Goal: Task Accomplishment & Management: Complete application form

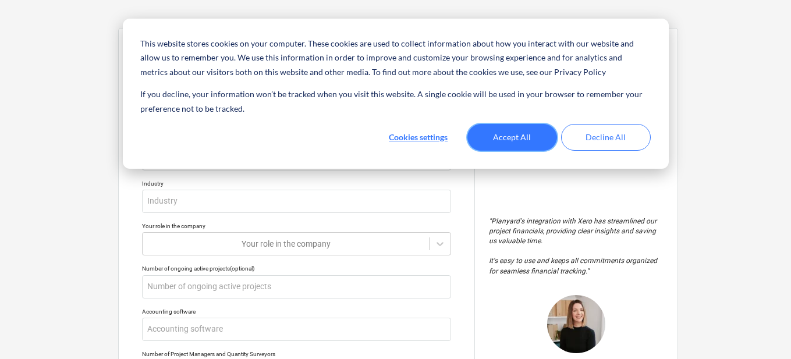
click at [523, 135] on button "Accept All" at bounding box center [512, 137] width 90 height 27
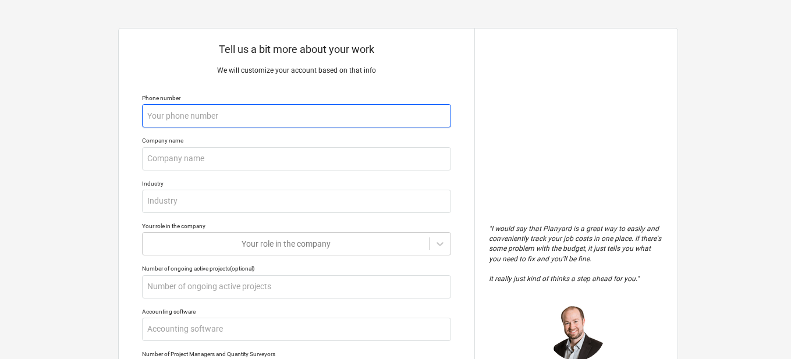
click at [192, 113] on input "text" at bounding box center [296, 115] width 309 height 23
type textarea "x"
type input "0"
type textarea "x"
type input "04"
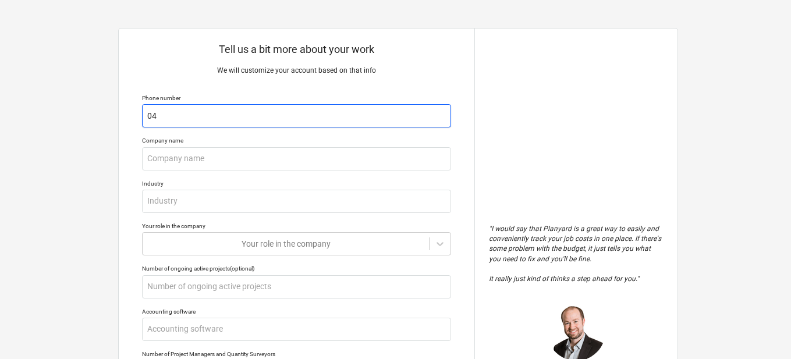
type textarea "x"
type input "048"
type textarea "x"
type input "0487"
type textarea "x"
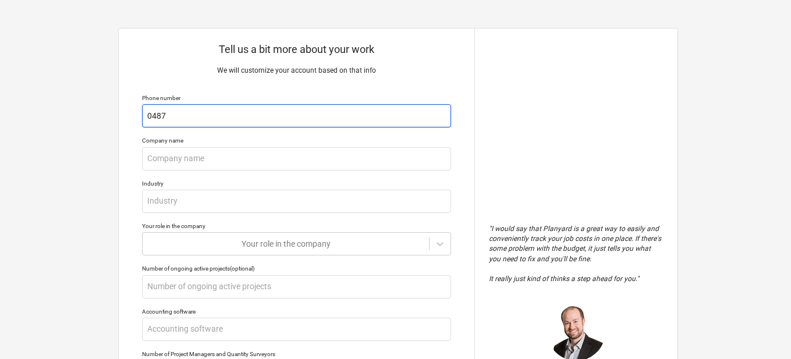
type input "04876"
type textarea "x"
type input "048764"
type textarea "x"
type input "0487641"
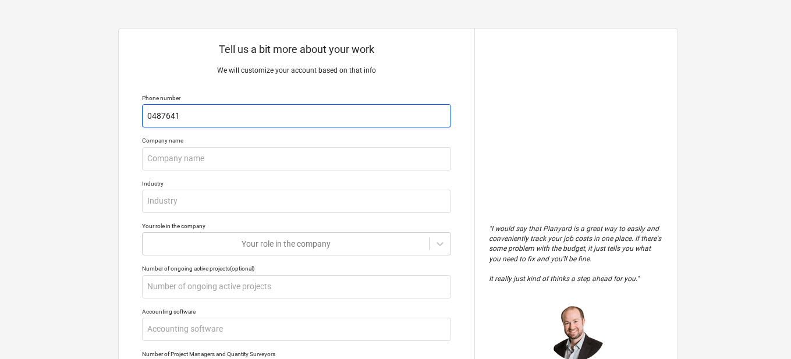
type textarea "x"
type input "04876418"
type textarea "x"
type input "048764187"
type textarea "x"
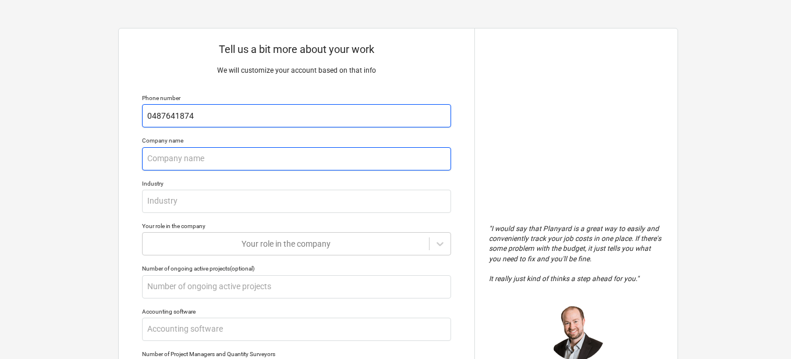
type input "0487641874"
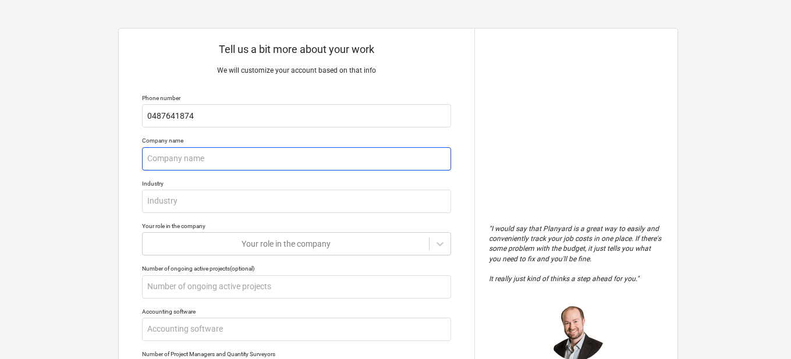
click at [369, 149] on input "text" at bounding box center [296, 158] width 309 height 23
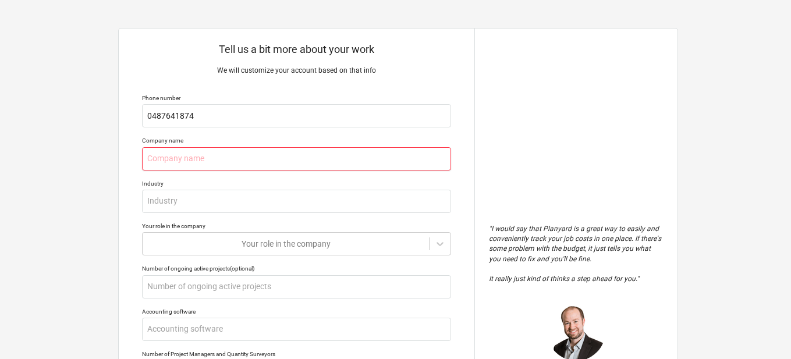
click at [365, 163] on input "text" at bounding box center [296, 158] width 309 height 23
type textarea "x"
type input "I"
type textarea "x"
type input "IJ"
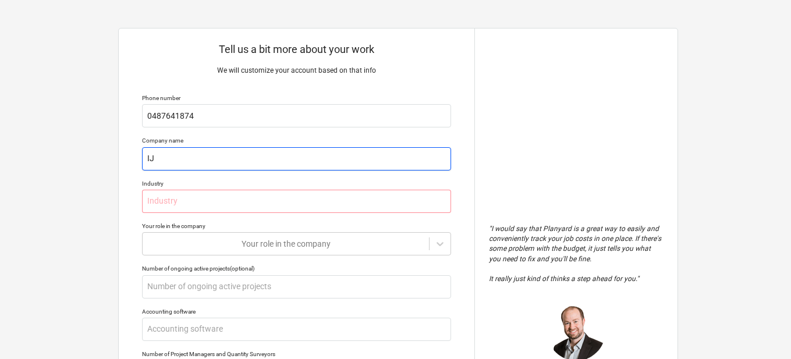
type textarea "x"
type input "IJM"
type textarea "x"
type input "I"
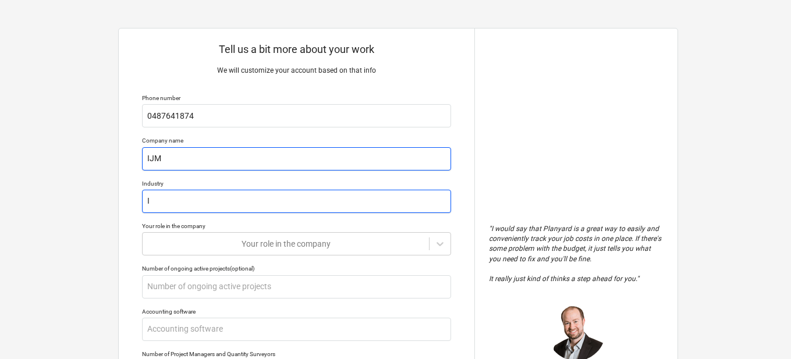
type textarea "x"
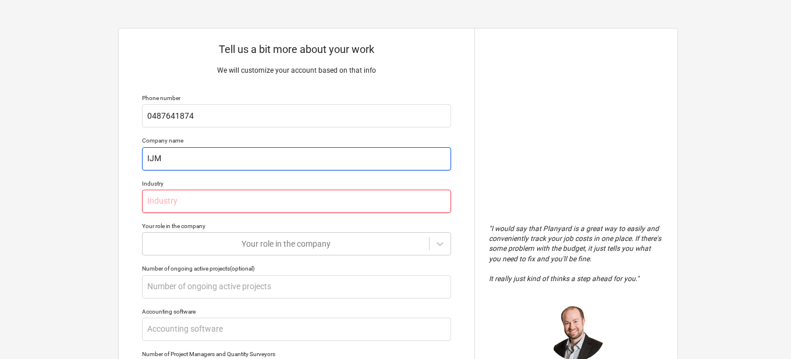
type textarea "x"
type input "C"
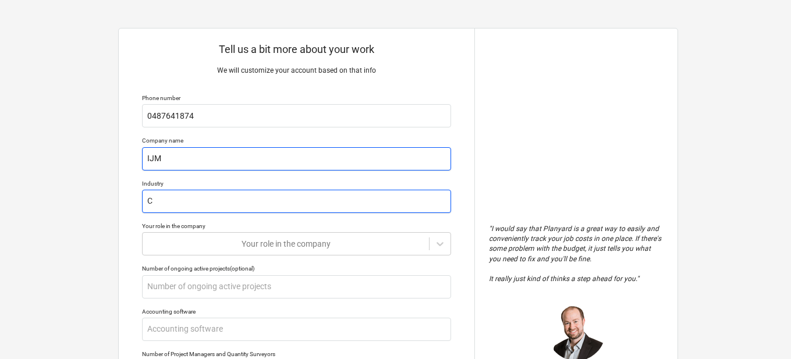
type textarea "x"
type input "Co"
type textarea "x"
type input "Con"
type textarea "x"
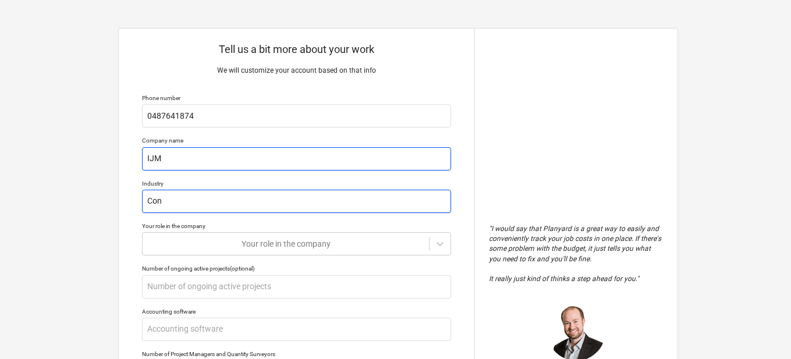
type input "Cons"
type textarea "x"
type input "Const"
type textarea "x"
type input "Constr"
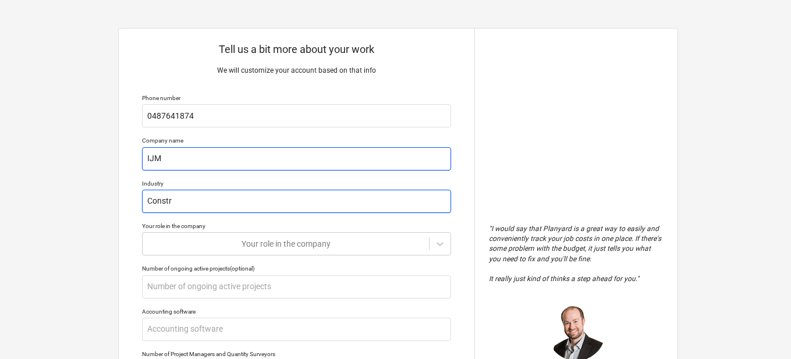
type textarea "x"
type input "Constru"
type textarea "x"
type input "Construc"
type textarea "x"
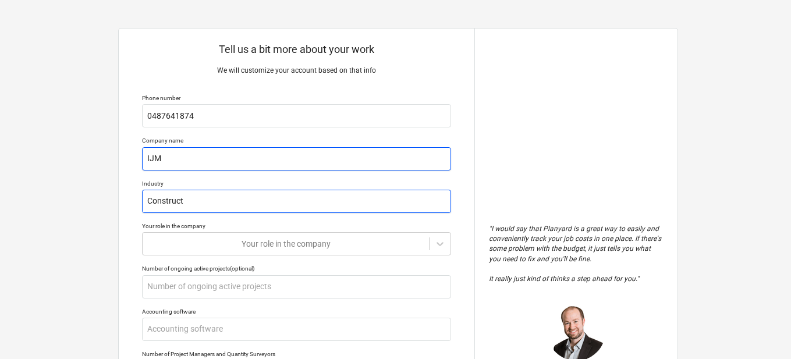
type input "Constructi"
type textarea "x"
type input "Constructio"
type textarea "x"
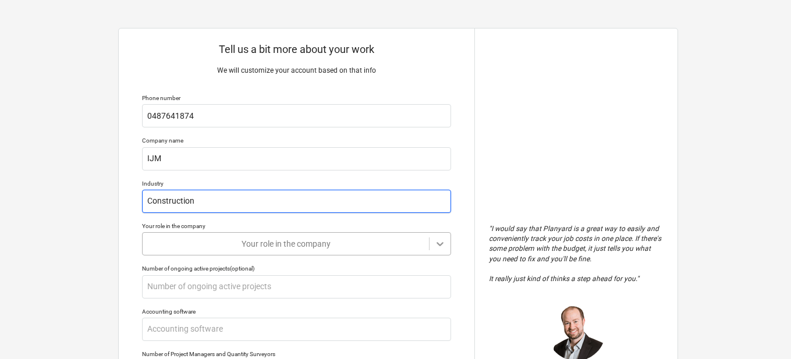
type input "Construction"
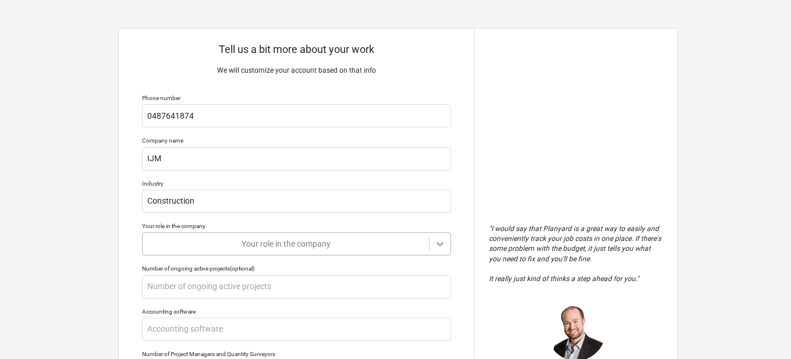
click at [446, 244] on div "Tell us a bit more about your work We will customize your account based on that…" at bounding box center [297, 309] width 356 height 560
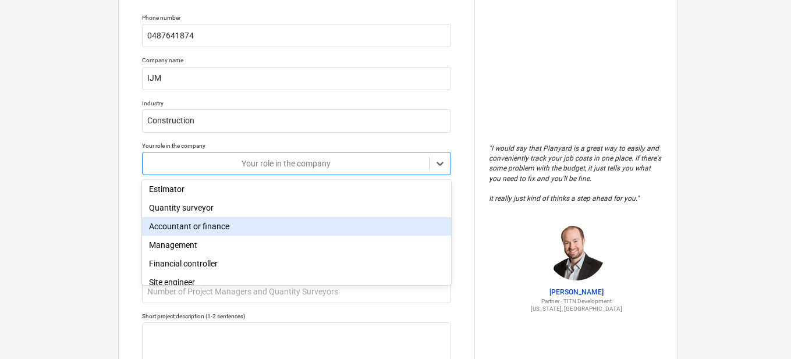
scroll to position [111, 0]
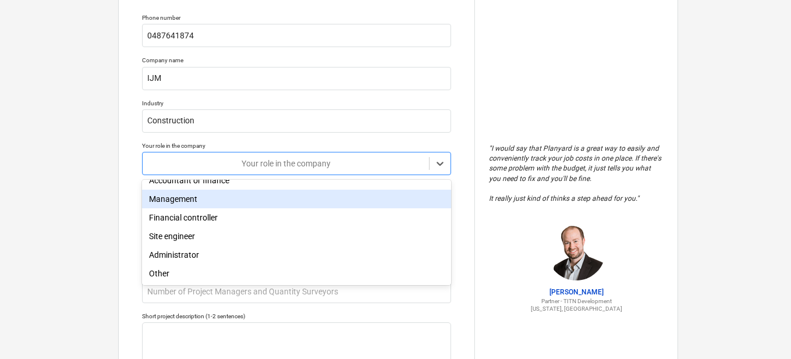
click at [182, 199] on div "Management" at bounding box center [296, 199] width 309 height 19
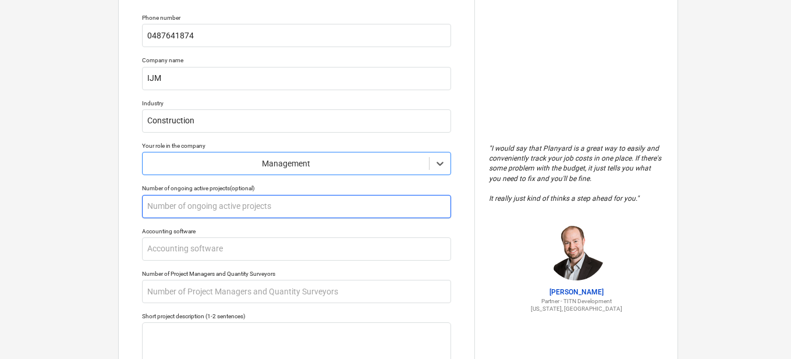
click at [197, 209] on input "text" at bounding box center [296, 206] width 309 height 23
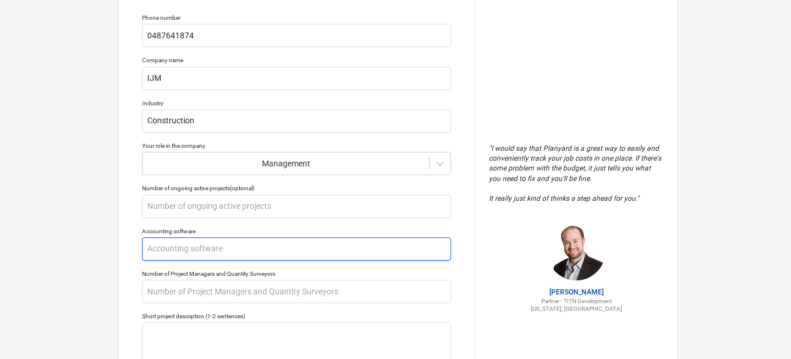
click at [280, 252] on input "text" at bounding box center [296, 248] width 309 height 23
click at [280, 250] on input "text" at bounding box center [296, 248] width 309 height 23
type textarea "x"
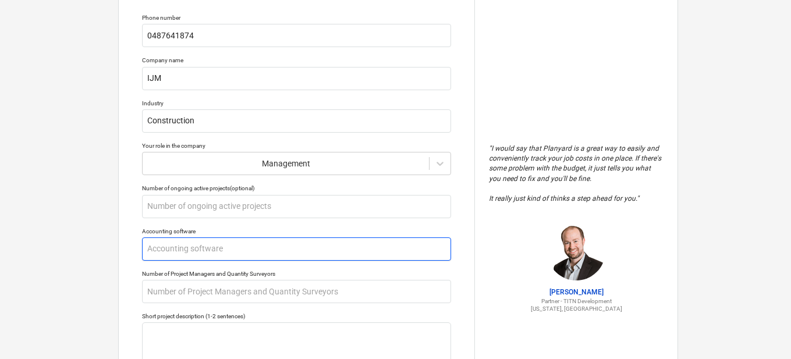
type input "x"
type textarea "x"
type input "xe"
type textarea "x"
type input "xer"
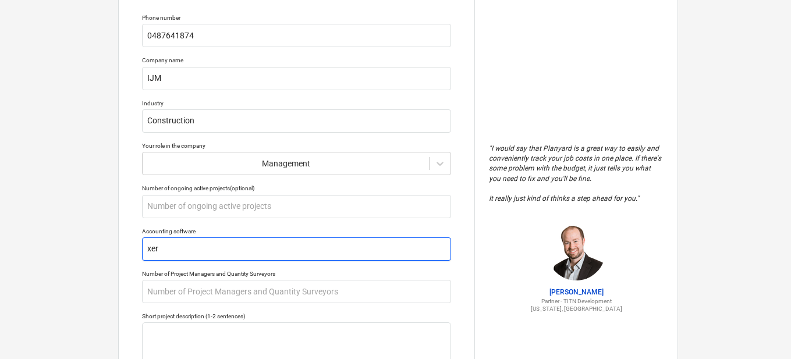
type textarea "x"
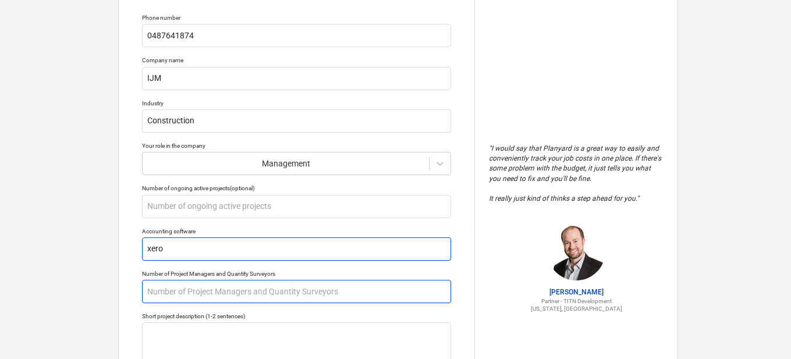
type input "xero"
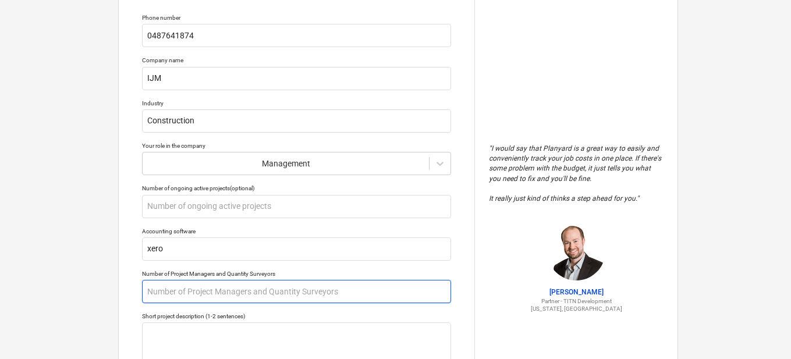
type textarea "x"
click at [253, 293] on input "text" at bounding box center [296, 291] width 309 height 23
type input "1"
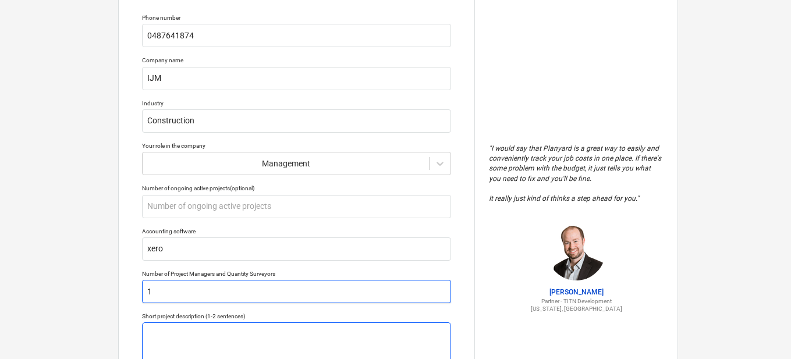
type textarea "x"
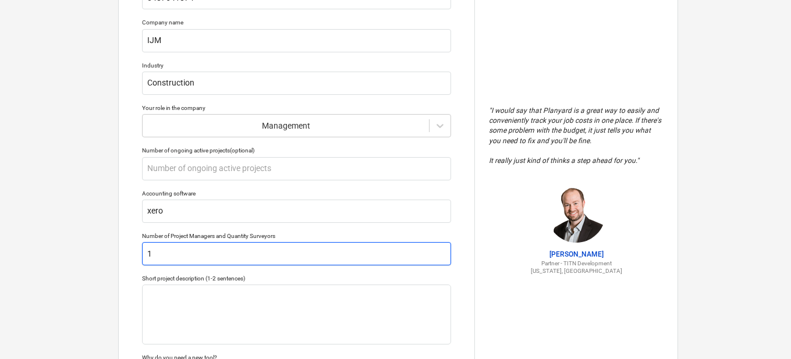
scroll to position [138, 0]
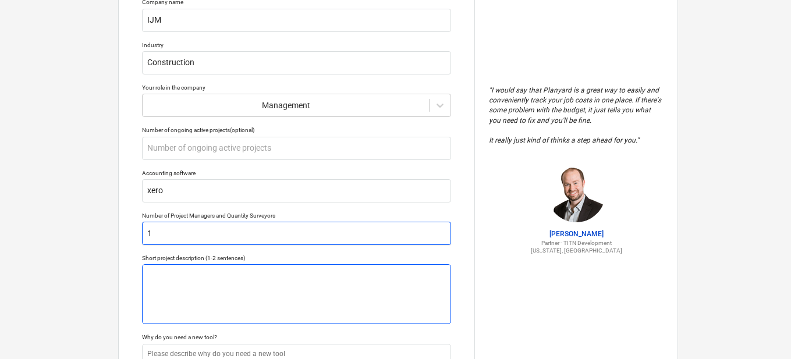
type input "1"
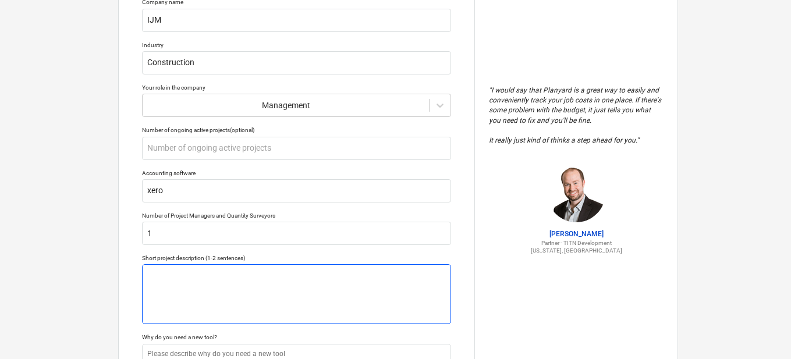
click at [272, 276] on textarea at bounding box center [296, 294] width 309 height 60
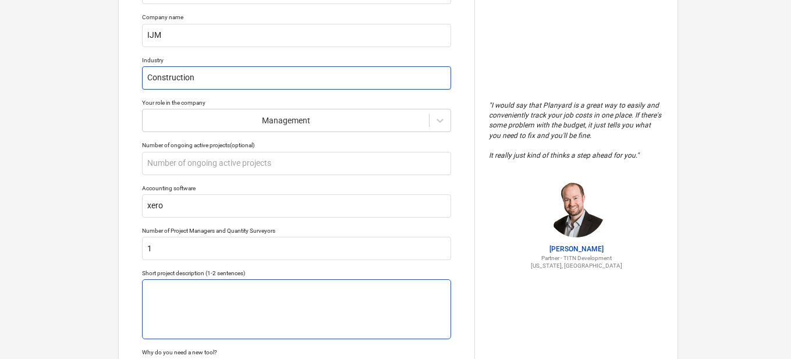
scroll to position [116, 0]
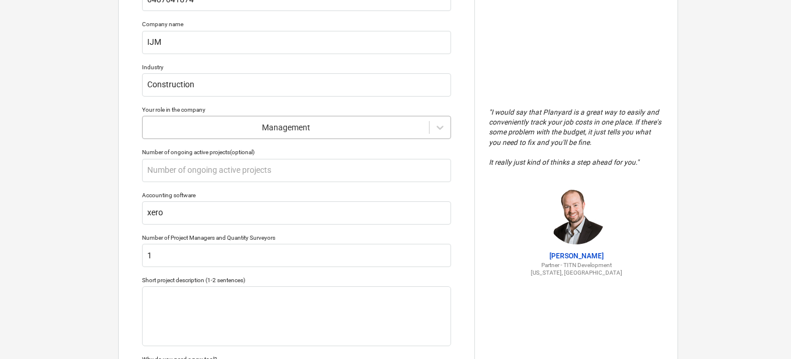
click at [221, 136] on div "Management" at bounding box center [296, 127] width 309 height 23
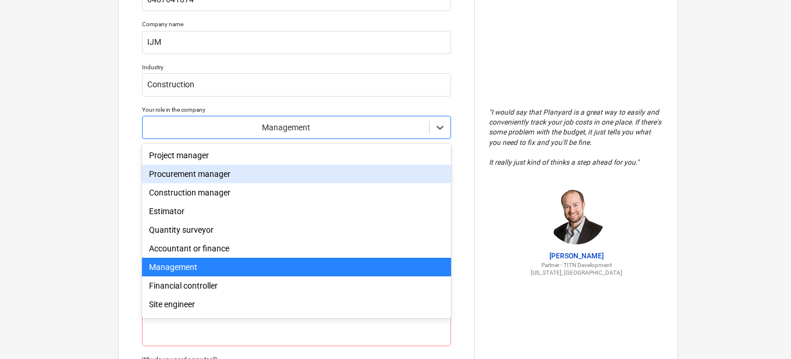
click at [214, 172] on div "Procurement manager" at bounding box center [296, 174] width 309 height 19
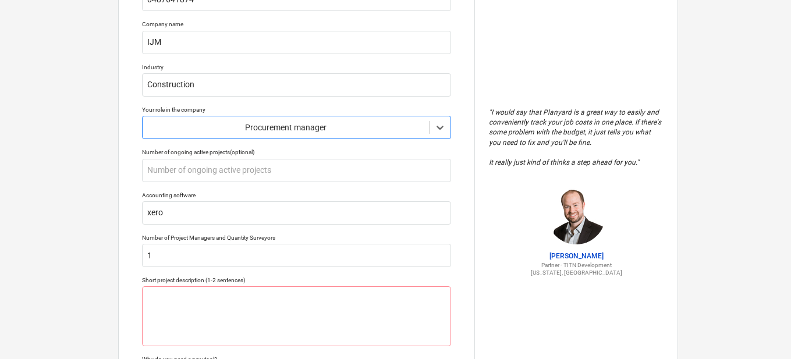
click at [254, 126] on div at bounding box center [285, 128] width 275 height 12
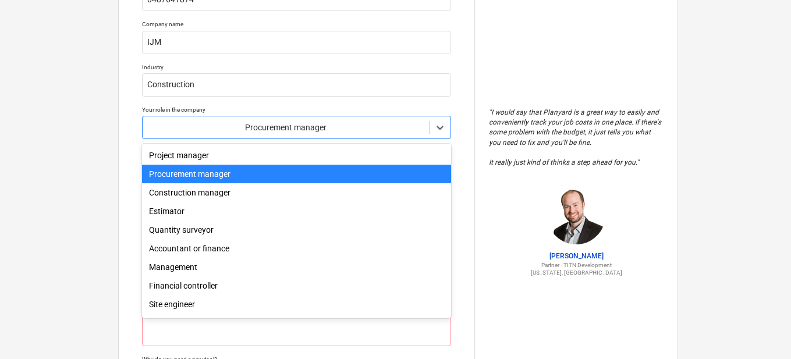
click at [292, 105] on div "Tell us a bit more about your work We will customize your account based on that…" at bounding box center [297, 192] width 356 height 560
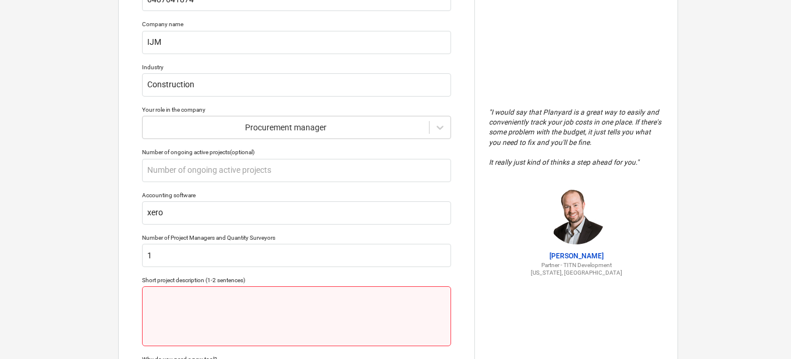
click at [169, 302] on textarea at bounding box center [296, 316] width 309 height 60
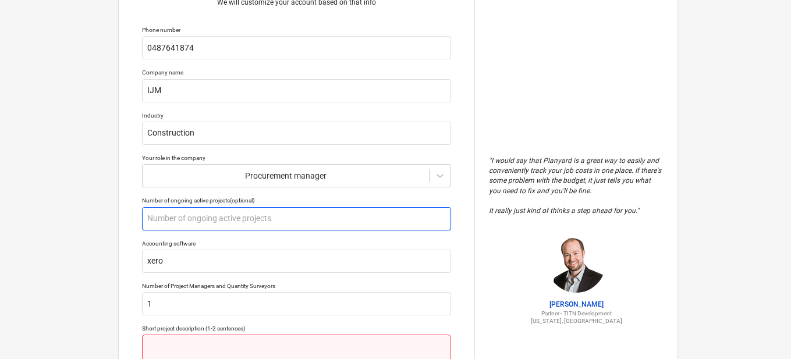
scroll to position [175, 0]
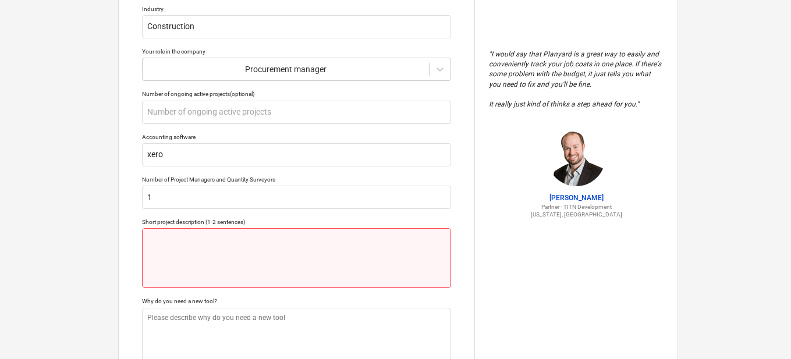
click at [187, 255] on textarea at bounding box center [296, 258] width 309 height 60
click at [185, 249] on textarea at bounding box center [296, 258] width 309 height 60
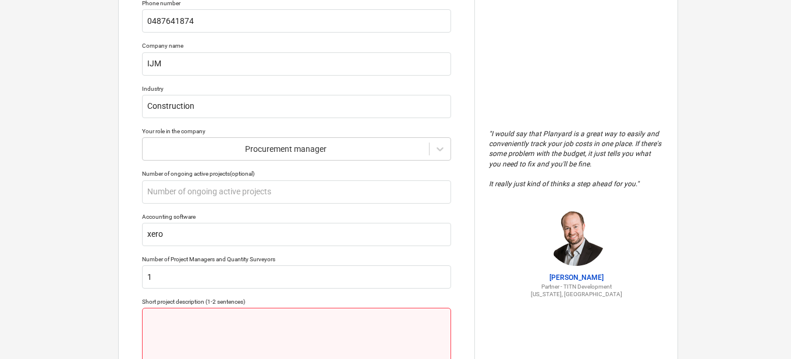
scroll to position [258, 0]
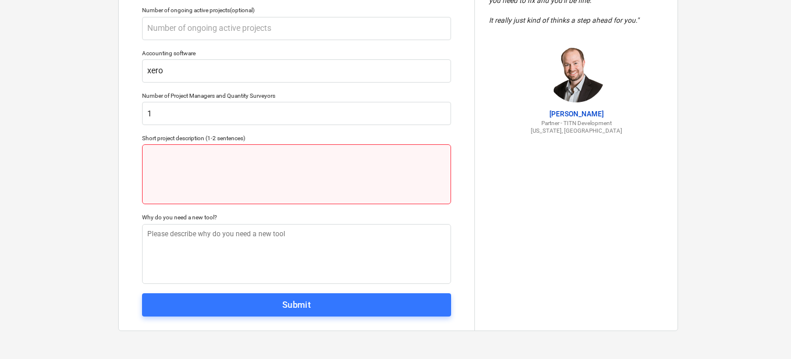
click at [148, 161] on textarea at bounding box center [296, 174] width 309 height 60
click at [165, 159] on textarea at bounding box center [296, 174] width 309 height 60
type textarea "x"
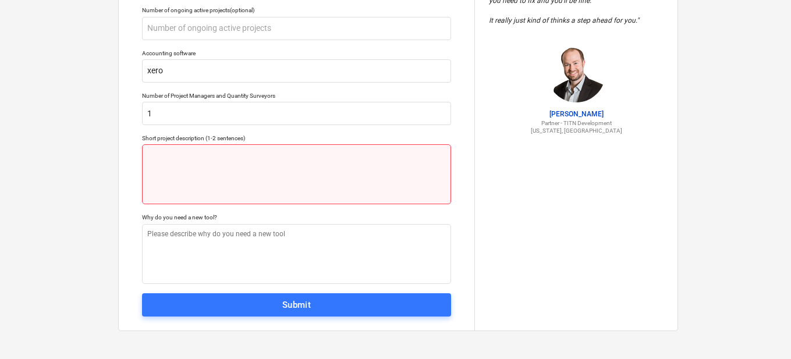
type textarea "I"
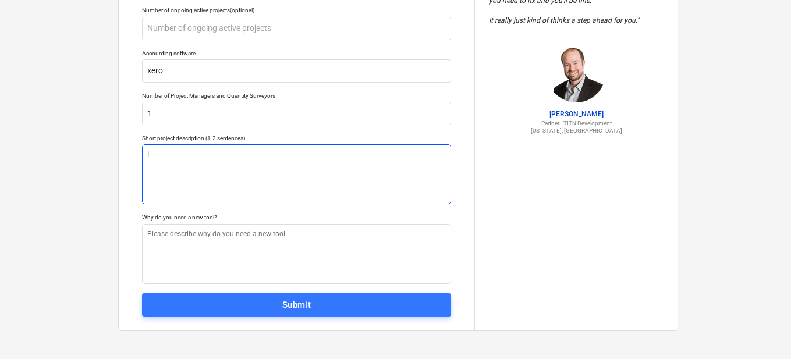
type textarea "x"
type textarea "I"
type textarea "x"
type textarea "I"
type textarea "x"
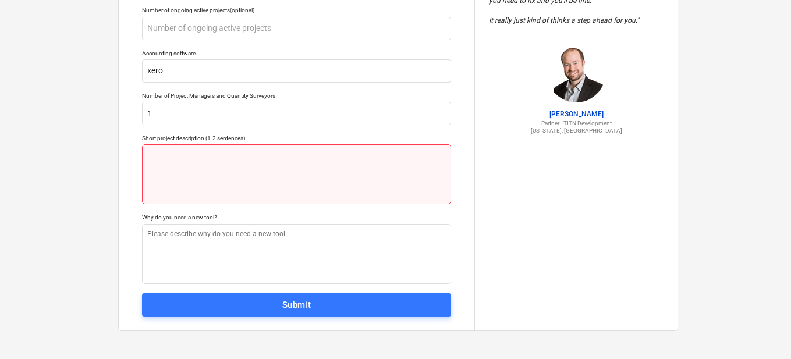
type textarea "x"
type textarea "w"
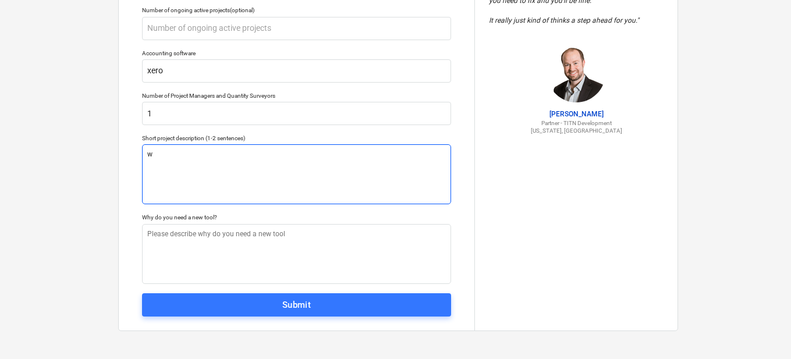
type textarea "x"
type textarea "wo"
type textarea "x"
type textarea "w"
type textarea "x"
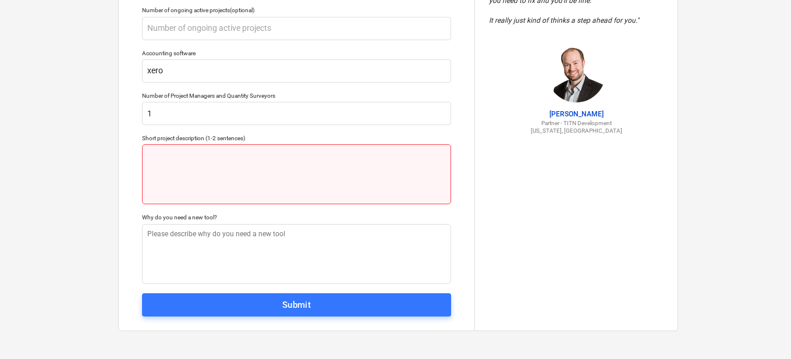
type textarea "x"
type textarea "N"
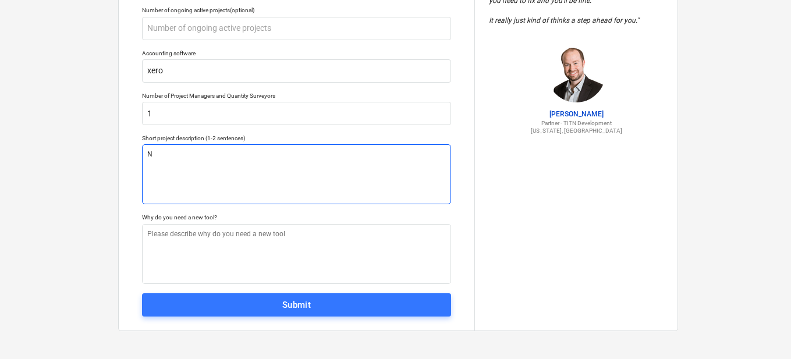
type textarea "x"
type textarea "Nee"
type textarea "x"
type textarea "Need"
type textarea "x"
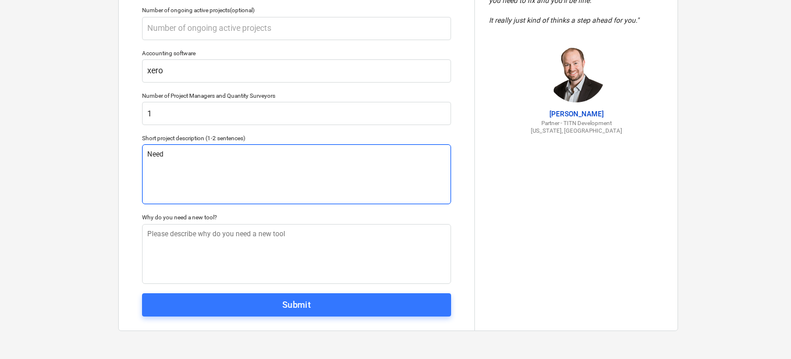
type textarea "Need"
type textarea "x"
type textarea "Need"
type textarea "x"
type textarea "Nee"
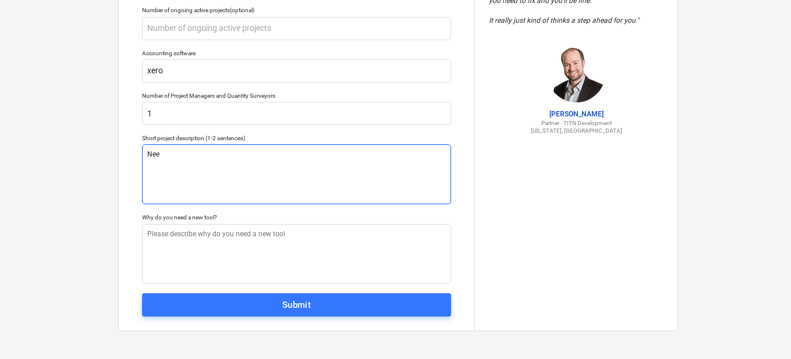
type textarea "x"
type textarea "Ne"
type textarea "x"
type textarea "N"
type textarea "x"
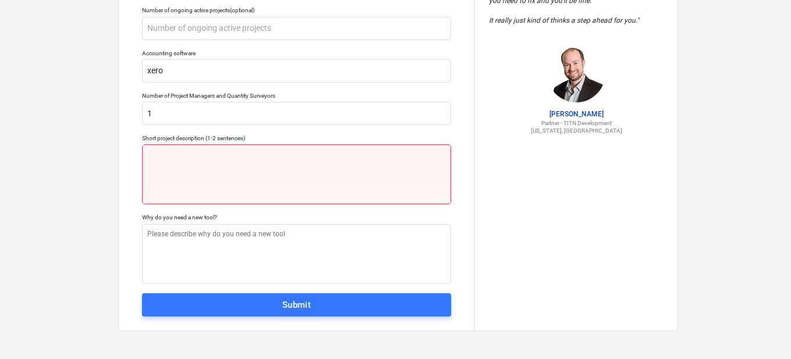
type textarea "x"
type textarea "w"
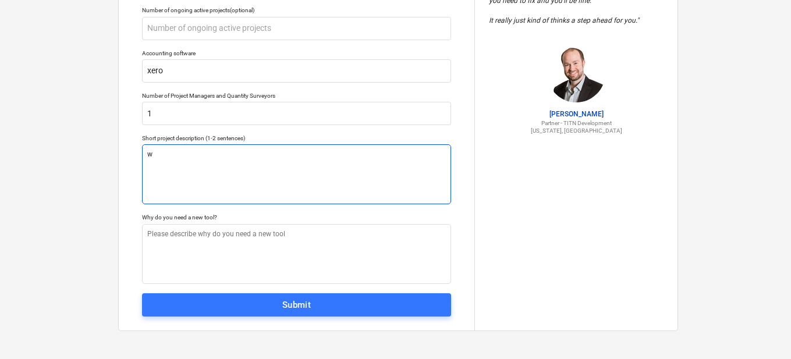
type textarea "x"
type textarea "wp"
type textarea "x"
type textarea "w"
type textarea "x"
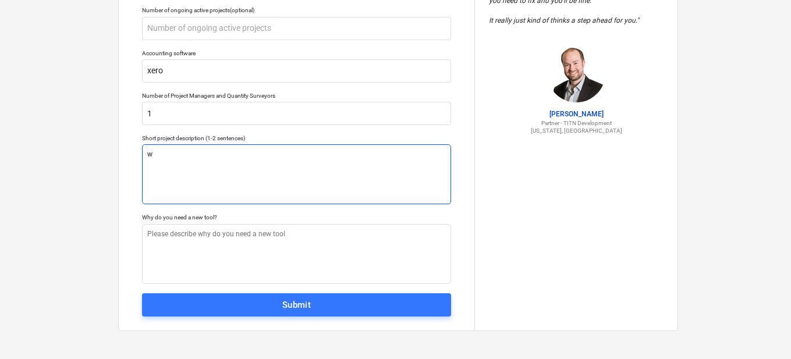
type textarea "wo"
type textarea "x"
type textarea "wor"
type textarea "x"
type textarea "work"
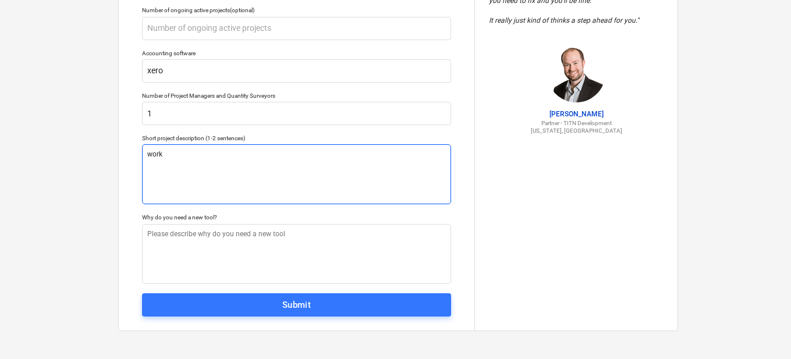
type textarea "x"
type textarea "work"
type textarea "x"
type textarea "work p"
type textarea "x"
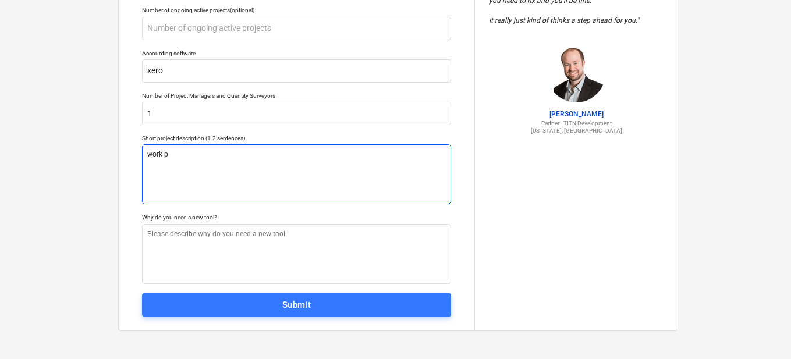
type textarea "work pr"
type textarea "x"
type textarea "work pr"
type textarea "x"
type textarea "work prr"
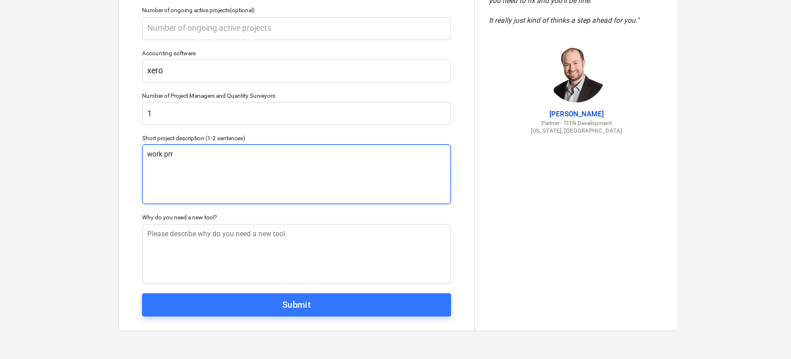
type textarea "x"
type textarea "work prrf"
type textarea "x"
type textarea "work prr"
type textarea "x"
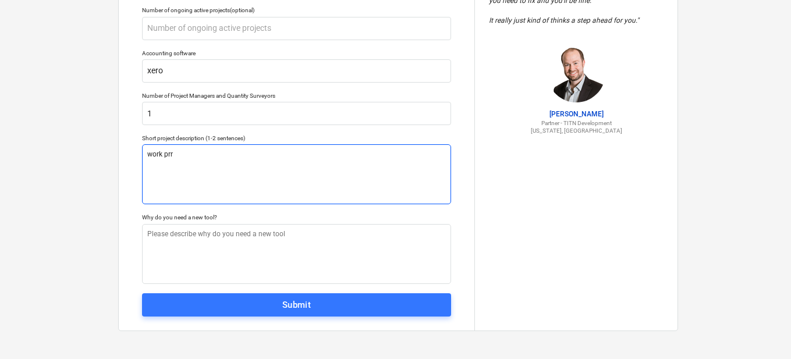
type textarea "work pr"
type textarea "x"
type textarea "work prr"
type textarea "x"
type textarea "work prrf"
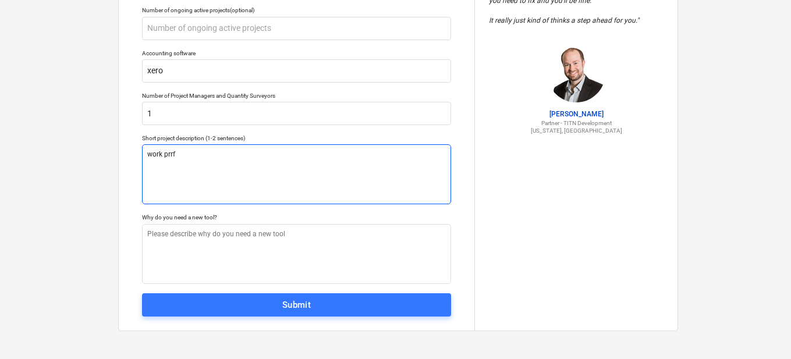
type textarea "x"
type textarea "work prr"
type textarea "x"
type textarea "work pr"
type textarea "x"
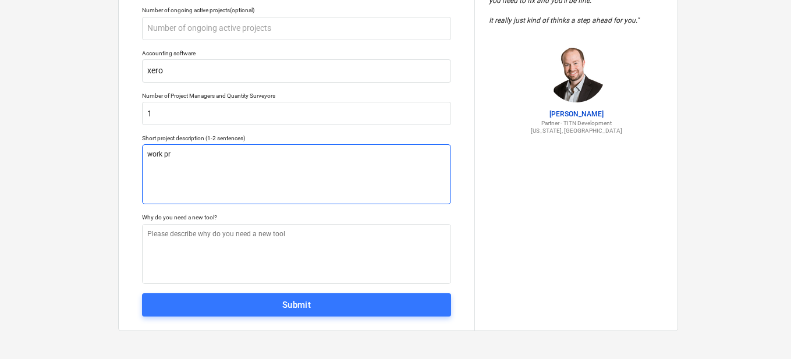
type textarea "work pre"
type textarea "x"
type textarea "work pr"
type textarea "x"
type textarea "work pre"
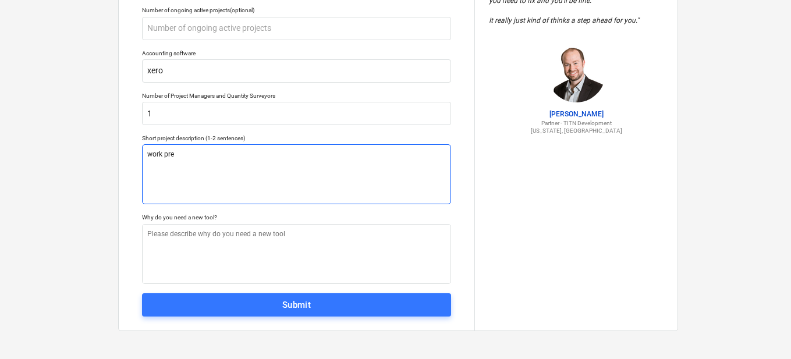
type textarea "x"
type textarea "work pred"
type textarea "x"
type textarea "work predo"
type textarea "x"
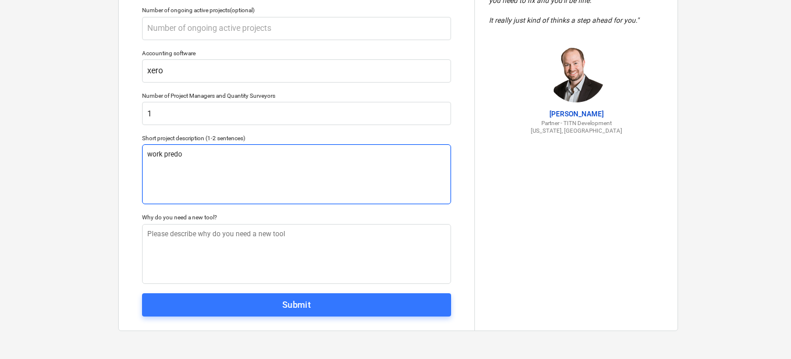
type textarea "work predom"
type textarea "x"
type textarea "work predomi"
type textarea "x"
type textarea "work predomin"
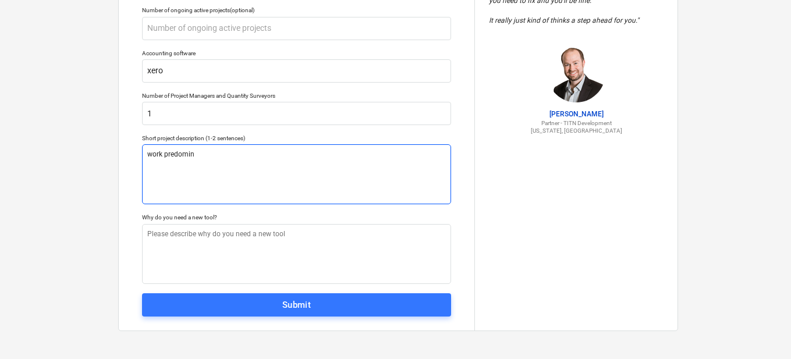
type textarea "x"
type textarea "work predomina"
type textarea "x"
type textarea "work predominan"
type textarea "x"
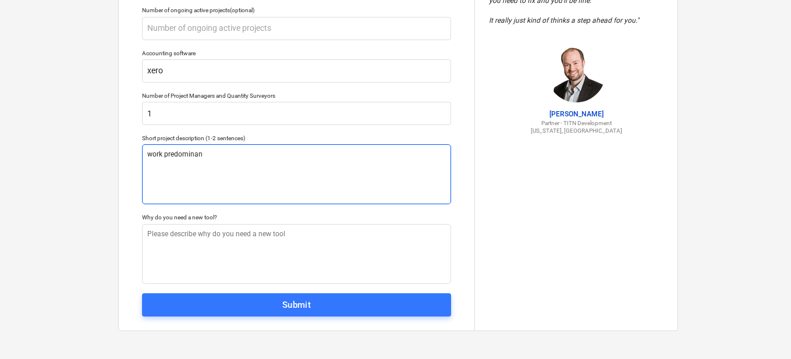
type textarea "work predominant"
type textarea "x"
type textarea "work predominante"
type textarea "x"
type textarea "work predominantel"
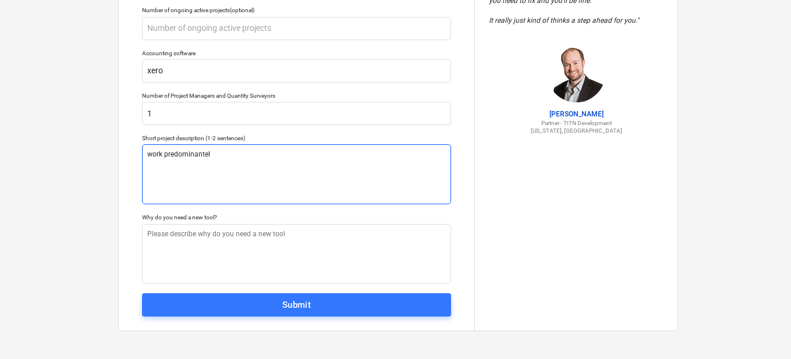
type textarea "x"
type textarea "work predominantely"
type textarea "x"
type textarea "work predominantely"
type textarea "x"
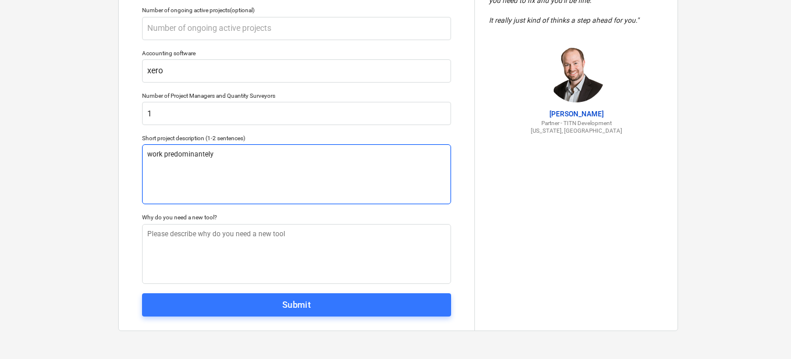
type textarea "work predominantely w"
type textarea "x"
type textarea "work predominantely"
type textarea "x"
type textarea "work predominantely i"
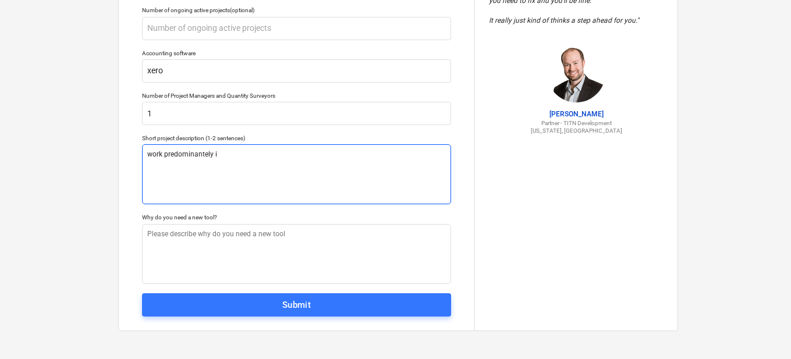
type textarea "x"
type textarea "work predominantely in"
type textarea "x"
type textarea "work predominantely in"
type textarea "x"
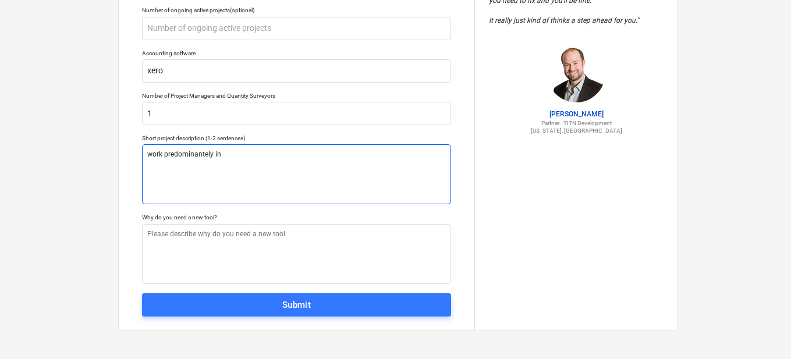
type textarea "work predominantely in m"
type textarea "x"
type textarea "work predominantely in mu"
type textarea "x"
type textarea "work predominantely in mul"
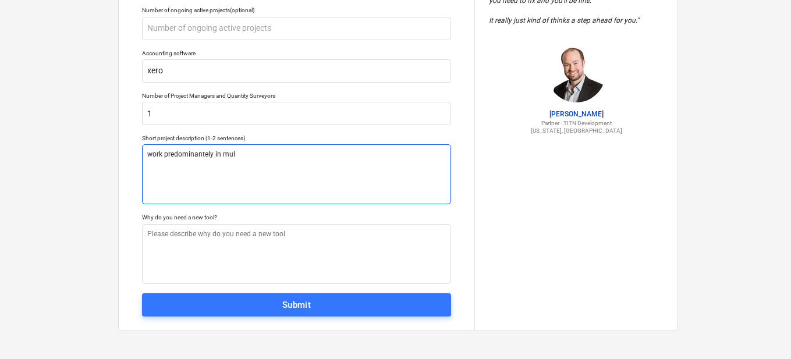
type textarea "x"
type textarea "work predominantely in multo"
type textarea "x"
type textarea "work predominantely in mult"
type textarea "x"
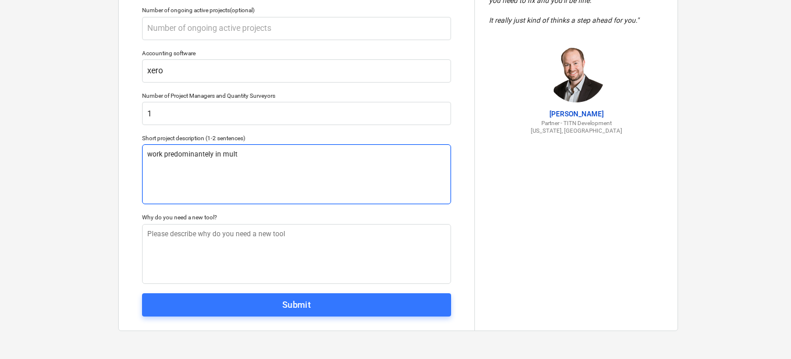
type textarea "work predominantely in multi"
type textarea "x"
type textarea "work predominantely in multi"
type textarea "x"
type textarea "work predominantely in multi t"
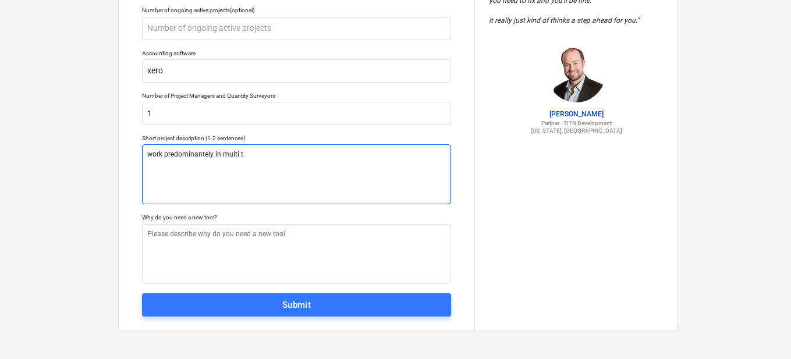
type textarea "x"
type textarea "work predominantely in multi te"
type textarea "x"
type textarea "work predominantely in multi t"
type textarea "x"
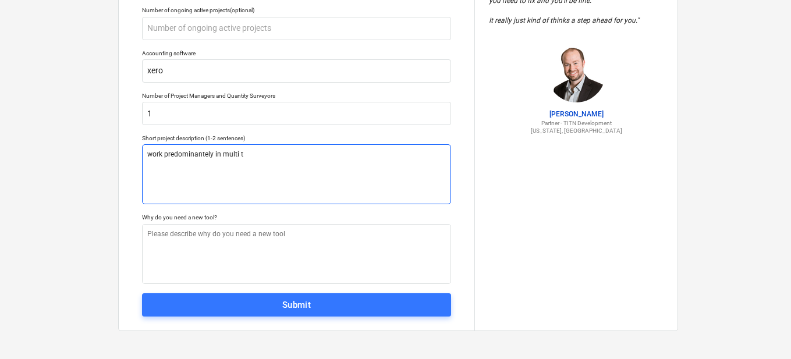
type textarea "work predominantely in multi"
type textarea "x"
type textarea "work predominantely in multi r"
type textarea "x"
type textarea "work predominantely in multi re"
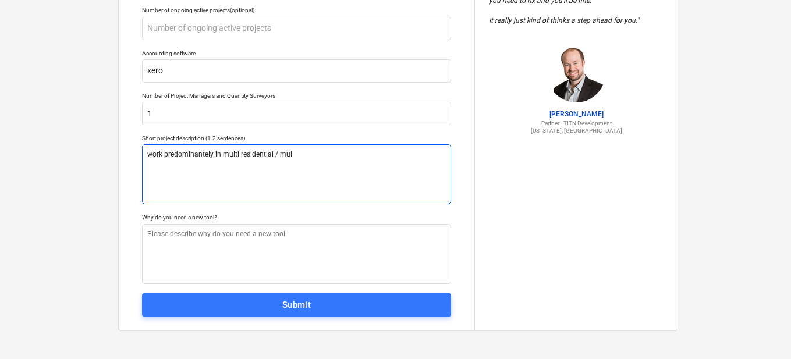
click at [240, 152] on textarea "work predominantely in multi residential / mul" at bounding box center [296, 174] width 309 height 60
drag, startPoint x: 290, startPoint y: 152, endPoint x: 274, endPoint y: 149, distance: 16.0
click at [274, 149] on textarea "work predominantely in multi residential / mul" at bounding box center [296, 174] width 309 height 60
click at [179, 154] on textarea "work predominantely in multi residential projects with a focus on estimating & …" at bounding box center [296, 174] width 309 height 60
click at [235, 182] on textarea "work predominantly in multi residential projects with a focus on estimating & c…" at bounding box center [296, 174] width 309 height 60
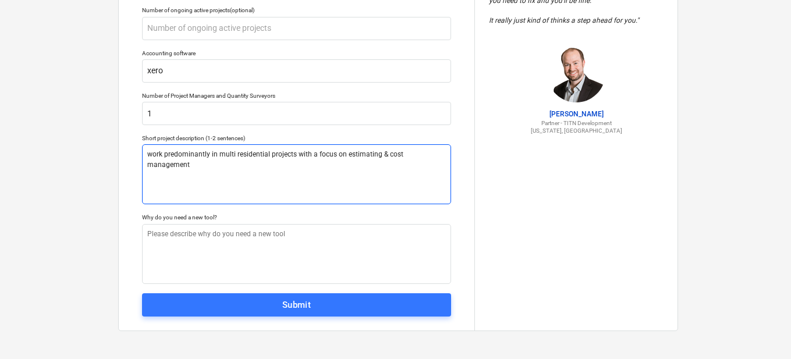
click at [253, 177] on textarea "work predominantly in multi residential projects with a focus on estimating & c…" at bounding box center [296, 174] width 309 height 60
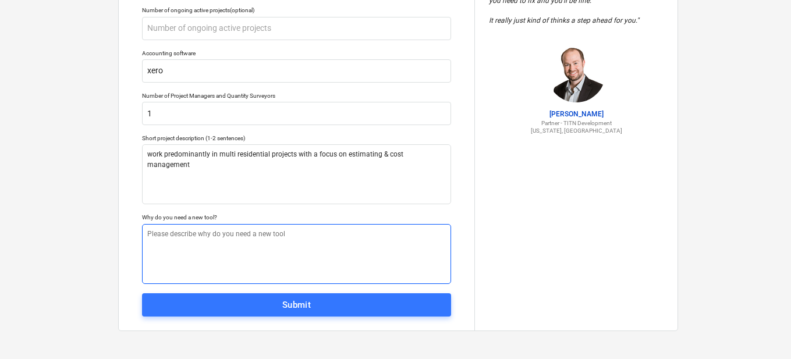
click at [195, 247] on textarea at bounding box center [296, 254] width 309 height 60
click at [195, 246] on textarea at bounding box center [296, 254] width 309 height 60
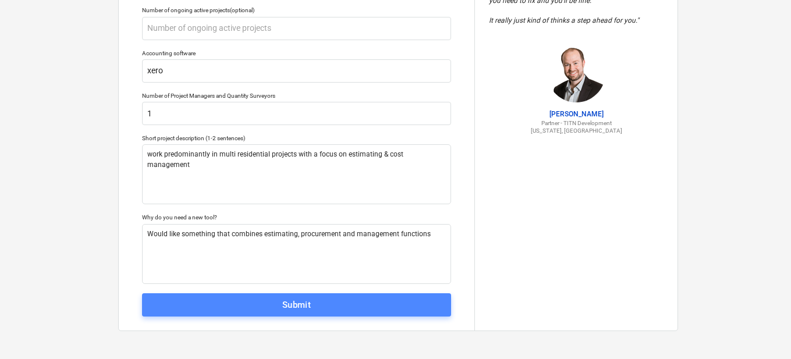
click at [364, 300] on span "Submit" at bounding box center [296, 304] width 283 height 15
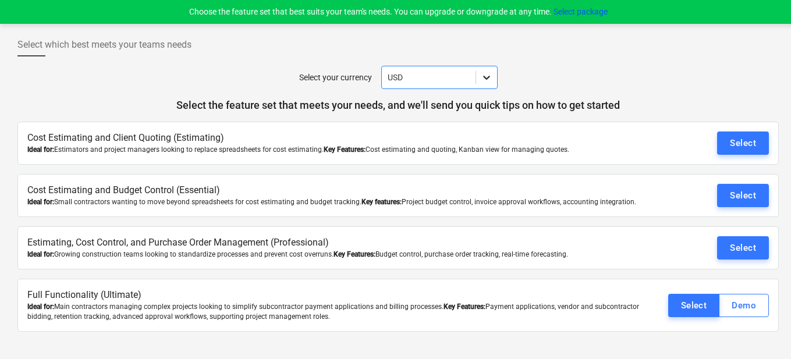
click at [494, 73] on div at bounding box center [486, 77] width 21 height 21
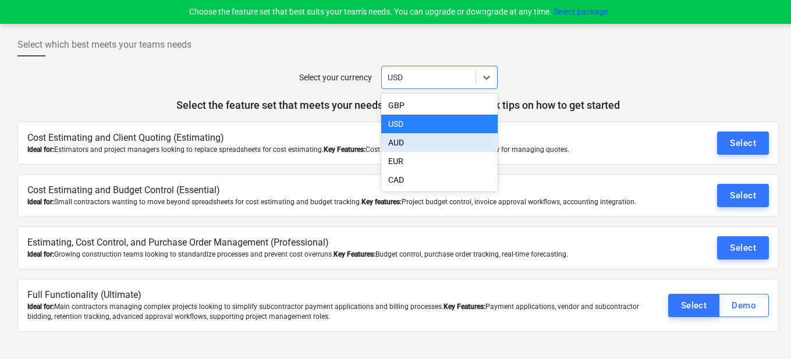
click at [397, 145] on div "AUD" at bounding box center [439, 142] width 116 height 19
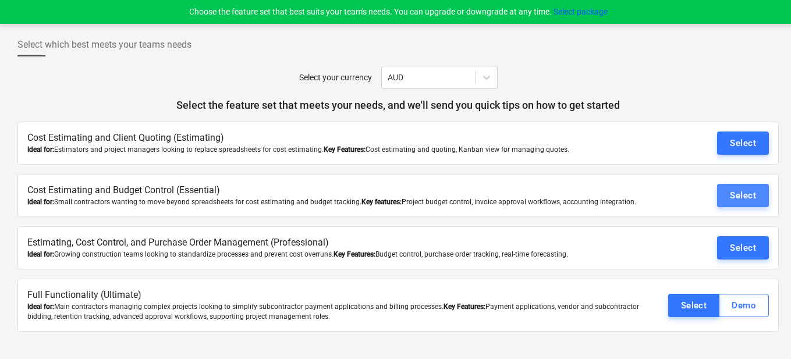
click at [752, 193] on div "Select" at bounding box center [743, 195] width 26 height 15
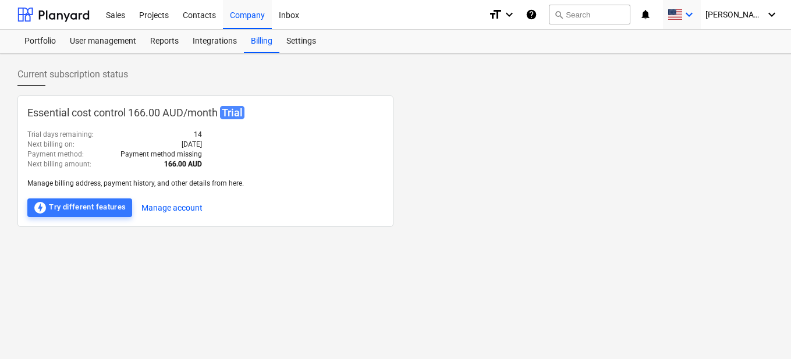
click at [696, 12] on icon "keyboard_arrow_down" at bounding box center [689, 15] width 14 height 14
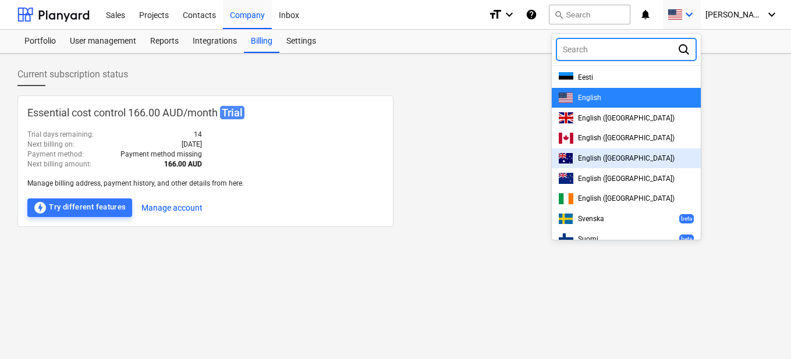
click at [631, 169] on div "English ([GEOGRAPHIC_DATA])" at bounding box center [626, 178] width 149 height 20
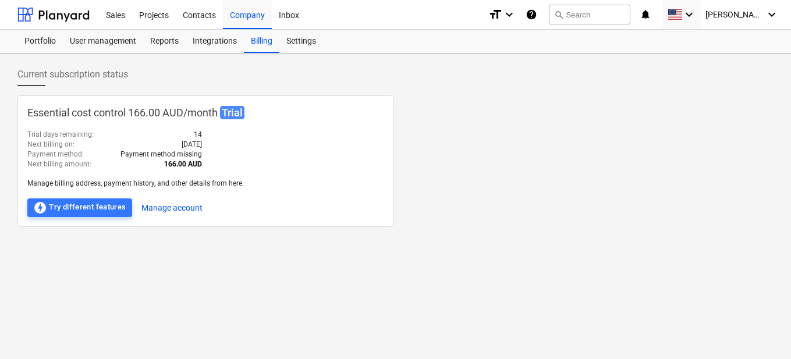
click at [701, 13] on div "keyboard_arrow_down" at bounding box center [682, 14] width 38 height 29
click at [696, 15] on icon "keyboard_arrow_down" at bounding box center [689, 15] width 14 height 14
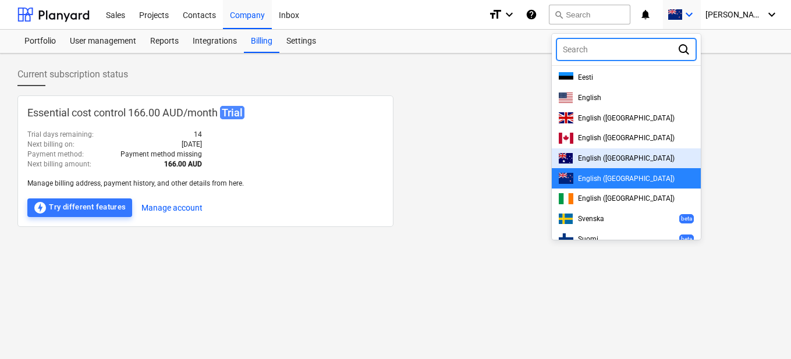
click at [660, 156] on span "English ([GEOGRAPHIC_DATA])" at bounding box center [626, 158] width 97 height 8
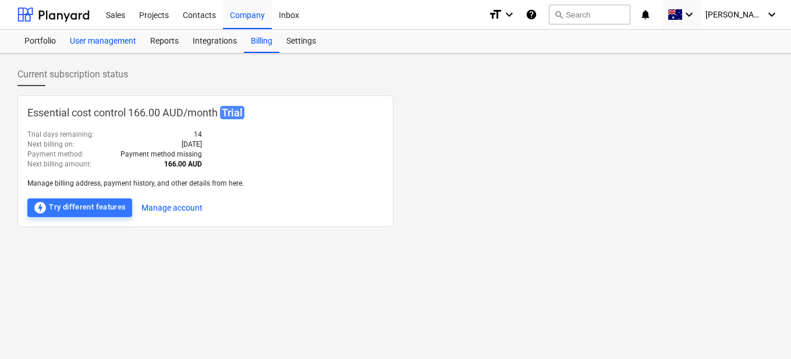
click at [119, 41] on div "User management" at bounding box center [103, 41] width 80 height 23
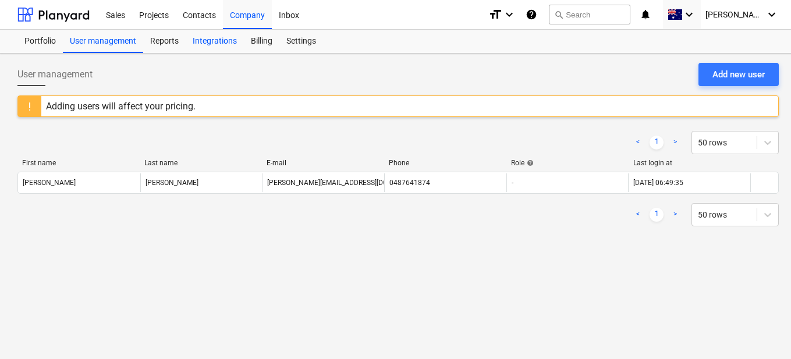
click at [202, 41] on div "Integrations" at bounding box center [215, 41] width 58 height 23
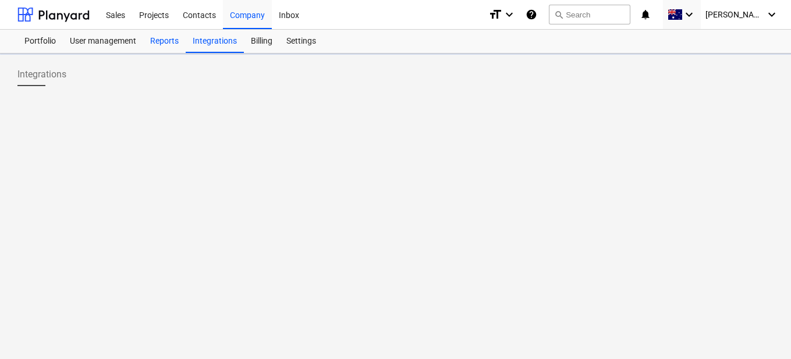
click at [168, 41] on div "Reports" at bounding box center [164, 41] width 42 height 23
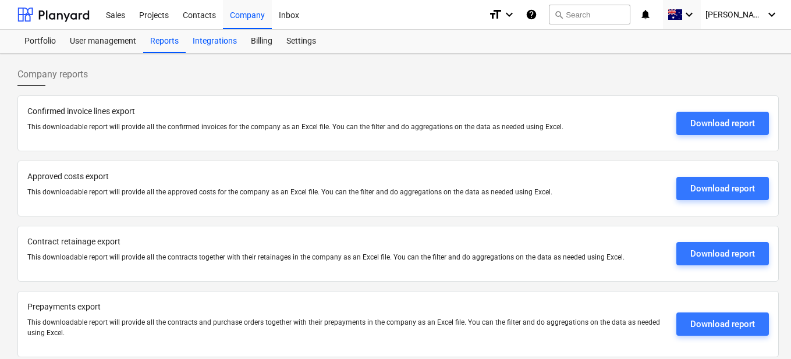
click at [220, 44] on div "Integrations" at bounding box center [215, 41] width 58 height 23
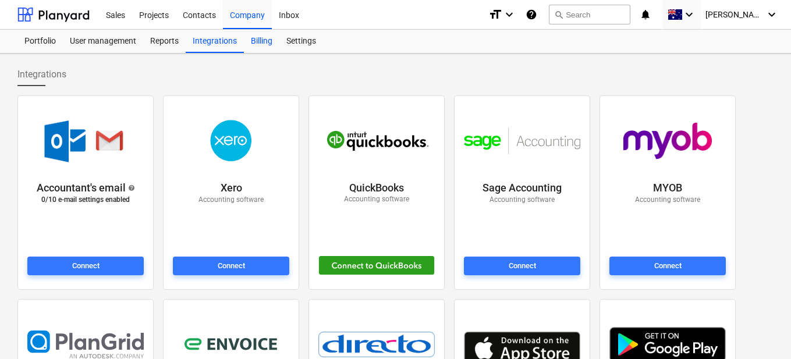
click at [248, 43] on div "Billing" at bounding box center [261, 41] width 35 height 23
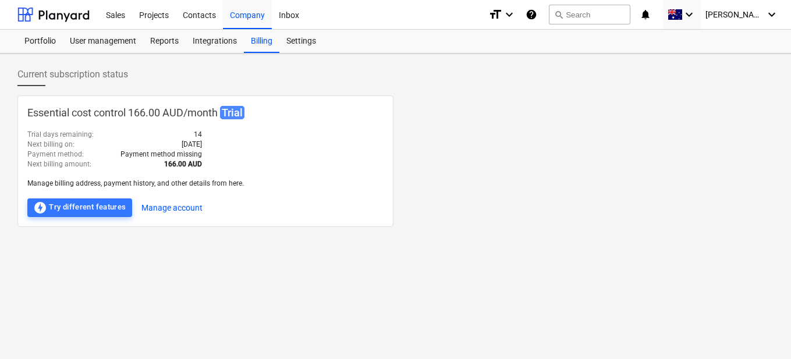
click at [131, 111] on p "Essential cost control 166.00 AUD / month Trial" at bounding box center [205, 112] width 356 height 15
click at [55, 12] on div at bounding box center [53, 14] width 72 height 29
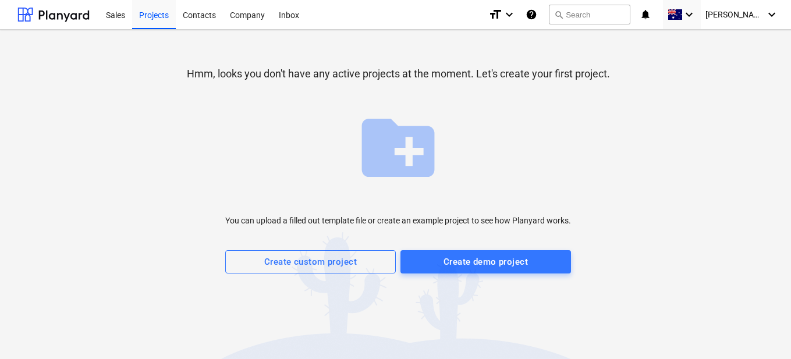
click at [389, 152] on span "create_new_folder" at bounding box center [397, 147] width 87 height 87
click at [370, 262] on span "Create custom project" at bounding box center [310, 261] width 145 height 15
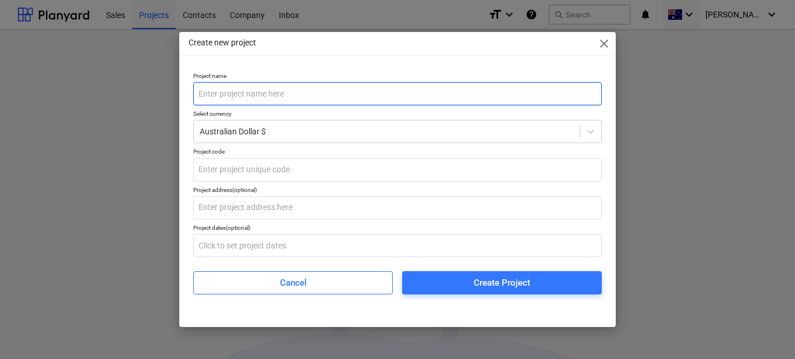
click at [260, 94] on input "text" at bounding box center [397, 93] width 408 height 23
click at [260, 93] on input "text" at bounding box center [397, 93] width 408 height 23
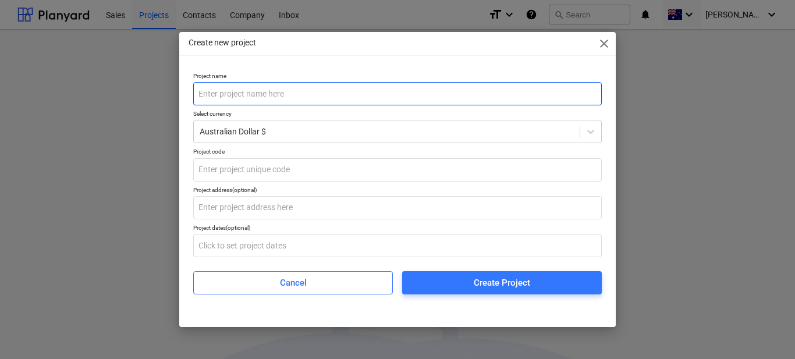
click at [260, 93] on input "text" at bounding box center [397, 93] width 408 height 23
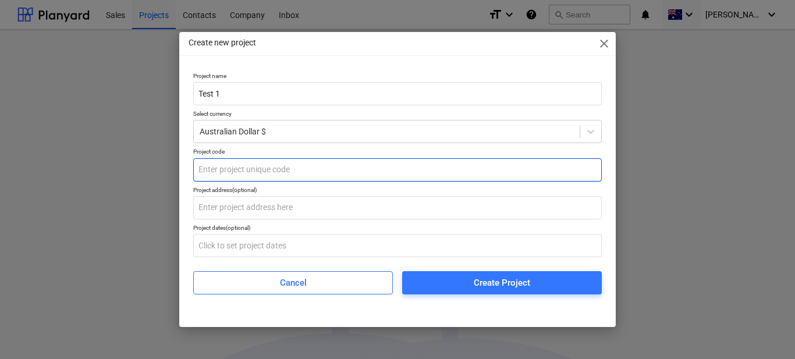
click at [239, 177] on input "text" at bounding box center [397, 169] width 408 height 23
drag, startPoint x: 239, startPoint y: 177, endPoint x: 241, endPoint y: 170, distance: 7.2
click at [240, 175] on input "text" at bounding box center [397, 169] width 408 height 23
click at [241, 170] on input "text" at bounding box center [397, 169] width 408 height 23
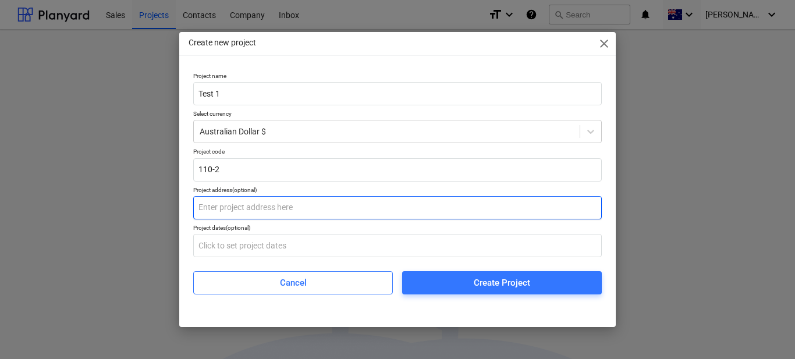
click at [288, 202] on input "text" at bounding box center [397, 207] width 408 height 23
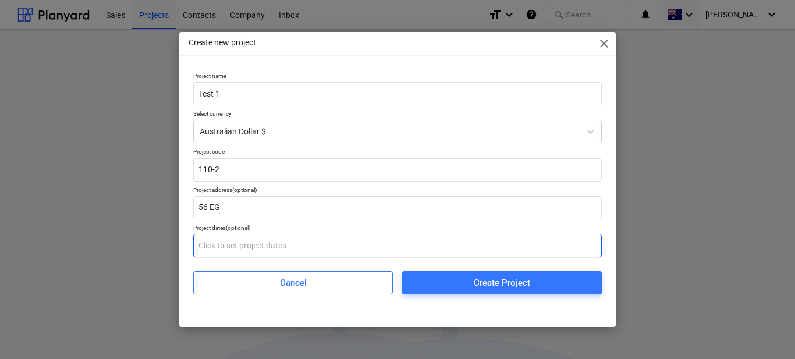
click at [255, 241] on input "text" at bounding box center [397, 245] width 408 height 23
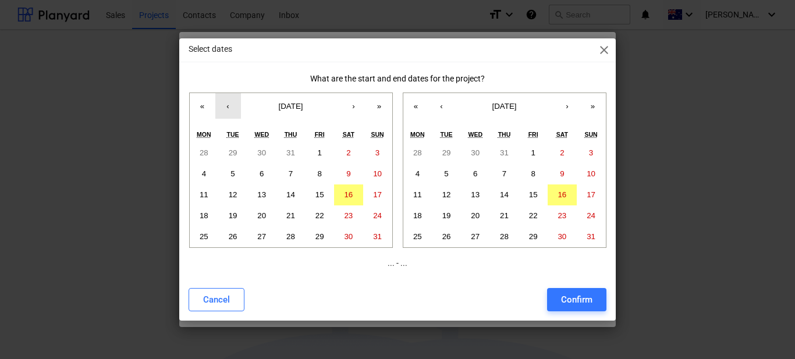
click at [224, 106] on button "‹" at bounding box center [228, 106] width 26 height 26
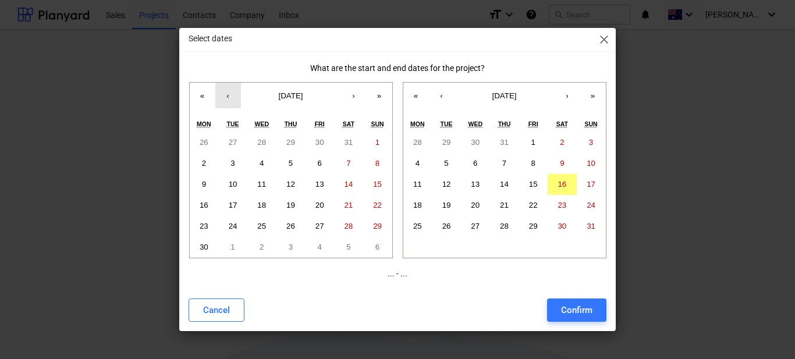
click at [224, 106] on button "‹" at bounding box center [228, 96] width 26 height 26
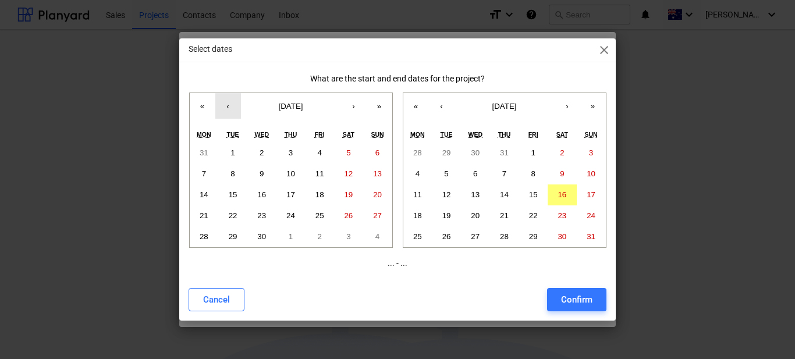
click at [224, 105] on button "‹" at bounding box center [228, 106] width 26 height 26
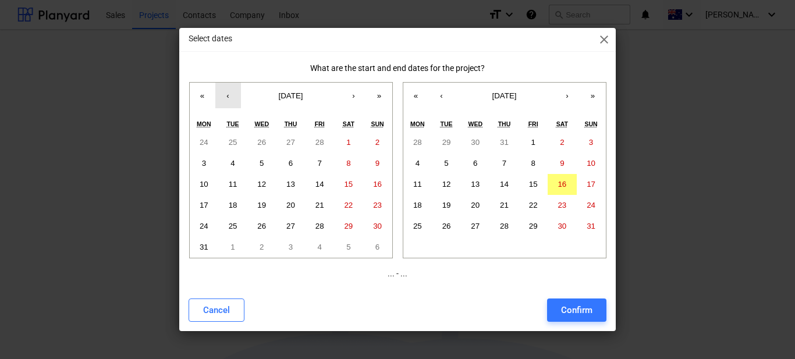
click at [224, 105] on button "‹" at bounding box center [228, 96] width 26 height 26
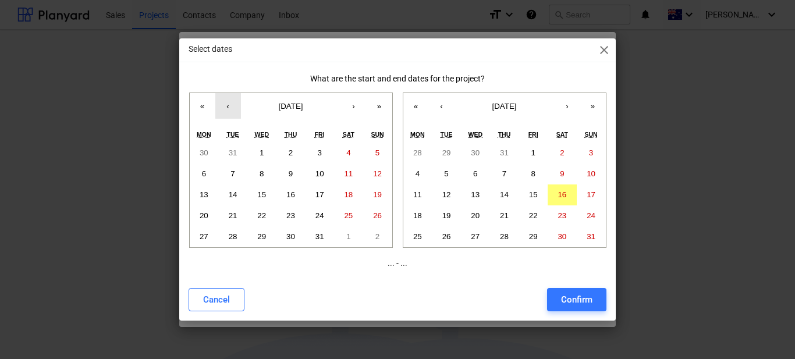
click at [224, 105] on button "‹" at bounding box center [228, 106] width 26 height 26
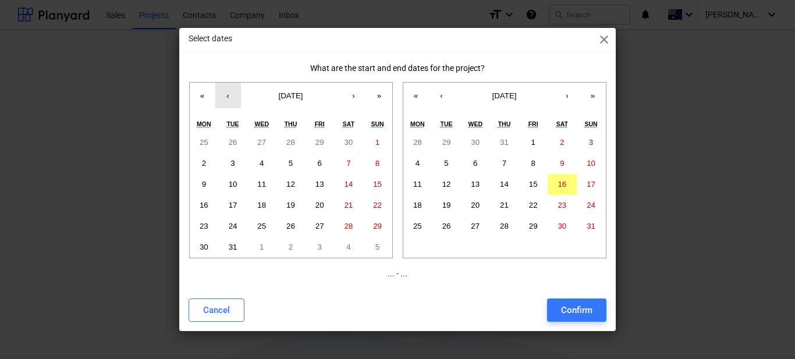
click at [224, 105] on button "‹" at bounding box center [228, 96] width 26 height 26
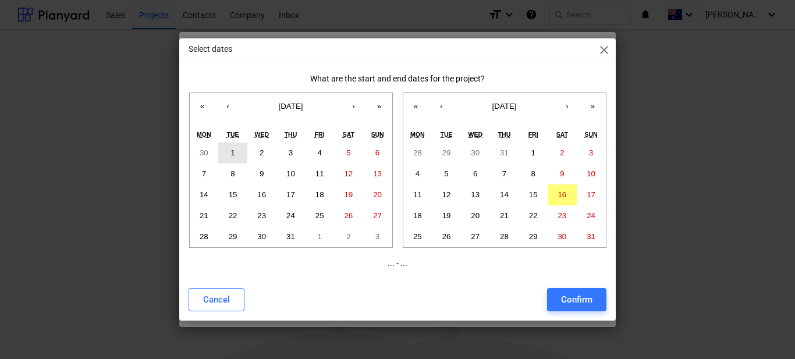
click at [235, 158] on button "1" at bounding box center [232, 153] width 29 height 21
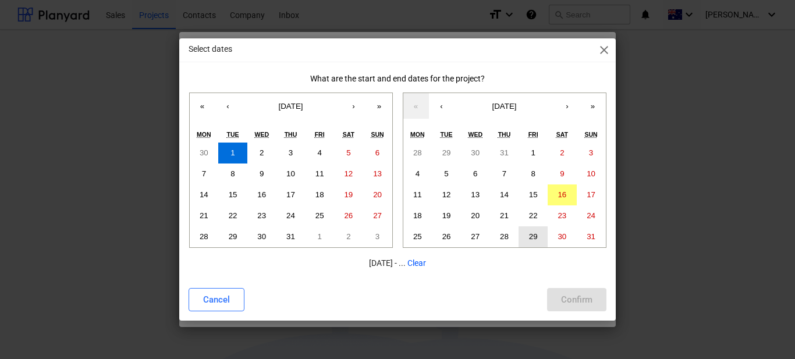
click at [531, 238] on abbr "29" at bounding box center [533, 236] width 9 height 9
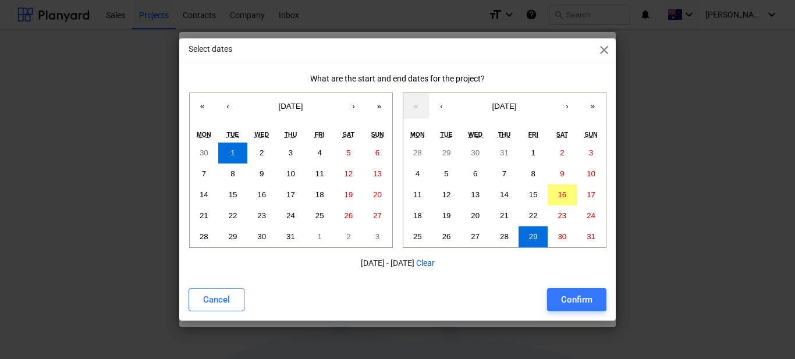
click at [585, 315] on div "Cancel Confirm" at bounding box center [398, 299] width 432 height 33
click at [583, 297] on div "Confirm" at bounding box center [576, 299] width 31 height 15
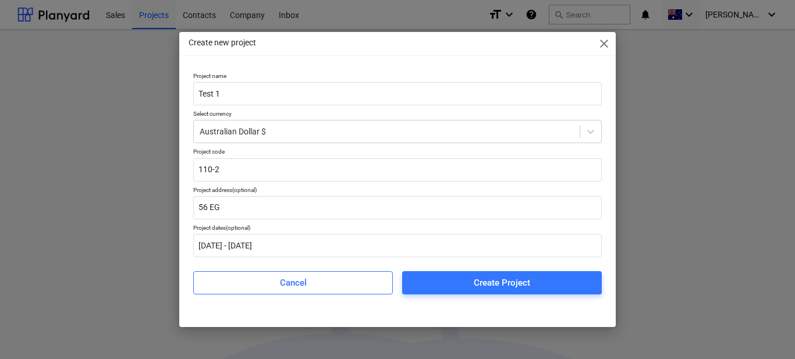
click at [343, 226] on div "Project dates (optional)" at bounding box center [397, 228] width 408 height 8
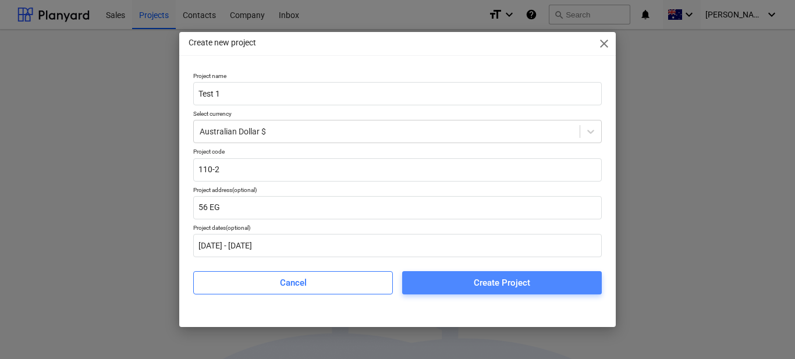
click at [487, 291] on button "Create Project" at bounding box center [502, 282] width 200 height 23
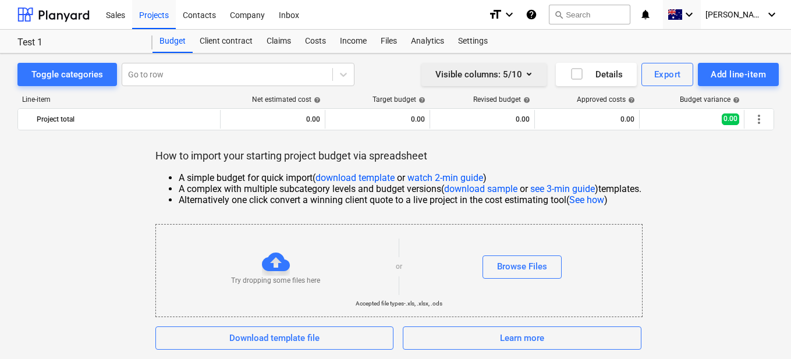
click at [532, 77] on icon "button" at bounding box center [529, 74] width 14 height 14
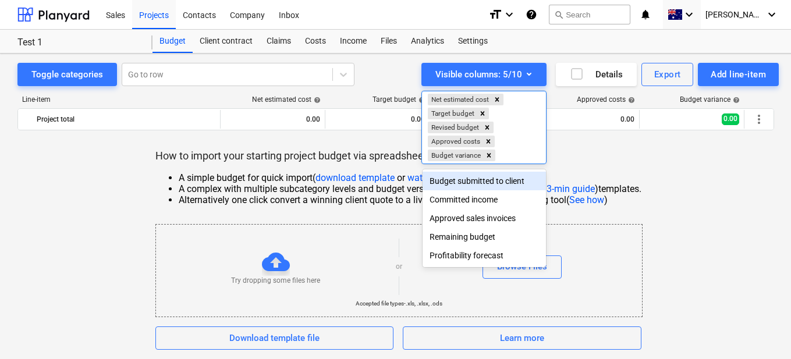
click at [493, 184] on div "Budget submitted to client" at bounding box center [483, 181] width 123 height 19
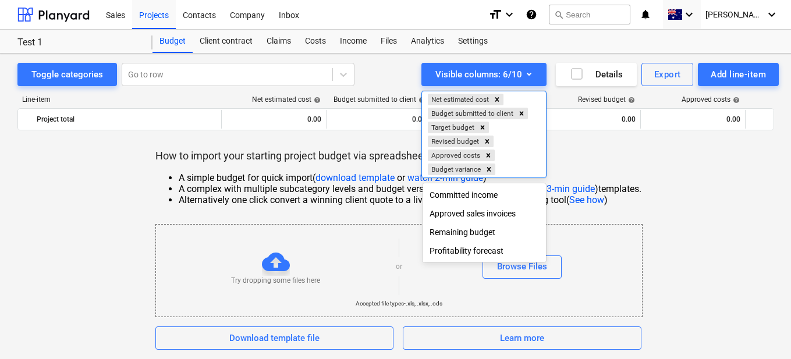
click at [457, 236] on div "Remaining budget" at bounding box center [483, 232] width 123 height 19
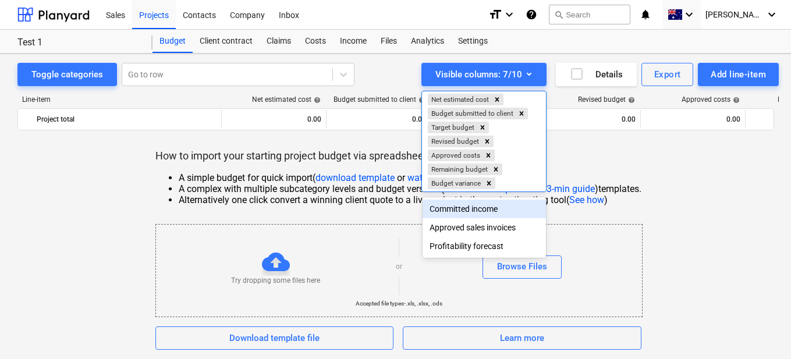
click at [449, 210] on div "Committed income" at bounding box center [483, 209] width 123 height 19
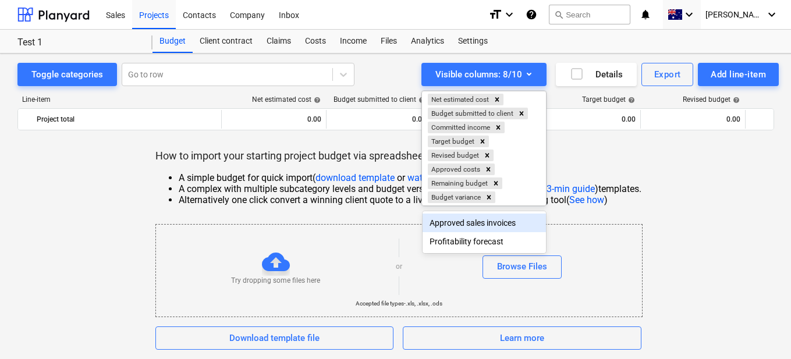
click at [698, 195] on div at bounding box center [395, 179] width 791 height 359
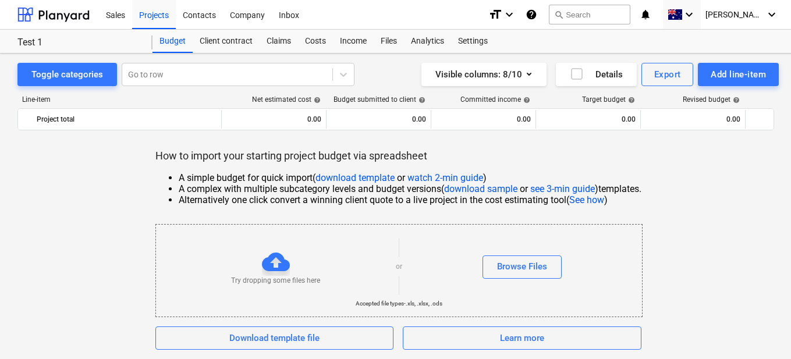
click at [472, 186] on link "download sample" at bounding box center [480, 188] width 73 height 11
click at [285, 39] on div "Claims" at bounding box center [279, 41] width 38 height 23
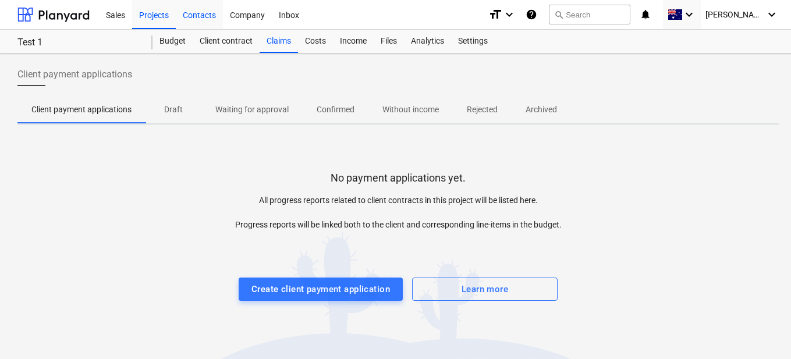
click at [198, 19] on div "Contacts" at bounding box center [199, 14] width 47 height 30
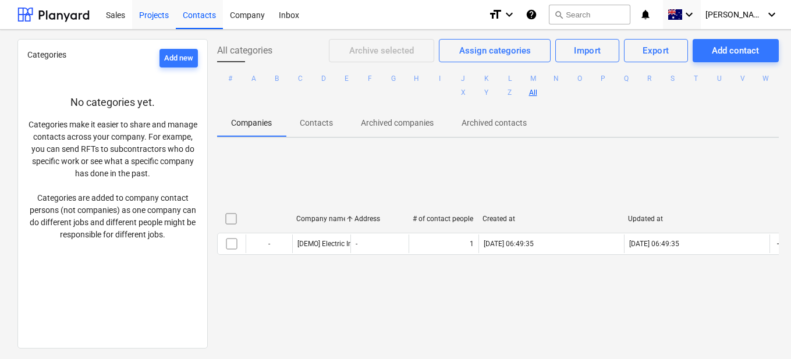
click at [157, 23] on div "Projects" at bounding box center [154, 14] width 44 height 30
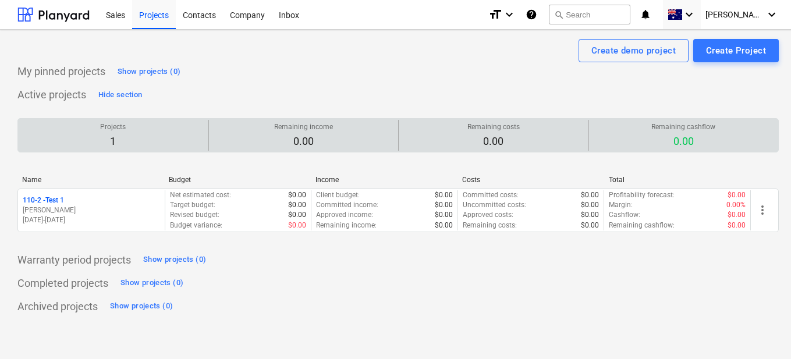
click at [150, 142] on div "Projects 1" at bounding box center [113, 135] width 181 height 31
click at [111, 137] on p "1" at bounding box center [113, 141] width 26 height 14
click at [117, 137] on p "1" at bounding box center [113, 141] width 26 height 14
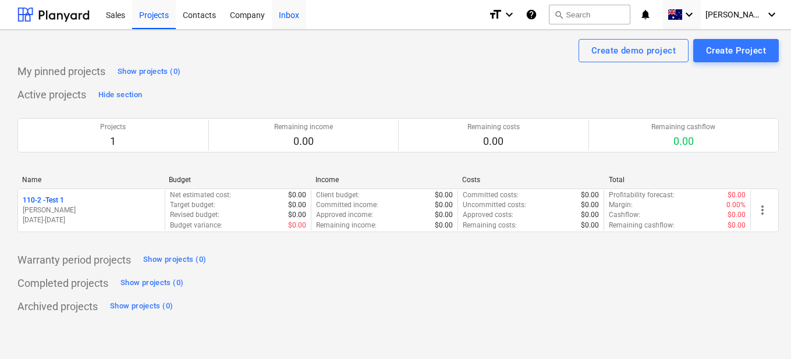
click at [283, 17] on div "Inbox" at bounding box center [289, 14] width 34 height 30
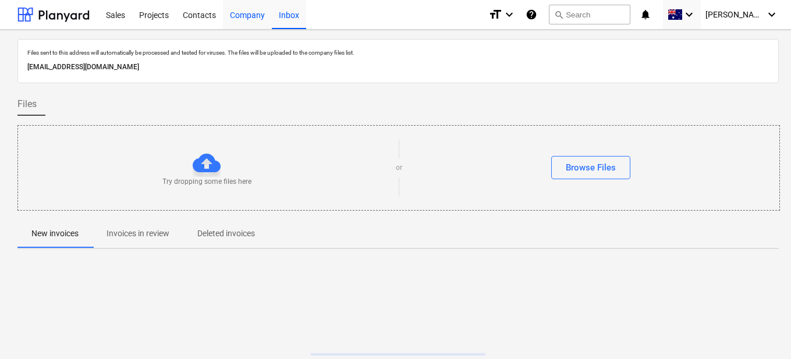
click at [243, 18] on div "Company" at bounding box center [247, 14] width 49 height 30
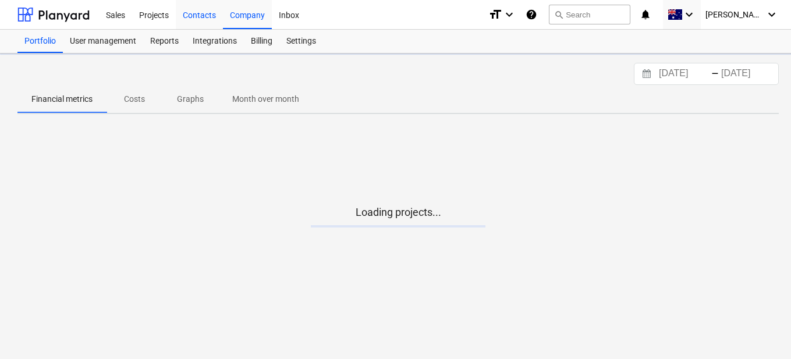
click at [209, 22] on div "Contacts" at bounding box center [199, 14] width 47 height 30
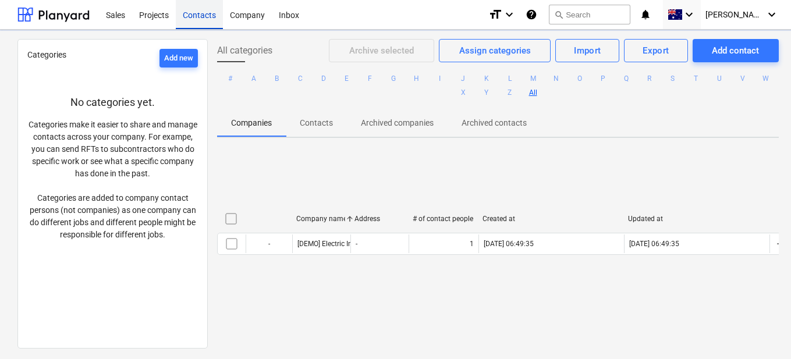
click at [209, 22] on div "Contacts" at bounding box center [199, 14] width 47 height 30
click at [39, 12] on div at bounding box center [53, 14] width 72 height 29
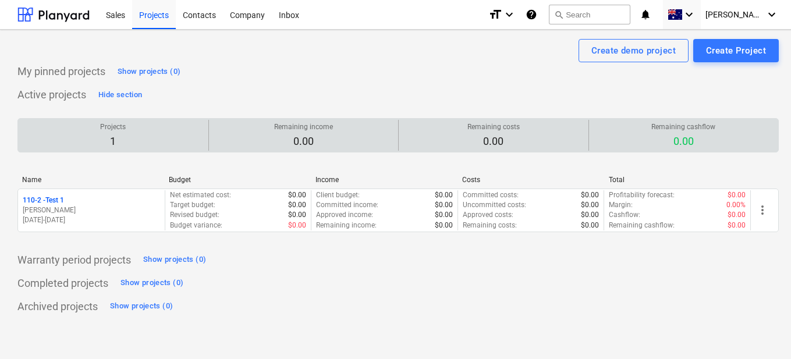
click at [111, 138] on p "1" at bounding box center [113, 141] width 26 height 14
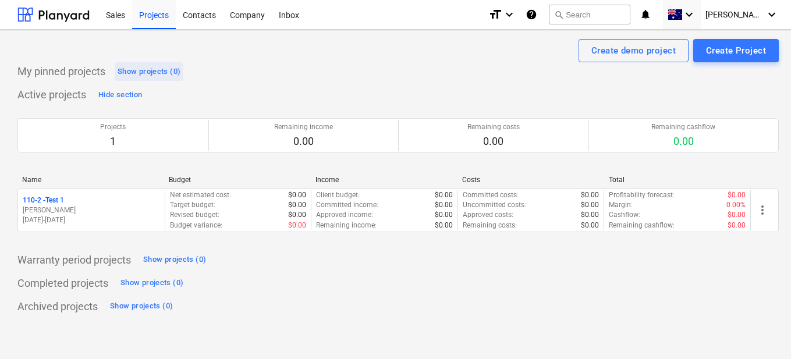
click at [143, 69] on div "Show projects (0)" at bounding box center [149, 71] width 63 height 13
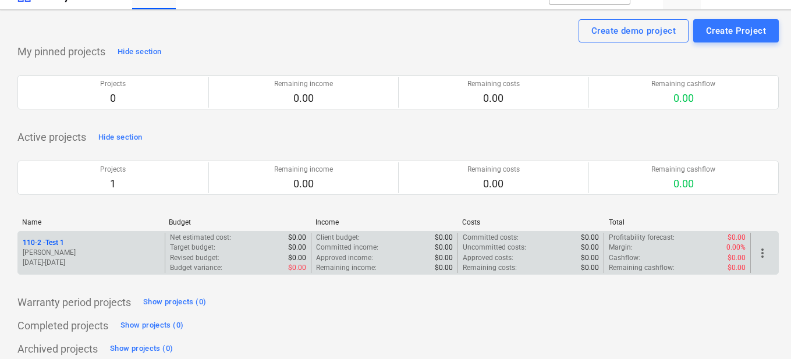
scroll to position [29, 0]
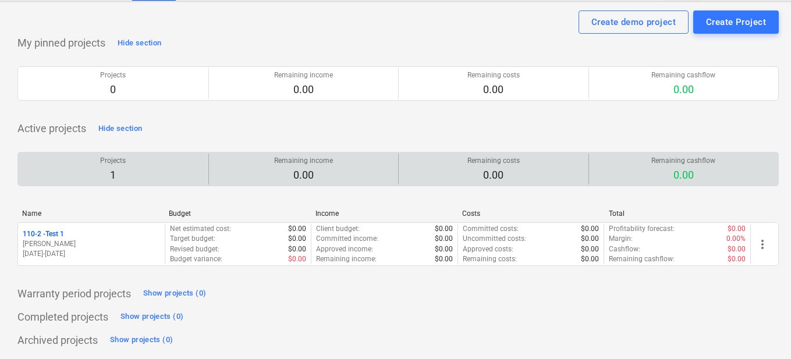
click at [113, 159] on p "Projects" at bounding box center [113, 161] width 26 height 10
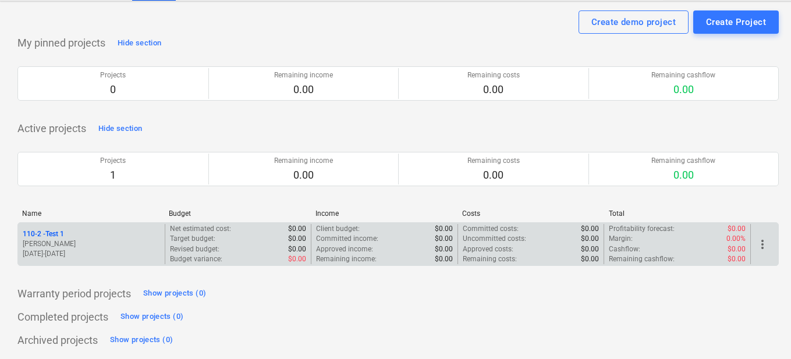
click at [35, 233] on p "110-2 - Test 1" at bounding box center [43, 234] width 41 height 10
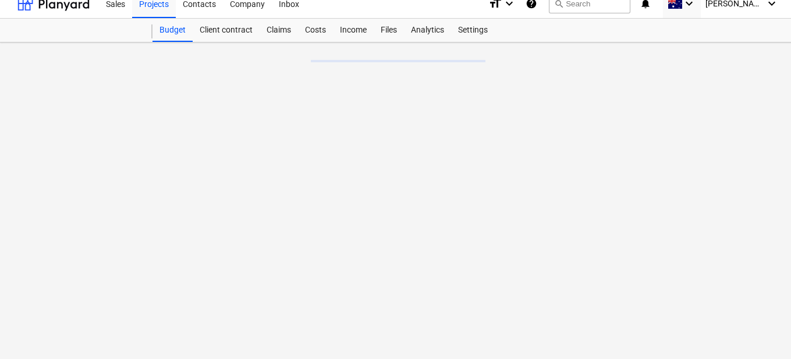
scroll to position [11, 0]
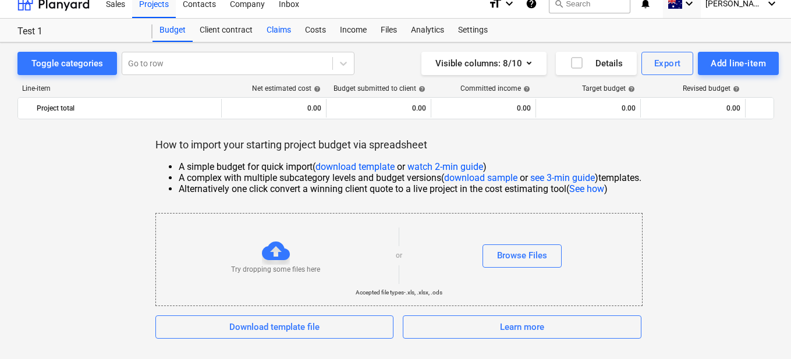
click at [291, 31] on div "Claims" at bounding box center [279, 30] width 38 height 23
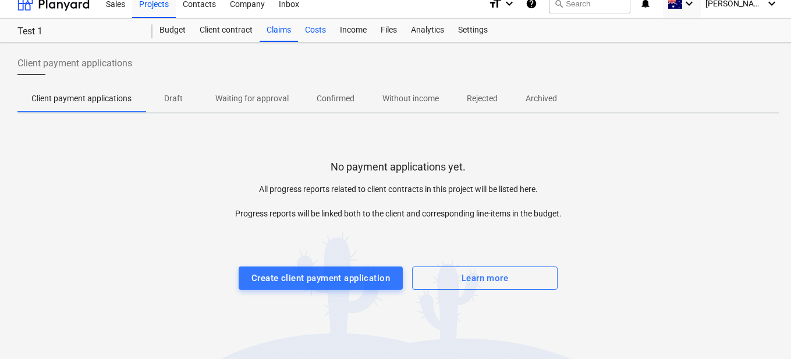
click at [328, 29] on div "Costs" at bounding box center [315, 30] width 35 height 23
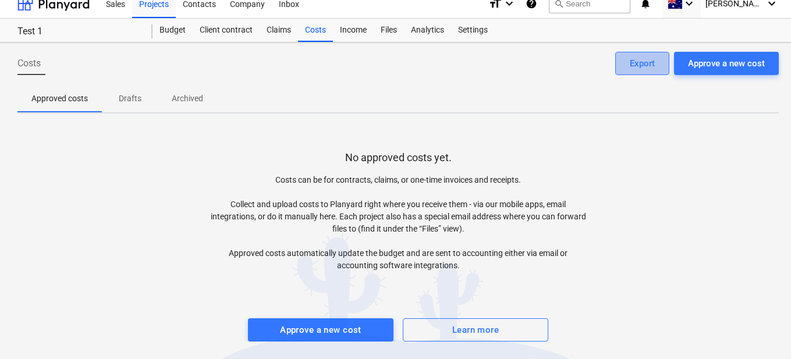
click at [631, 60] on div "Export" at bounding box center [642, 63] width 25 height 15
click at [138, 98] on p "Drafts" at bounding box center [130, 99] width 28 height 12
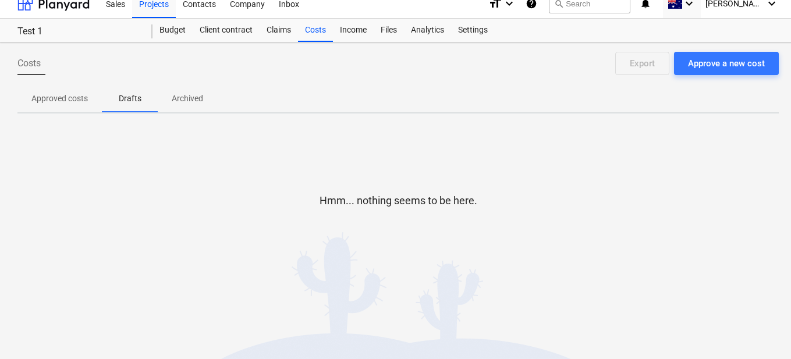
click at [158, 99] on div "Approved costs Drafts Archived" at bounding box center [397, 98] width 761 height 28
click at [728, 68] on div "Approve a new cost" at bounding box center [726, 63] width 77 height 15
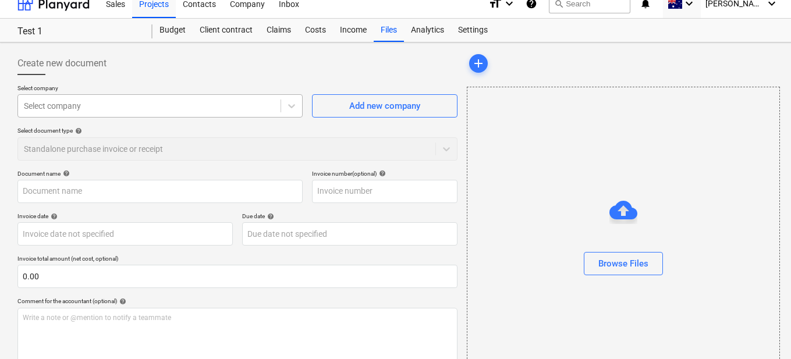
click at [109, 101] on div at bounding box center [149, 106] width 251 height 12
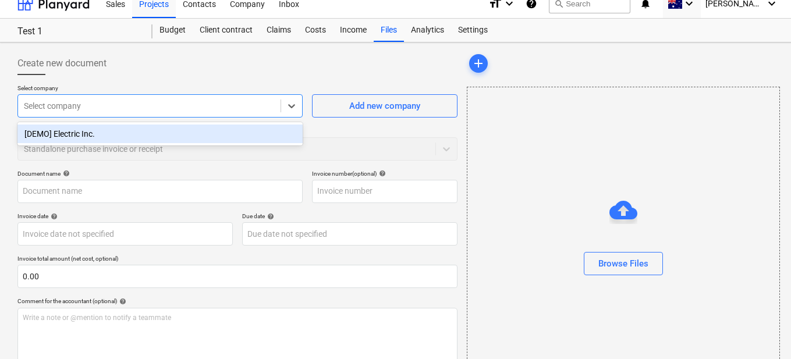
click at [123, 108] on div at bounding box center [149, 106] width 251 height 12
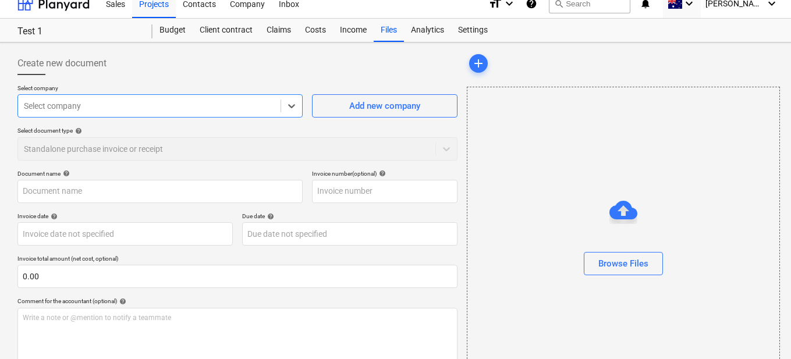
click at [126, 105] on div at bounding box center [149, 106] width 251 height 12
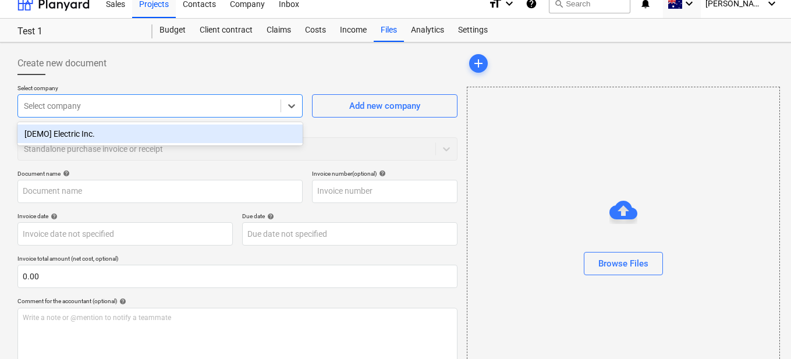
click at [80, 130] on div "[DEMO] Electric Inc." at bounding box center [159, 134] width 285 height 19
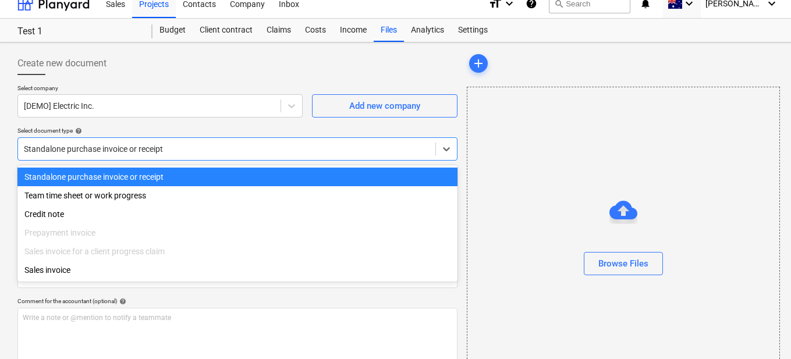
click at [160, 155] on div "Standalone purchase invoice or receipt" at bounding box center [226, 149] width 417 height 16
click at [104, 180] on div "Standalone purchase invoice or receipt" at bounding box center [237, 177] width 440 height 19
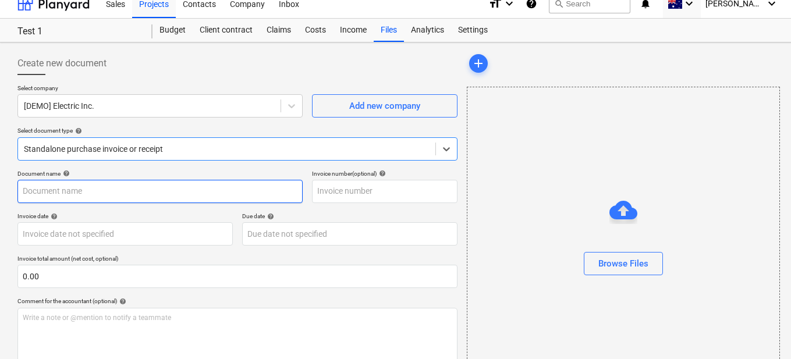
click at [99, 189] on input "text" at bounding box center [159, 191] width 285 height 23
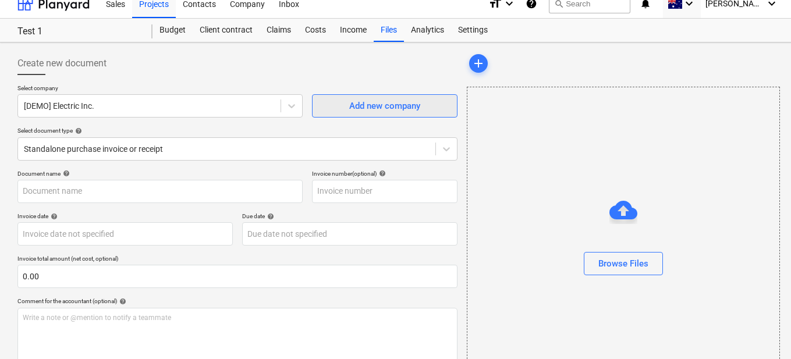
click at [364, 108] on div "Add new company" at bounding box center [384, 105] width 71 height 15
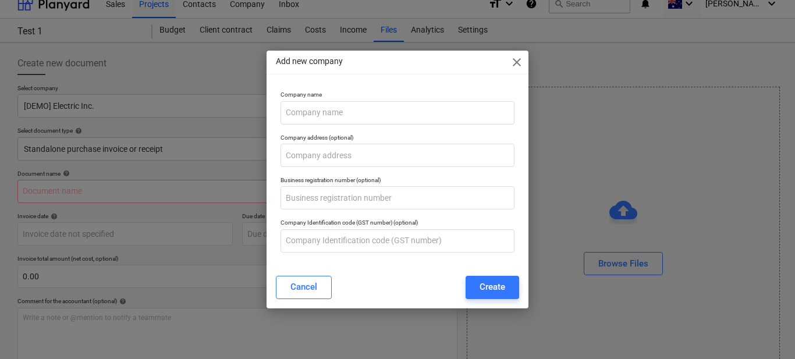
click at [506, 59] on div "Add new company close" at bounding box center [397, 62] width 262 height 23
click at [514, 59] on span "close" at bounding box center [517, 62] width 14 height 14
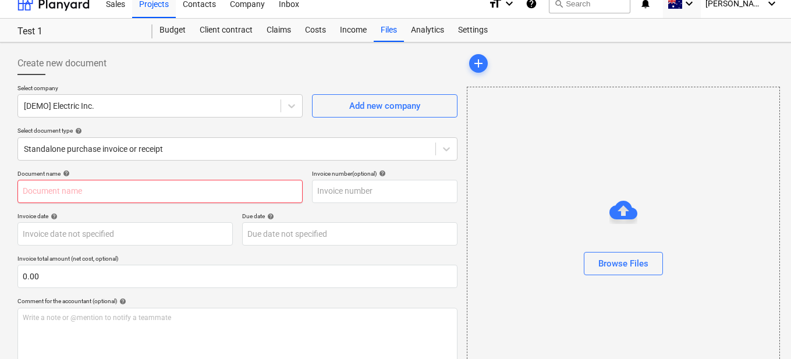
click at [108, 188] on input "text" at bounding box center [159, 191] width 285 height 23
click at [48, 235] on body "This website stores cookies on your computer. These cookies are used to collect…" at bounding box center [395, 174] width 791 height 370
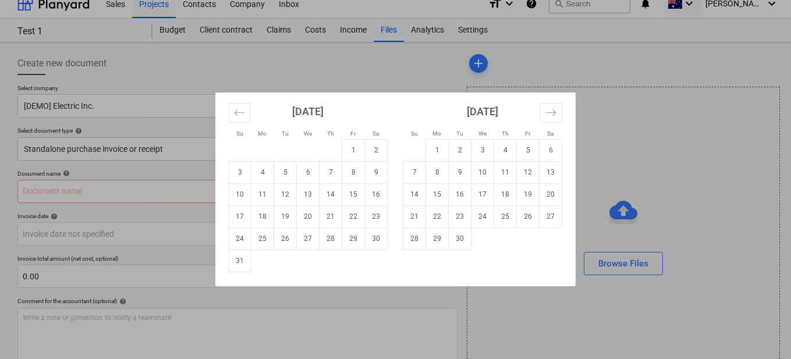
click at [284, 227] on td "19" at bounding box center [285, 216] width 23 height 22
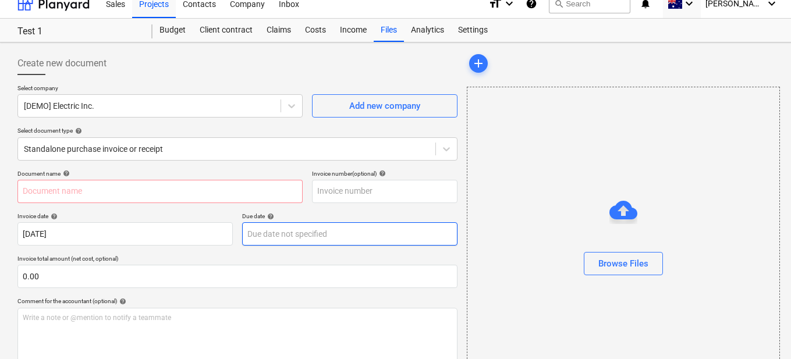
click at [272, 241] on body "This website stores cookies on your computer. These cookies are used to collect…" at bounding box center [395, 174] width 791 height 370
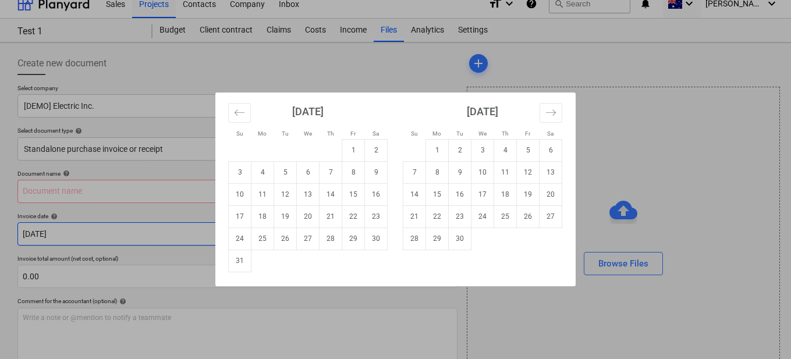
click at [76, 236] on div "Su Mo Tu We Th Fr Sa Su Mo Tu We Th Fr Sa [DATE] 1 2 3 4 5 6 7 8 9 10 11 12 13 …" at bounding box center [395, 179] width 791 height 359
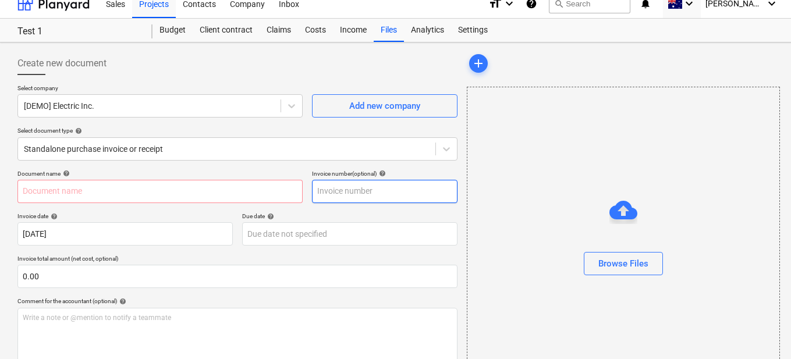
click at [336, 192] on input "text" at bounding box center [384, 191] width 145 height 23
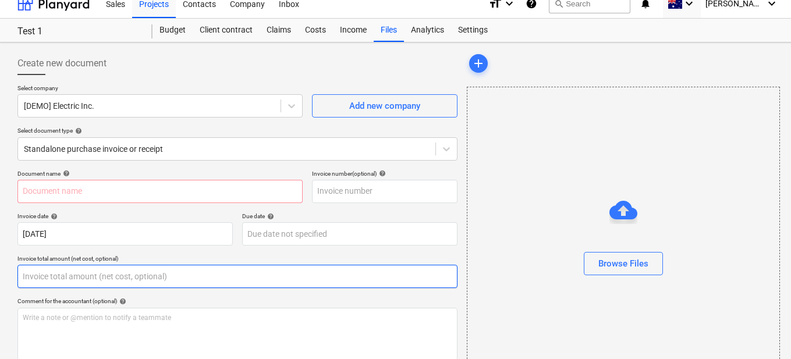
click at [71, 279] on input "text" at bounding box center [237, 276] width 440 height 23
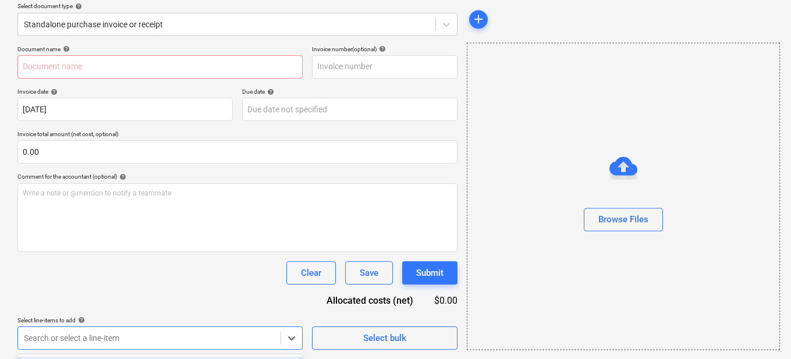
scroll to position [193, 0]
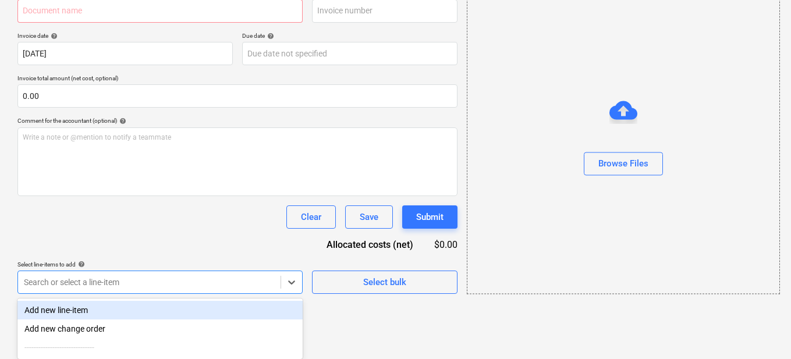
click at [155, 224] on div "Document name help Invoice number (optional) help Invoice date help [DATE] 19.0…" at bounding box center [237, 142] width 440 height 304
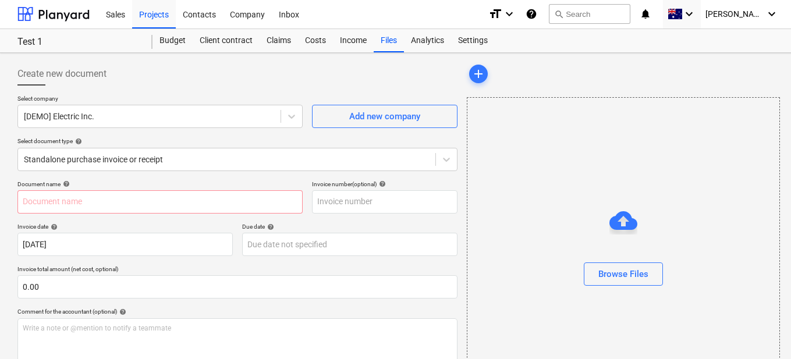
scroll to position [0, 0]
click at [160, 161] on div at bounding box center [227, 160] width 406 height 12
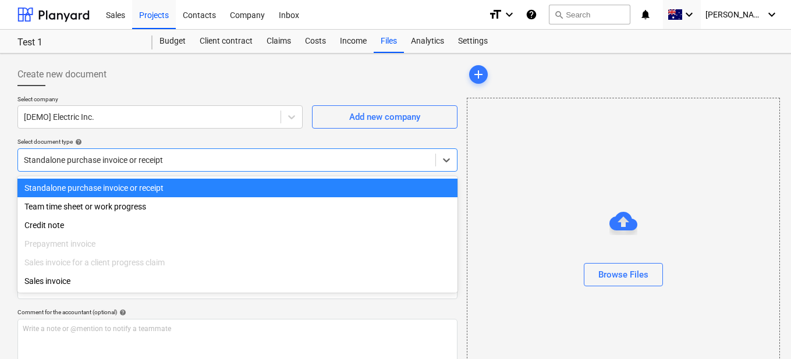
click at [72, 186] on div "Standalone purchase invoice or receipt" at bounding box center [237, 188] width 440 height 19
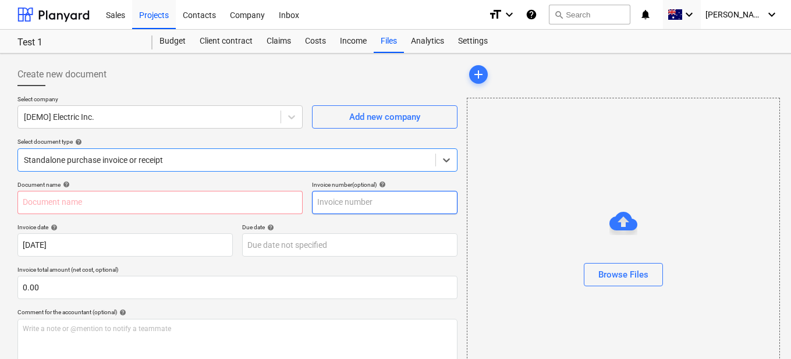
click at [353, 211] on input "text" at bounding box center [384, 202] width 145 height 23
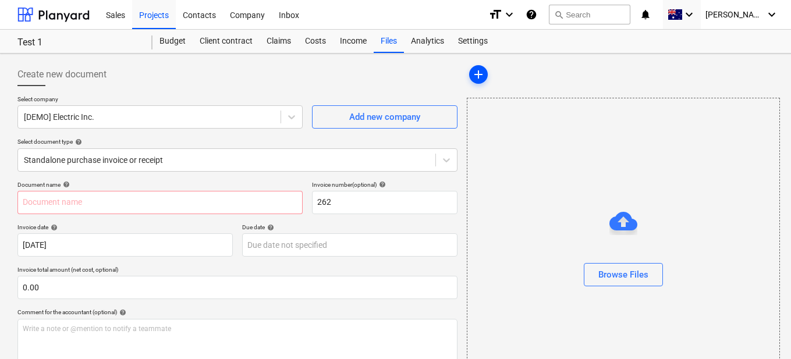
click at [486, 77] on span "add" at bounding box center [478, 74] width 19 height 14
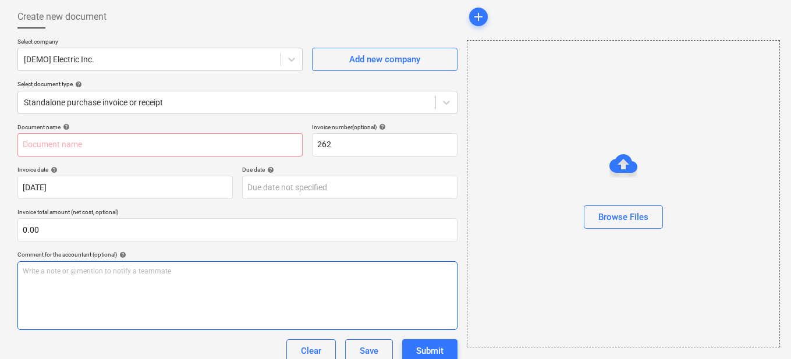
scroll to position [136, 0]
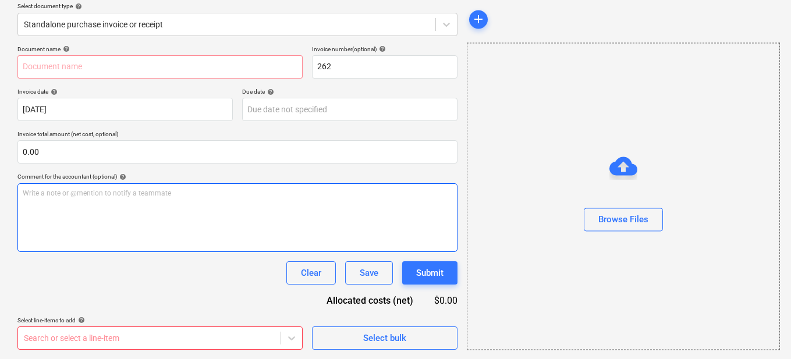
click at [97, 206] on div "Write a note or @mention to notify a teammate [PERSON_NAME]" at bounding box center [237, 217] width 440 height 69
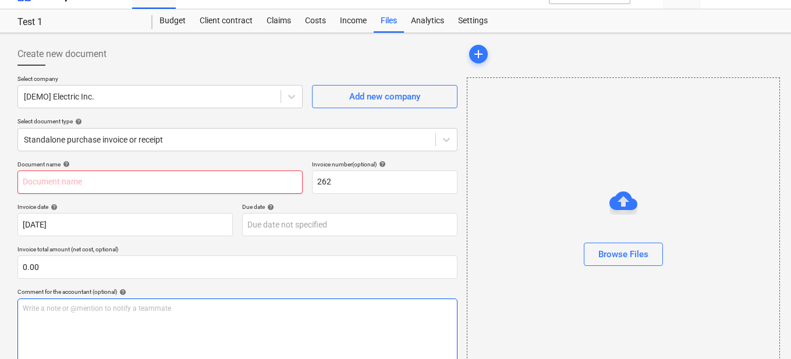
scroll to position [19, 0]
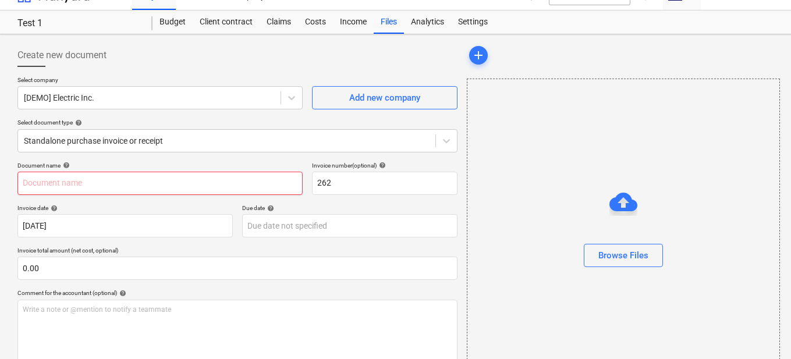
click at [95, 178] on input "text" at bounding box center [159, 183] width 285 height 23
click at [94, 176] on input "text" at bounding box center [159, 183] width 285 height 23
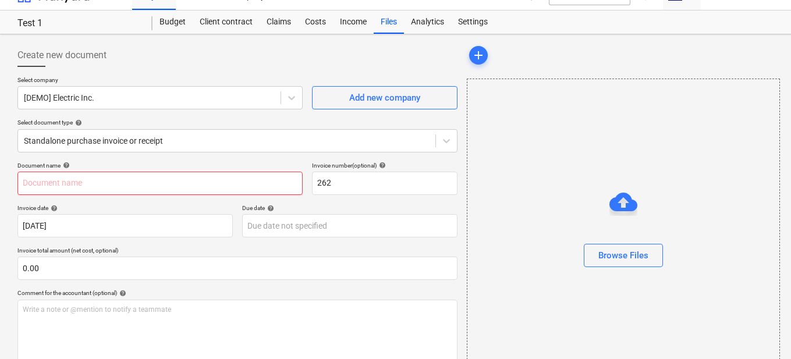
click at [94, 176] on input "text" at bounding box center [159, 183] width 285 height 23
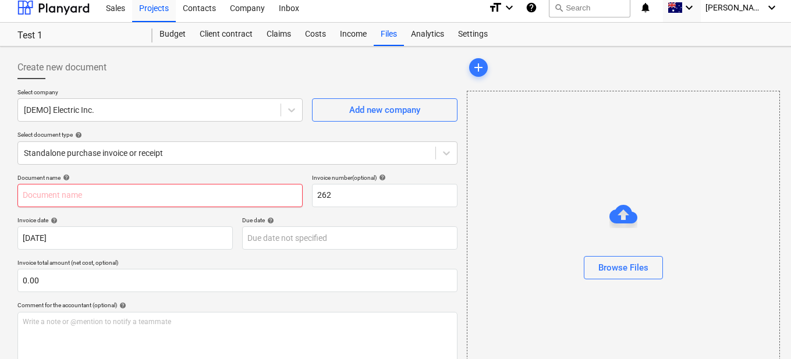
scroll to position [0, 0]
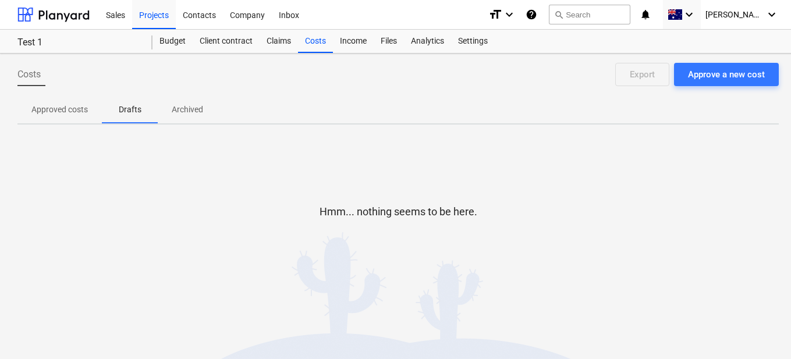
scroll to position [11, 0]
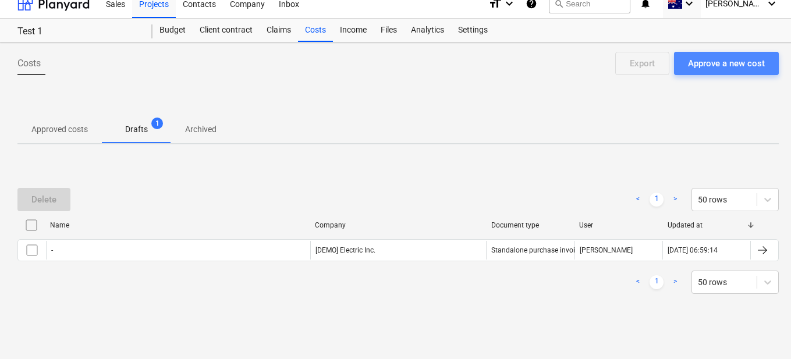
click at [740, 68] on div "Approve a new cost" at bounding box center [726, 63] width 77 height 15
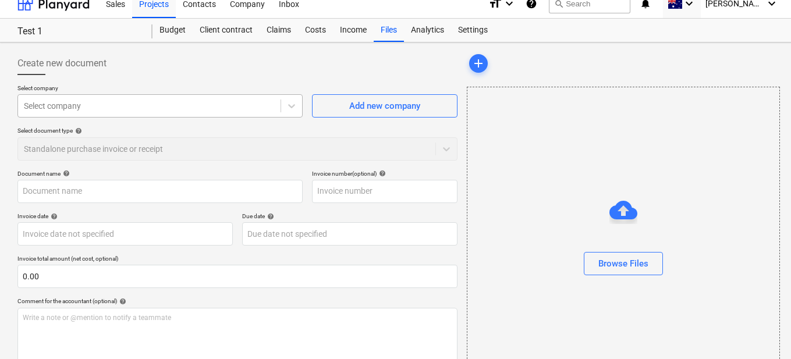
click at [80, 106] on div at bounding box center [149, 106] width 251 height 12
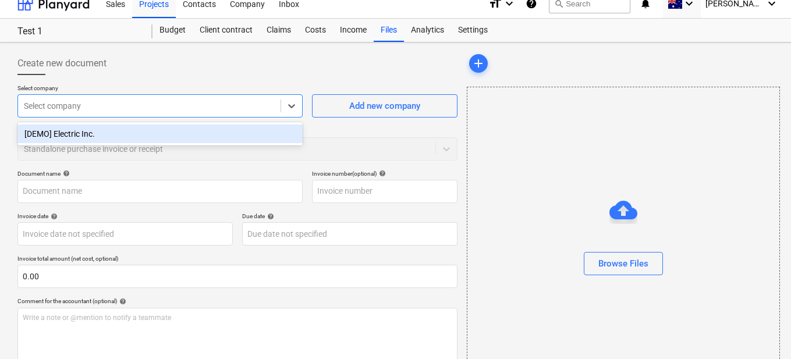
click at [80, 102] on div at bounding box center [149, 106] width 251 height 12
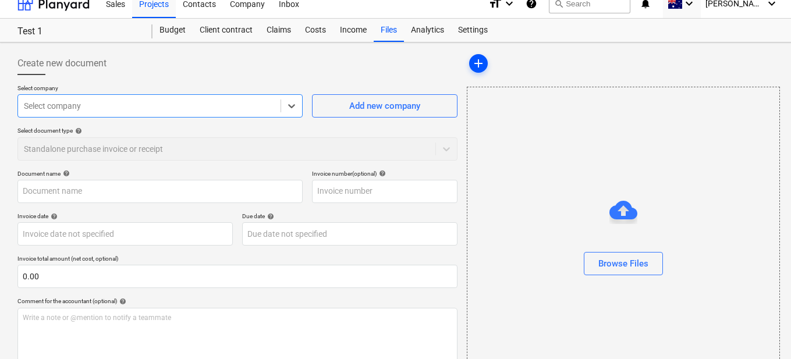
click at [478, 64] on span "add" at bounding box center [478, 63] width 14 height 14
click at [88, 118] on div "Select company Select company Add new company Select document type help Standal…" at bounding box center [237, 127] width 440 height 86
click at [81, 105] on div at bounding box center [149, 106] width 251 height 12
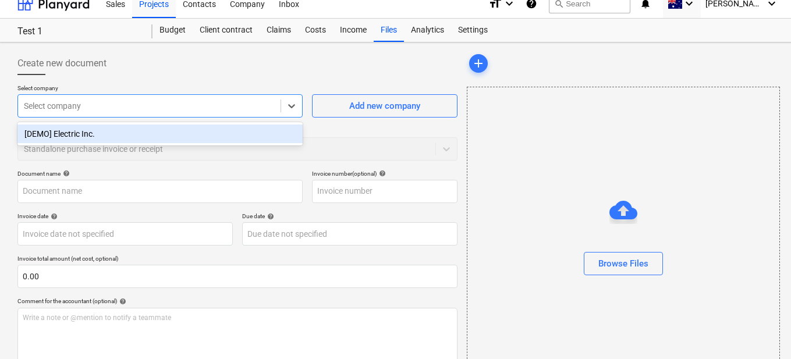
click at [60, 138] on div "[DEMO] Electric Inc." at bounding box center [159, 134] width 285 height 19
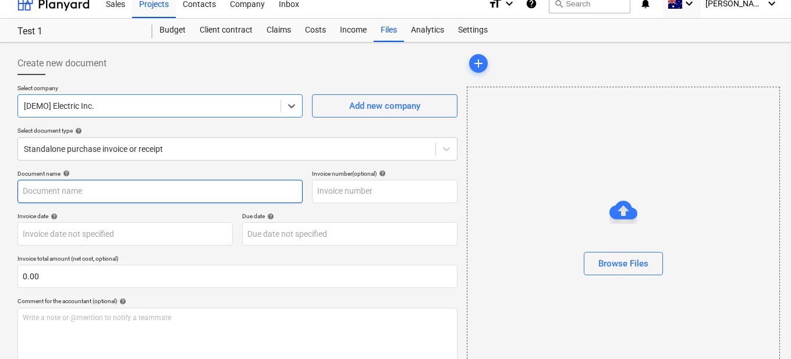
click at [88, 186] on input "text" at bounding box center [159, 191] width 285 height 23
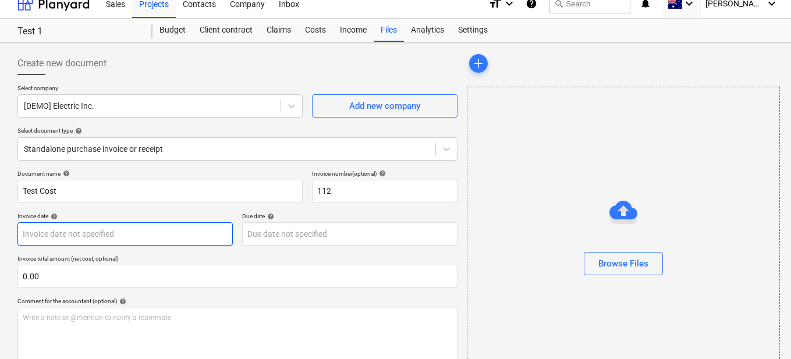
click at [43, 239] on body "This website stores cookies on your computer. These cookies are used to collect…" at bounding box center [395, 174] width 791 height 370
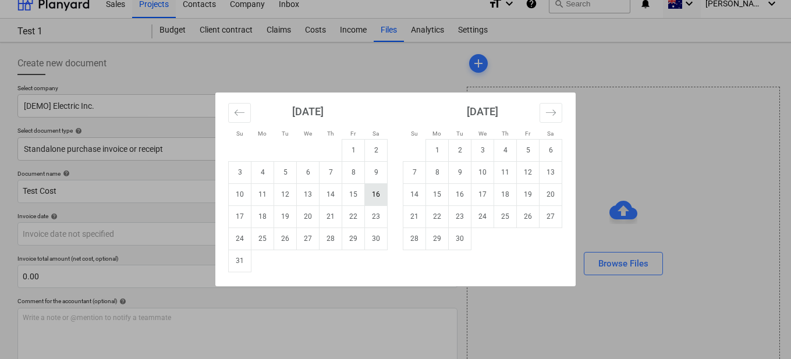
click at [379, 195] on td "16" at bounding box center [376, 194] width 23 height 22
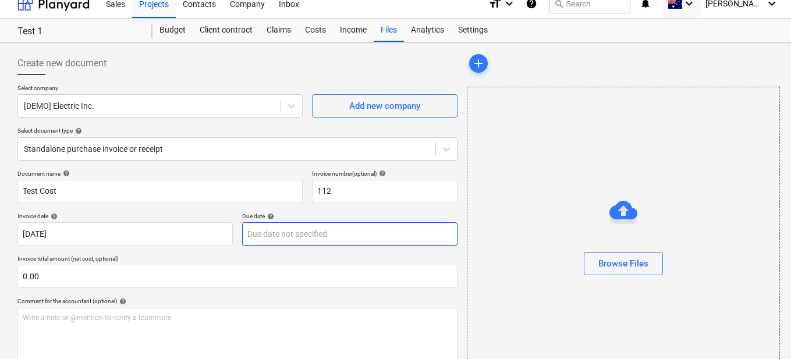
click at [312, 236] on body "This website stores cookies on your computer. These cookies are used to collect…" at bounding box center [395, 174] width 791 height 370
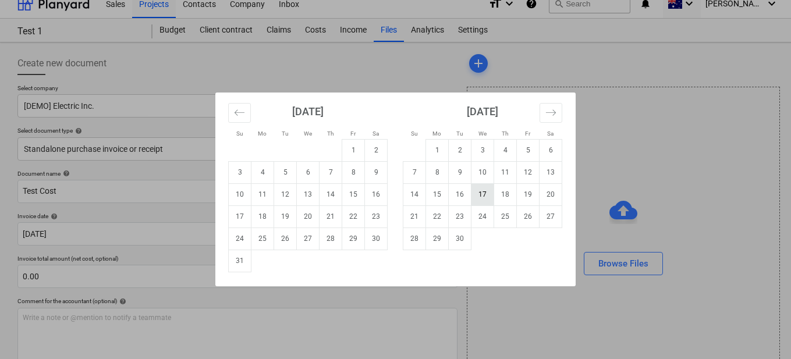
click at [486, 198] on td "17" at bounding box center [482, 194] width 23 height 22
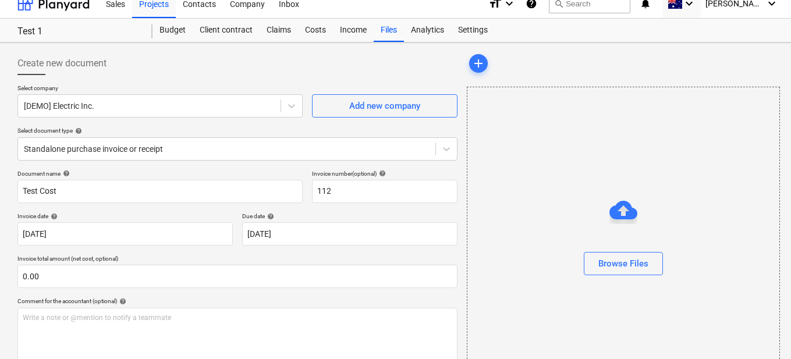
scroll to position [69, 0]
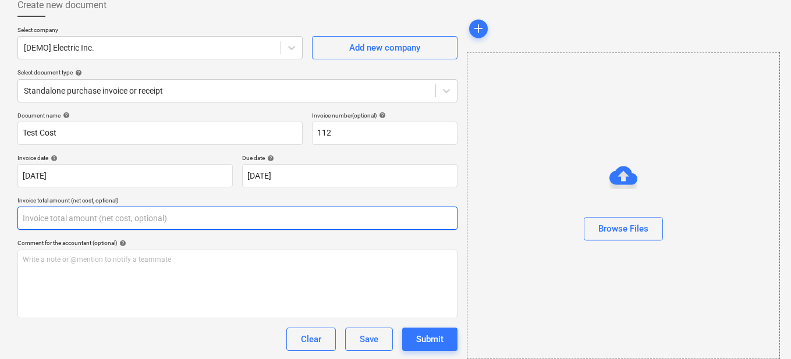
click at [34, 215] on input "text" at bounding box center [237, 218] width 440 height 23
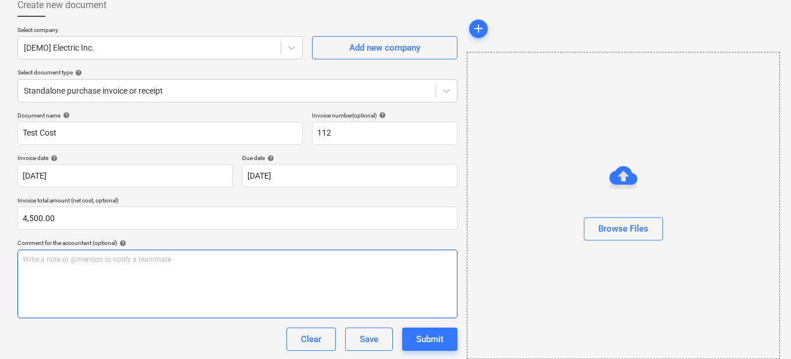
click at [157, 287] on div "Write a note or @mention to notify a teammate [PERSON_NAME]" at bounding box center [237, 284] width 440 height 69
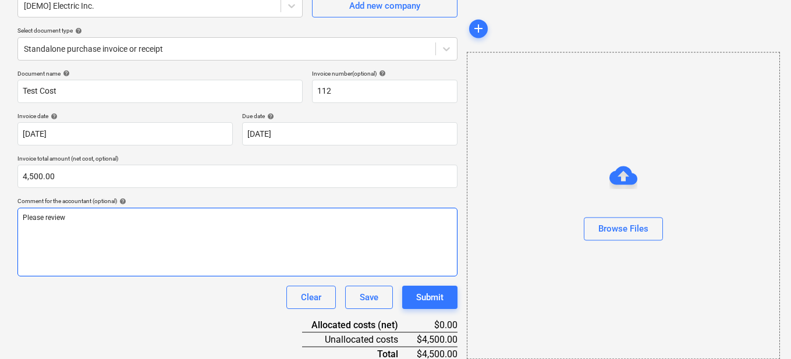
scroll to position [165, 0]
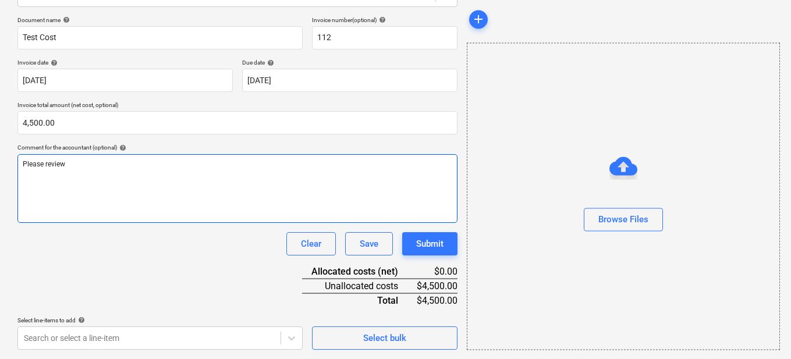
click at [185, 187] on div "Please review" at bounding box center [237, 188] width 440 height 69
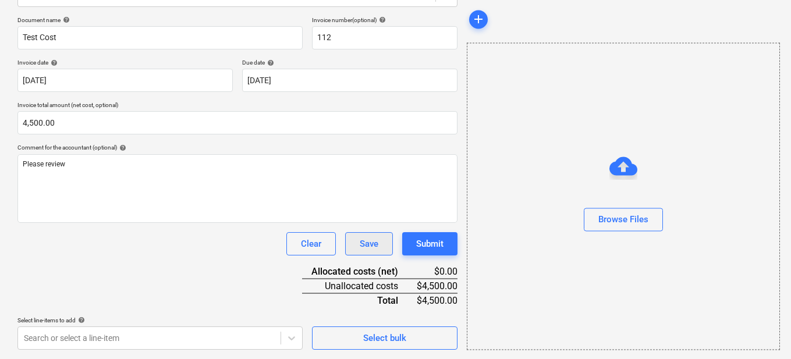
click at [362, 246] on div "Save" at bounding box center [369, 243] width 19 height 15
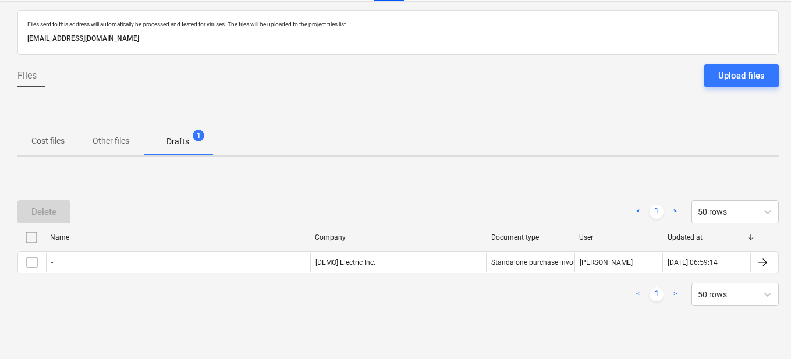
scroll to position [52, 0]
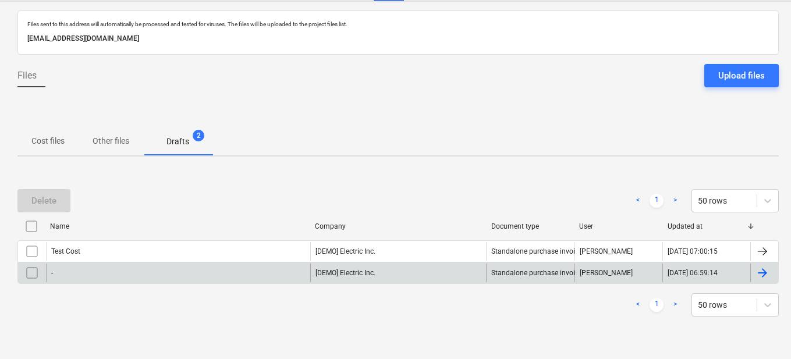
click at [34, 272] on input "checkbox" at bounding box center [32, 273] width 19 height 19
click at [22, 204] on button "Delete" at bounding box center [43, 200] width 53 height 23
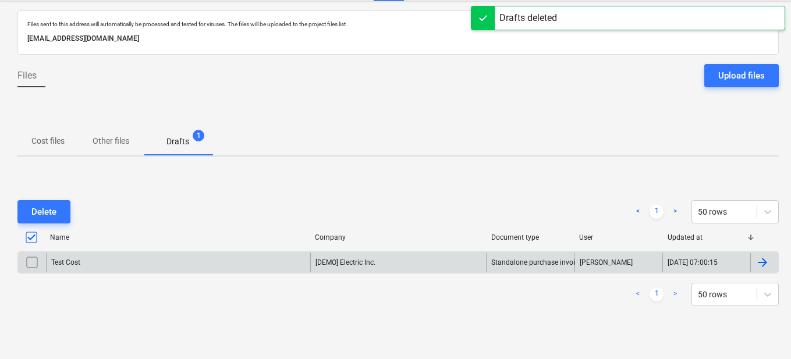
click at [760, 265] on div at bounding box center [762, 262] width 14 height 14
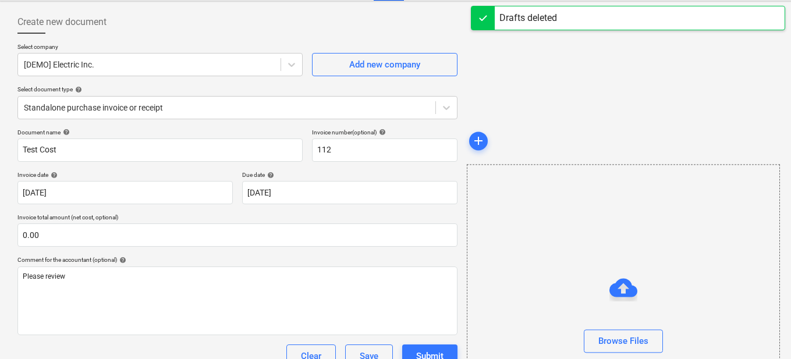
scroll to position [136, 0]
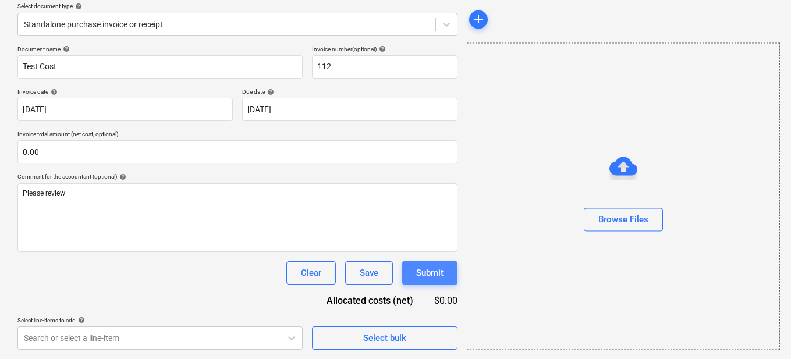
click at [422, 266] on div "Submit" at bounding box center [429, 272] width 27 height 15
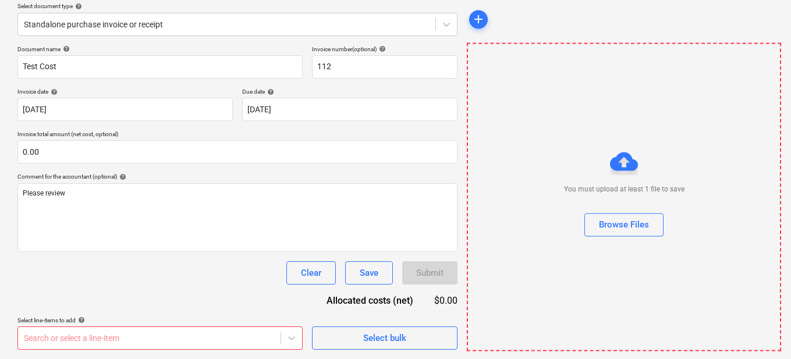
click at [188, 234] on body "This website stores cookies on your computer. These cookies are used to collect…" at bounding box center [395, 49] width 791 height 370
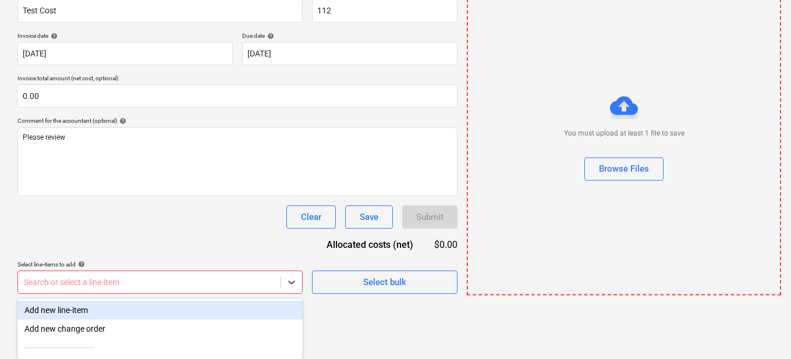
click at [105, 311] on div "Add new line-item" at bounding box center [159, 310] width 285 height 19
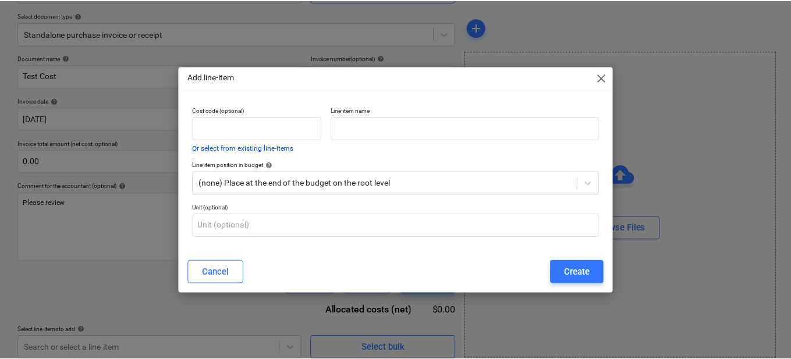
scroll to position [127, 0]
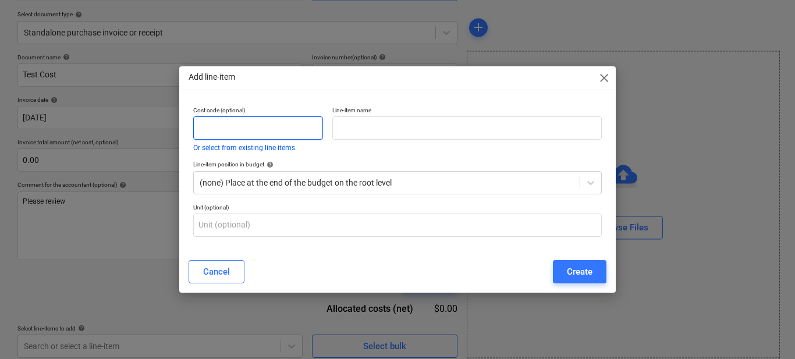
click at [226, 125] on input "text" at bounding box center [258, 127] width 130 height 23
click at [222, 127] on input "text" at bounding box center [258, 127] width 130 height 23
click at [235, 150] on button "Or select from existing line-items" at bounding box center [244, 147] width 102 height 7
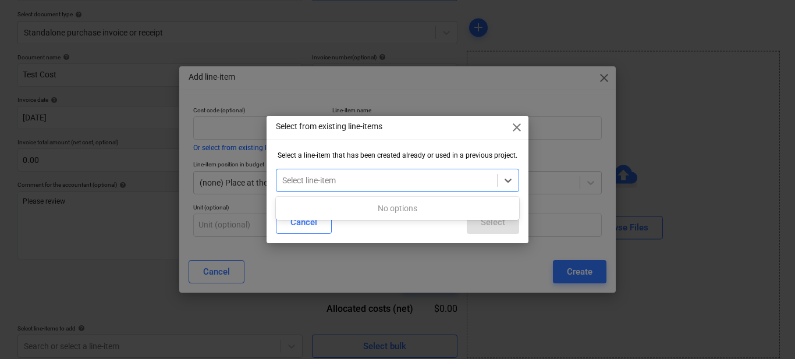
click at [329, 188] on div "Select line-item" at bounding box center [386, 180] width 221 height 16
click at [350, 190] on div "Select line-item" at bounding box center [397, 180] width 243 height 23
click at [400, 189] on div "Select line-item" at bounding box center [397, 180] width 243 height 23
click at [360, 178] on div at bounding box center [386, 181] width 209 height 12
click at [360, 177] on div at bounding box center [386, 181] width 209 height 12
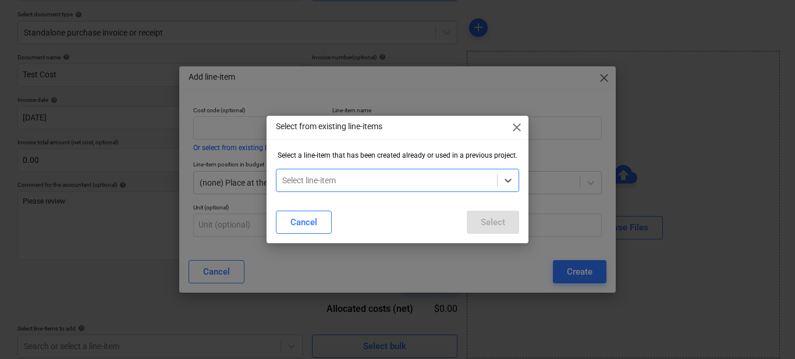
click at [360, 177] on div at bounding box center [386, 181] width 209 height 12
click at [312, 219] on div "Cancel" at bounding box center [303, 222] width 27 height 15
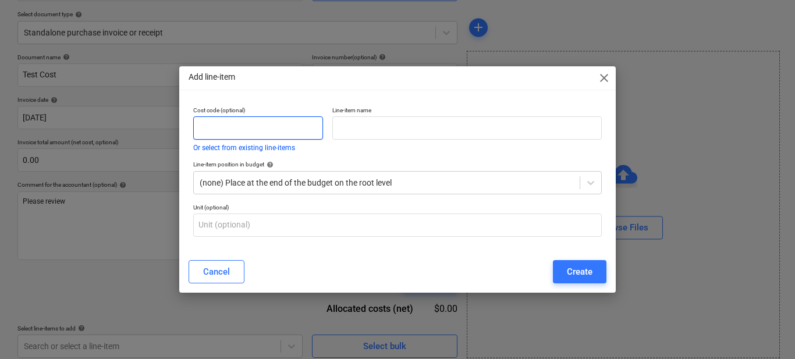
click at [226, 129] on input "text" at bounding box center [258, 127] width 130 height 23
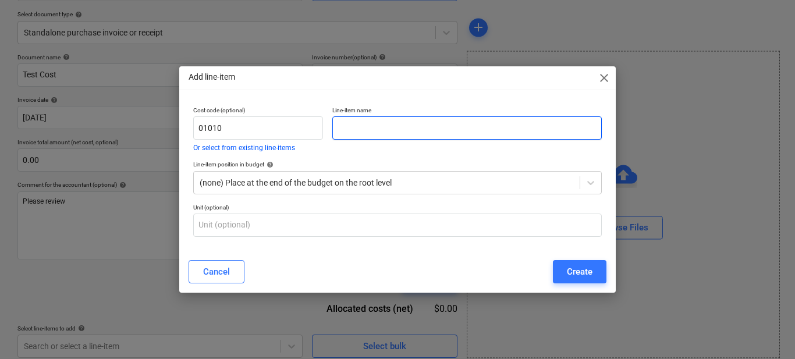
click at [372, 126] on input "text" at bounding box center [466, 127] width 269 height 23
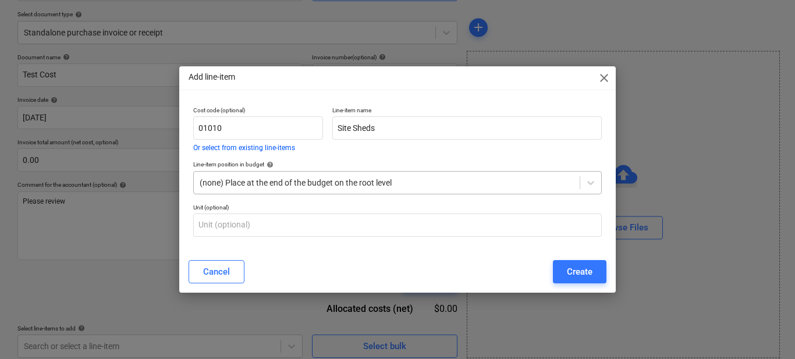
click at [372, 189] on div at bounding box center [387, 183] width 374 height 12
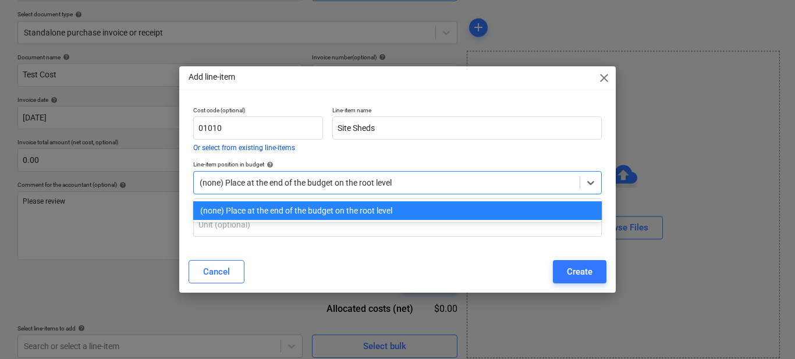
drag, startPoint x: 374, startPoint y: 195, endPoint x: 407, endPoint y: 184, distance: 34.2
click at [374, 194] on div "Line-item position in budget help option (none) Place at the end of the budget …" at bounding box center [398, 177] width 418 height 42
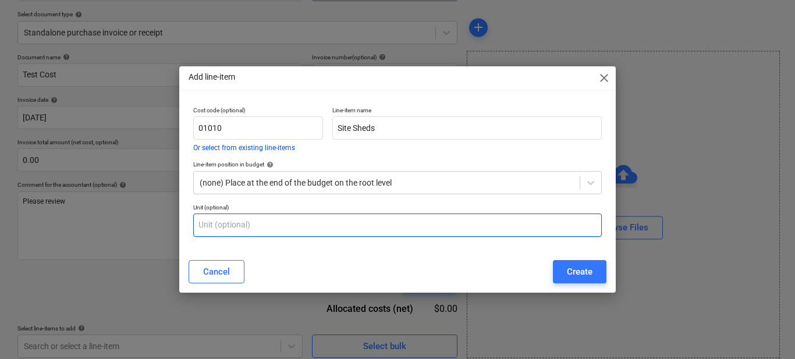
click at [299, 226] on input "text" at bounding box center [397, 225] width 408 height 23
click at [287, 228] on input "text" at bounding box center [397, 225] width 408 height 23
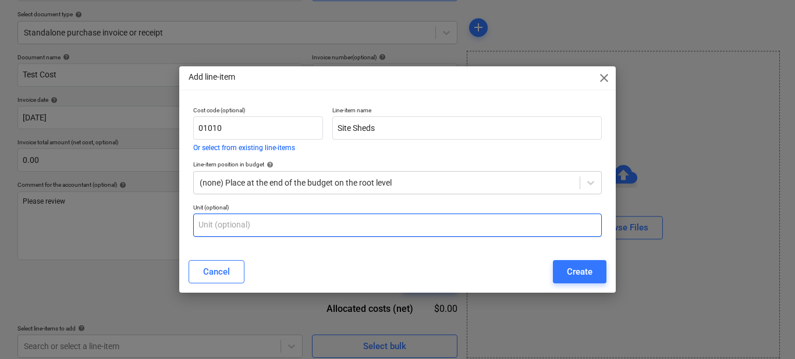
click at [287, 228] on input "text" at bounding box center [397, 225] width 408 height 23
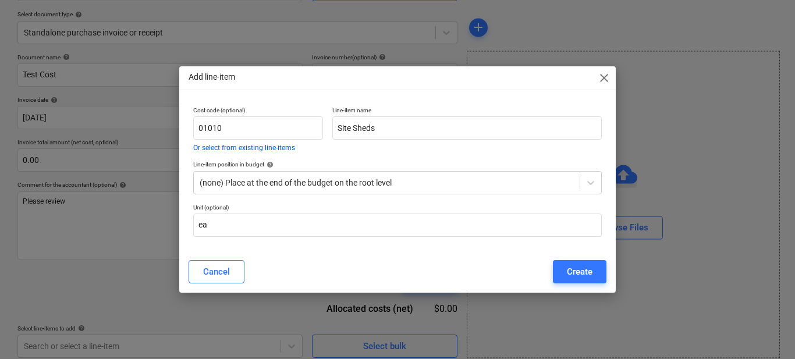
click at [567, 268] on div "Create" at bounding box center [580, 271] width 26 height 15
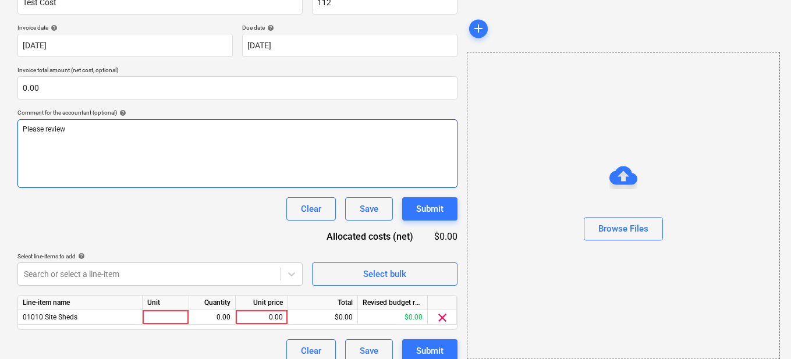
scroll to position [212, 0]
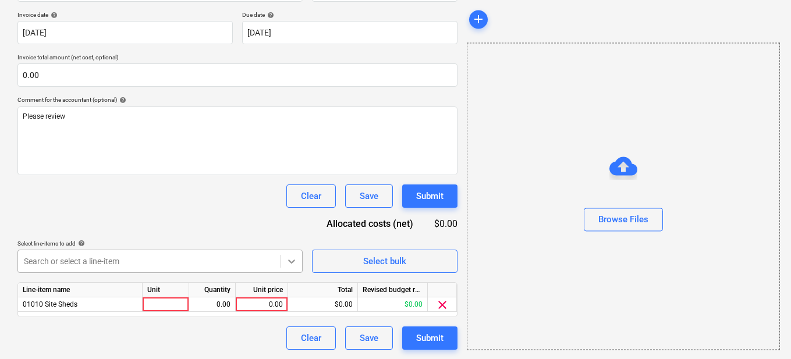
click at [292, 264] on icon at bounding box center [292, 262] width 7 height 4
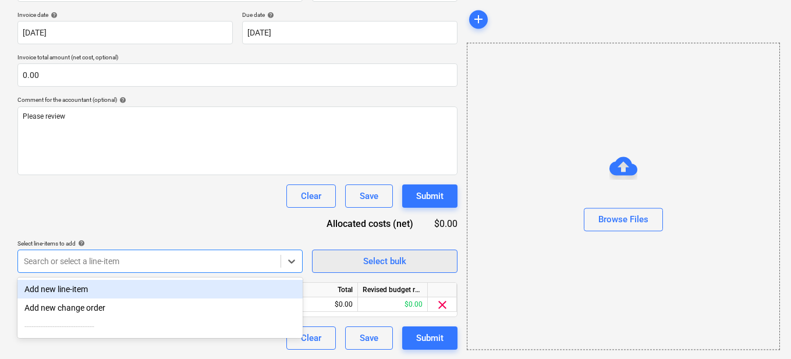
click at [358, 264] on span "Select bulk" at bounding box center [384, 261] width 116 height 15
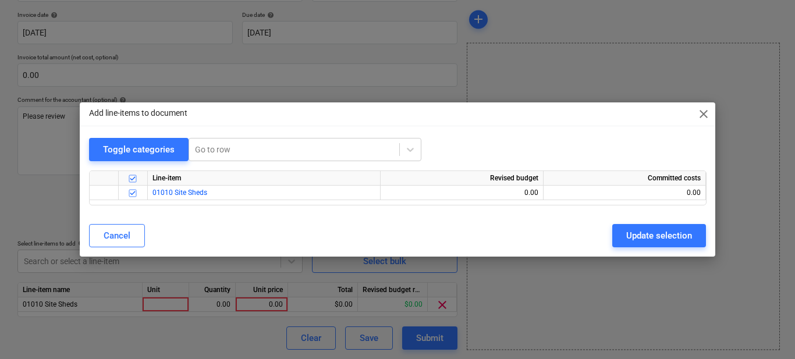
click at [98, 237] on button "Cancel" at bounding box center [117, 235] width 56 height 23
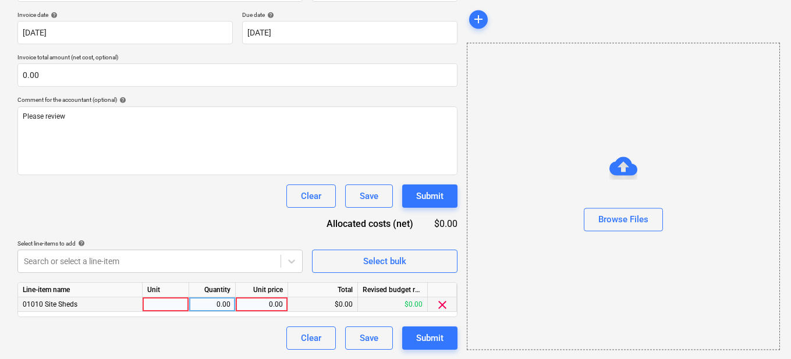
click at [389, 304] on div "$0.00" at bounding box center [393, 304] width 70 height 15
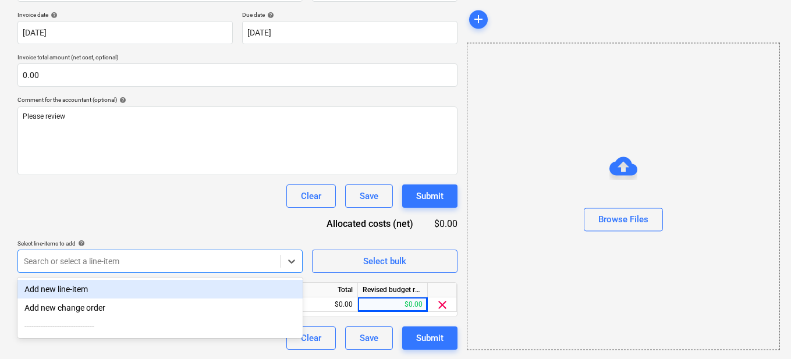
click at [206, 259] on div at bounding box center [149, 261] width 251 height 12
click at [76, 291] on div "Add new line-item" at bounding box center [159, 289] width 285 height 19
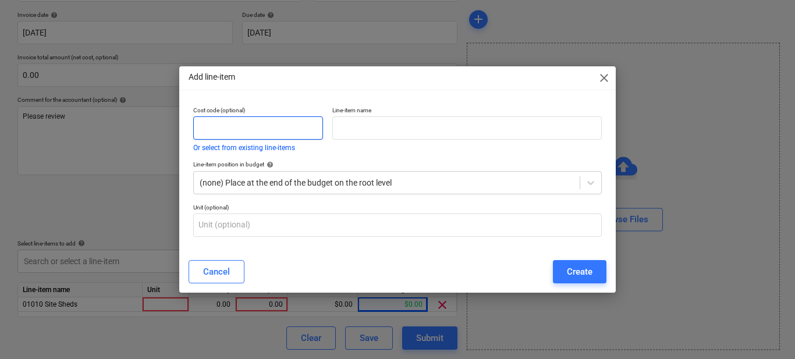
click at [227, 132] on input "text" at bounding box center [258, 127] width 130 height 23
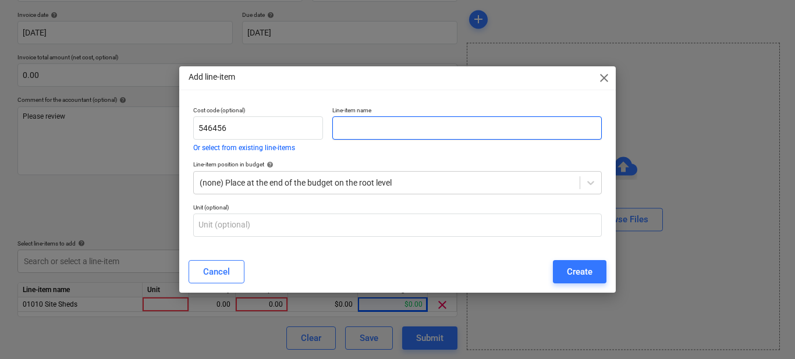
click at [342, 123] on input "text" at bounding box center [466, 127] width 269 height 23
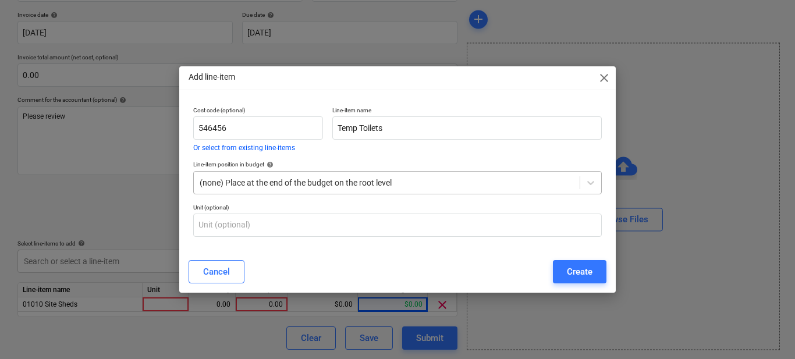
click at [338, 188] on div at bounding box center [387, 183] width 374 height 12
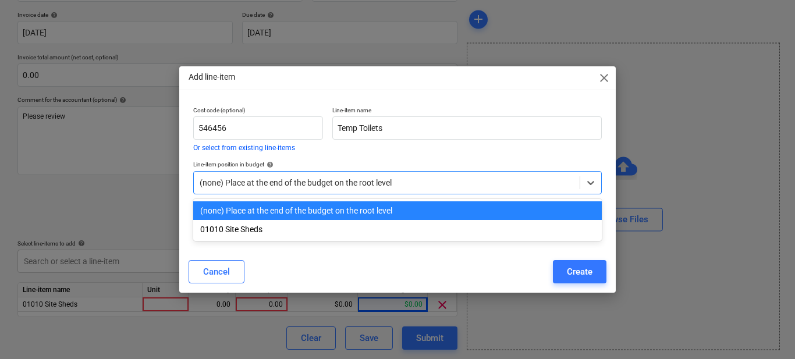
click at [338, 188] on div at bounding box center [387, 183] width 374 height 12
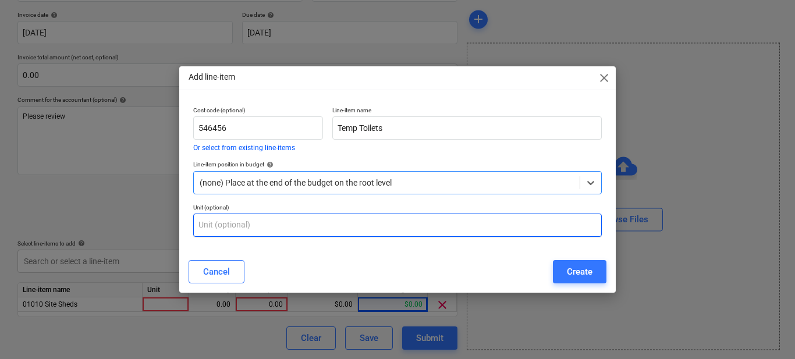
click at [402, 234] on input "text" at bounding box center [397, 225] width 408 height 23
click at [401, 232] on input "text" at bounding box center [397, 225] width 408 height 23
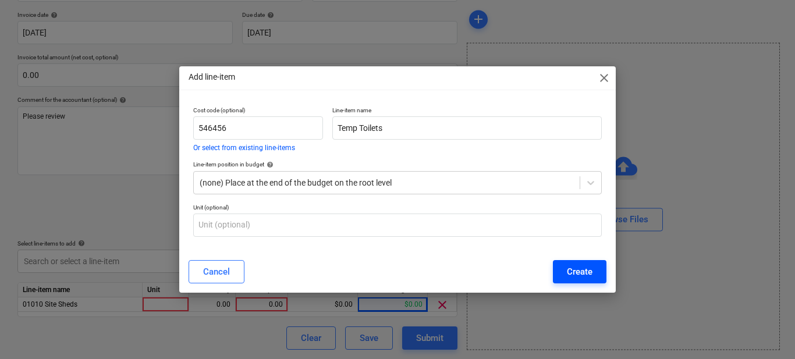
click at [574, 270] on div "Create" at bounding box center [580, 271] width 26 height 15
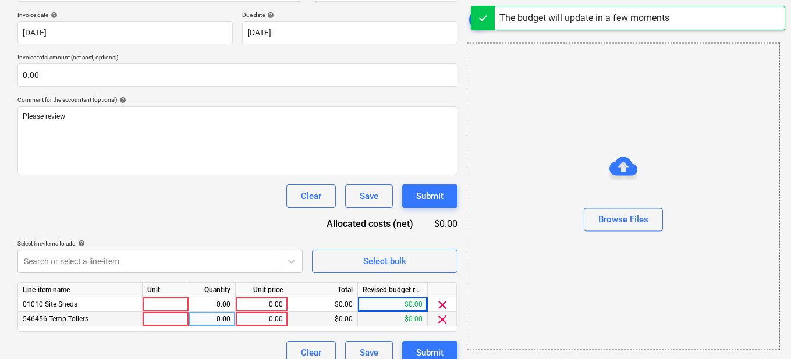
click at [165, 318] on div at bounding box center [166, 319] width 47 height 15
click at [167, 319] on input at bounding box center [166, 319] width 46 height 14
click at [225, 322] on div "0.00" at bounding box center [212, 319] width 37 height 15
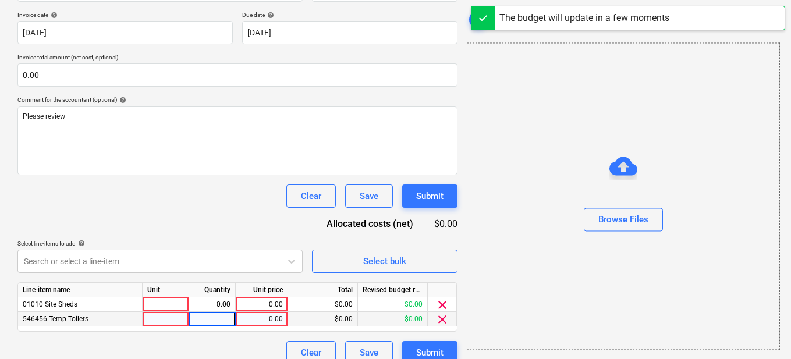
click at [225, 321] on input at bounding box center [212, 319] width 46 height 14
click at [225, 320] on input at bounding box center [212, 319] width 46 height 14
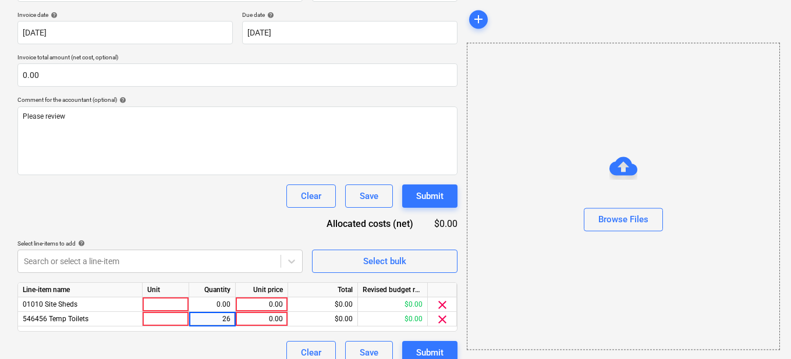
click at [269, 329] on div "Line-item name Unit Quantity Unit price Total Revised budget remaining 01010 Si…" at bounding box center [237, 306] width 440 height 49
click at [269, 321] on div "0.00" at bounding box center [261, 319] width 42 height 15
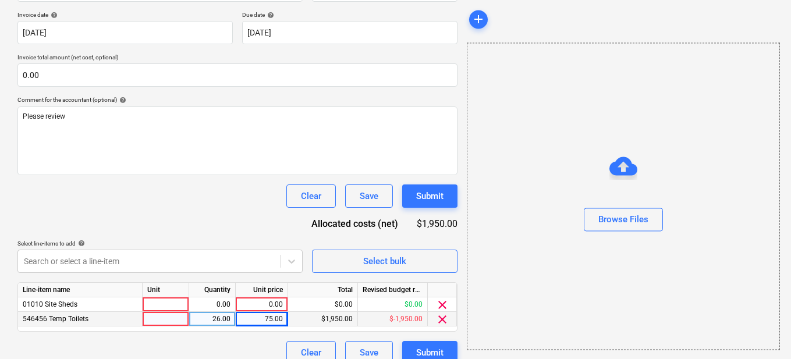
drag, startPoint x: 180, startPoint y: 290, endPoint x: 283, endPoint y: 294, distance: 103.1
click at [0, 0] on div "Line-item name Unit Quantity Unit price Total Revised budget remaining" at bounding box center [0, 0] width 0 height 0
drag, startPoint x: 166, startPoint y: 286, endPoint x: 250, endPoint y: 294, distance: 83.6
click at [0, 0] on div "Line-item name Unit Quantity Unit price Total Revised budget remaining" at bounding box center [0, 0] width 0 height 0
click at [159, 320] on div at bounding box center [166, 319] width 47 height 15
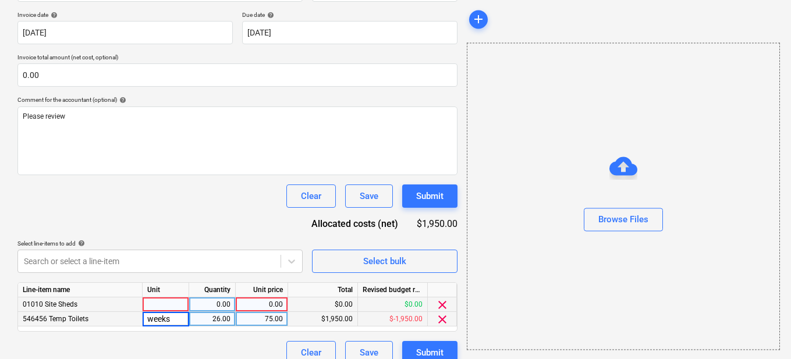
click at [154, 304] on div at bounding box center [166, 304] width 47 height 15
click at [356, 317] on div "$1,950.00" at bounding box center [323, 319] width 70 height 15
click at [389, 320] on div "$-1,950.00" at bounding box center [393, 319] width 70 height 15
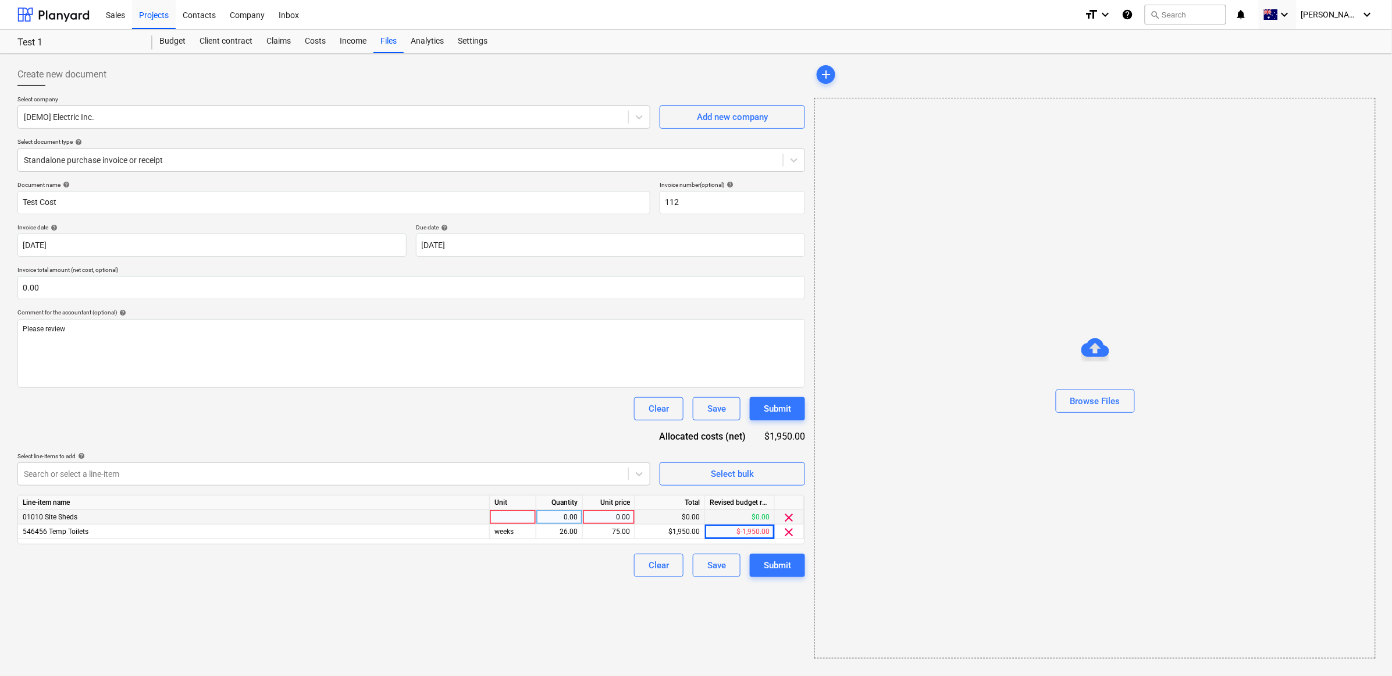
click at [520, 358] on div at bounding box center [513, 517] width 47 height 15
click at [793, 358] on button "Submit" at bounding box center [777, 564] width 55 height 23
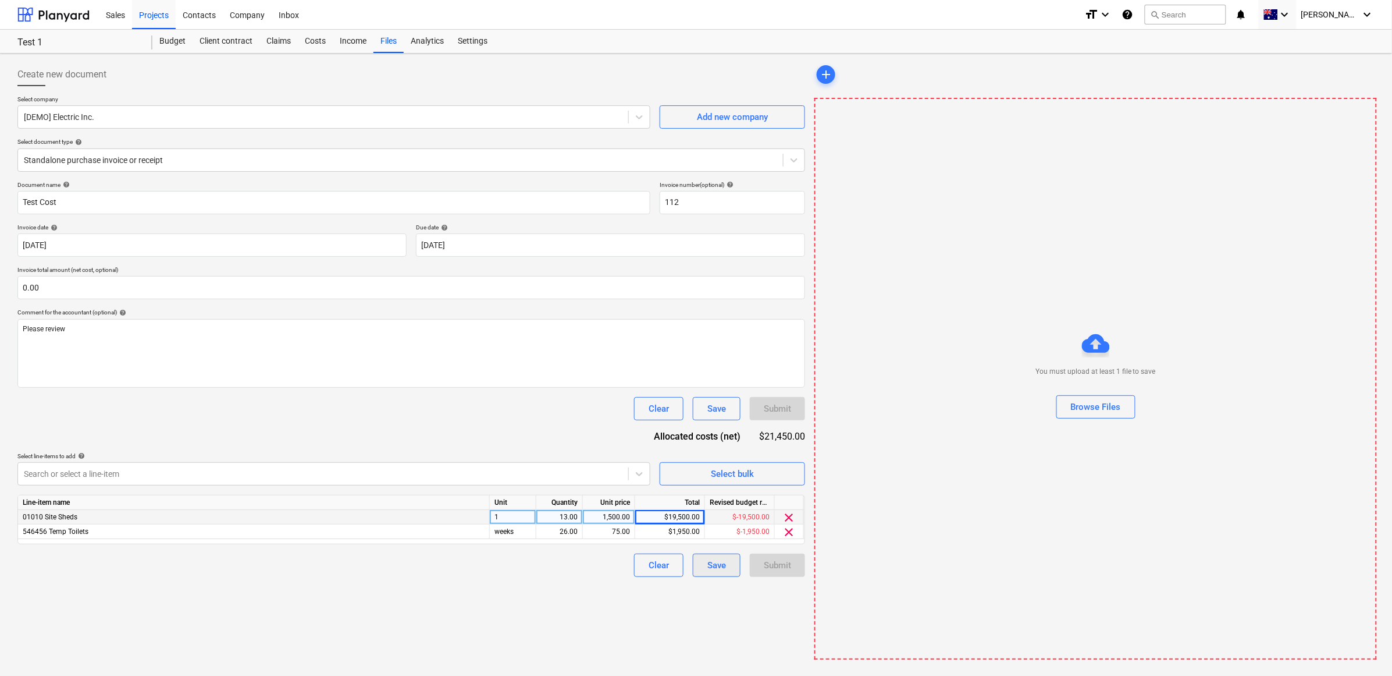
click at [717, 358] on div "Save" at bounding box center [717, 564] width 19 height 15
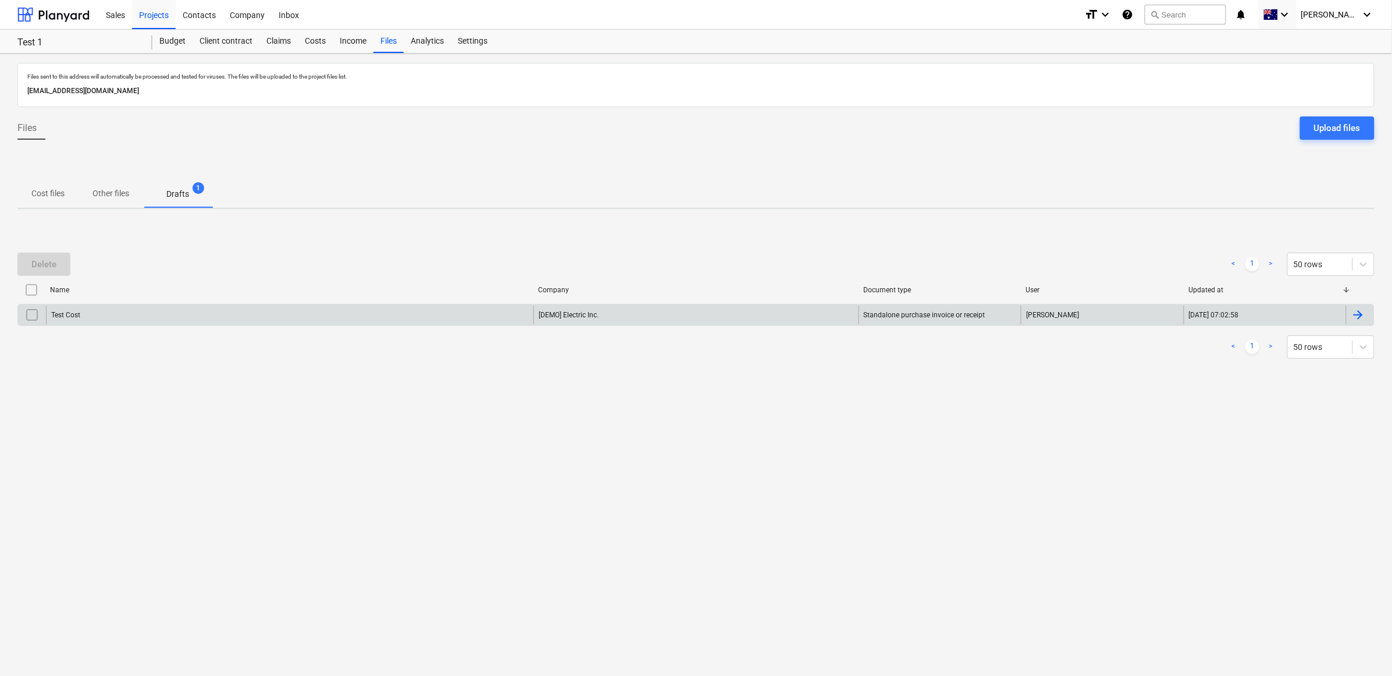
click at [246, 305] on div "Test Cost" at bounding box center [290, 314] width 488 height 19
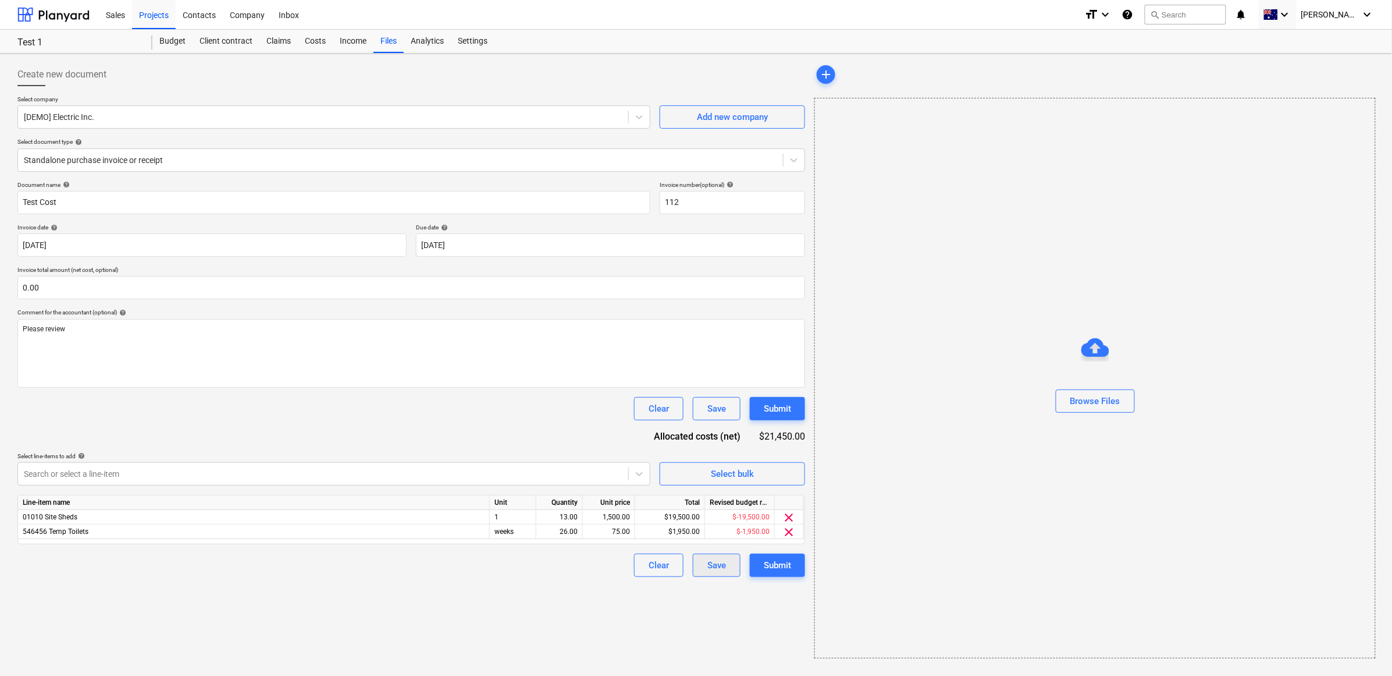
click at [726, 358] on div "Save" at bounding box center [717, 564] width 19 height 15
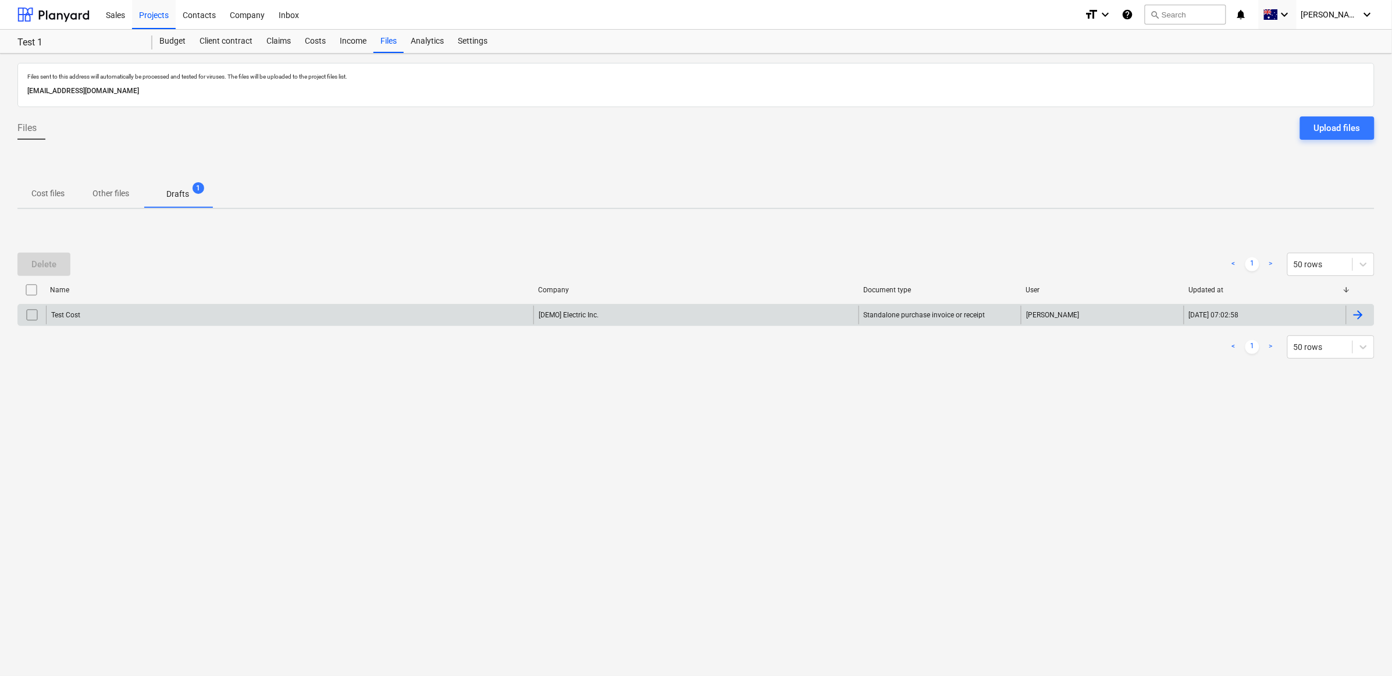
click at [36, 315] on input "checkbox" at bounding box center [32, 314] width 19 height 19
click at [61, 195] on p "Cost files" at bounding box center [47, 193] width 33 height 12
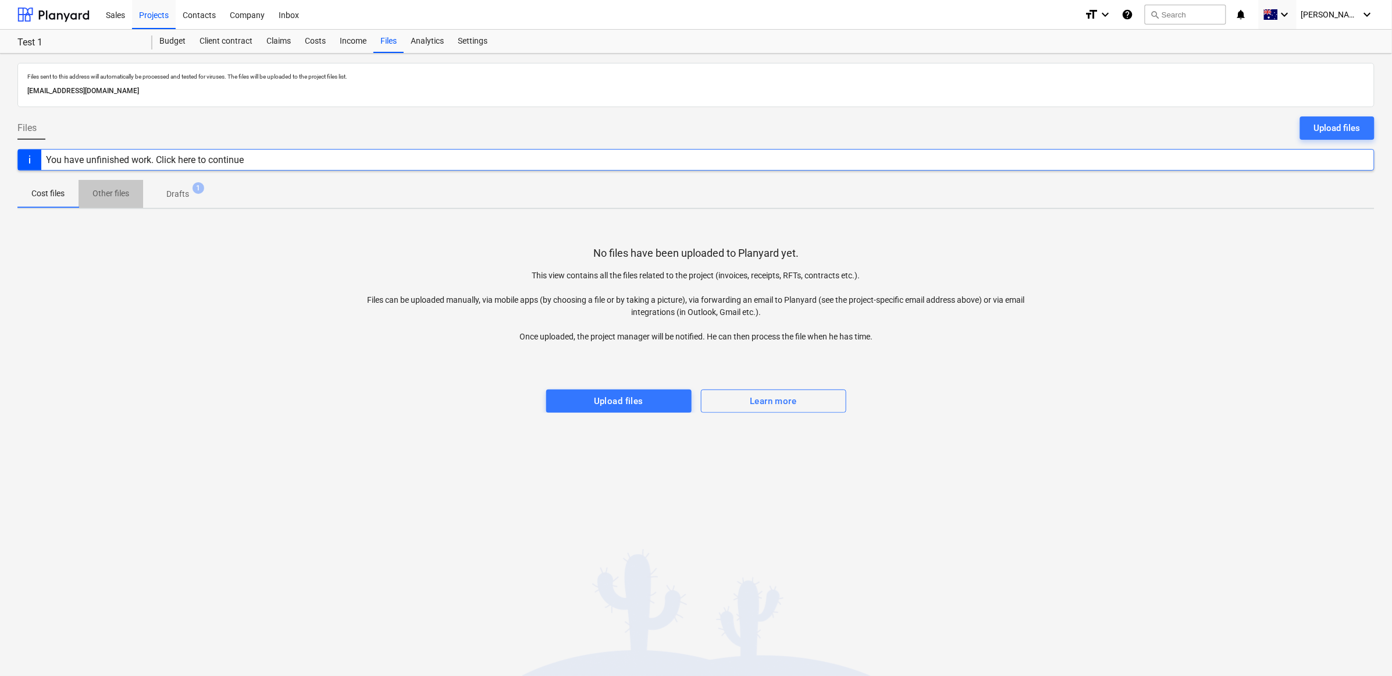
click at [88, 207] on button "Other files" at bounding box center [111, 194] width 65 height 28
click at [108, 197] on p "Other files" at bounding box center [111, 193] width 37 height 12
click at [109, 196] on p "Other files" at bounding box center [111, 193] width 37 height 12
click at [236, 44] on div "Client contract" at bounding box center [226, 41] width 67 height 23
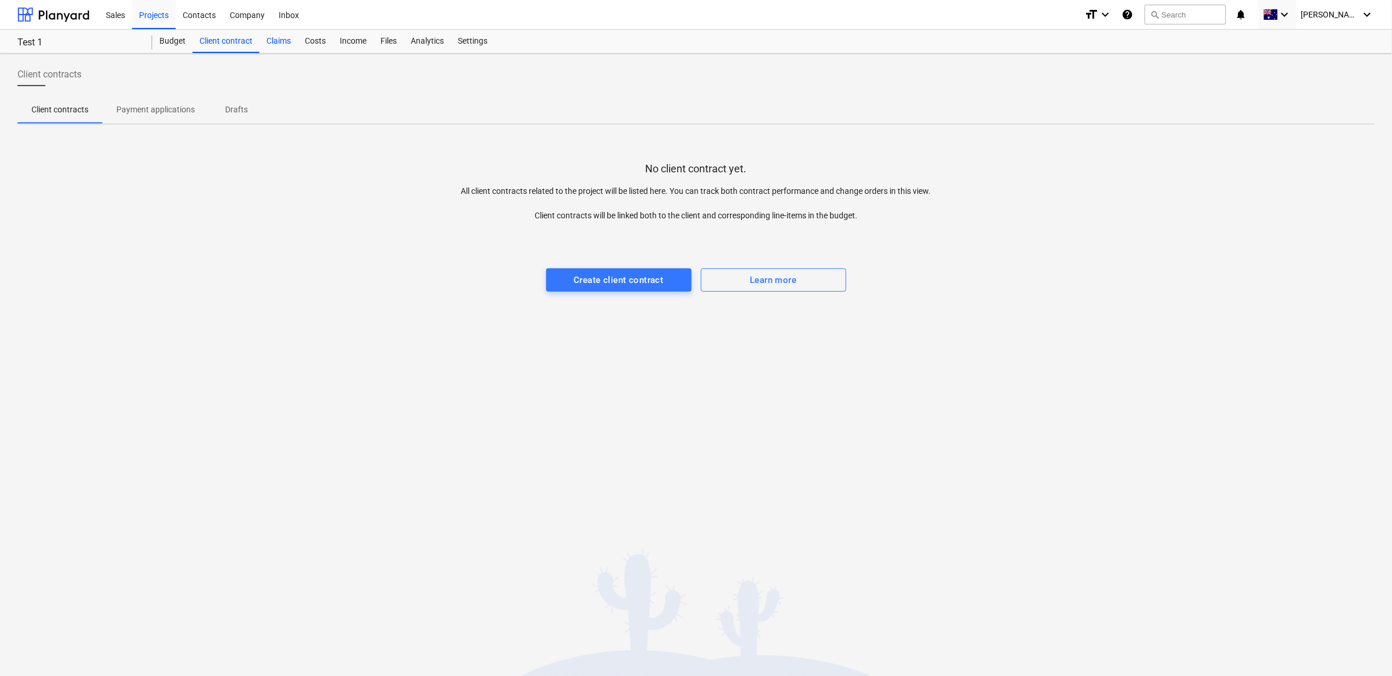
click at [286, 44] on div "Claims" at bounding box center [279, 41] width 38 height 23
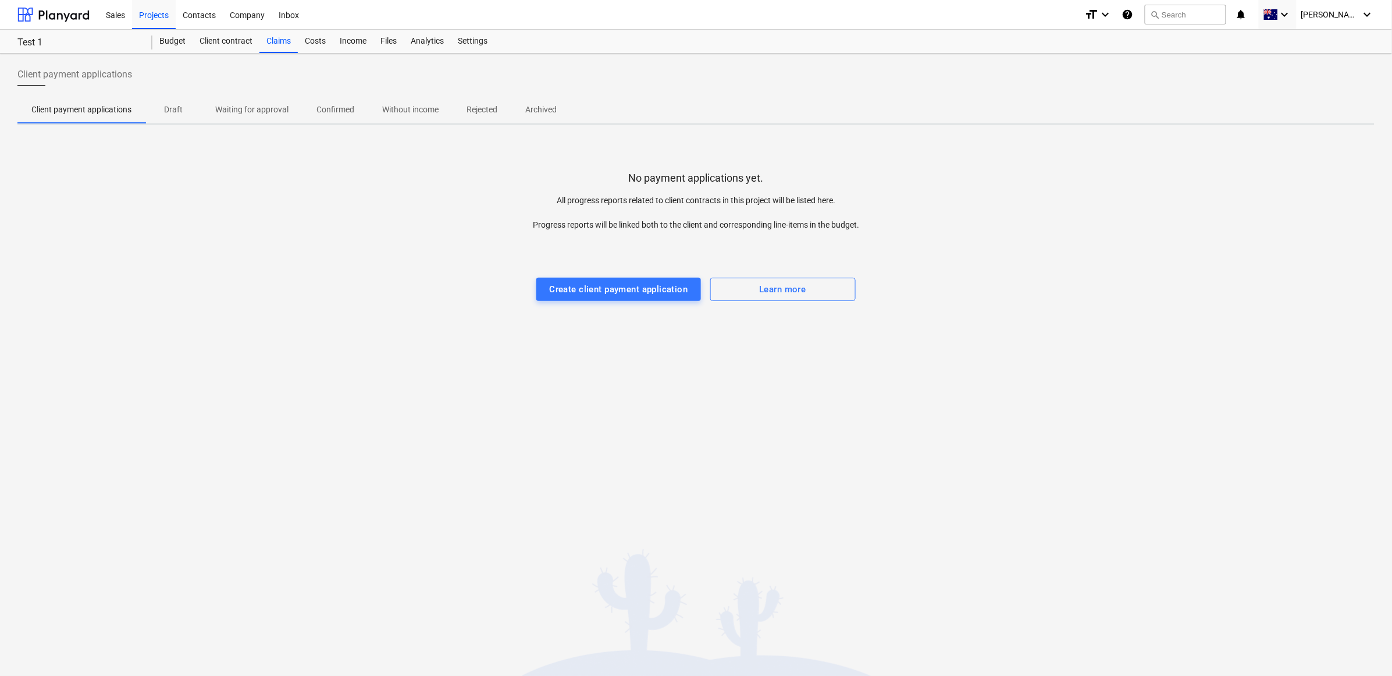
click at [419, 106] on p "Without income" at bounding box center [410, 110] width 56 height 12
click at [412, 118] on span "Without income" at bounding box center [410, 109] width 84 height 19
click at [332, 112] on p "Confirmed" at bounding box center [336, 110] width 38 height 12
click at [278, 42] on div "Claims" at bounding box center [279, 41] width 38 height 23
click at [178, 117] on span "Draft" at bounding box center [173, 109] width 56 height 19
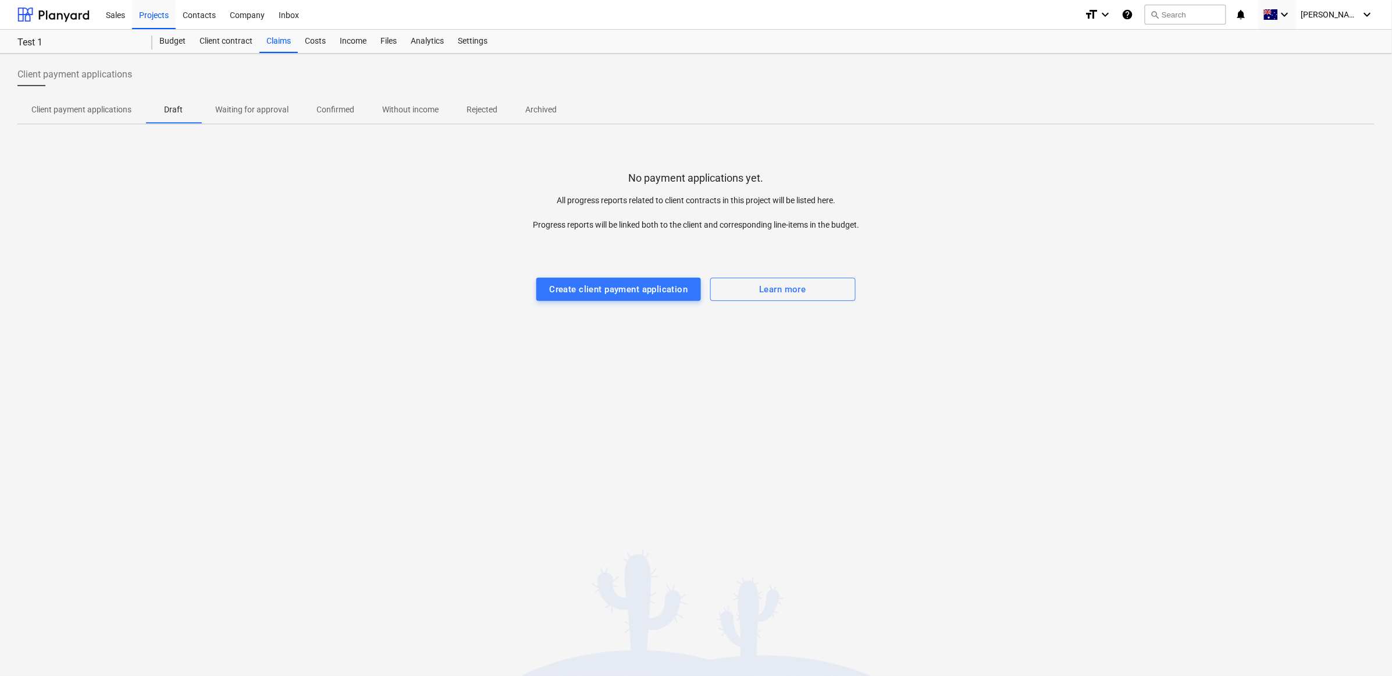
click at [285, 114] on p "Waiting for approval" at bounding box center [251, 110] width 73 height 12
click at [480, 112] on p "Rejected" at bounding box center [482, 110] width 31 height 12
click at [411, 109] on p "Without income" at bounding box center [410, 110] width 56 height 12
click at [321, 48] on div "Costs" at bounding box center [315, 41] width 35 height 23
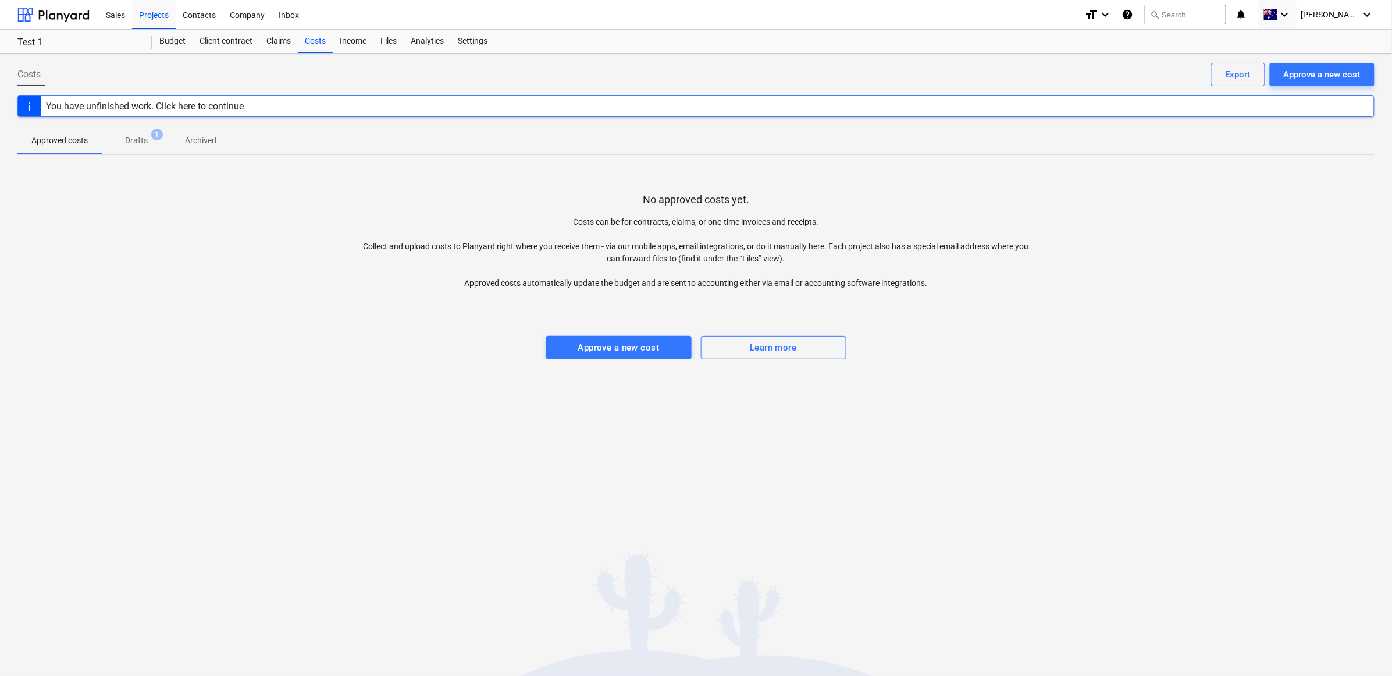
click at [227, 97] on div "You have unfinished work. Click here to continue" at bounding box center [144, 106] width 207 height 20
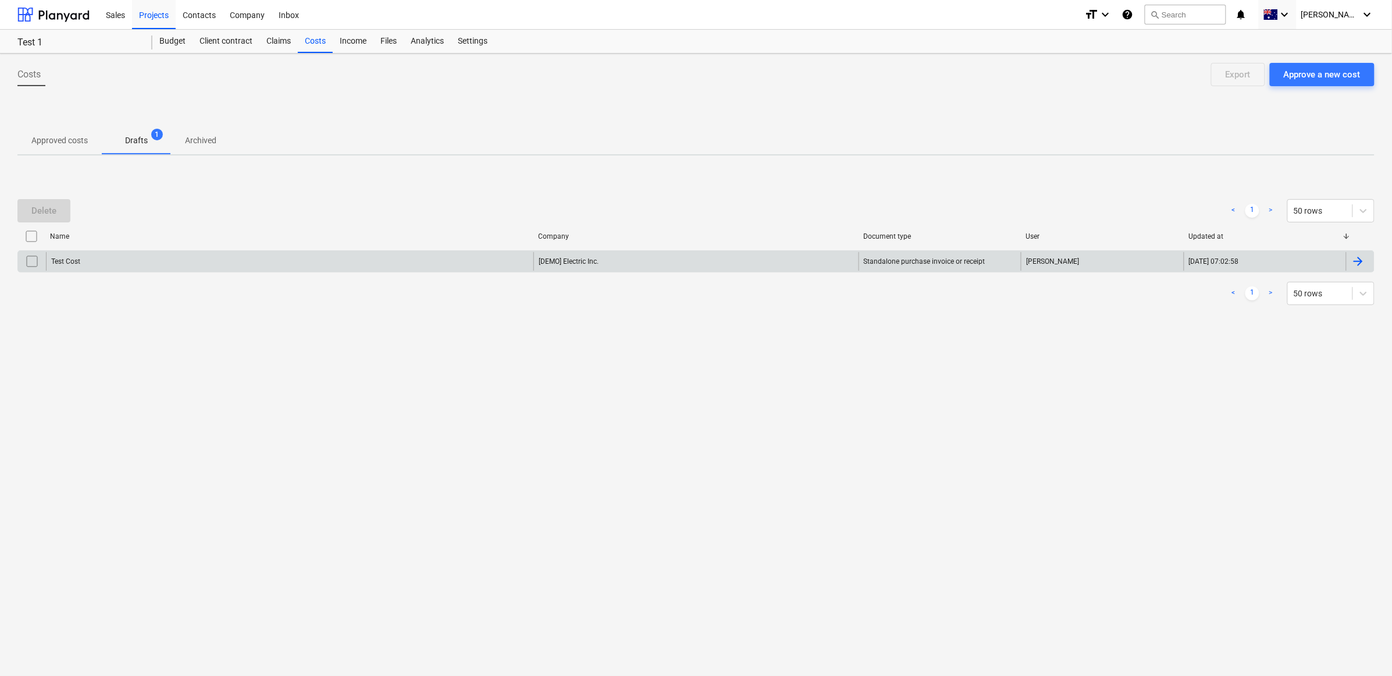
click at [36, 259] on input "checkbox" at bounding box center [32, 261] width 19 height 19
click at [794, 260] on div at bounding box center [1359, 261] width 14 height 14
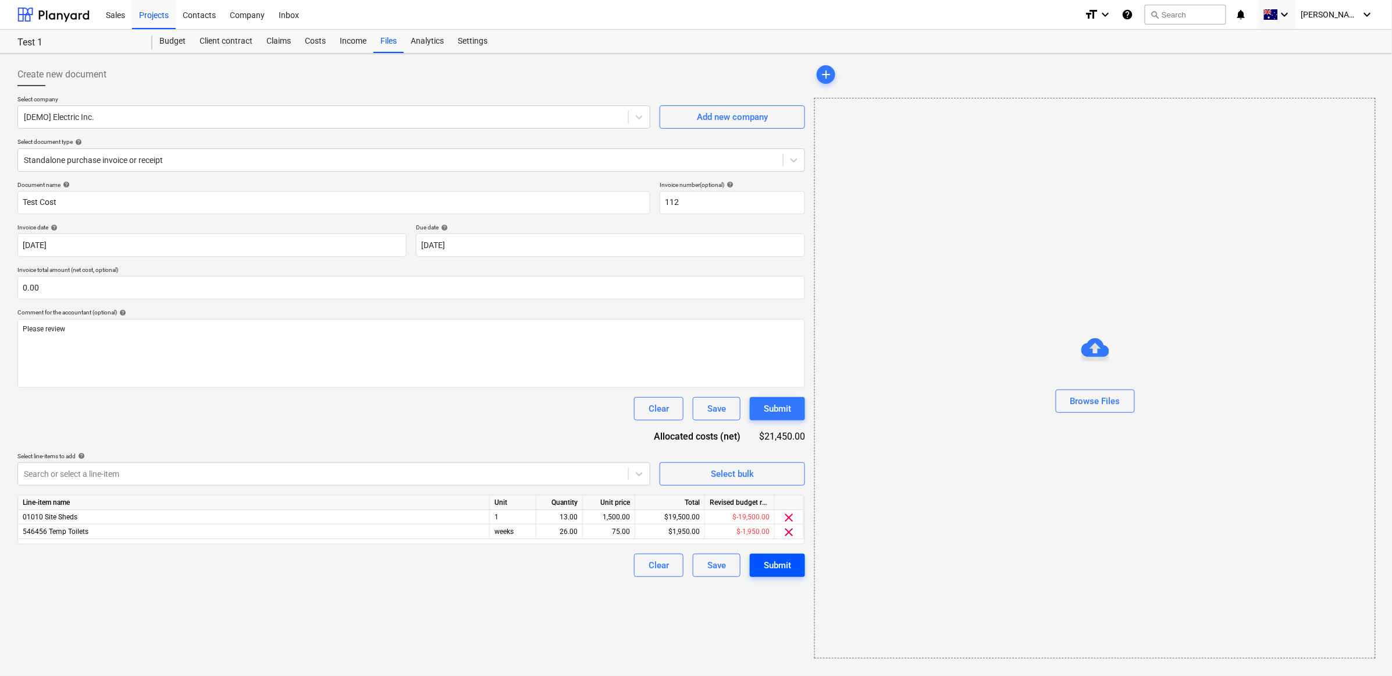
click at [786, 358] on div "Submit" at bounding box center [777, 564] width 27 height 15
click at [464, 40] on div "Settings" at bounding box center [473, 41] width 44 height 23
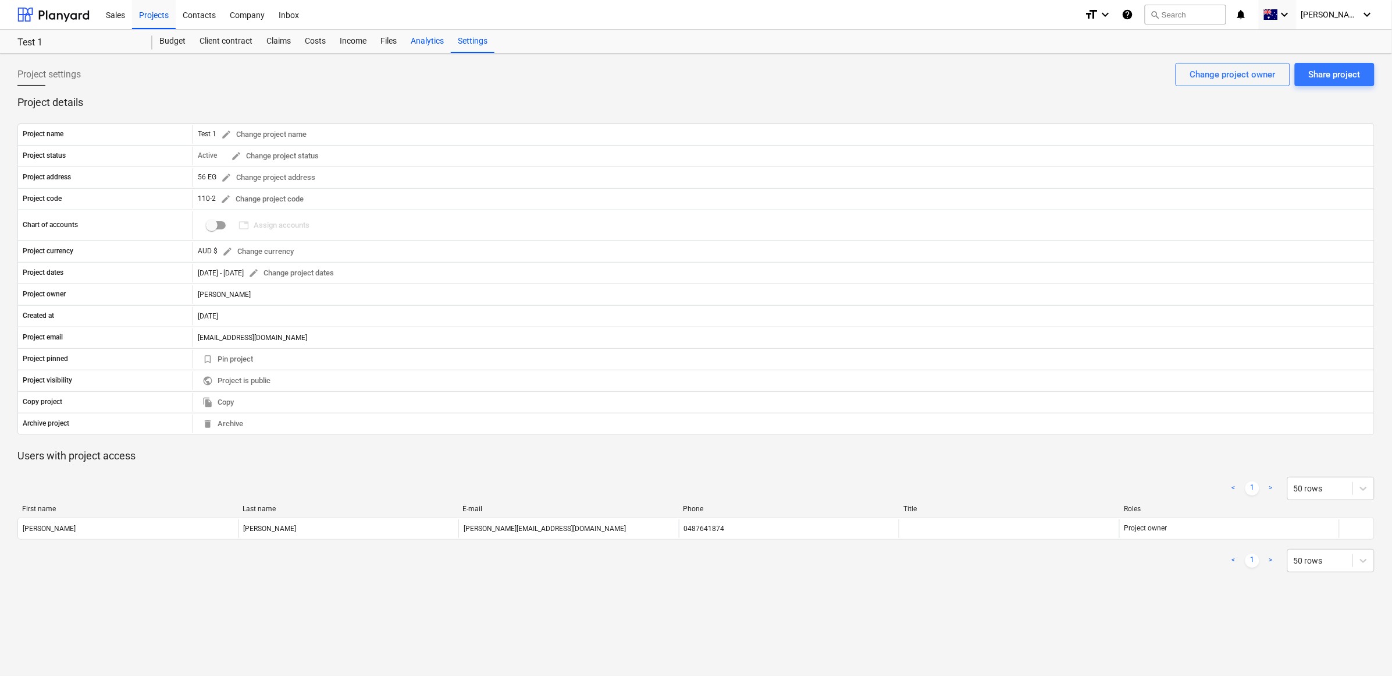
click at [424, 44] on div "Analytics" at bounding box center [427, 41] width 47 height 23
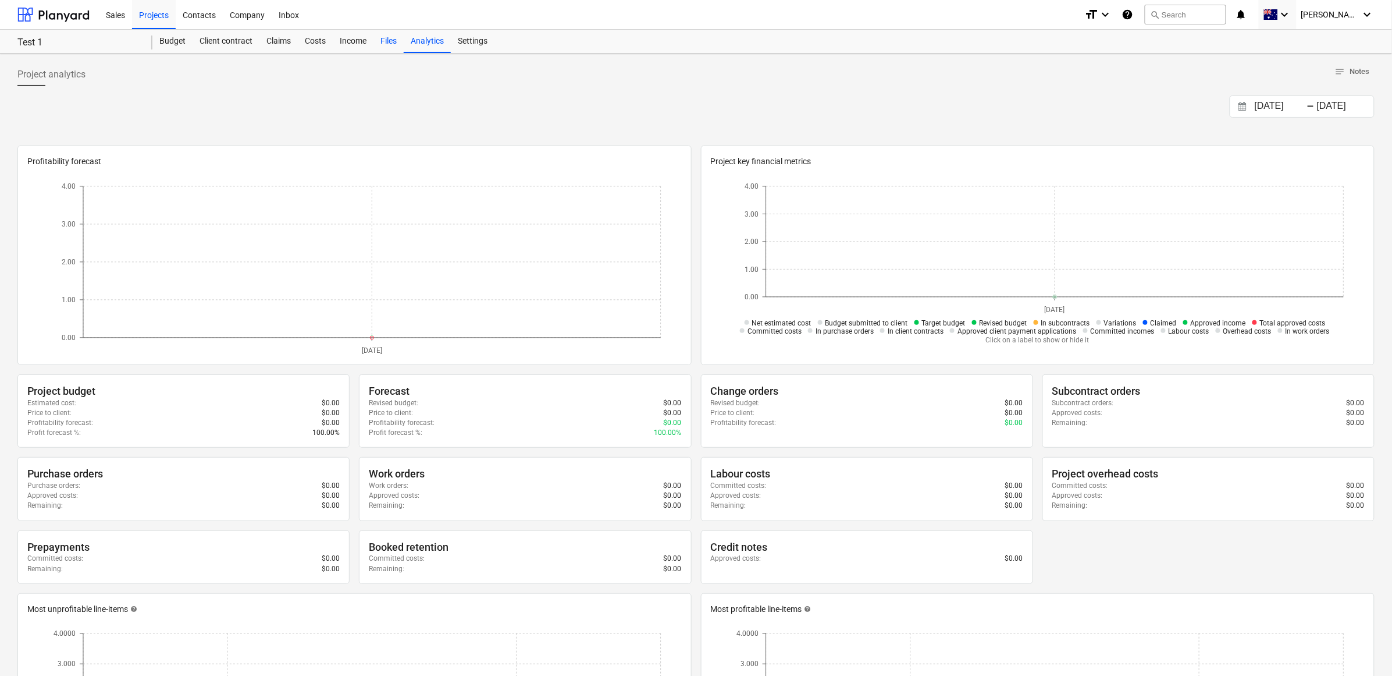
click at [387, 39] on div "Files" at bounding box center [389, 41] width 30 height 23
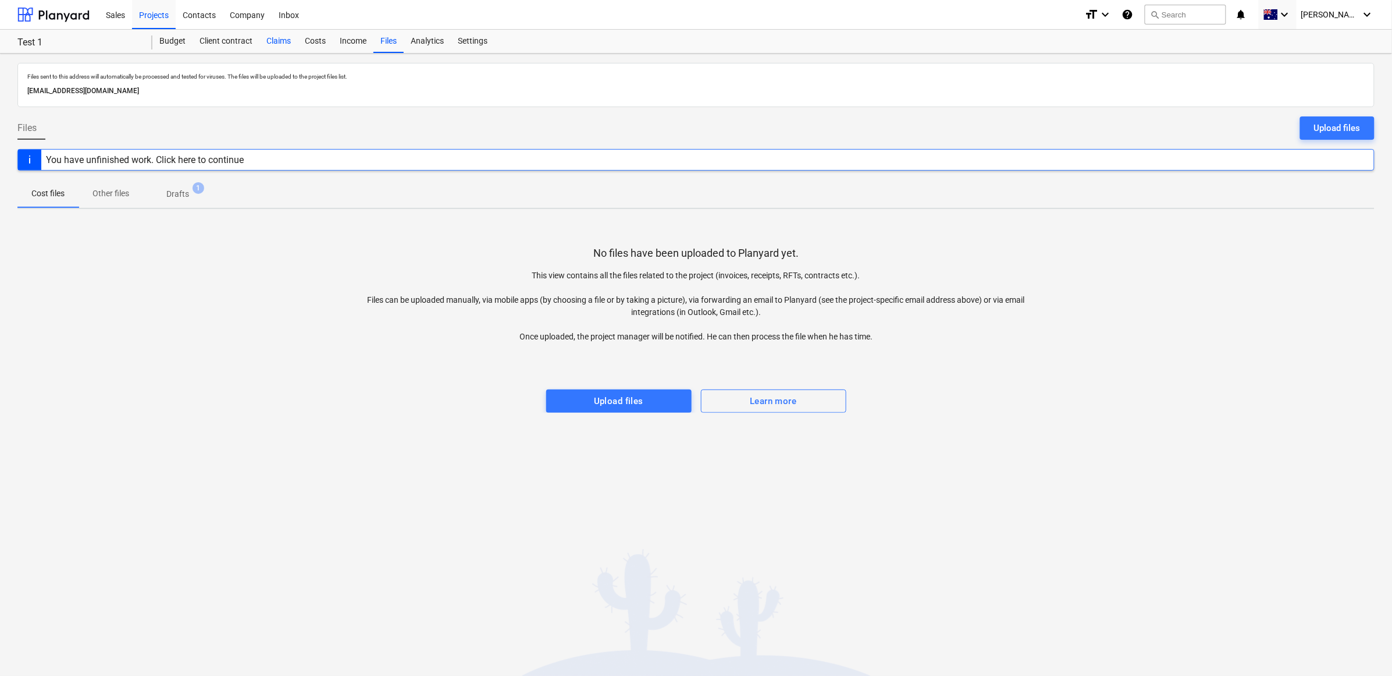
click at [278, 47] on div "Claims" at bounding box center [279, 41] width 38 height 23
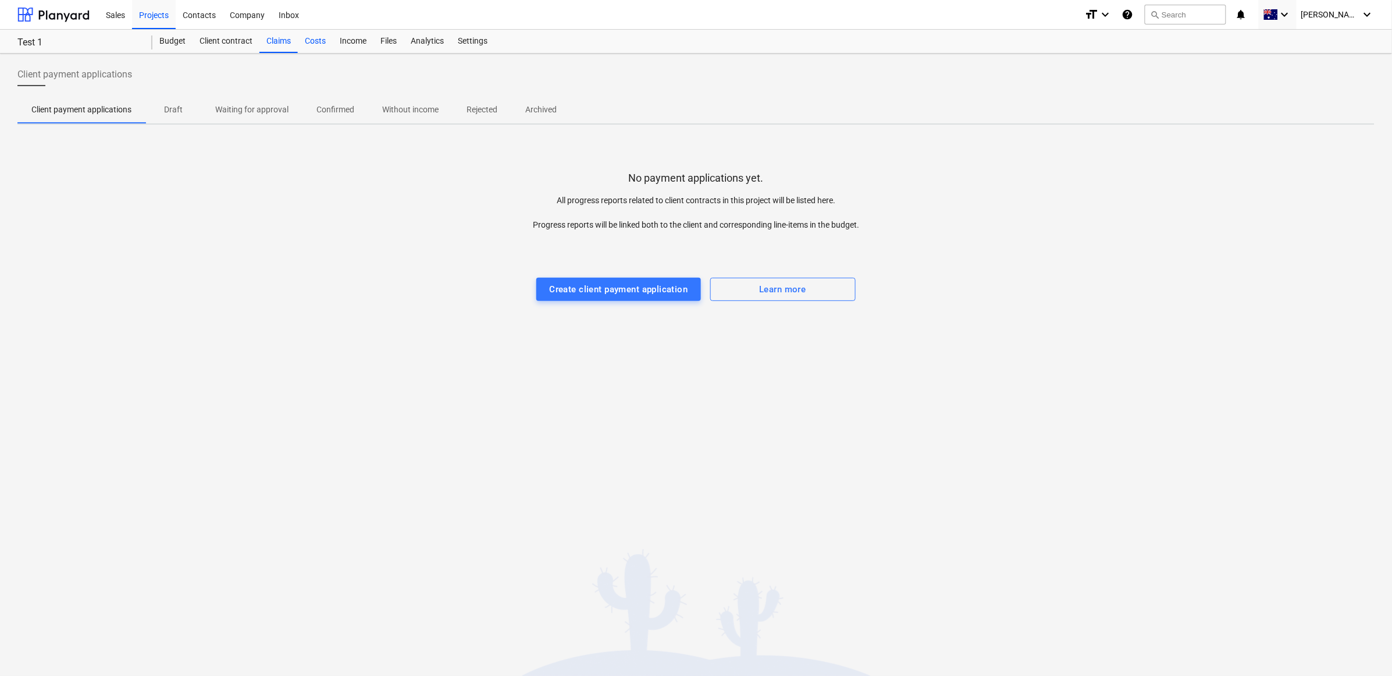
click at [321, 44] on div "Costs" at bounding box center [315, 41] width 35 height 23
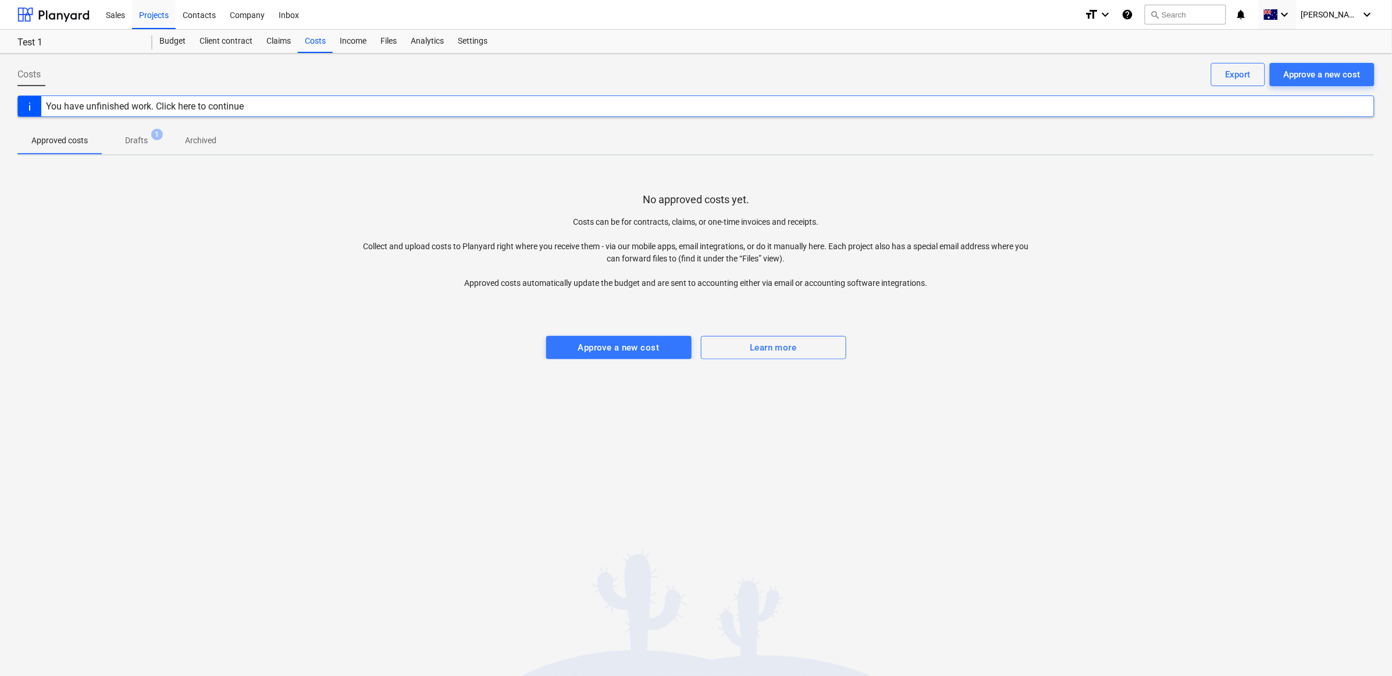
click at [137, 150] on span "Drafts 1" at bounding box center [136, 140] width 69 height 21
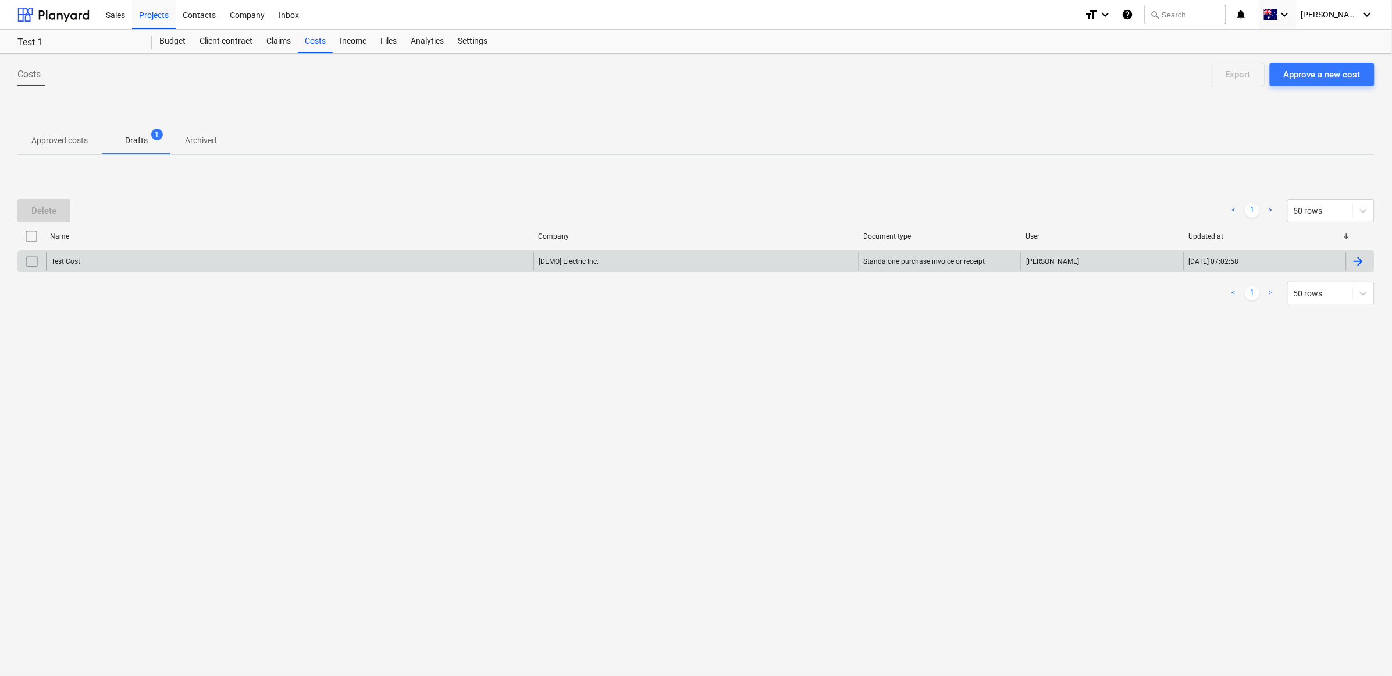
click at [30, 262] on input "checkbox" at bounding box center [32, 261] width 19 height 19
drag, startPoint x: 1161, startPoint y: 262, endPoint x: 1144, endPoint y: 268, distance: 18.0
click at [794, 268] on div "[PERSON_NAME]" at bounding box center [1102, 261] width 162 height 19
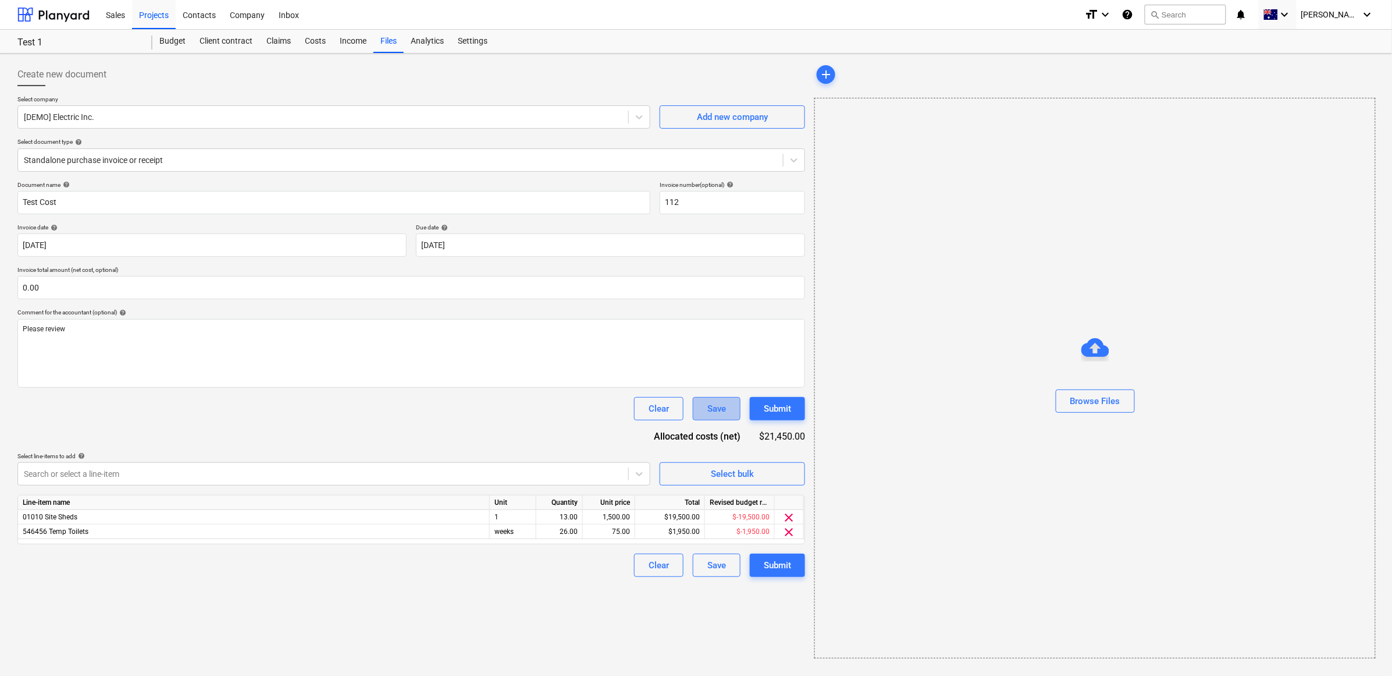
click at [710, 358] on div "Save" at bounding box center [717, 408] width 19 height 15
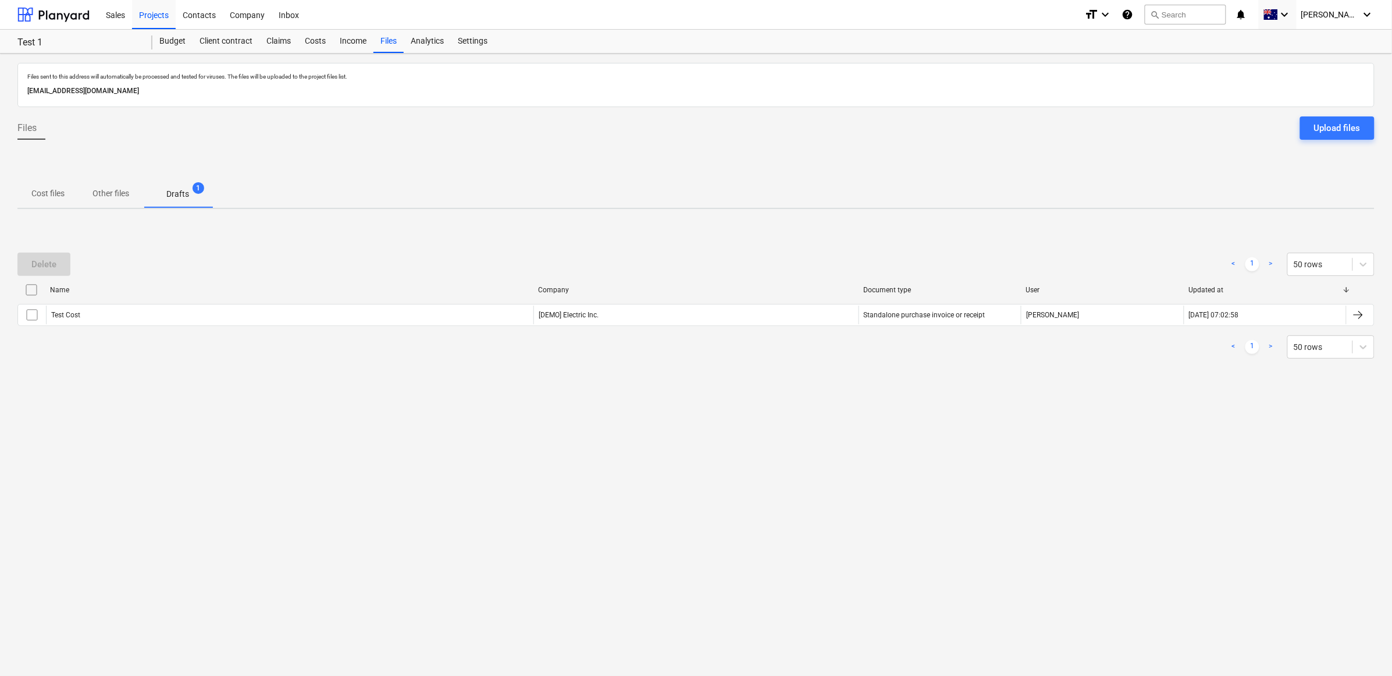
click at [178, 198] on p "Drafts" at bounding box center [177, 194] width 23 height 12
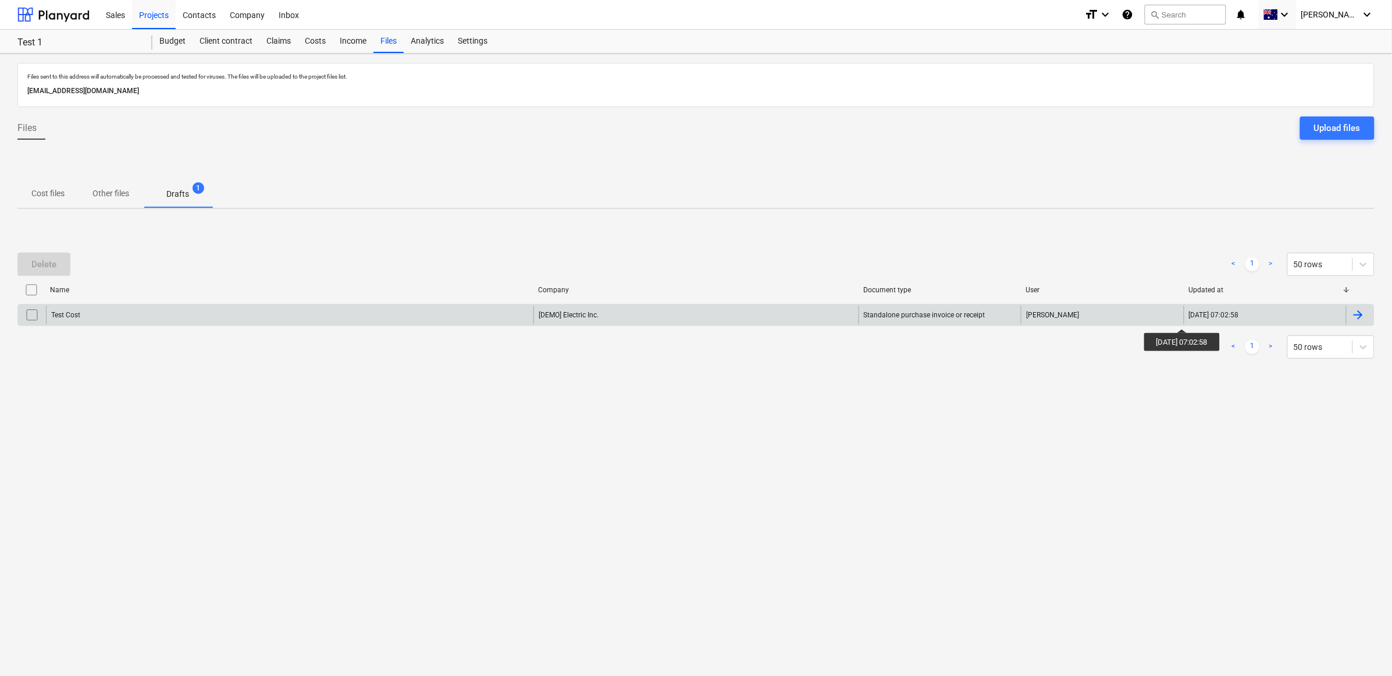
click at [794, 316] on div "[DATE] 07:02:58" at bounding box center [1214, 315] width 50 height 8
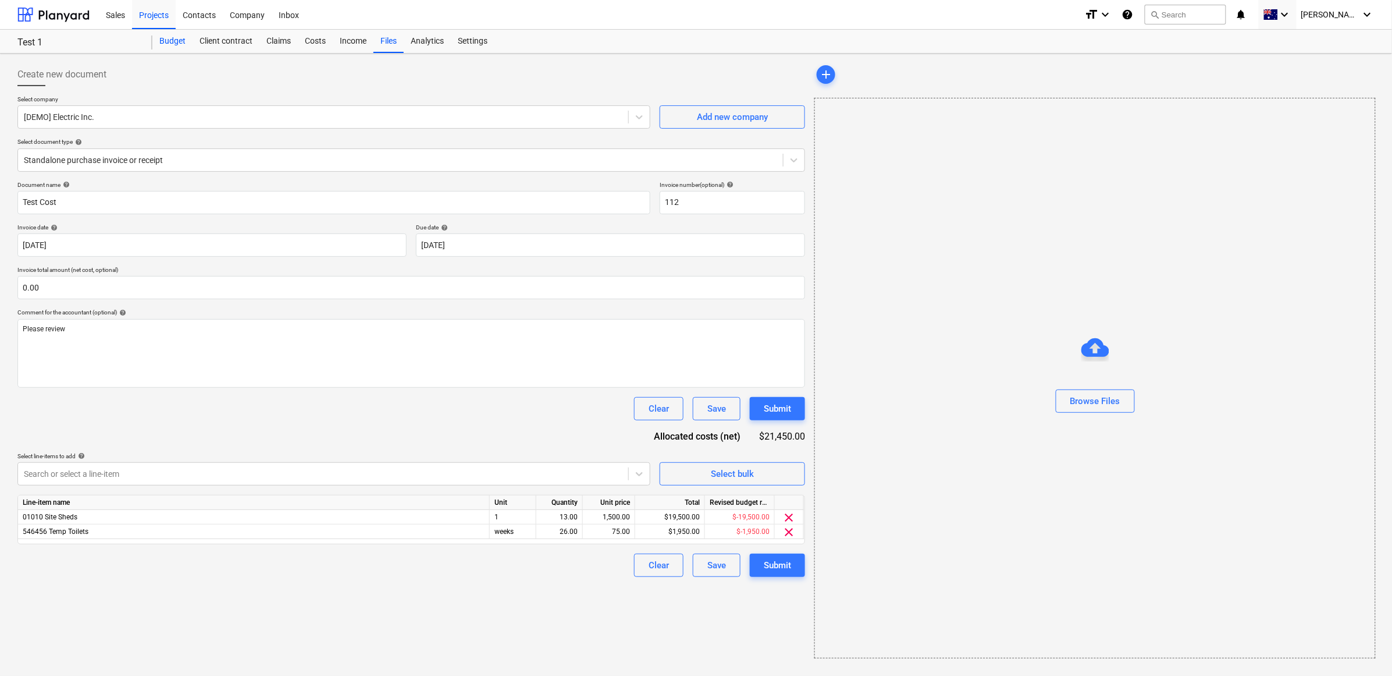
click at [166, 39] on div "Budget" at bounding box center [172, 41] width 40 height 23
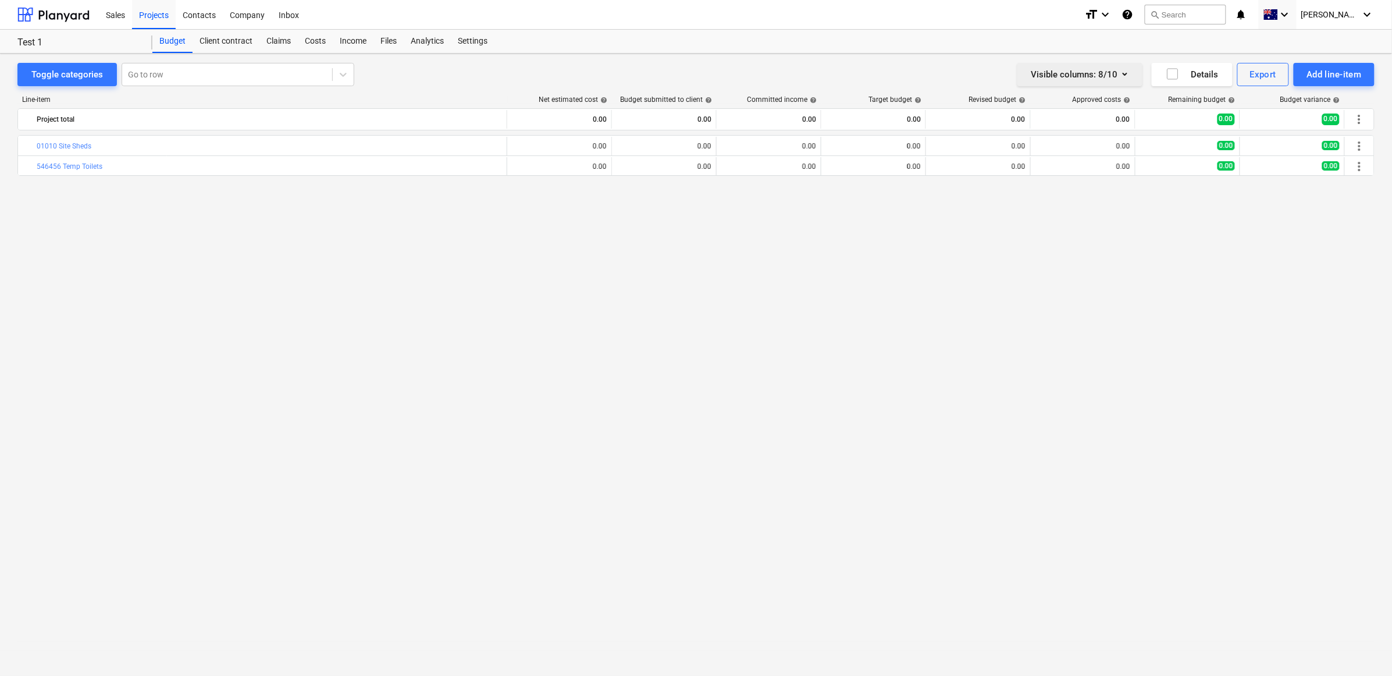
click at [794, 71] on icon "button" at bounding box center [1125, 74] width 14 height 14
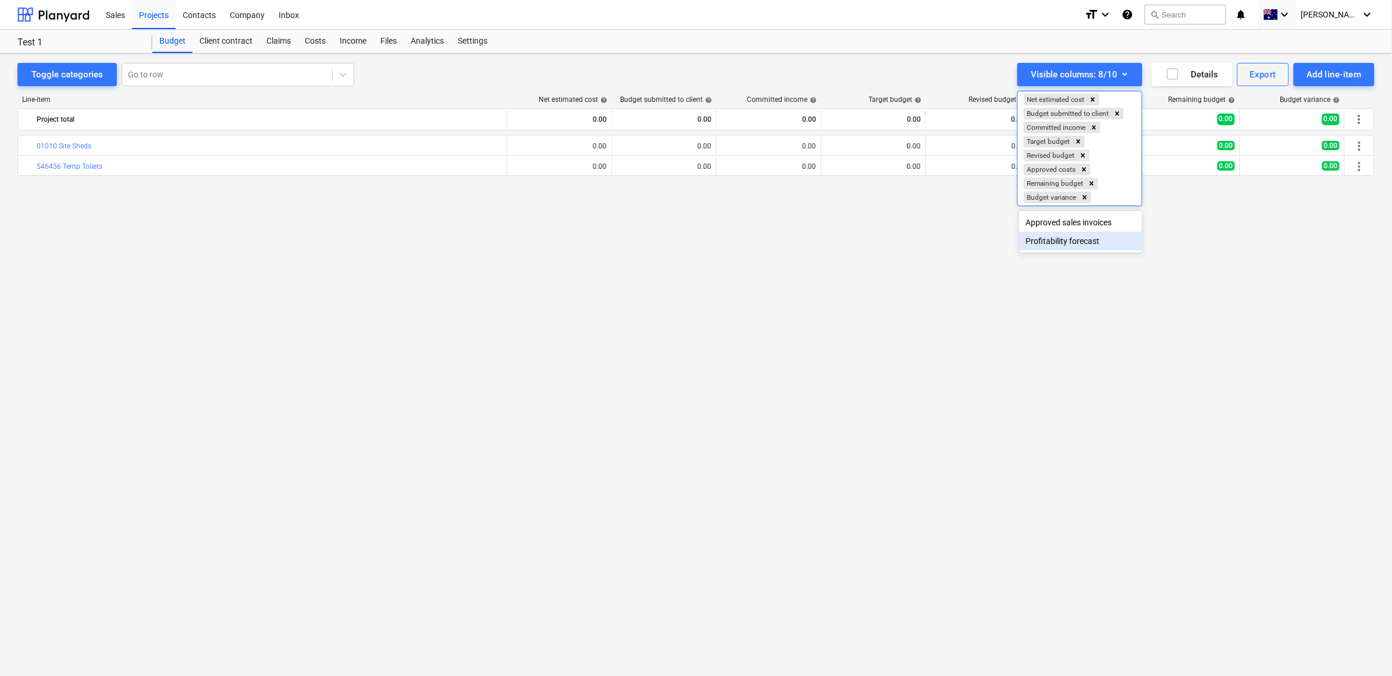
click at [794, 240] on div "Profitability forecast" at bounding box center [1080, 241] width 123 height 19
click at [794, 71] on div at bounding box center [696, 338] width 1392 height 676
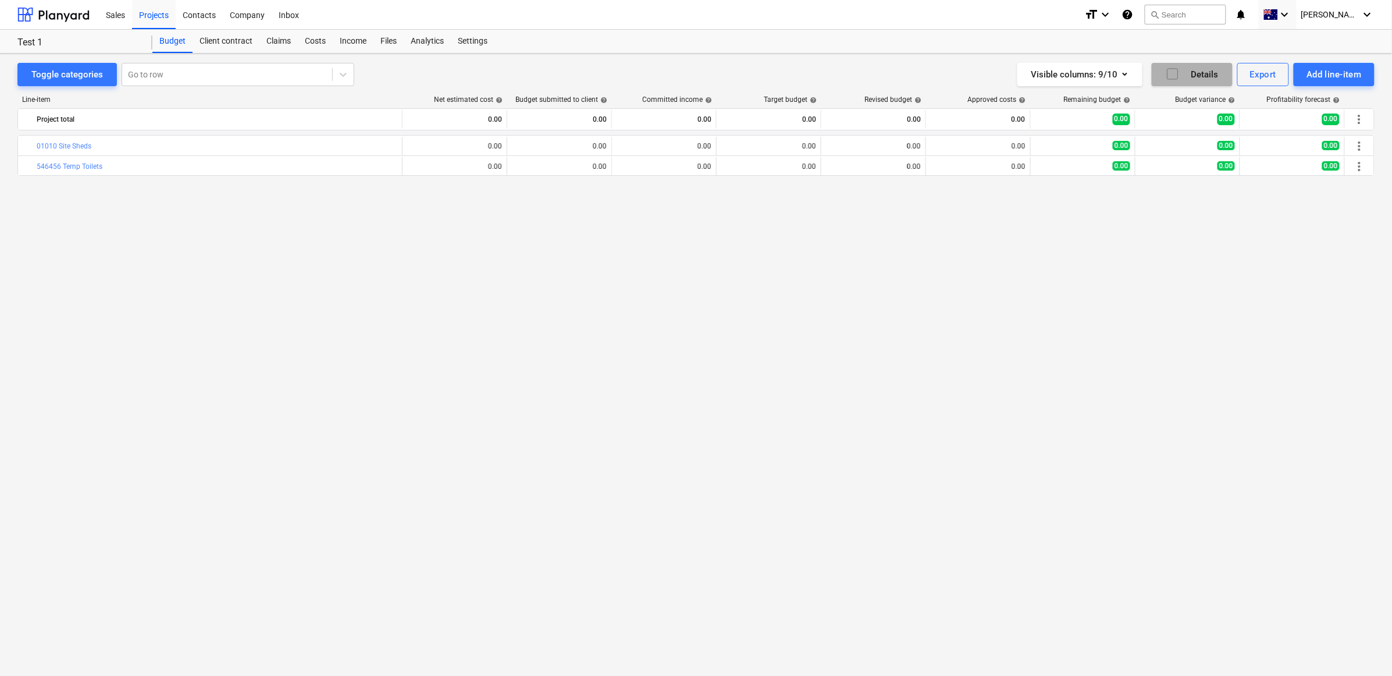
click at [794, 76] on icon "button" at bounding box center [1173, 74] width 14 height 14
click at [91, 76] on div "Toggle categories" at bounding box center [67, 74] width 72 height 15
click at [92, 77] on div "Toggle categories" at bounding box center [67, 74] width 72 height 15
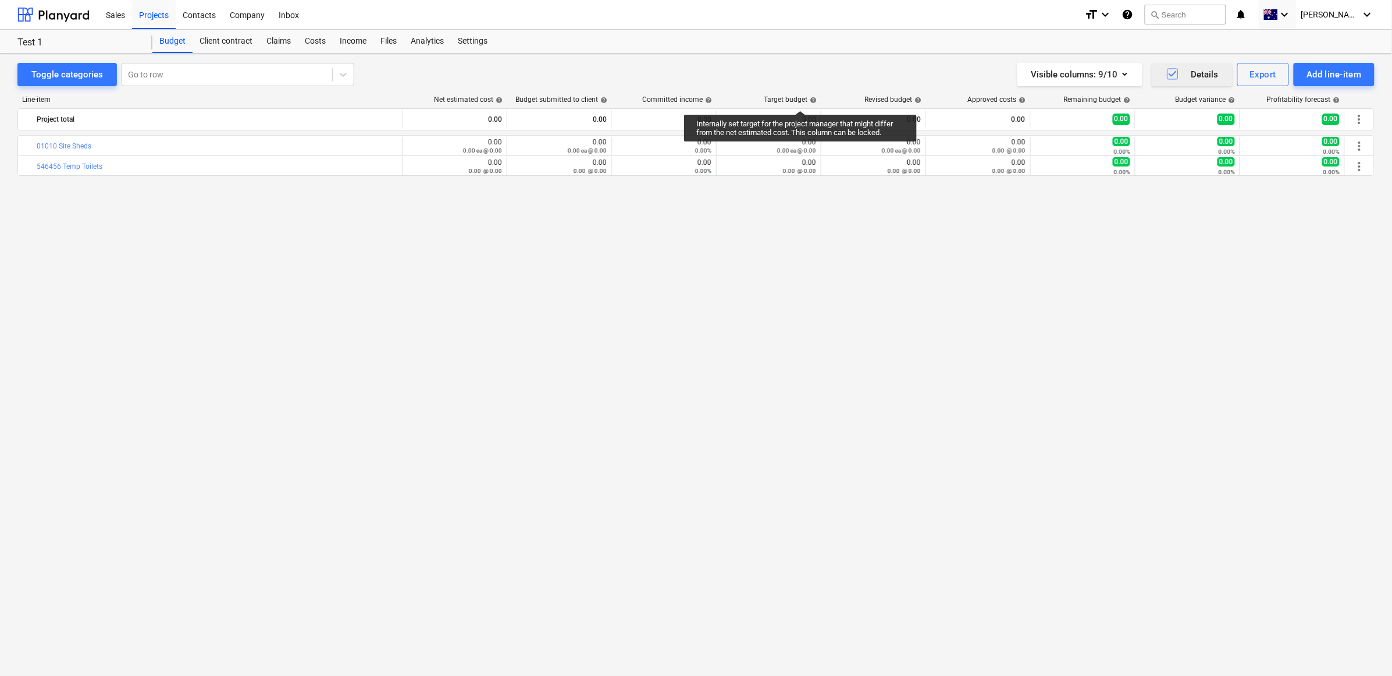
click at [794, 99] on div "Target budget help" at bounding box center [790, 99] width 53 height 8
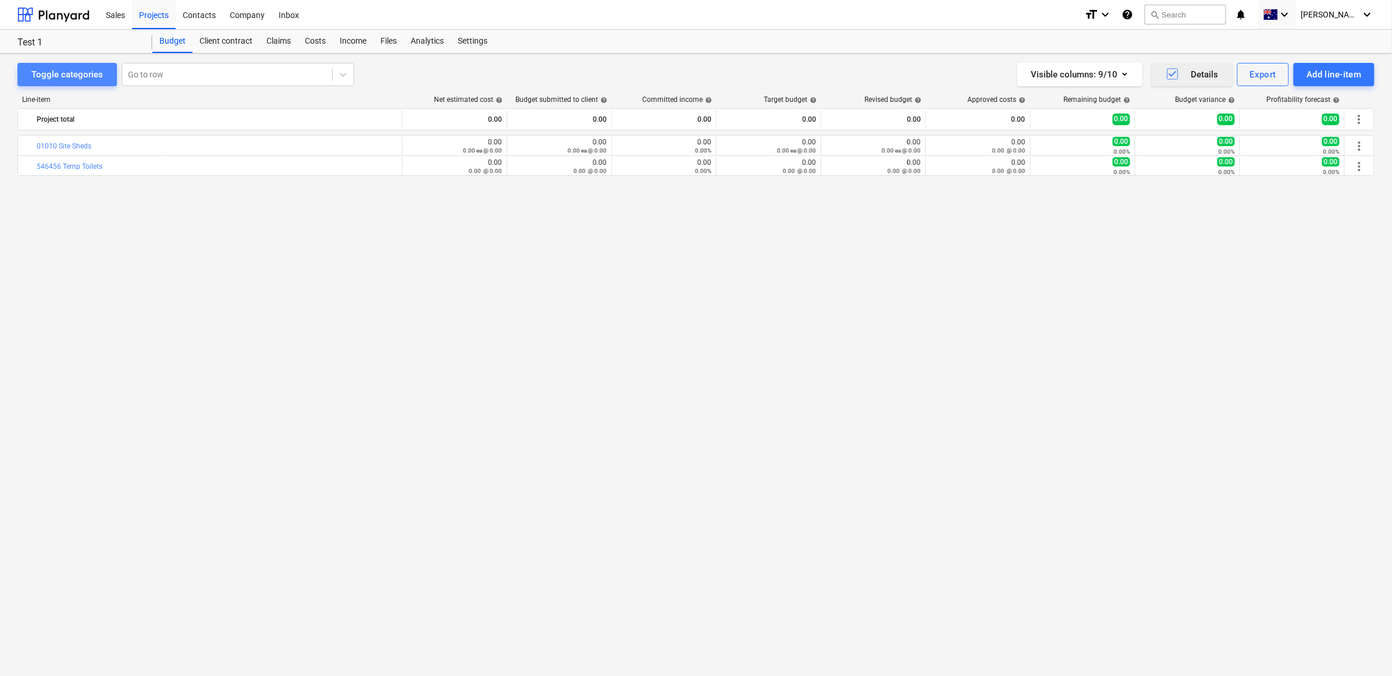
click at [68, 77] on div "Toggle categories" at bounding box center [67, 74] width 72 height 15
click at [63, 79] on div "Toggle categories" at bounding box center [67, 74] width 72 height 15
click at [51, 104] on div "Line-item Net estimated cost help Budget submitted to client help Committed inc…" at bounding box center [695, 101] width 1357 height 13
click at [477, 104] on div "Line-item Net estimated cost help Budget submitted to client help Committed inc…" at bounding box center [695, 101] width 1357 height 13
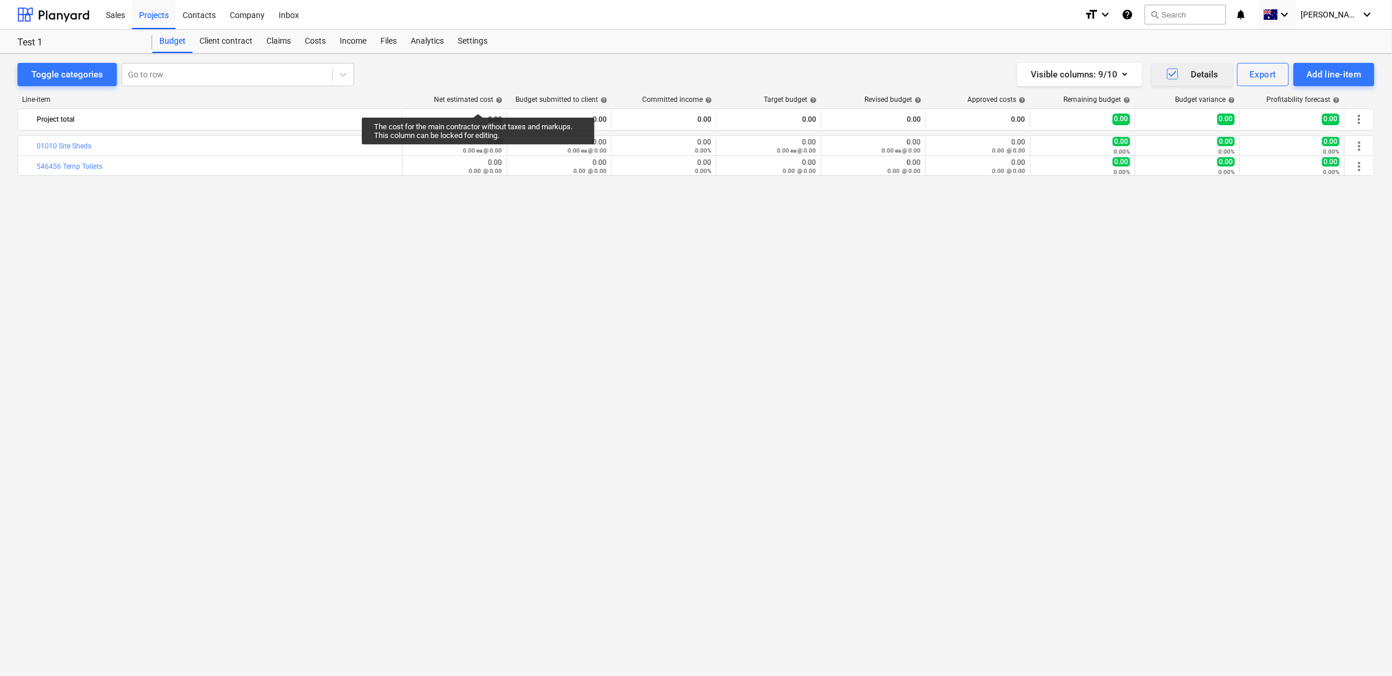
click at [478, 96] on div "Net estimated cost help" at bounding box center [468, 99] width 69 height 8
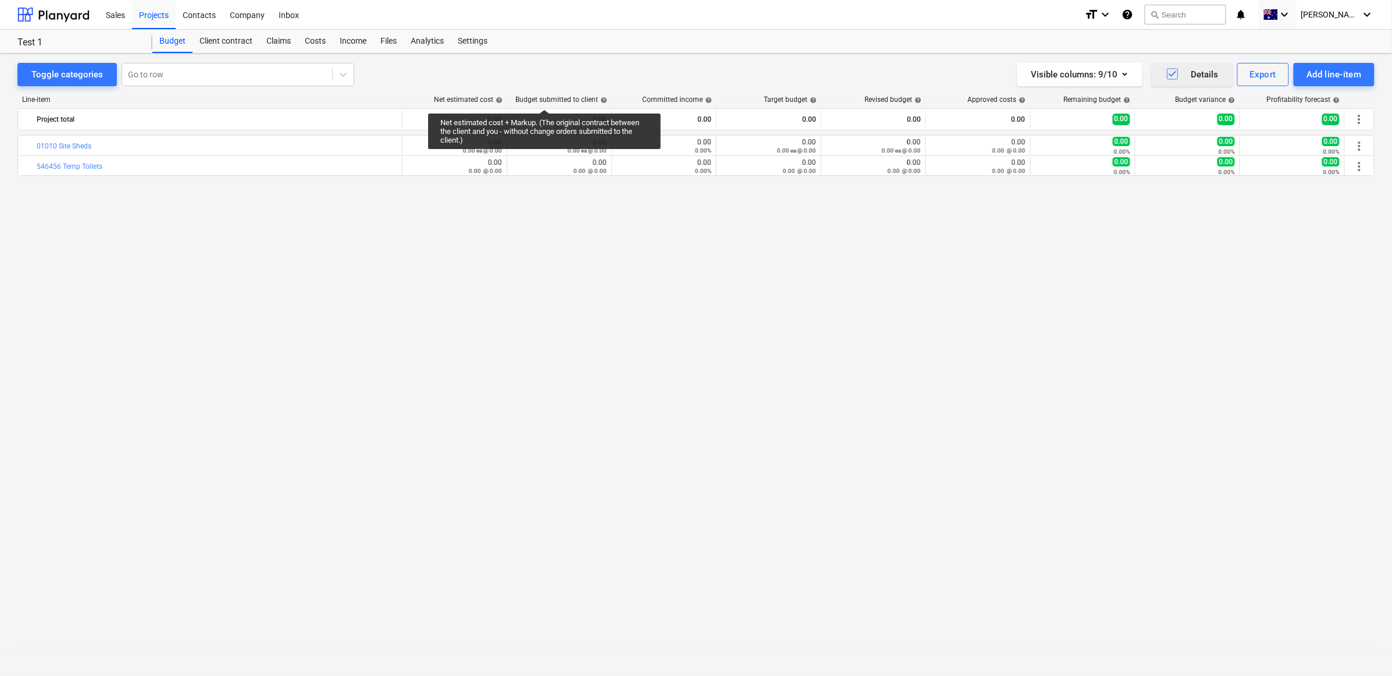
click at [545, 97] on div "Budget submitted to client help" at bounding box center [562, 99] width 92 height 8
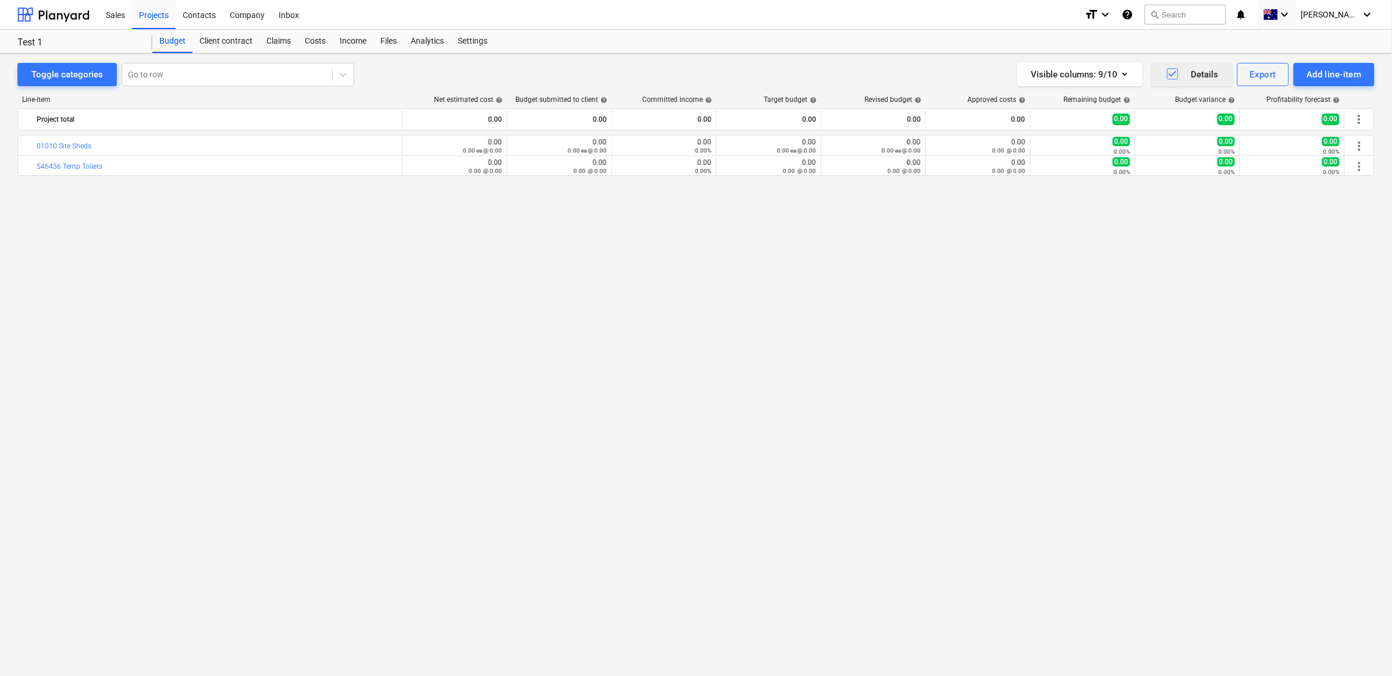
drag, startPoint x: 545, startPoint y: 97, endPoint x: 649, endPoint y: 82, distance: 105.8
click at [649, 82] on div "Toggle categories Go to row Visible columns : 9/10 Details Export Add line-item" at bounding box center [695, 74] width 1357 height 23
click at [680, 100] on div "Committed income help" at bounding box center [677, 99] width 70 height 8
click at [670, 83] on div "Toggle categories Go to row Visible columns : 9/10 Details Export Add line-item" at bounding box center [695, 74] width 1357 height 23
click at [794, 70] on icon "button" at bounding box center [1173, 74] width 14 height 14
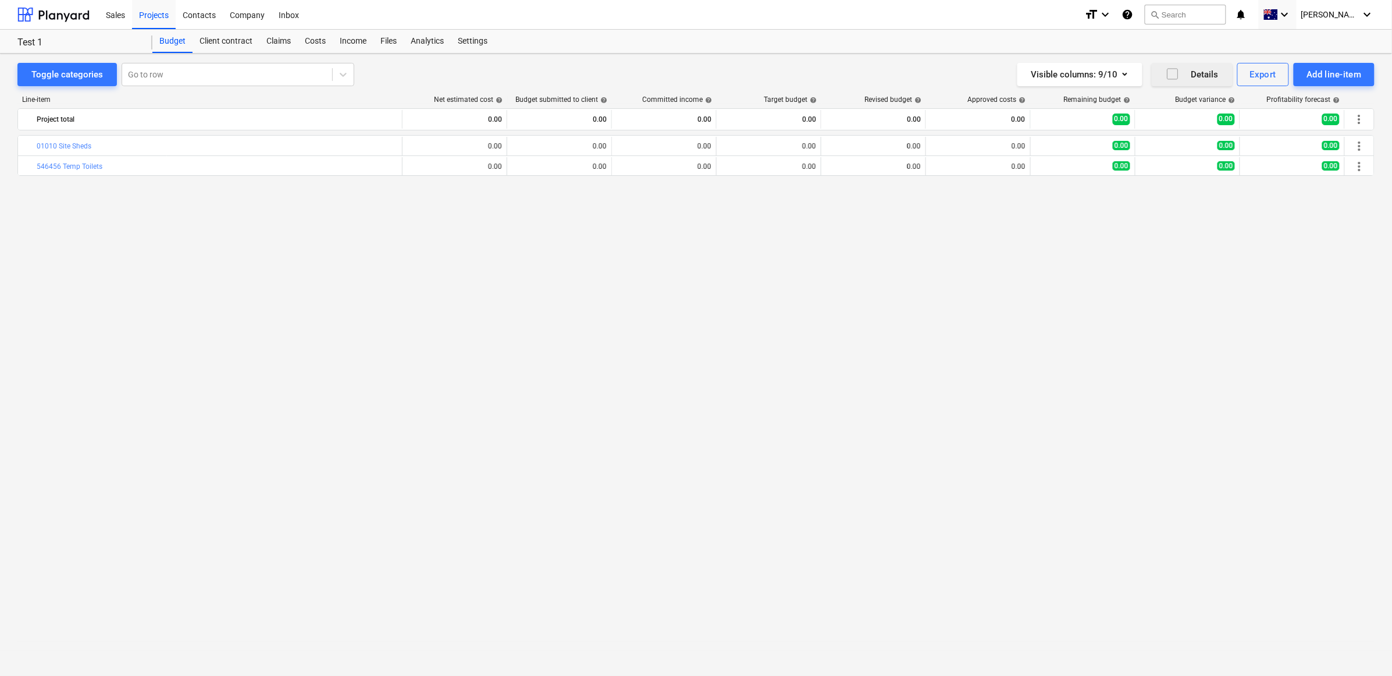
click at [794, 80] on icon "button" at bounding box center [1173, 74] width 14 height 14
click at [794, 79] on icon "button" at bounding box center [1173, 74] width 14 height 14
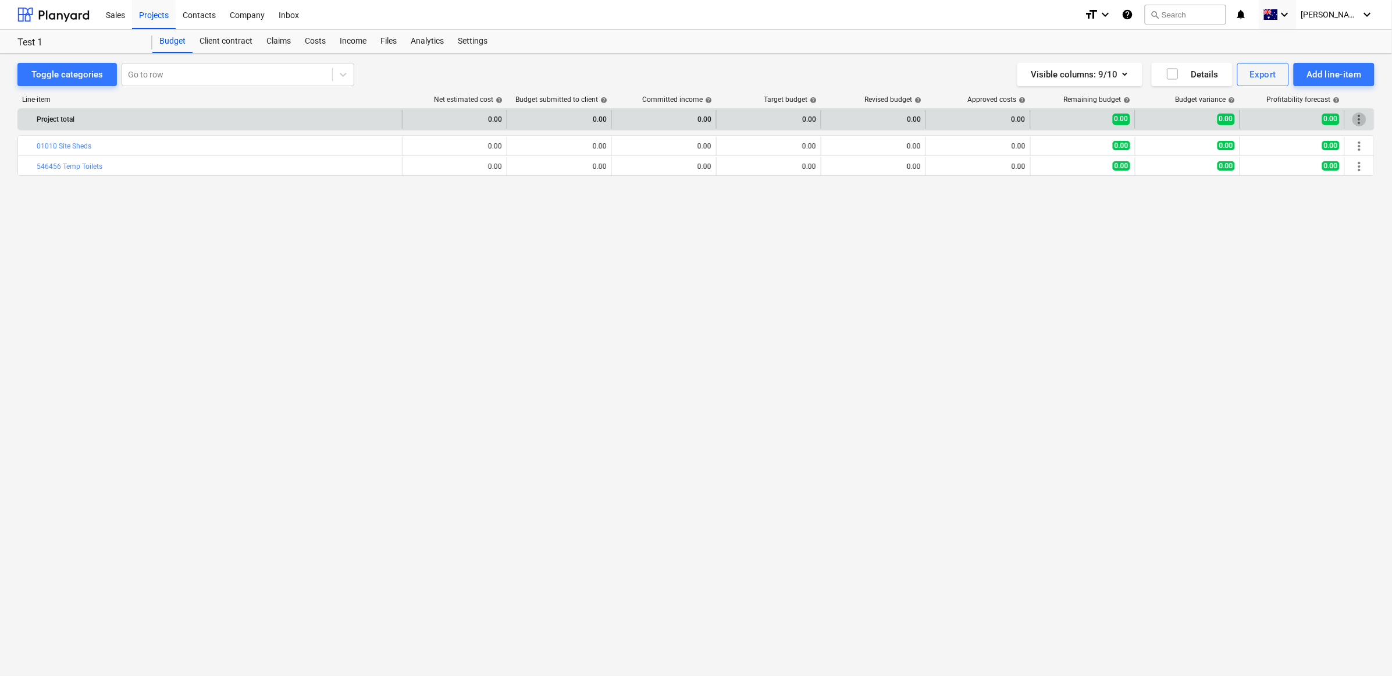
click at [794, 123] on span "more_vert" at bounding box center [1360, 119] width 14 height 14
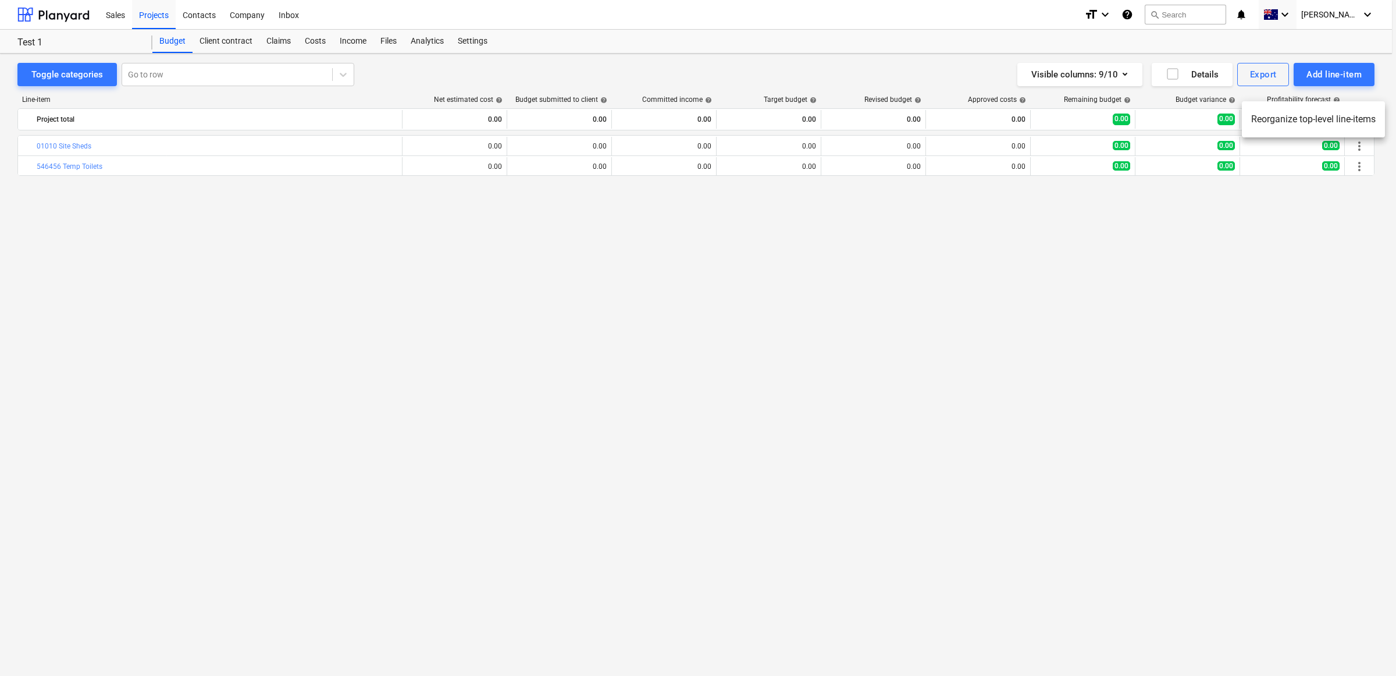
click at [794, 123] on li "Reorganize top-level line-items" at bounding box center [1313, 119] width 143 height 27
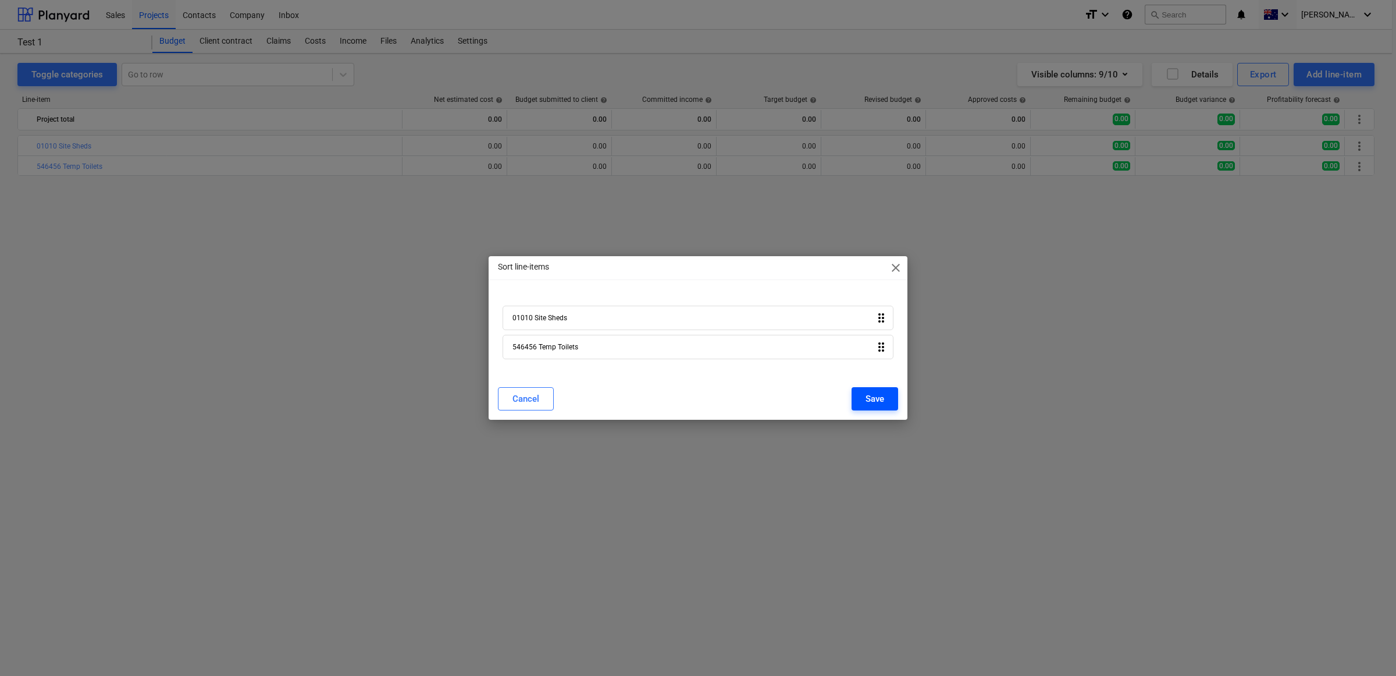
click at [794, 358] on div "Save" at bounding box center [875, 398] width 19 height 15
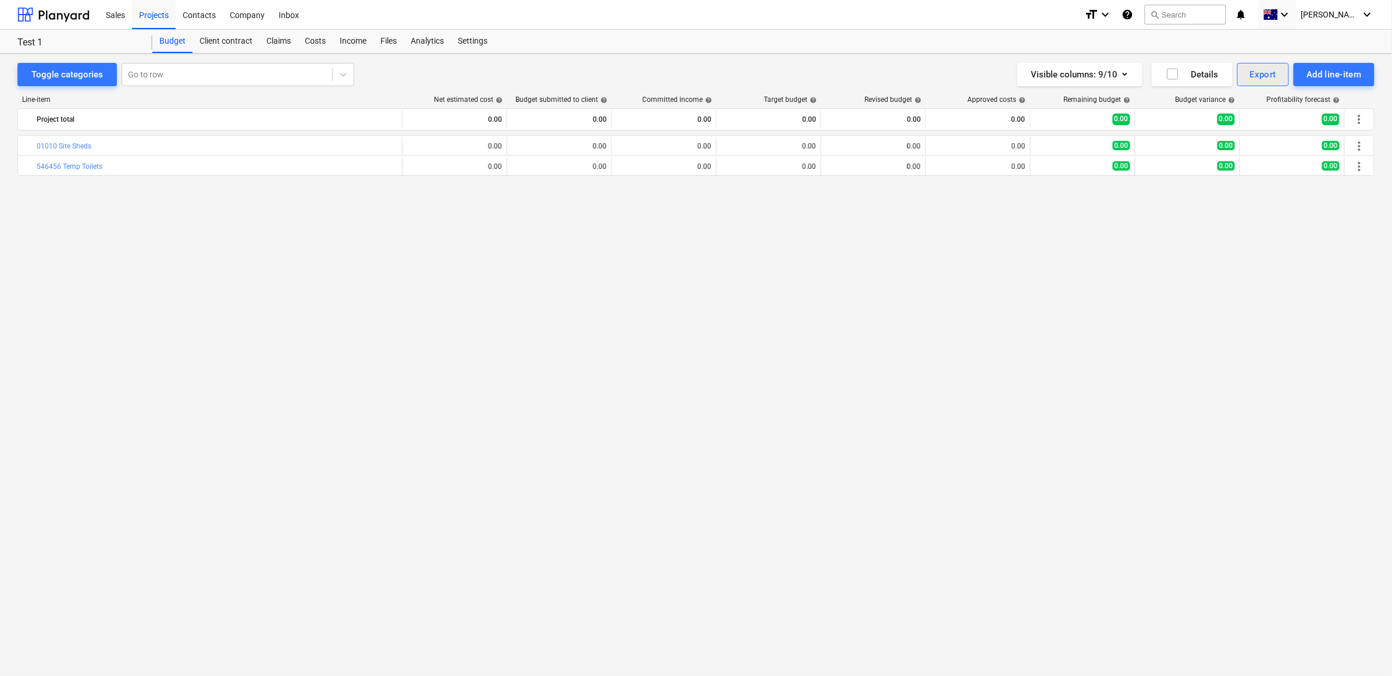
click at [794, 77] on div "Export" at bounding box center [1263, 74] width 27 height 15
click at [794, 140] on div "XLSX (change and import)" at bounding box center [1224, 144] width 129 height 20
click at [226, 44] on div "Client contract" at bounding box center [226, 41] width 67 height 23
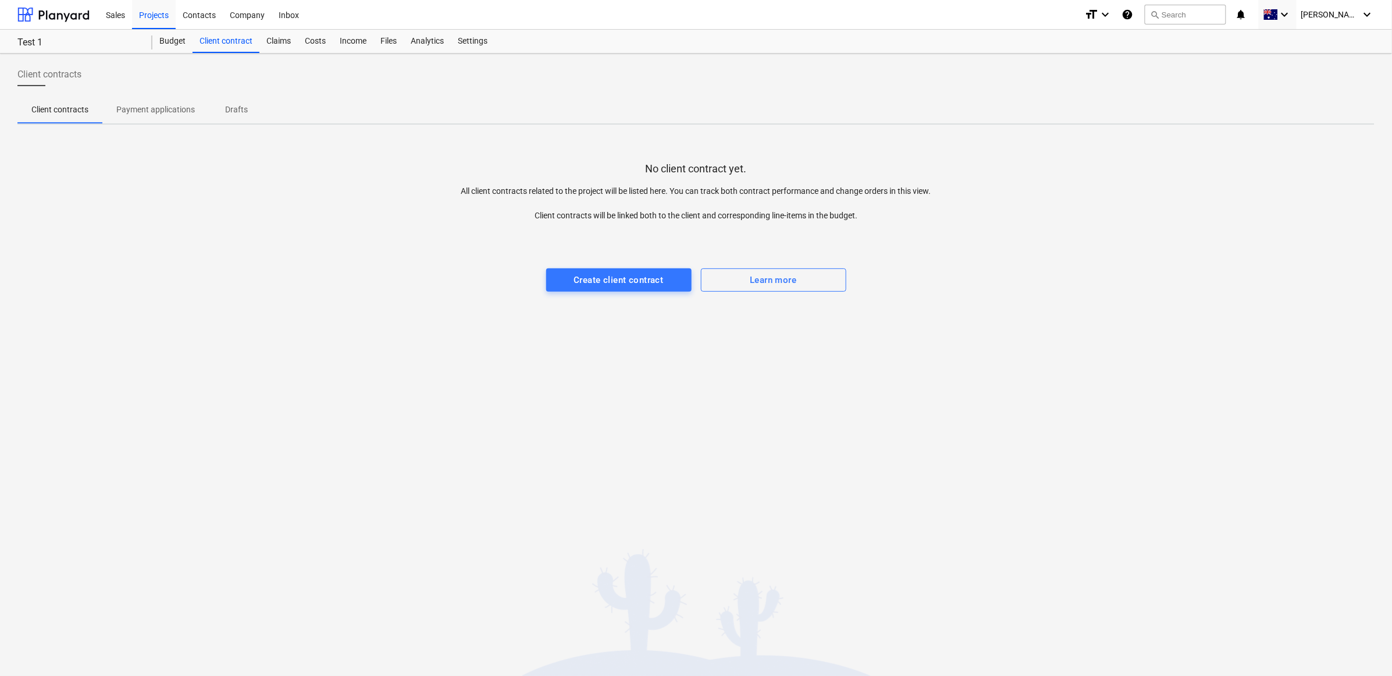
click at [160, 100] on span "Payment applications" at bounding box center [155, 109] width 106 height 19
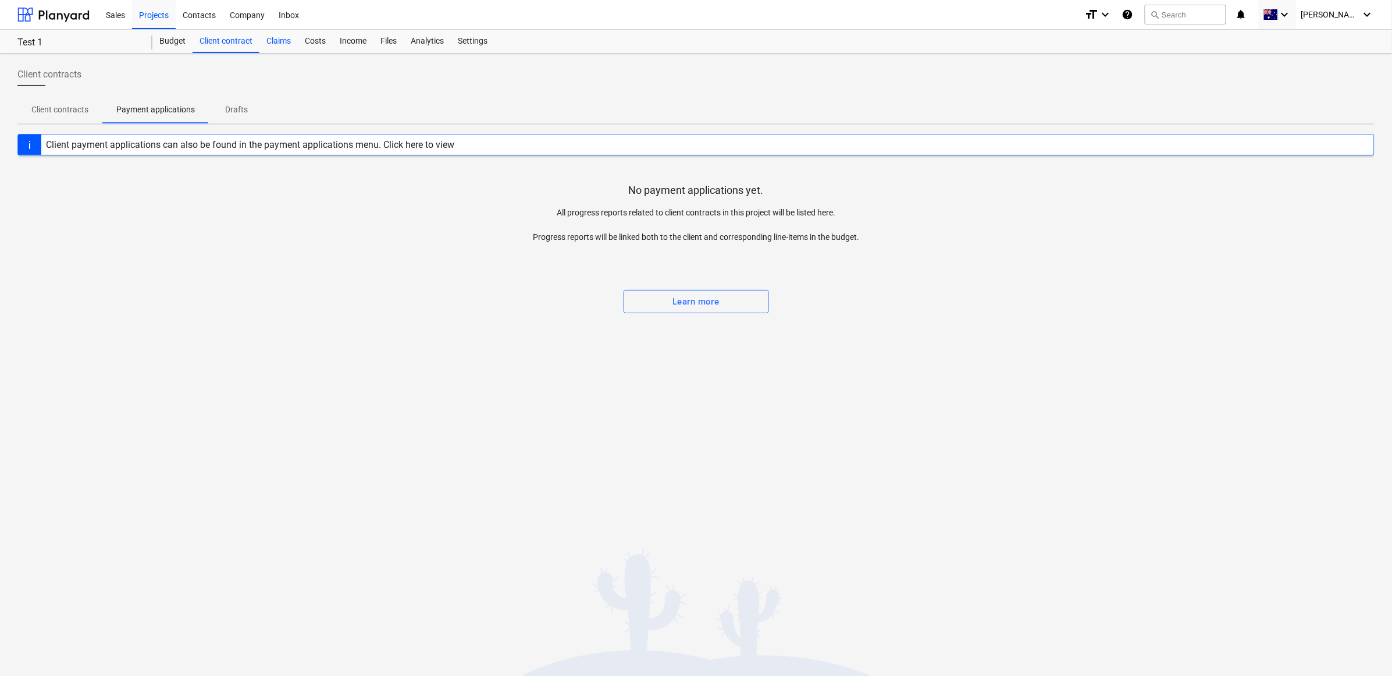
click at [273, 38] on div "Claims" at bounding box center [279, 41] width 38 height 23
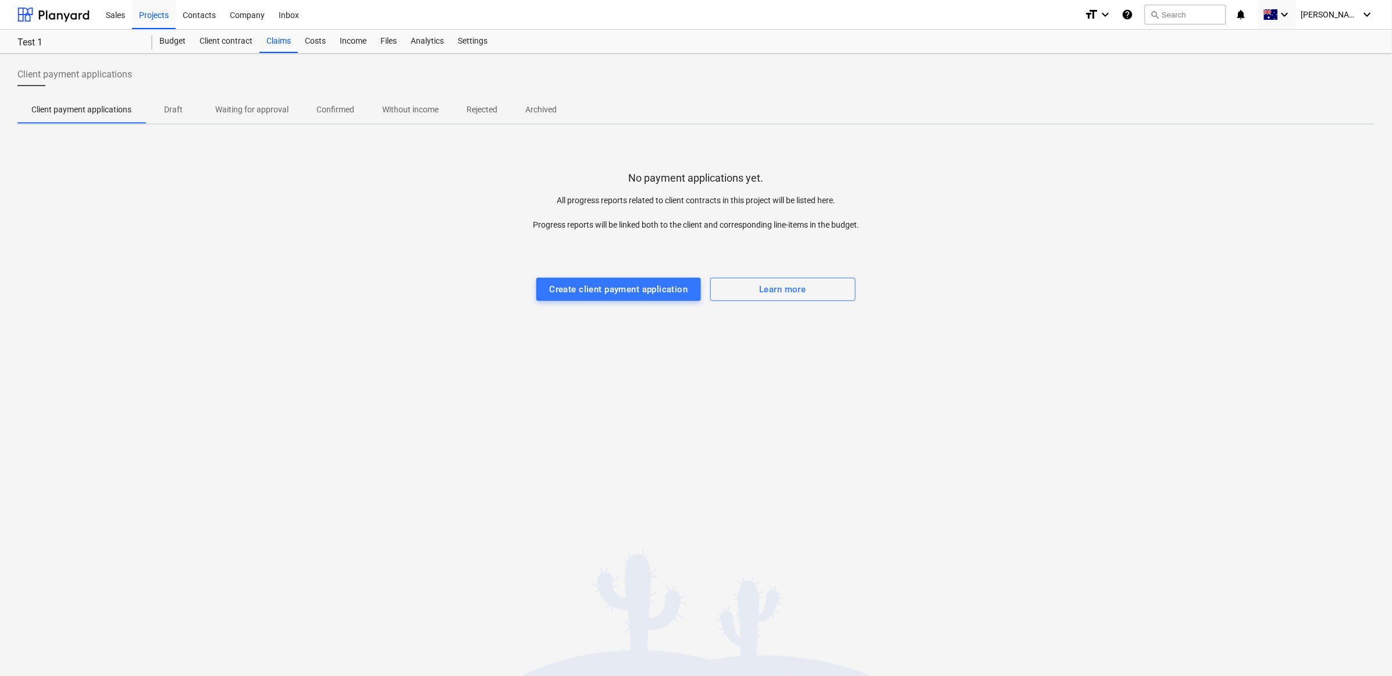
click at [168, 112] on p "Draft" at bounding box center [173, 110] width 28 height 12
click at [314, 36] on div "Costs" at bounding box center [315, 41] width 35 height 23
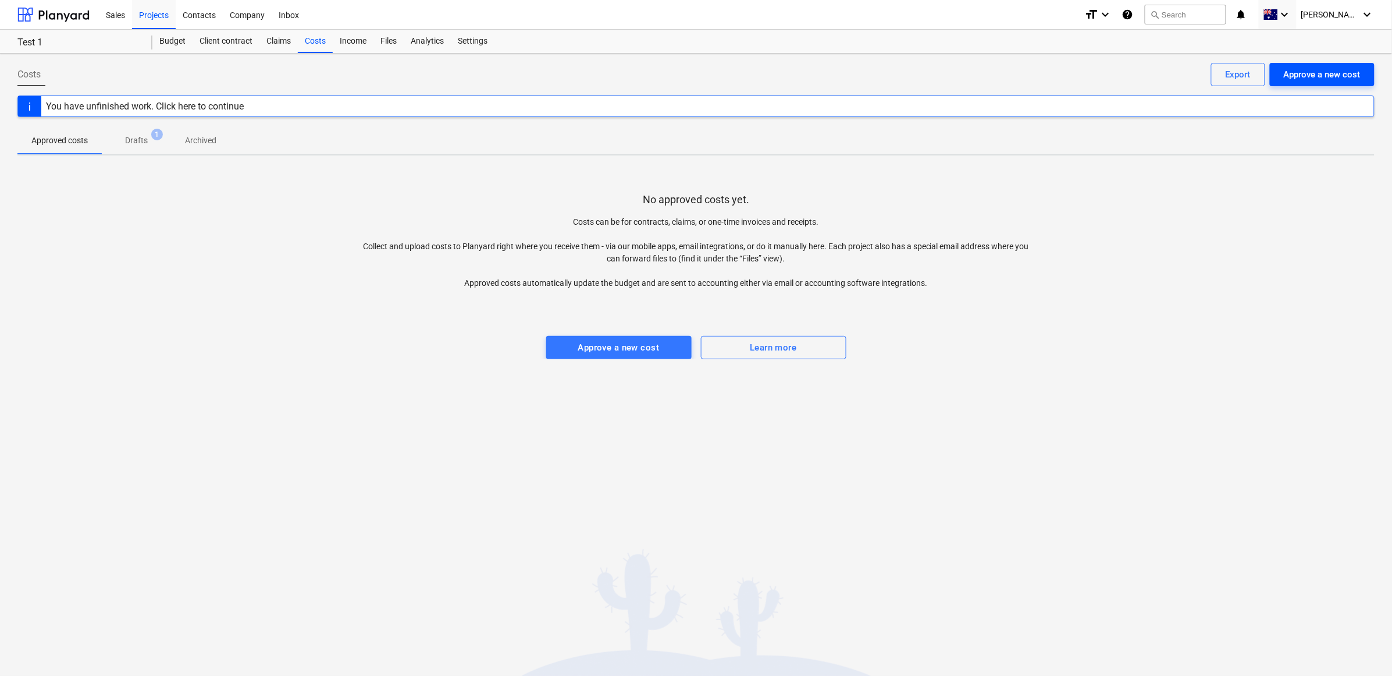
click at [794, 76] on div "Approve a new cost" at bounding box center [1322, 74] width 77 height 15
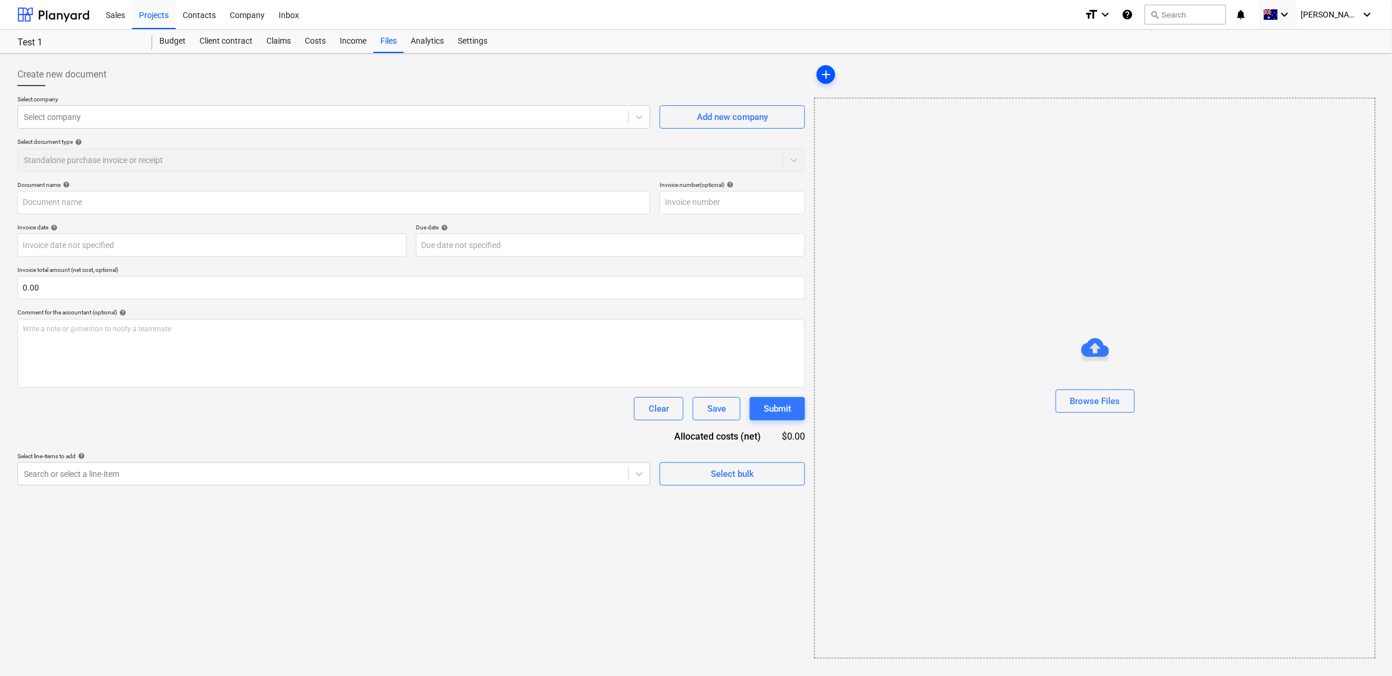
click at [794, 83] on div "add" at bounding box center [826, 74] width 19 height 19
click at [794, 74] on span "add" at bounding box center [826, 74] width 14 height 14
click at [794, 77] on span "add" at bounding box center [826, 74] width 14 height 14
click at [794, 358] on div "Browse Files" at bounding box center [1096, 400] width 50 height 15
click at [794, 71] on span "sort" at bounding box center [926, 74] width 14 height 14
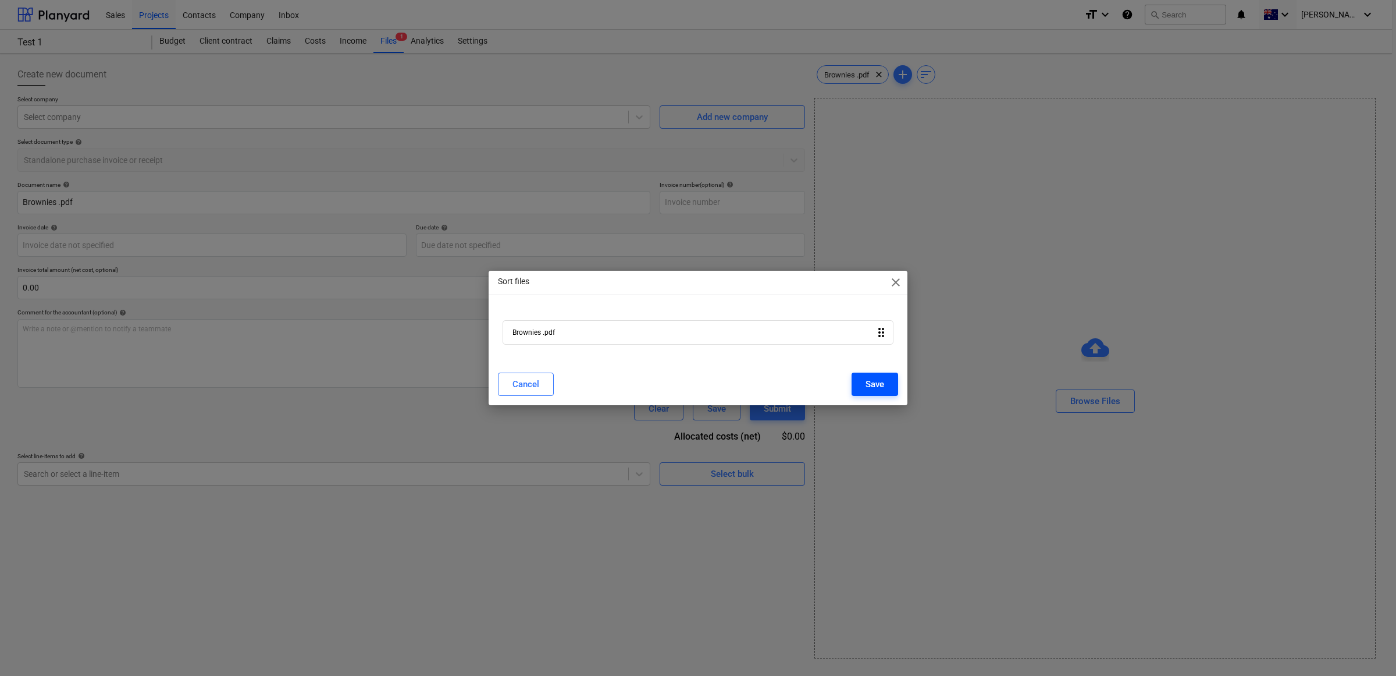
click at [794, 358] on div "Save" at bounding box center [875, 383] width 19 height 15
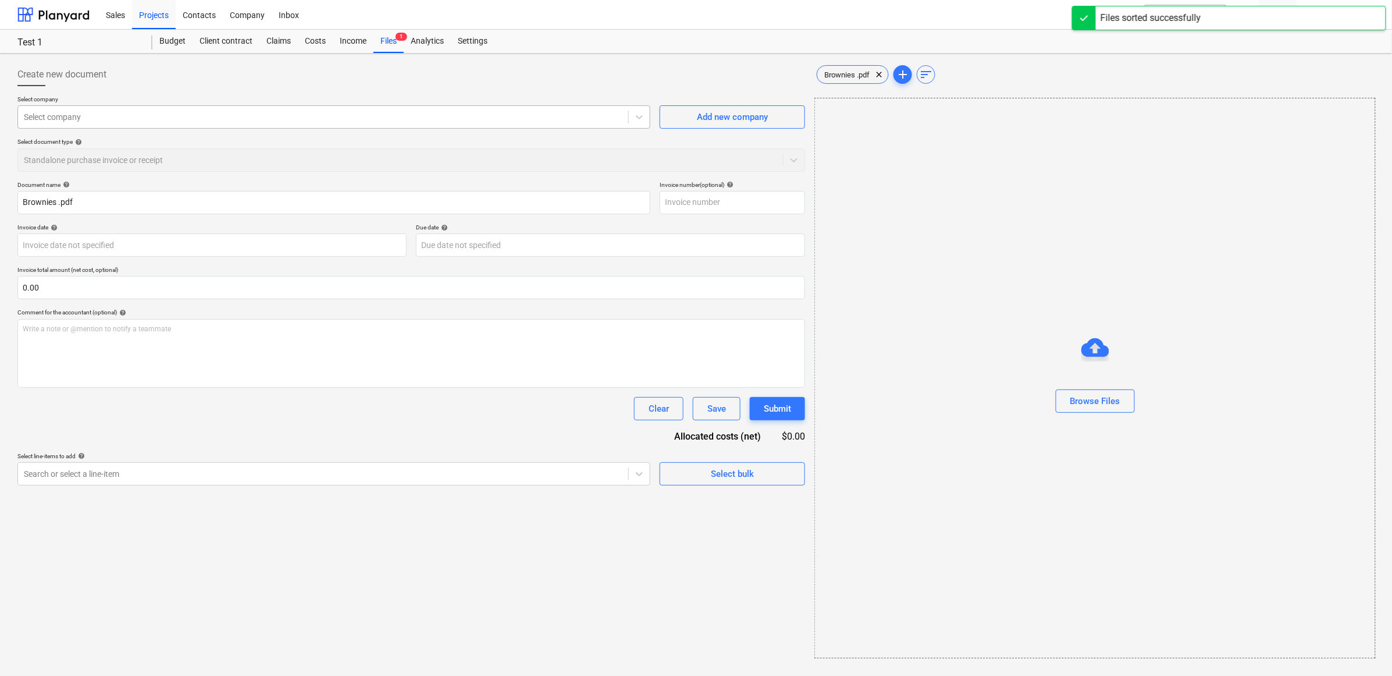
click at [80, 123] on div "Select company" at bounding box center [323, 117] width 610 height 16
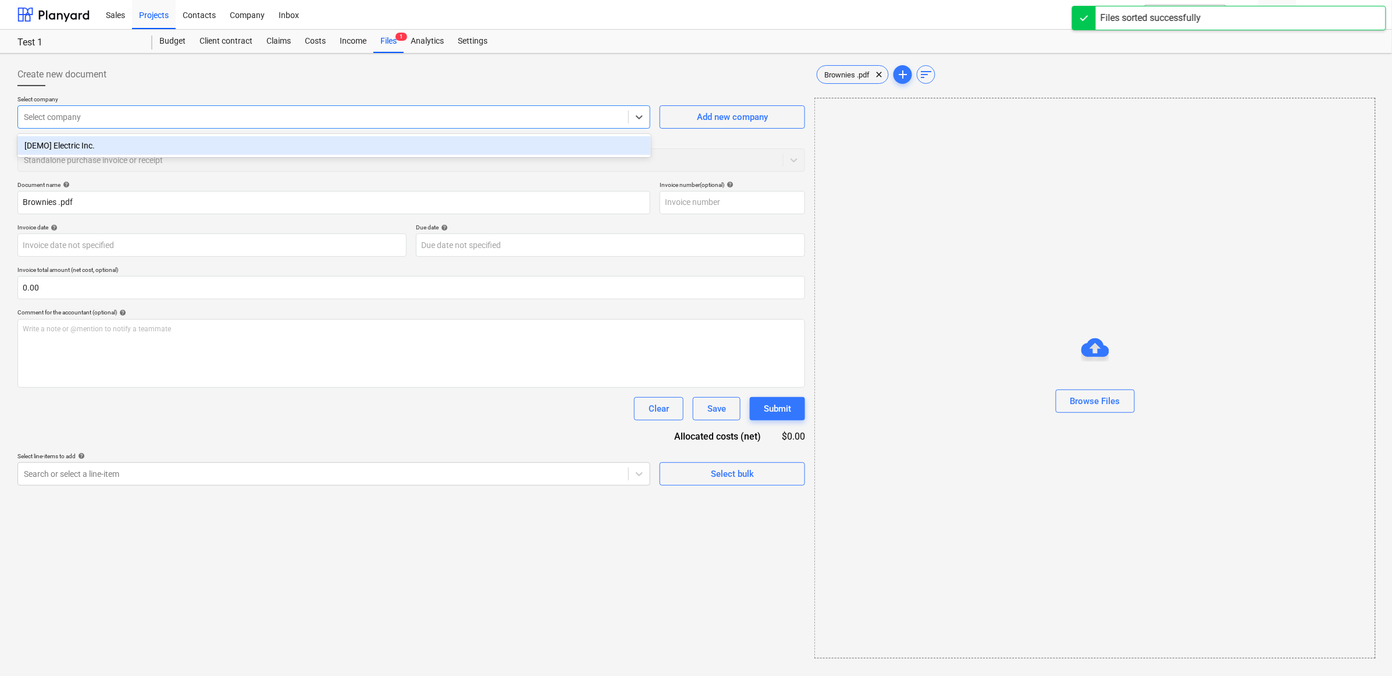
click at [89, 123] on div "Select company" at bounding box center [323, 117] width 610 height 16
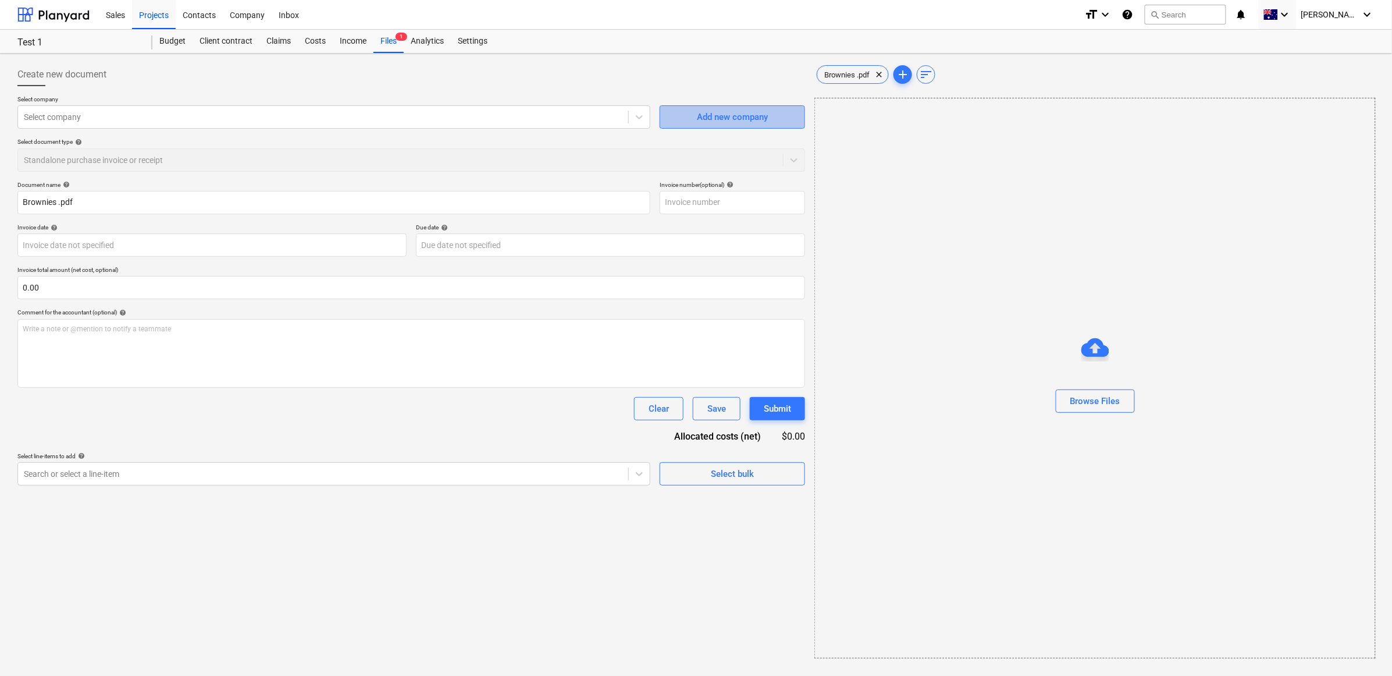
click at [759, 122] on div "Add new company" at bounding box center [732, 116] width 71 height 15
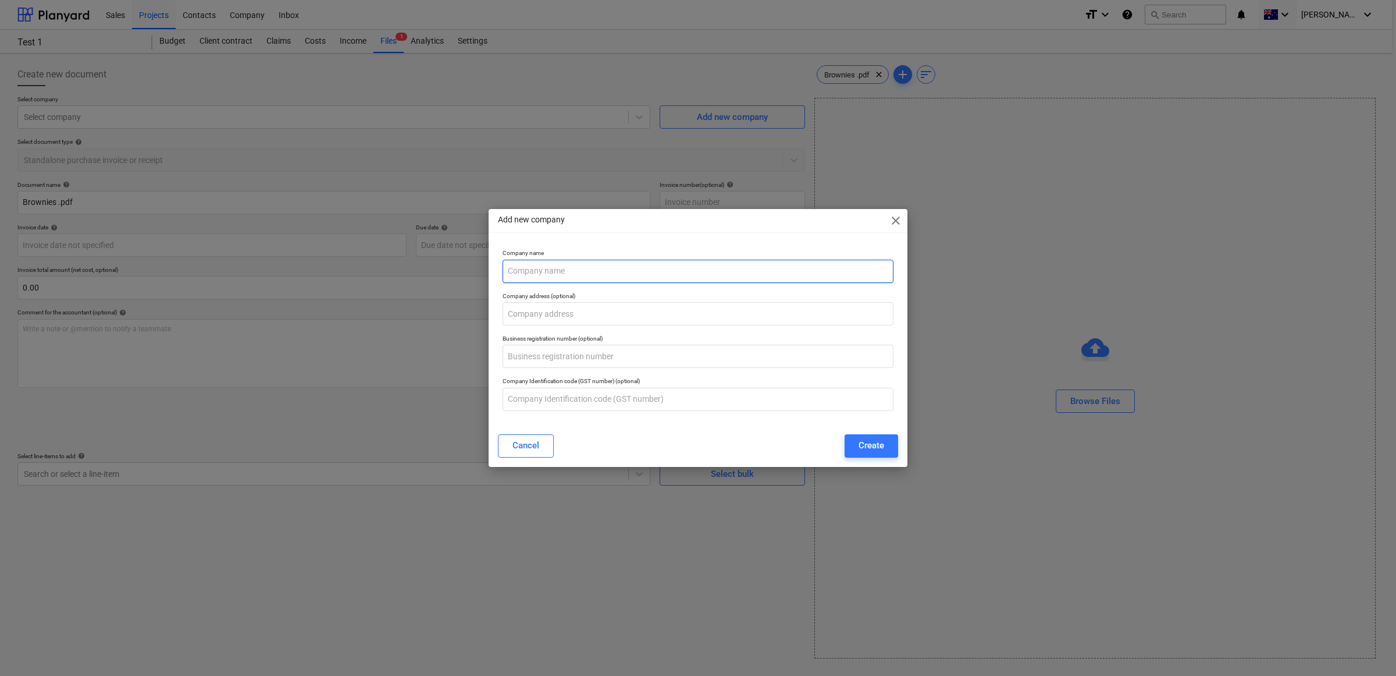
click at [562, 266] on input "text" at bounding box center [698, 271] width 391 height 23
click at [794, 219] on span "close" at bounding box center [896, 221] width 14 height 14
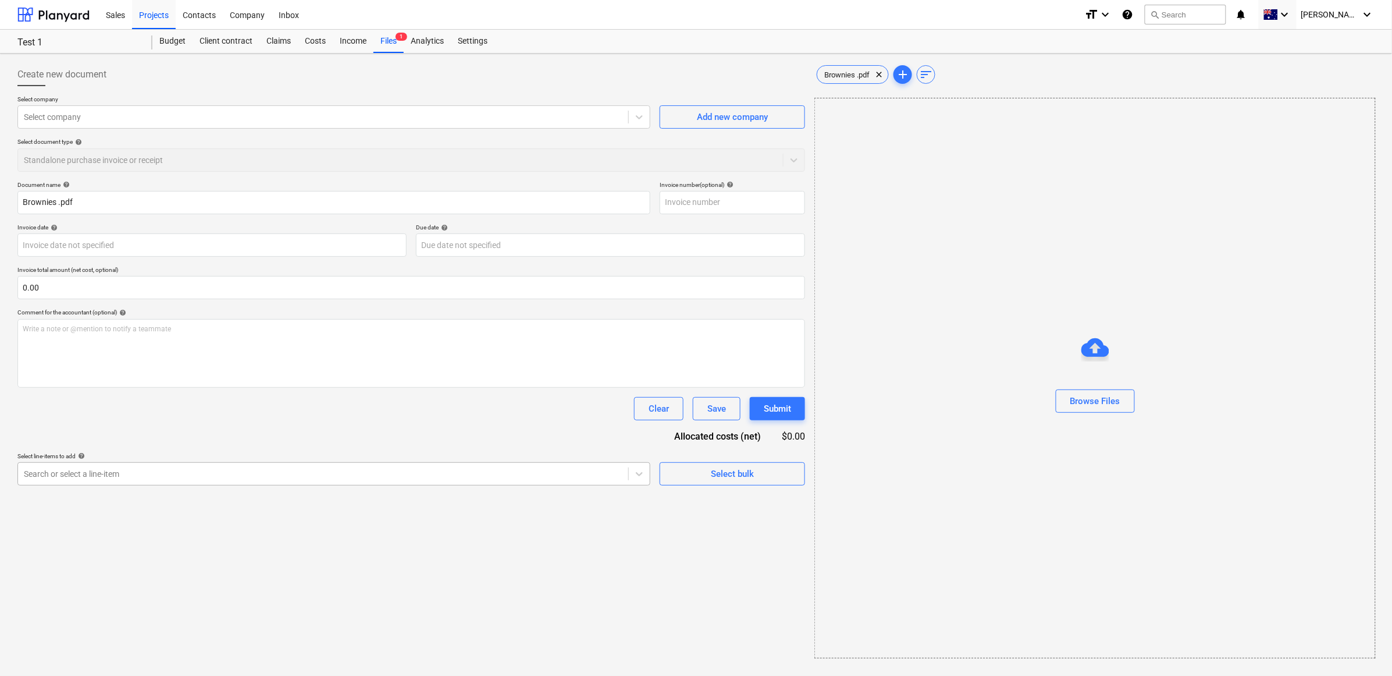
click at [50, 358] on div at bounding box center [323, 474] width 599 height 12
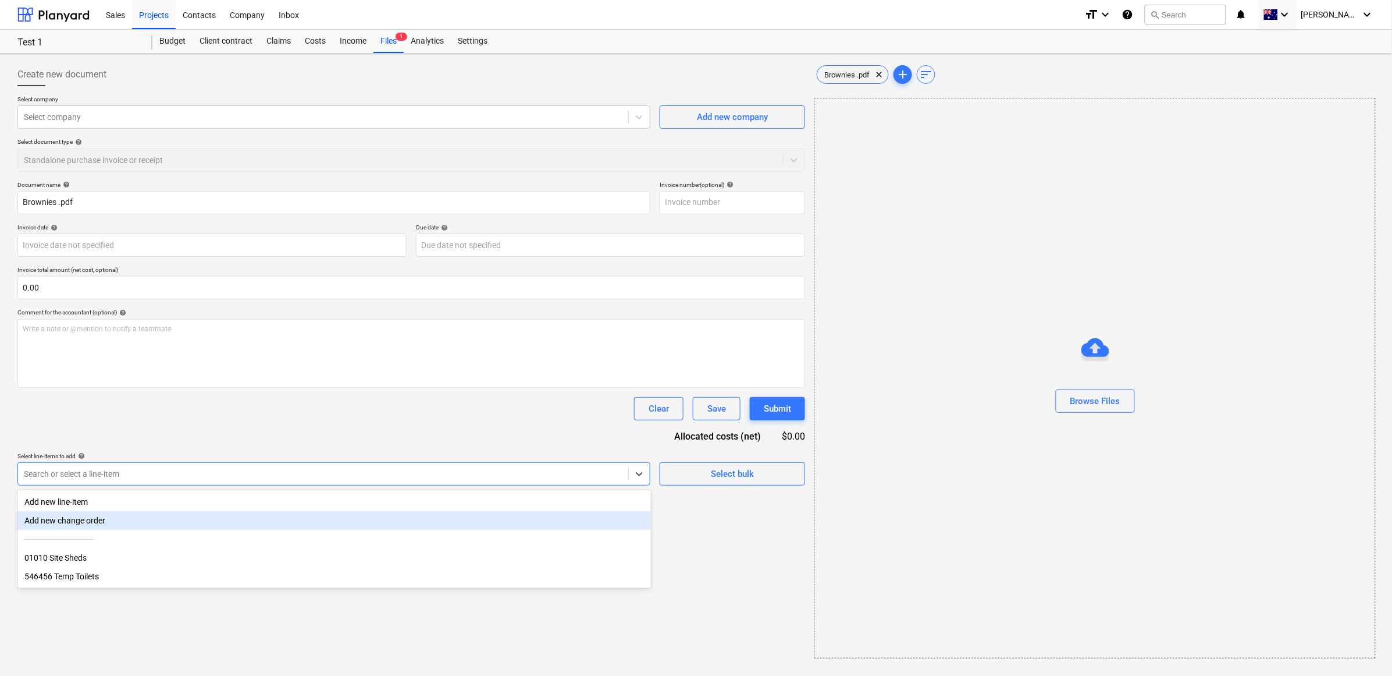
click at [59, 358] on div "Add new change order" at bounding box center [334, 520] width 634 height 19
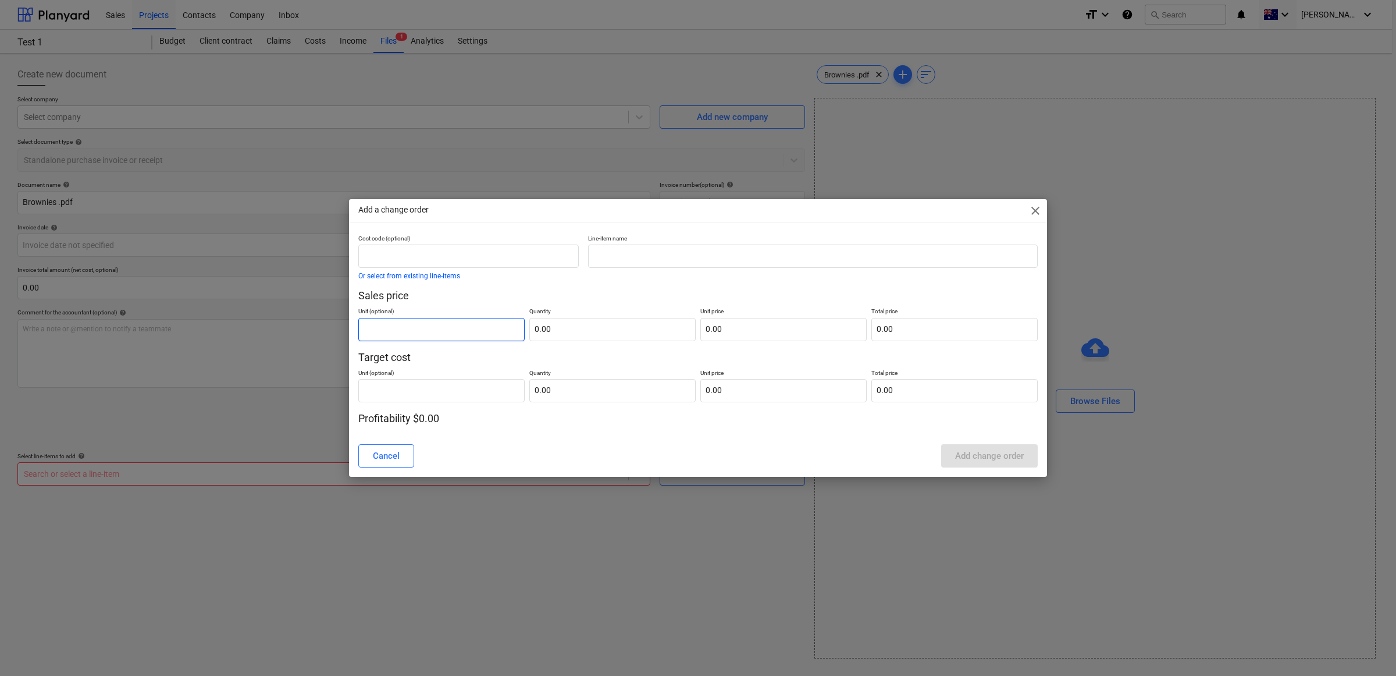
click at [429, 329] on input "text" at bounding box center [441, 329] width 166 height 23
click at [425, 251] on input "text" at bounding box center [468, 255] width 221 height 23
click at [425, 252] on input "text" at bounding box center [468, 255] width 221 height 23
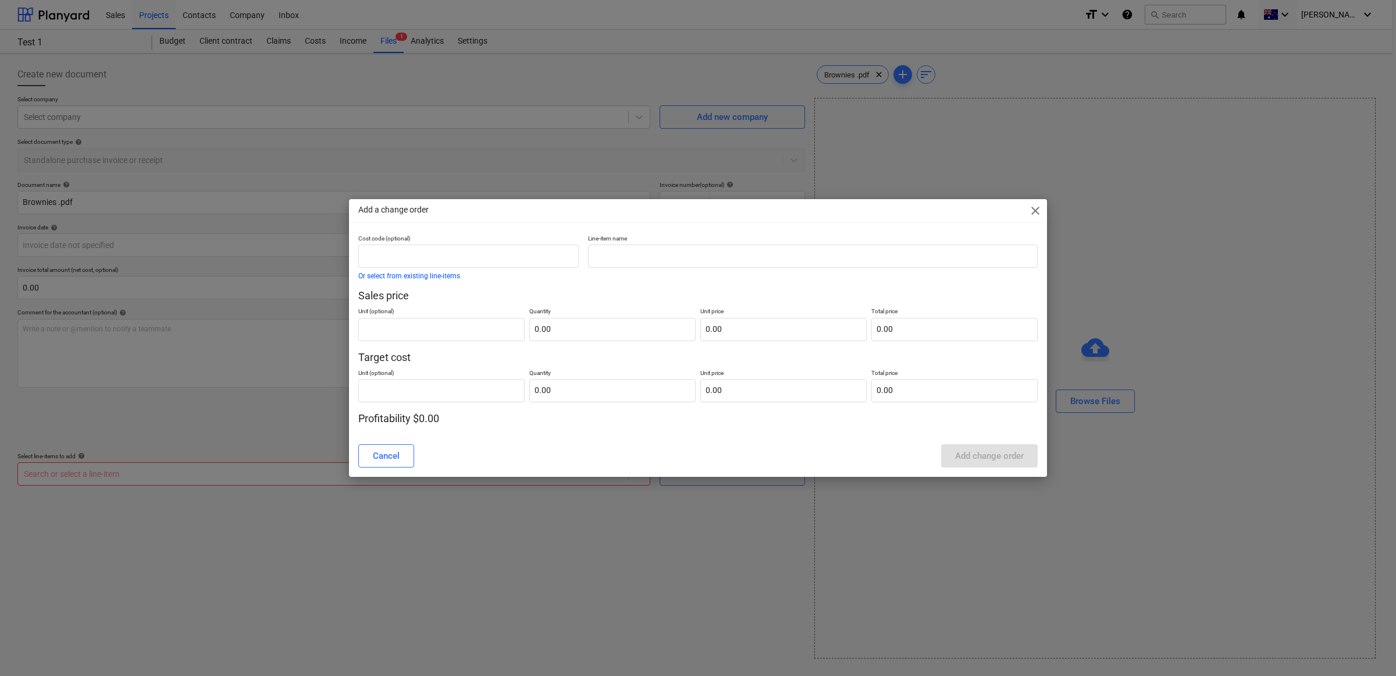
click at [403, 283] on div "Cost code (optional) Or select from existing line-items" at bounding box center [469, 257] width 230 height 54
click at [408, 275] on button "Or select from existing line-items" at bounding box center [409, 275] width 102 height 7
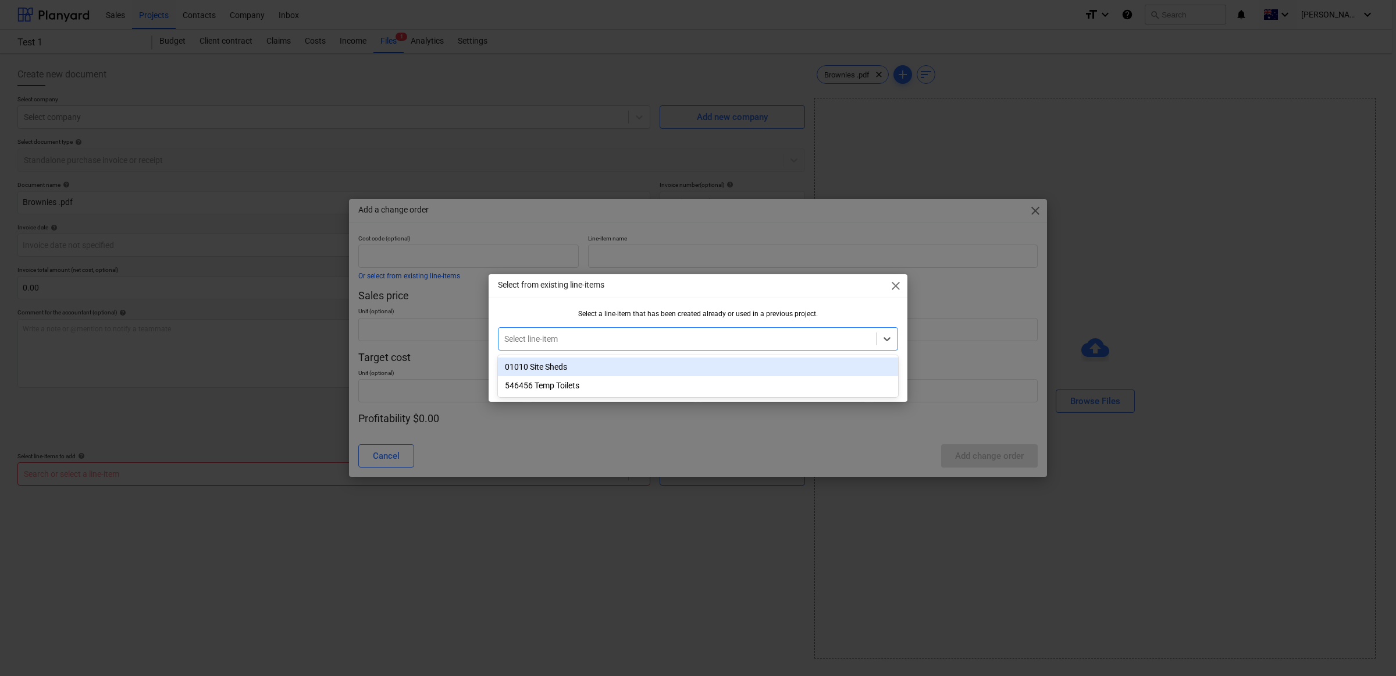
click at [531, 340] on div at bounding box center [687, 339] width 366 height 12
click at [534, 358] on div "01010 Site Sheds" at bounding box center [698, 366] width 400 height 19
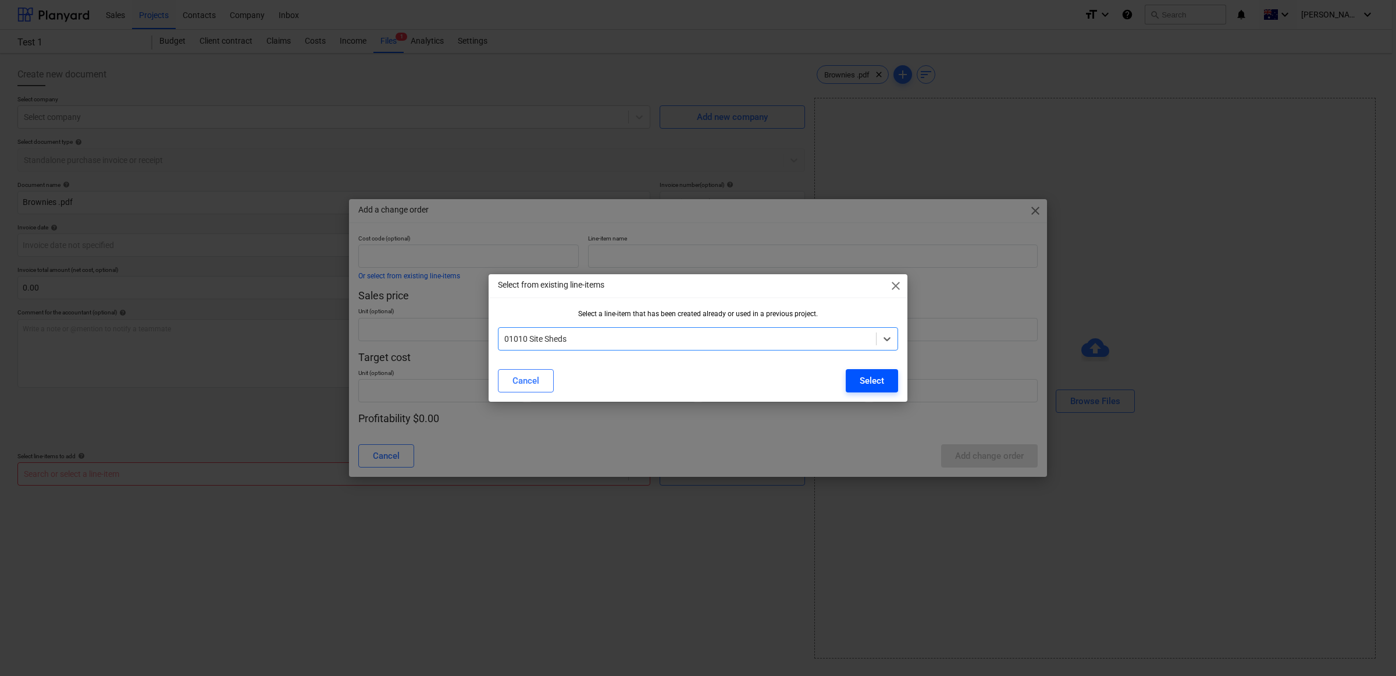
click at [794, 358] on button "Select" at bounding box center [872, 380] width 52 height 23
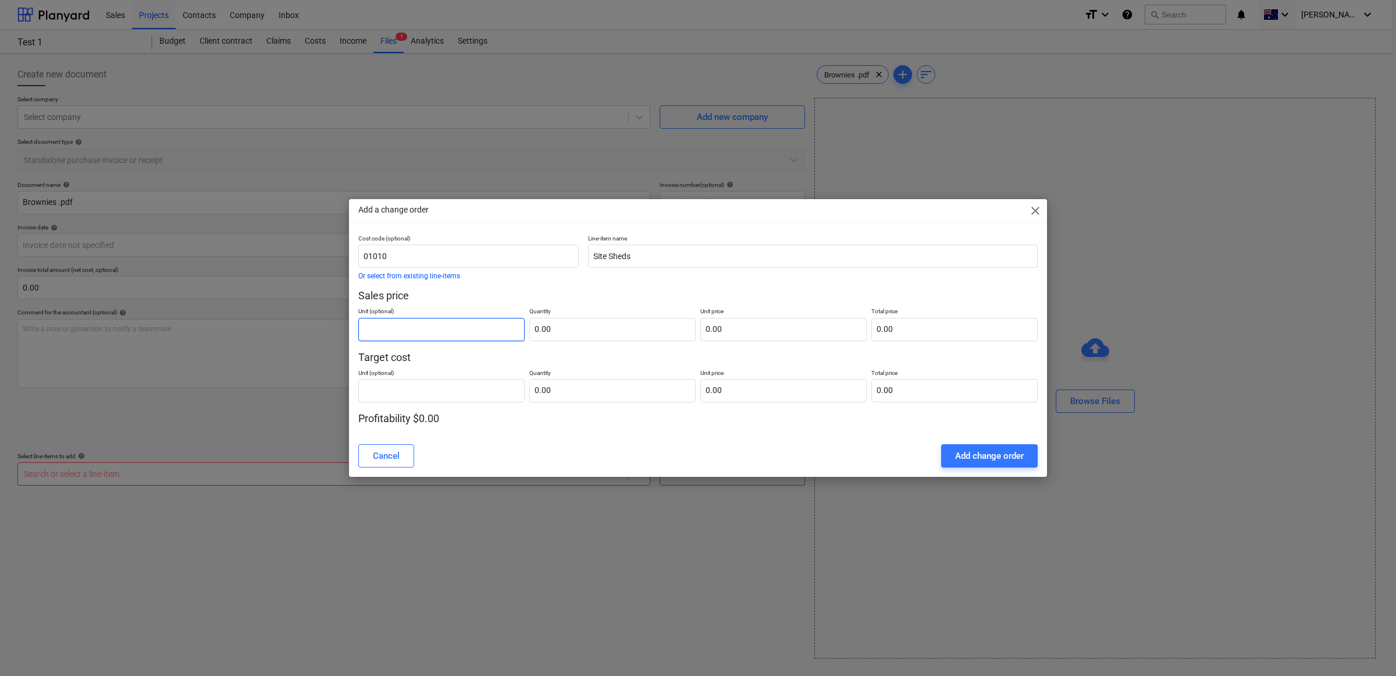
click at [377, 323] on input "text" at bounding box center [441, 329] width 166 height 23
click at [380, 326] on input "text" at bounding box center [441, 329] width 166 height 23
click at [435, 358] on input "text" at bounding box center [441, 390] width 166 height 23
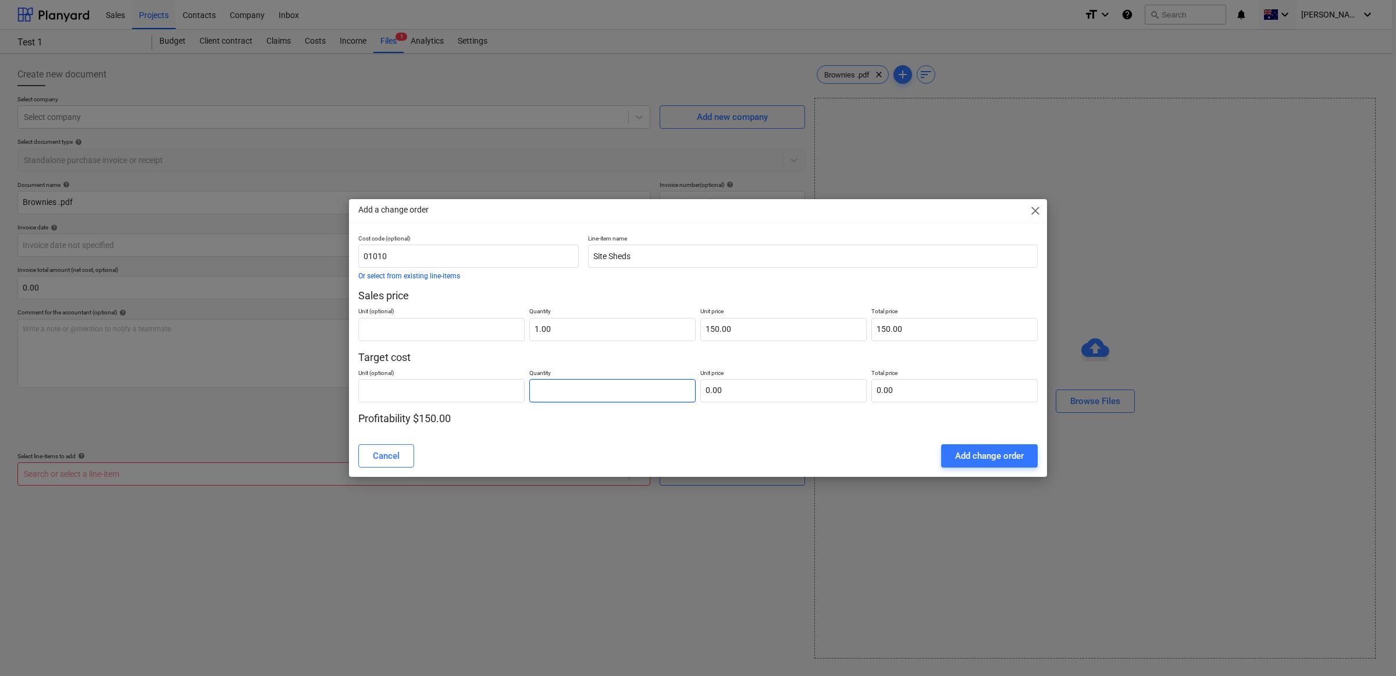
click at [557, 358] on input "text" at bounding box center [612, 390] width 166 height 23
click at [794, 358] on div "Add change order" at bounding box center [989, 455] width 69 height 15
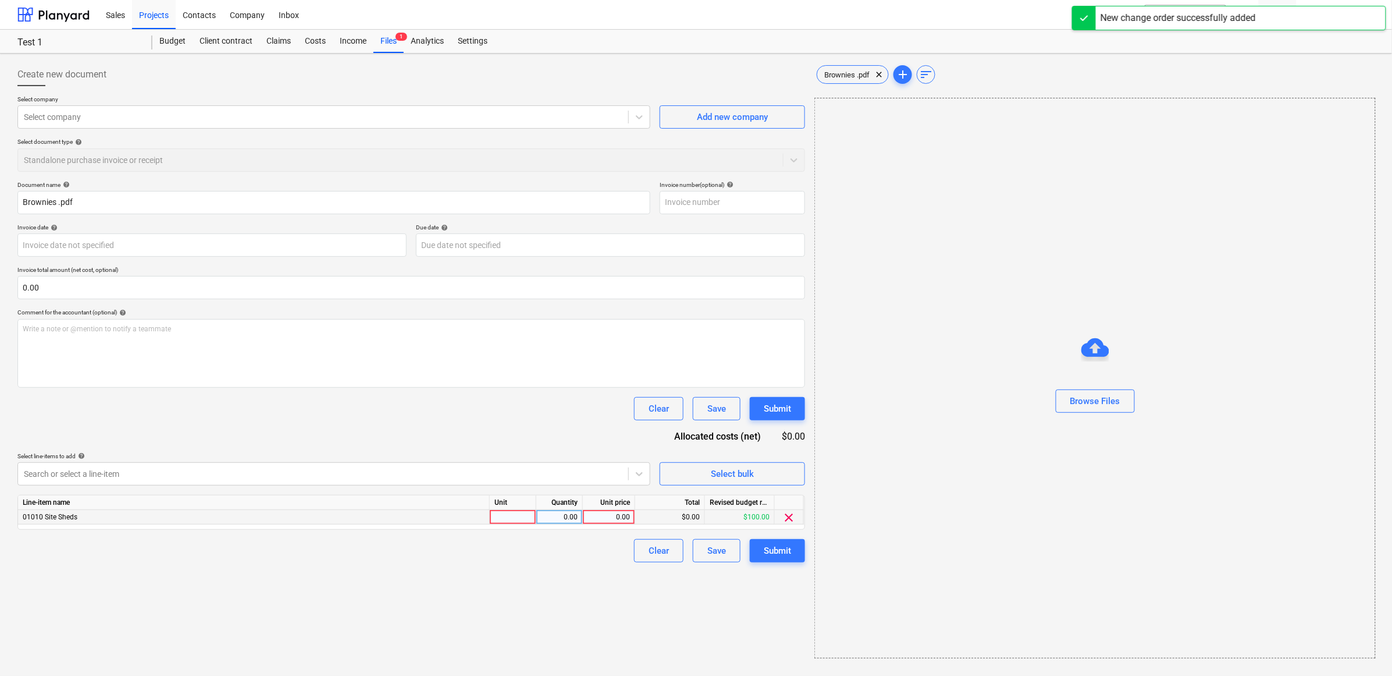
click at [512, 358] on div at bounding box center [513, 517] width 47 height 15
click at [566, 358] on div "0.00" at bounding box center [559, 517] width 37 height 15
click at [618, 358] on div "0.00" at bounding box center [609, 517] width 42 height 15
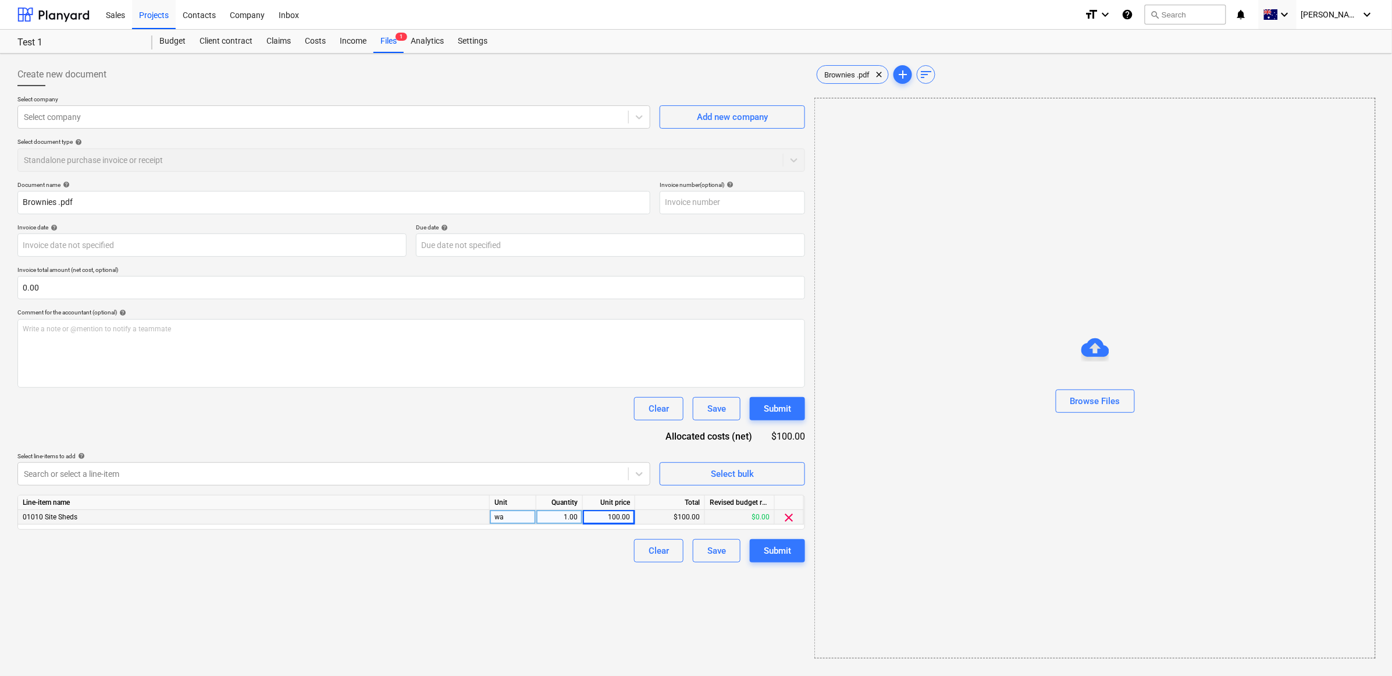
click at [771, 358] on div "Submit" at bounding box center [777, 550] width 27 height 15
click at [721, 358] on div "Save" at bounding box center [717, 550] width 19 height 15
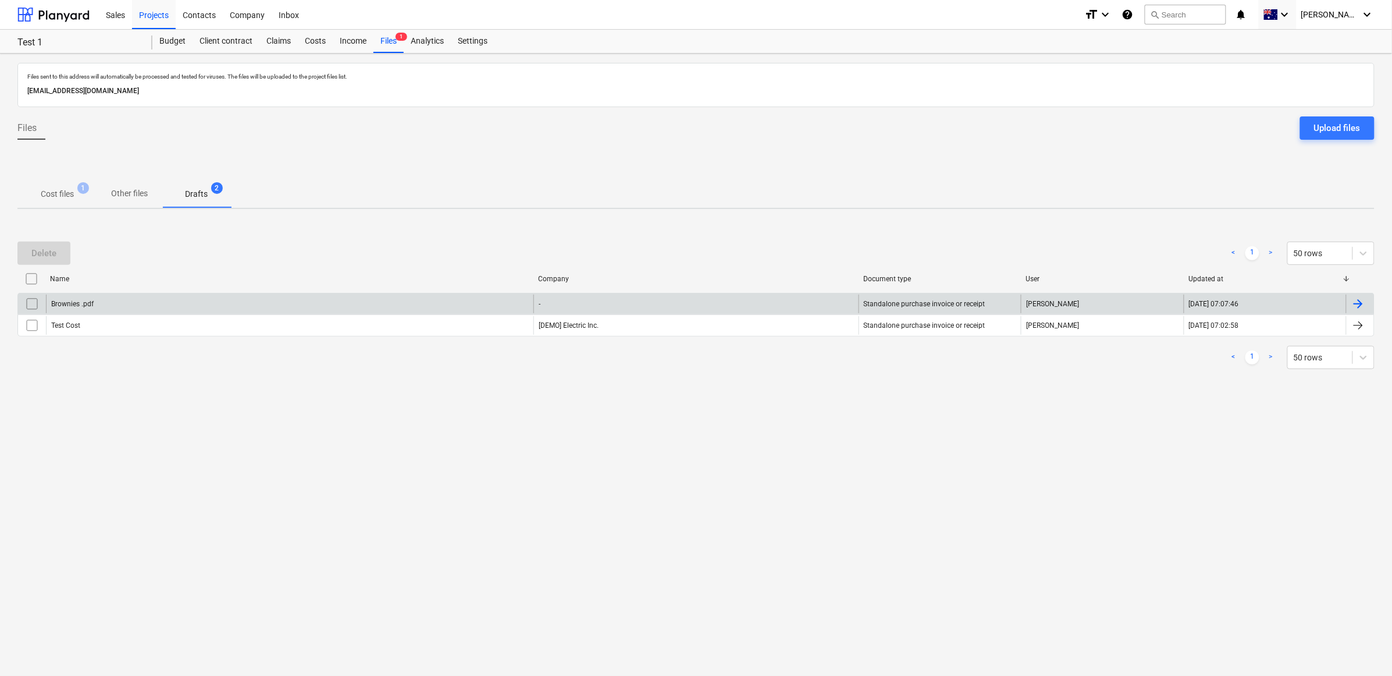
click at [30, 300] on input "checkbox" at bounding box center [32, 303] width 19 height 19
click at [794, 305] on div at bounding box center [1359, 304] width 14 height 14
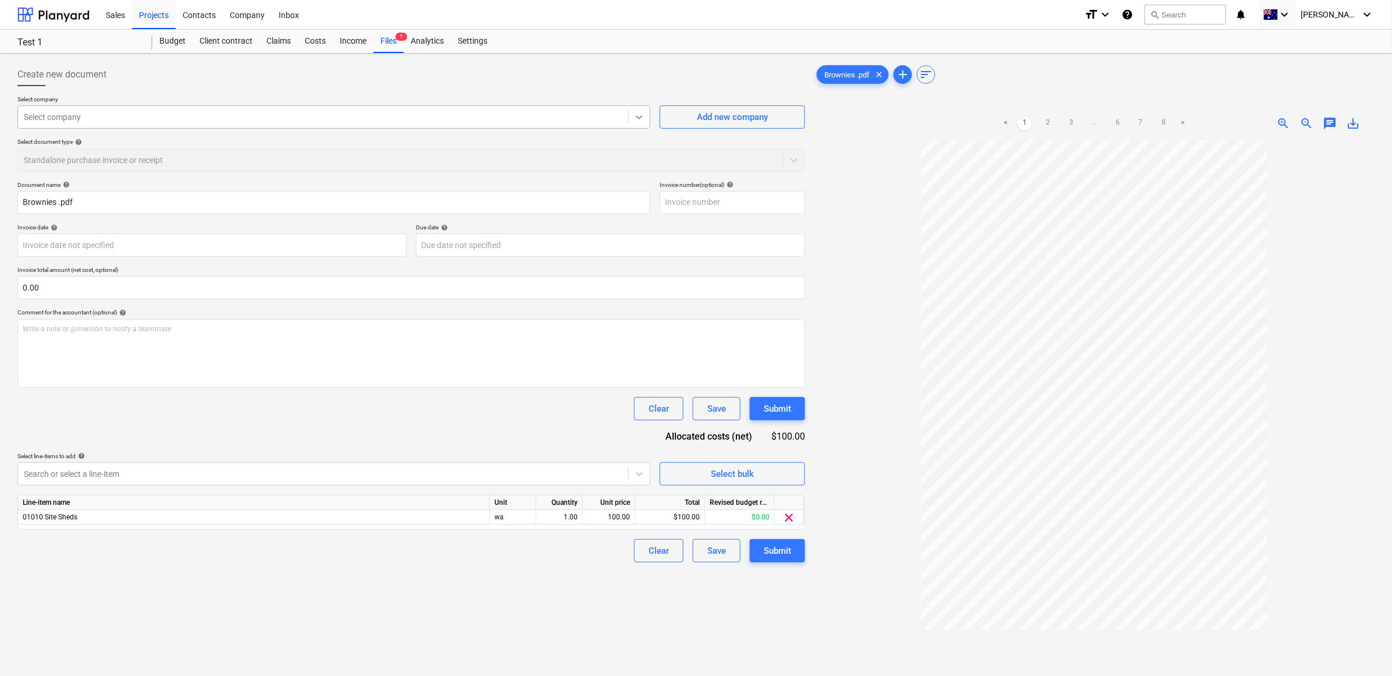
click at [633, 126] on div at bounding box center [639, 116] width 21 height 21
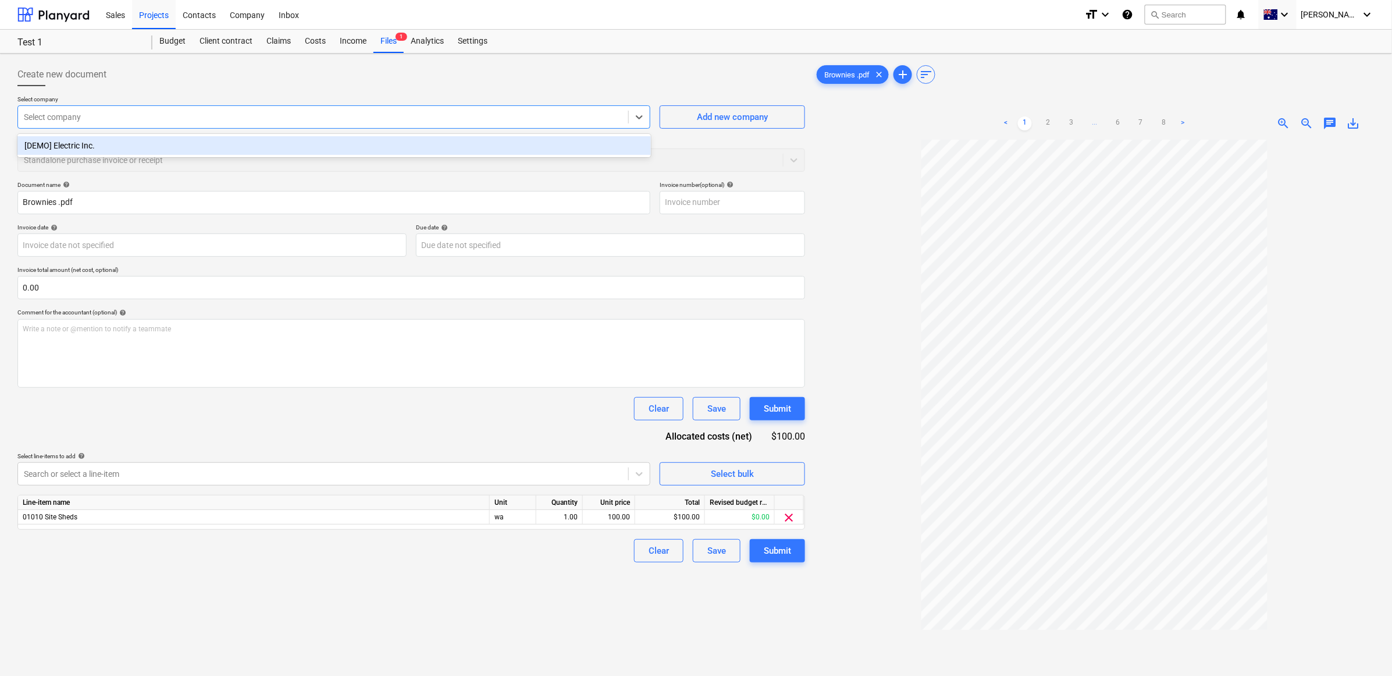
click at [473, 86] on div "Create new document" at bounding box center [411, 74] width 788 height 23
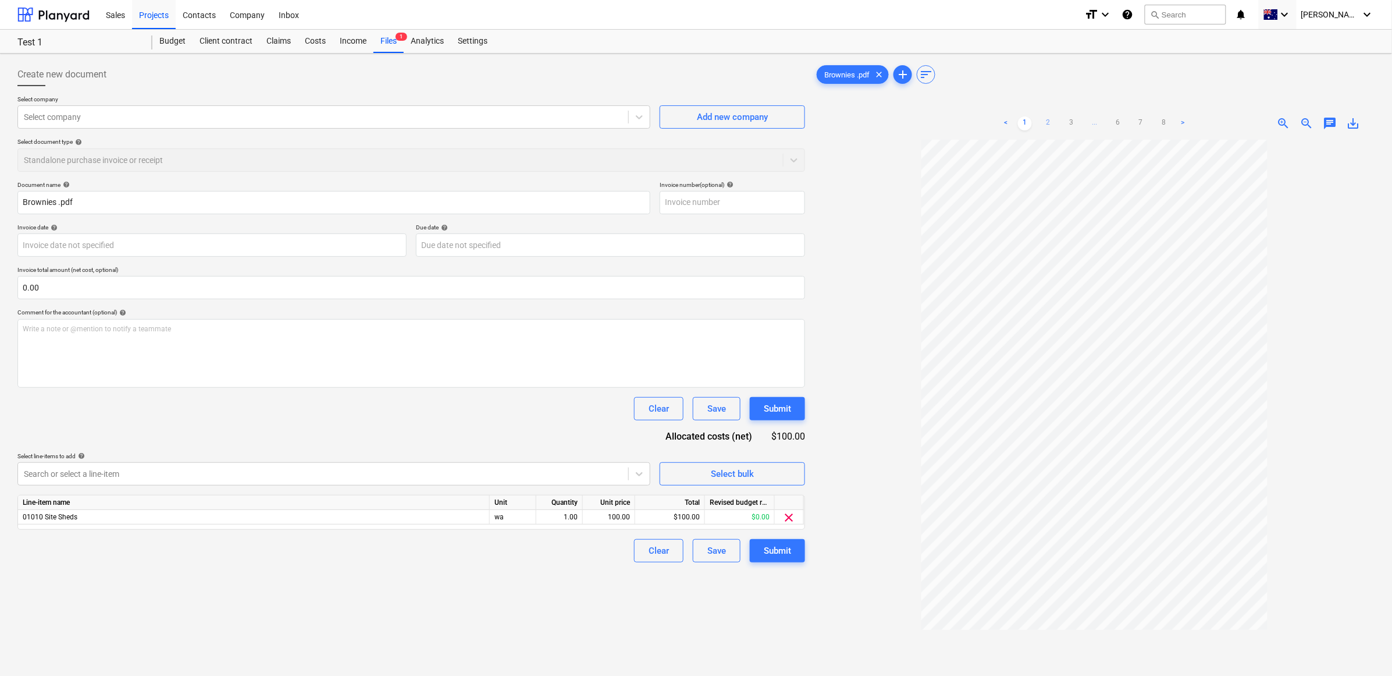
click at [794, 123] on link "2" at bounding box center [1049, 123] width 14 height 14
click at [794, 121] on ul "< 1 2 3 ... 6 7 8 >" at bounding box center [1095, 123] width 191 height 14
click at [794, 118] on link "3" at bounding box center [1072, 123] width 14 height 14
click at [794, 127] on link "7" at bounding box center [1153, 123] width 14 height 14
click at [794, 120] on ul "< 1 2 3 ... 6 7 8 >" at bounding box center [1095, 123] width 191 height 14
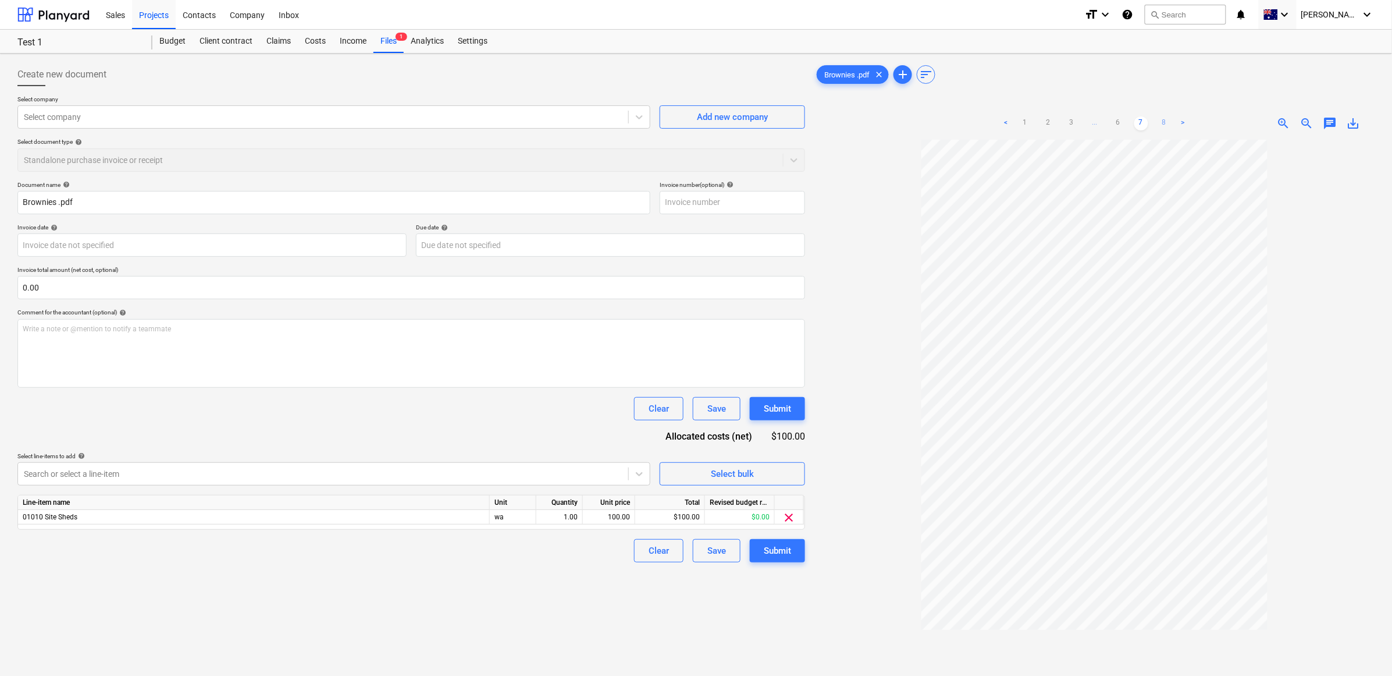
click at [794, 122] on link "8" at bounding box center [1165, 123] width 14 height 14
click at [794, 122] on link ">" at bounding box center [1183, 123] width 14 height 14
click at [150, 336] on div "Write a note or @mention to notify a teammate [PERSON_NAME]" at bounding box center [411, 353] width 788 height 69
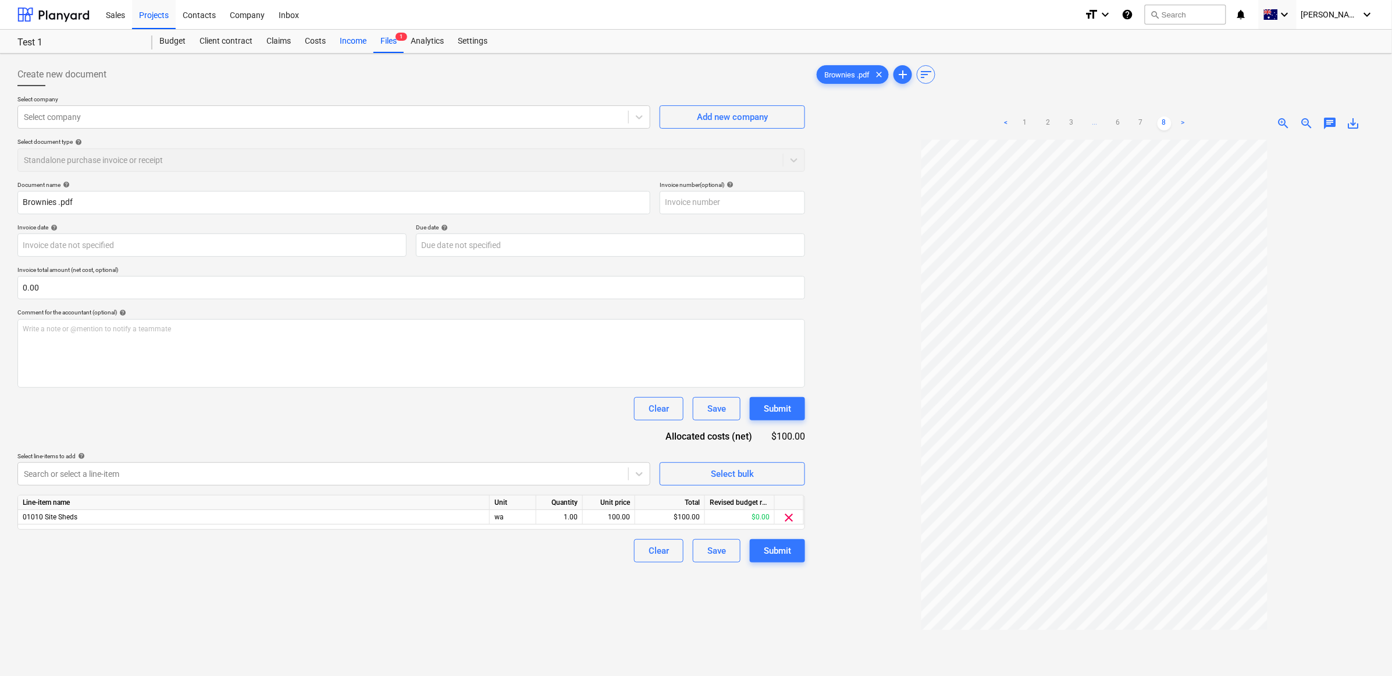
click at [350, 40] on div "Income" at bounding box center [353, 41] width 41 height 23
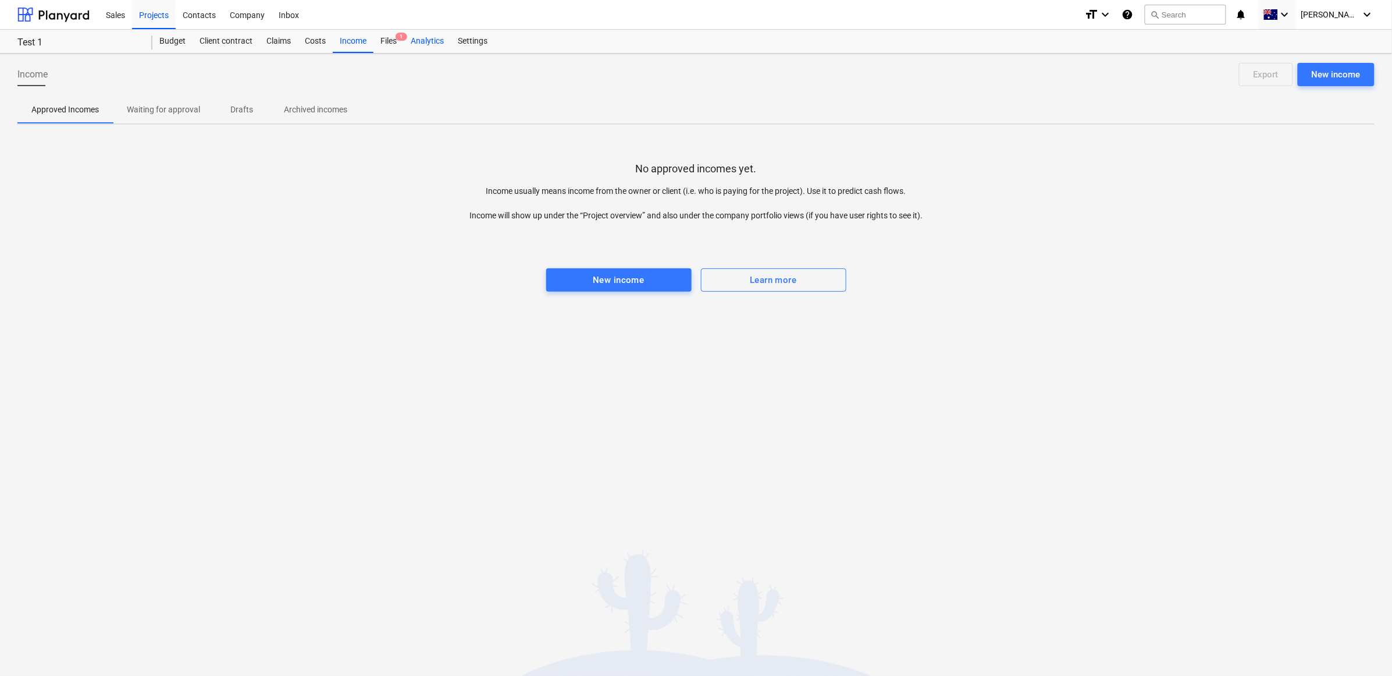
click at [439, 40] on div "Analytics" at bounding box center [427, 41] width 47 height 23
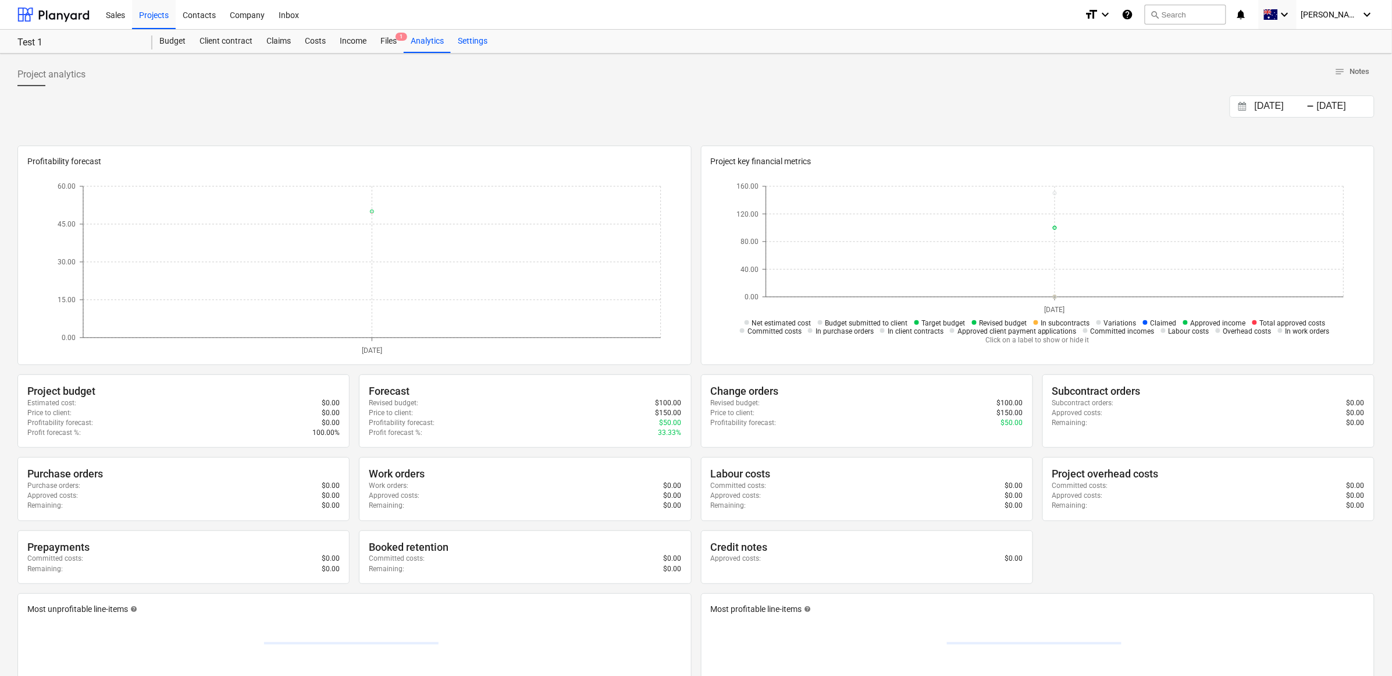
click at [475, 47] on div "Settings" at bounding box center [473, 41] width 44 height 23
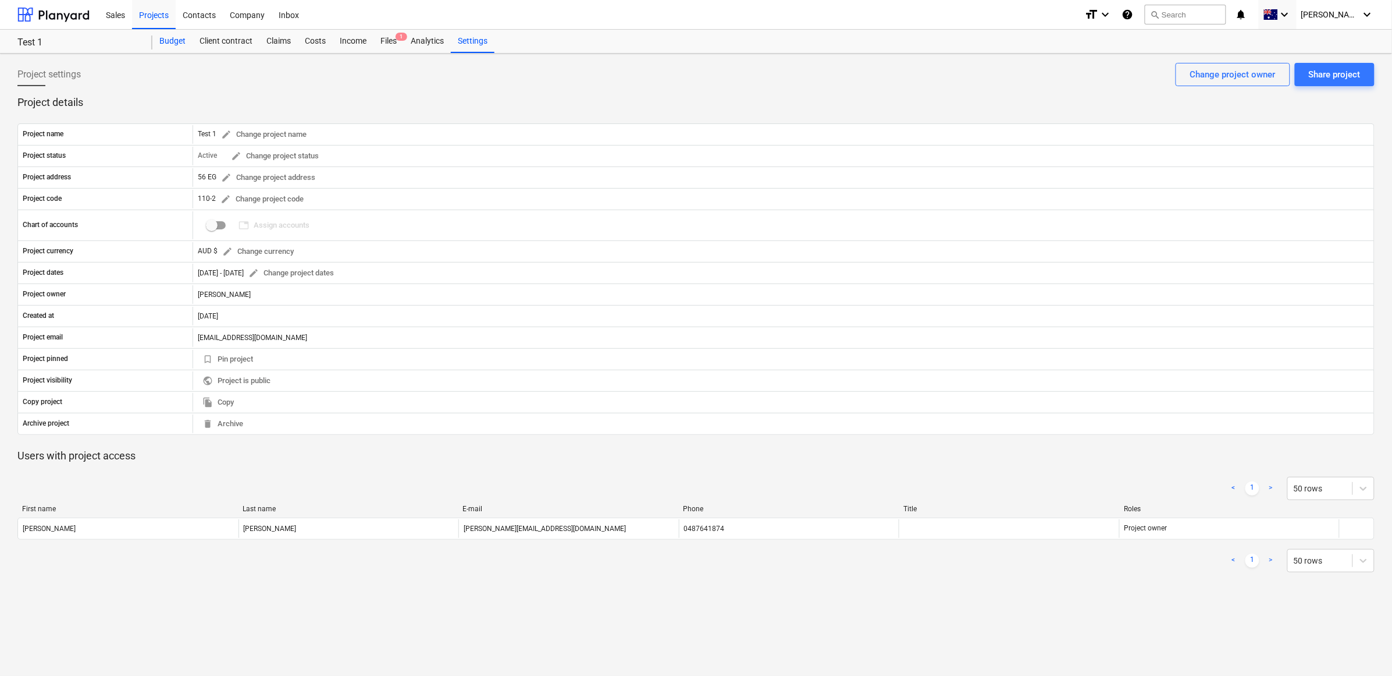
click at [168, 35] on div "Budget" at bounding box center [172, 41] width 40 height 23
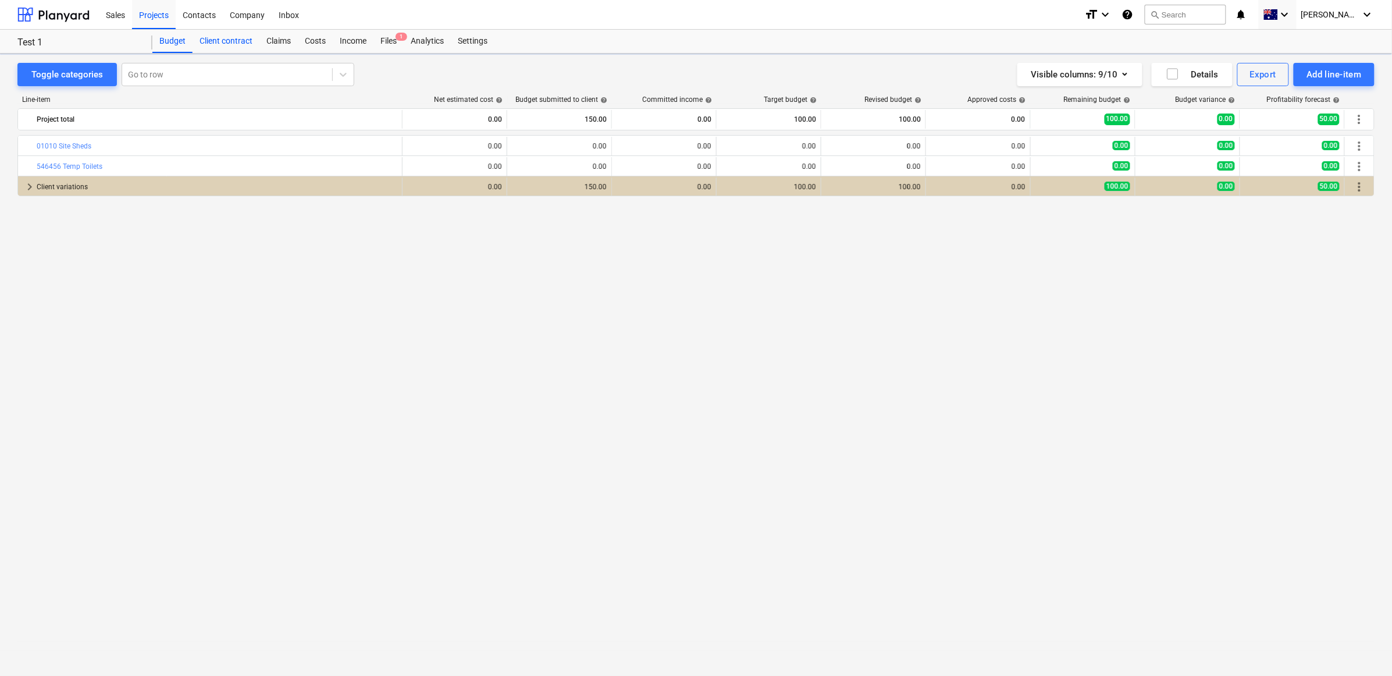
click at [210, 41] on div "Client contract" at bounding box center [226, 41] width 67 height 23
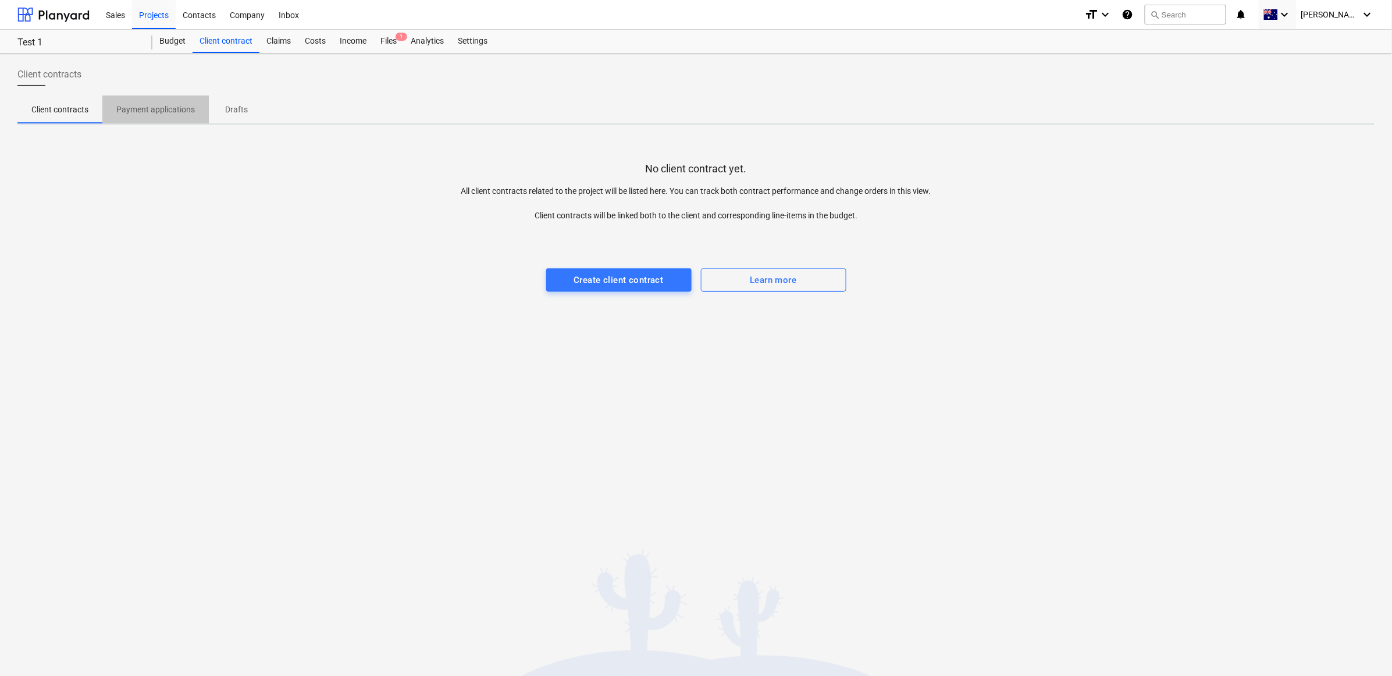
click at [179, 111] on p "Payment applications" at bounding box center [155, 110] width 79 height 12
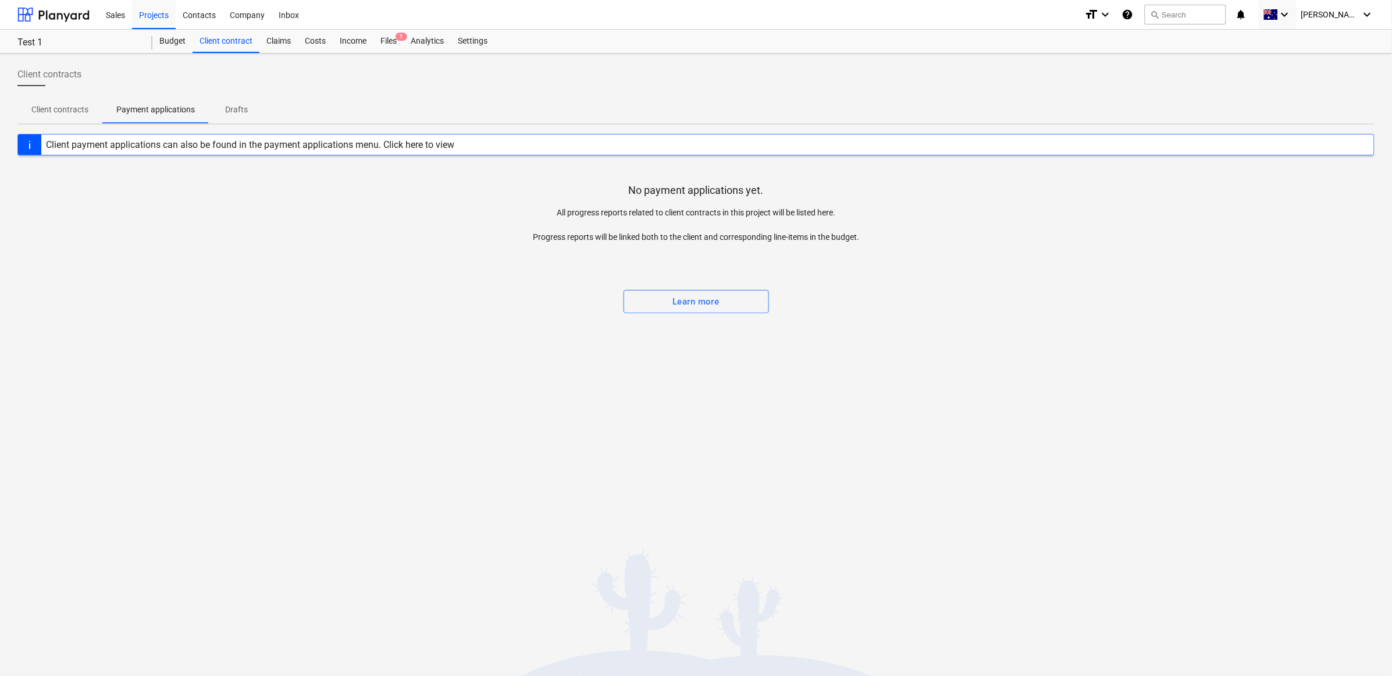
click at [236, 112] on p "Drafts" at bounding box center [237, 110] width 28 height 12
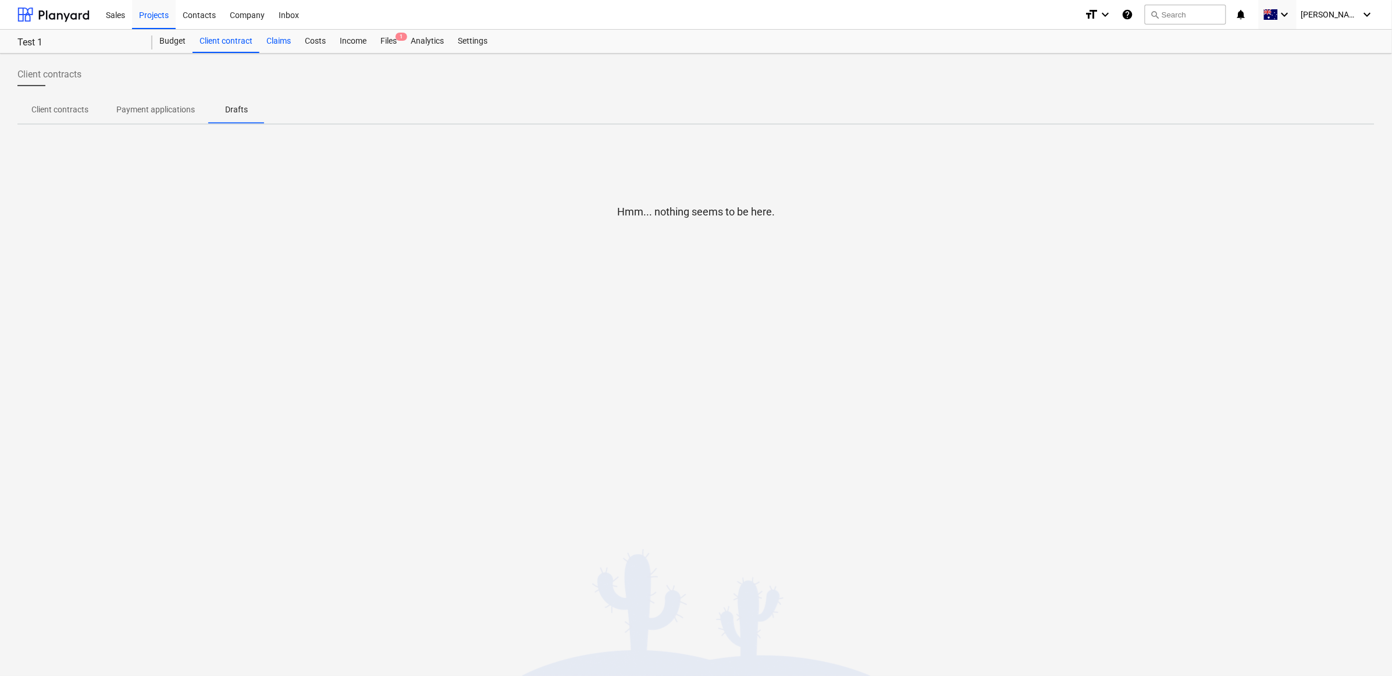
click at [281, 40] on div "Claims" at bounding box center [279, 41] width 38 height 23
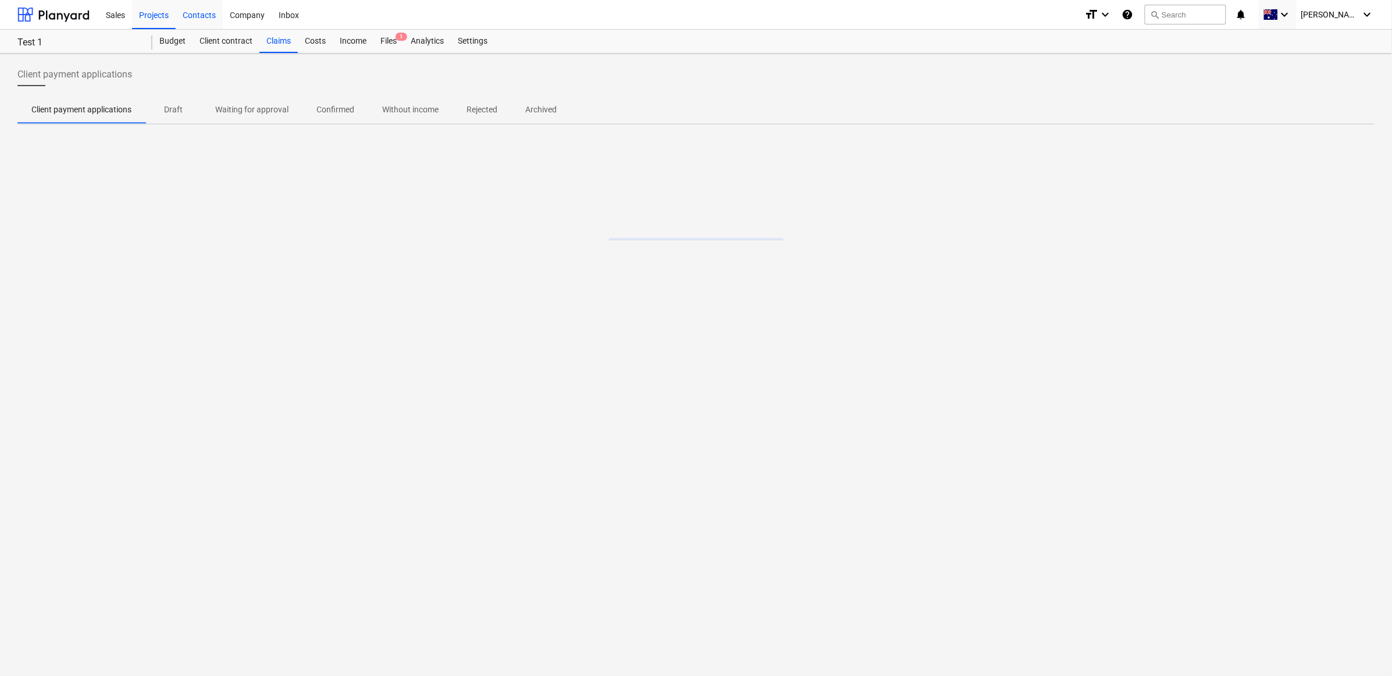
click at [191, 13] on div "Contacts" at bounding box center [199, 14] width 47 height 30
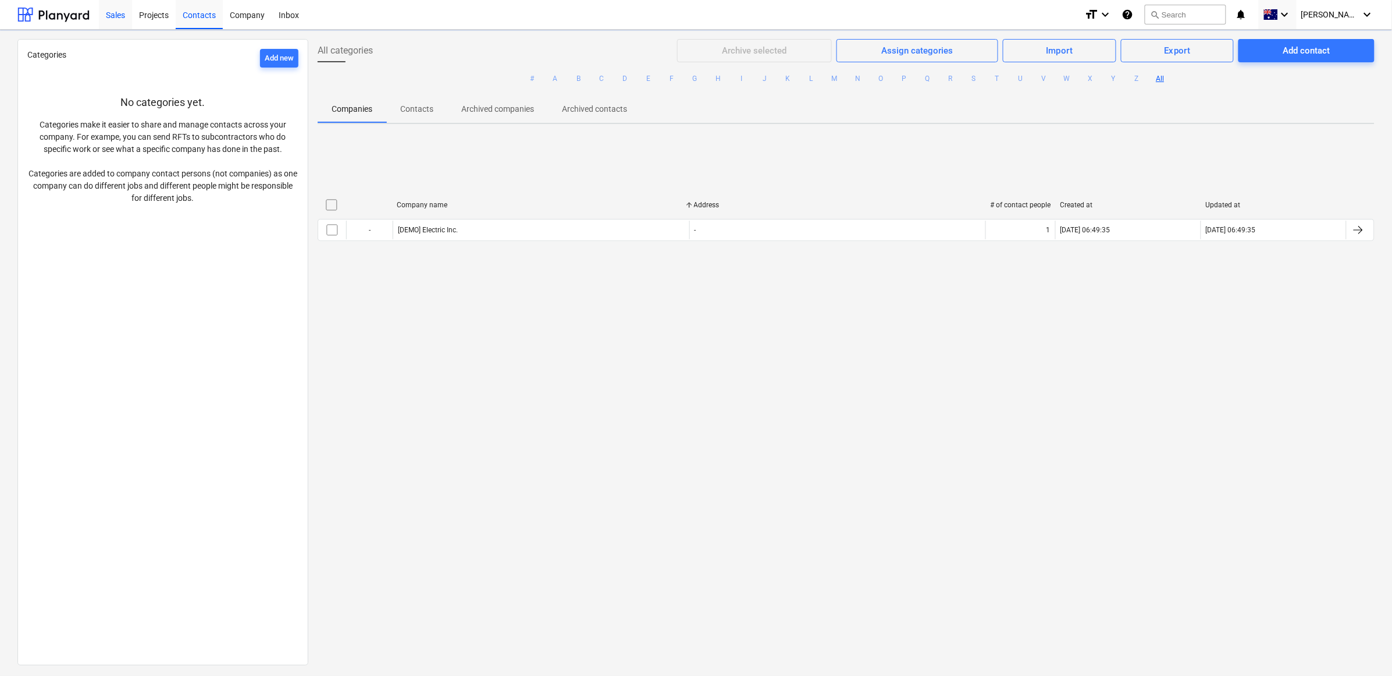
click at [114, 19] on div "Sales" at bounding box center [115, 14] width 33 height 30
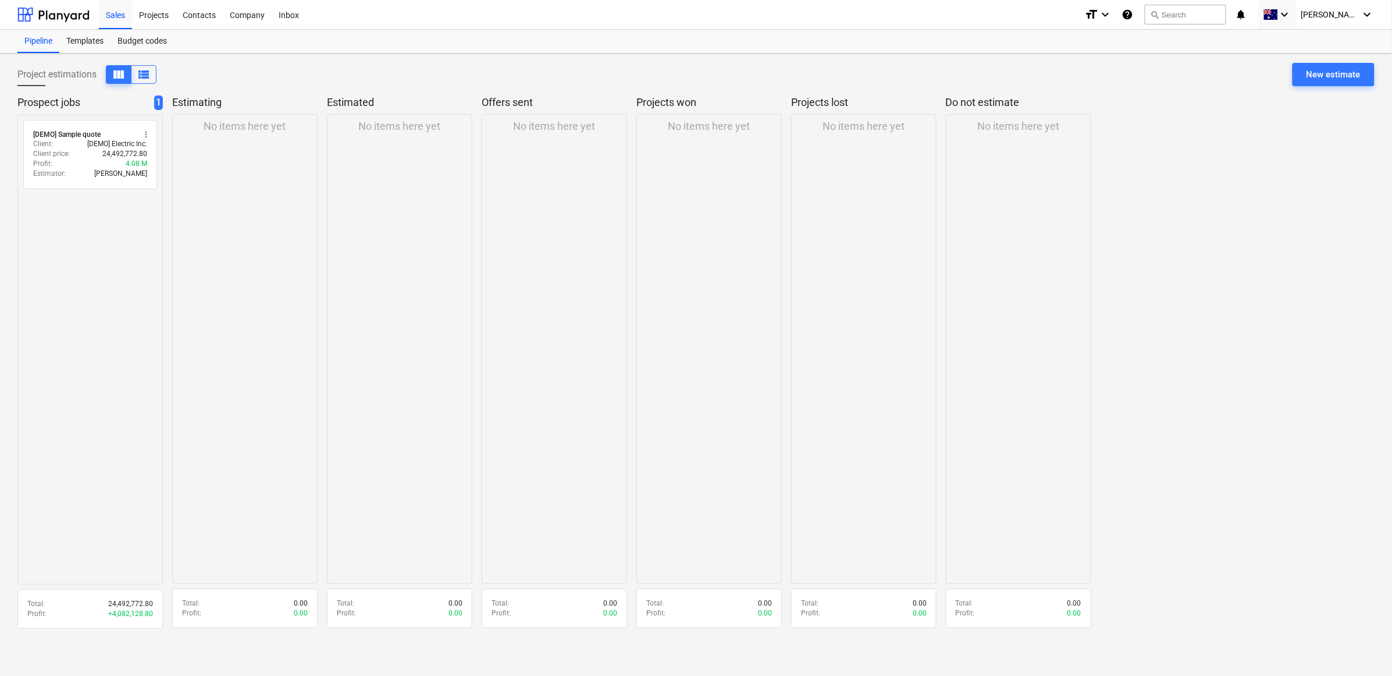
click at [216, 120] on p "No items here yet" at bounding box center [245, 126] width 82 height 14
click at [168, 99] on div "Prospect jobs 1 radio_button_unchecked [DEMO] Sample quote more_vert Client : […" at bounding box center [695, 365] width 1357 height 541
click at [349, 98] on p "Estimated" at bounding box center [397, 102] width 141 height 14
click at [172, 79] on div "Project estimations view_column view_list New estimate" at bounding box center [695, 79] width 1357 height 33
click at [151, 77] on span "view_list" at bounding box center [144, 74] width 14 height 14
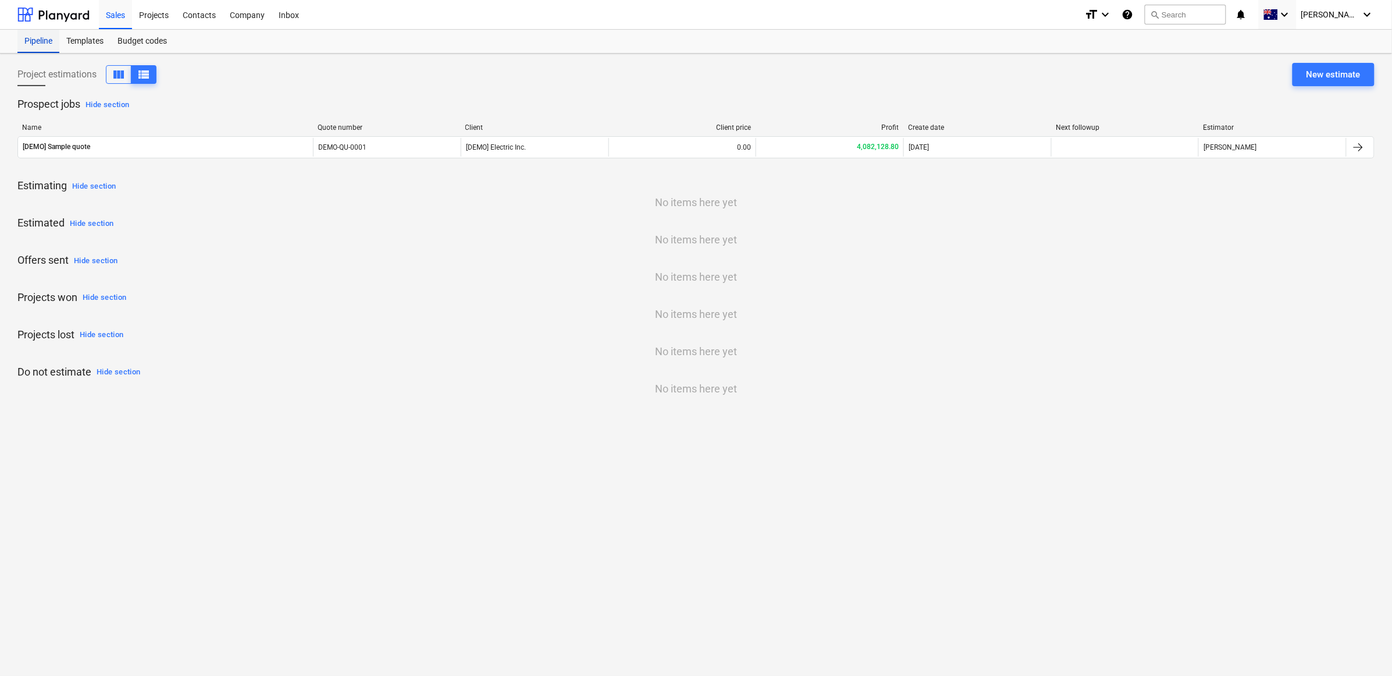
click at [59, 33] on div "Pipeline" at bounding box center [38, 41] width 42 height 23
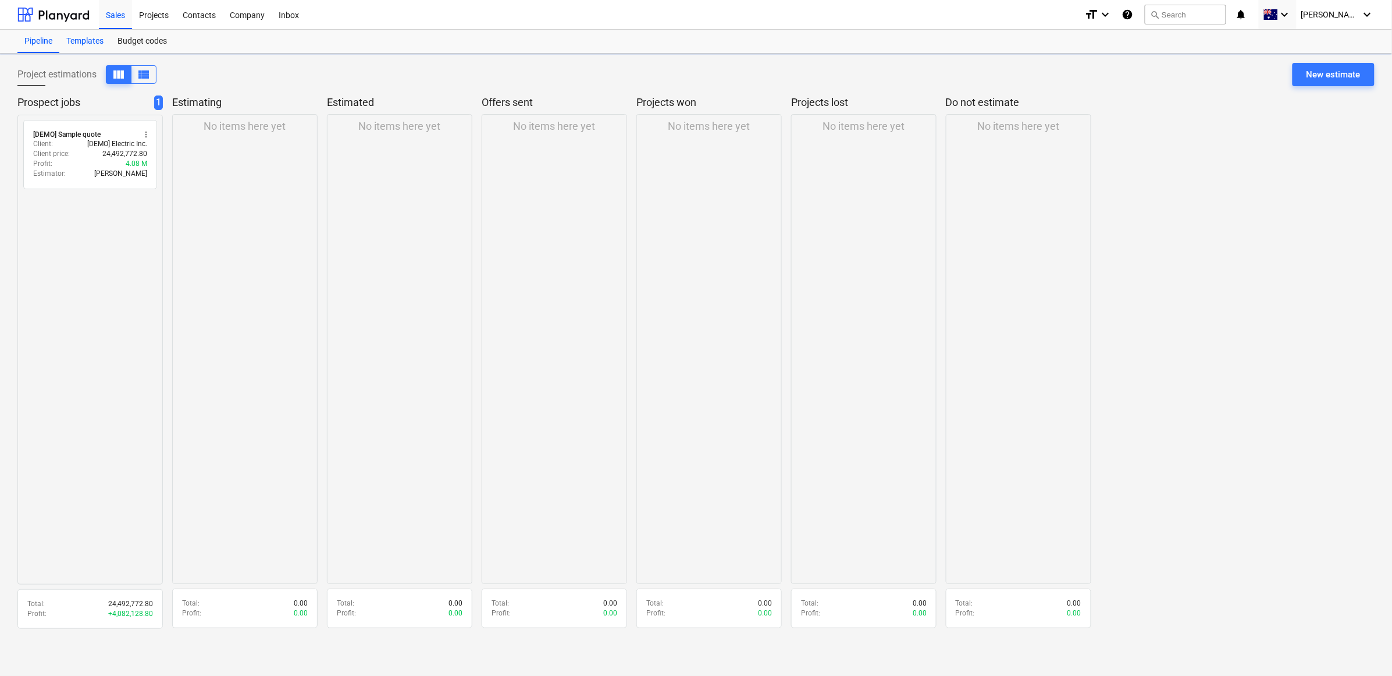
click at [77, 38] on div "Templates" at bounding box center [84, 41] width 51 height 23
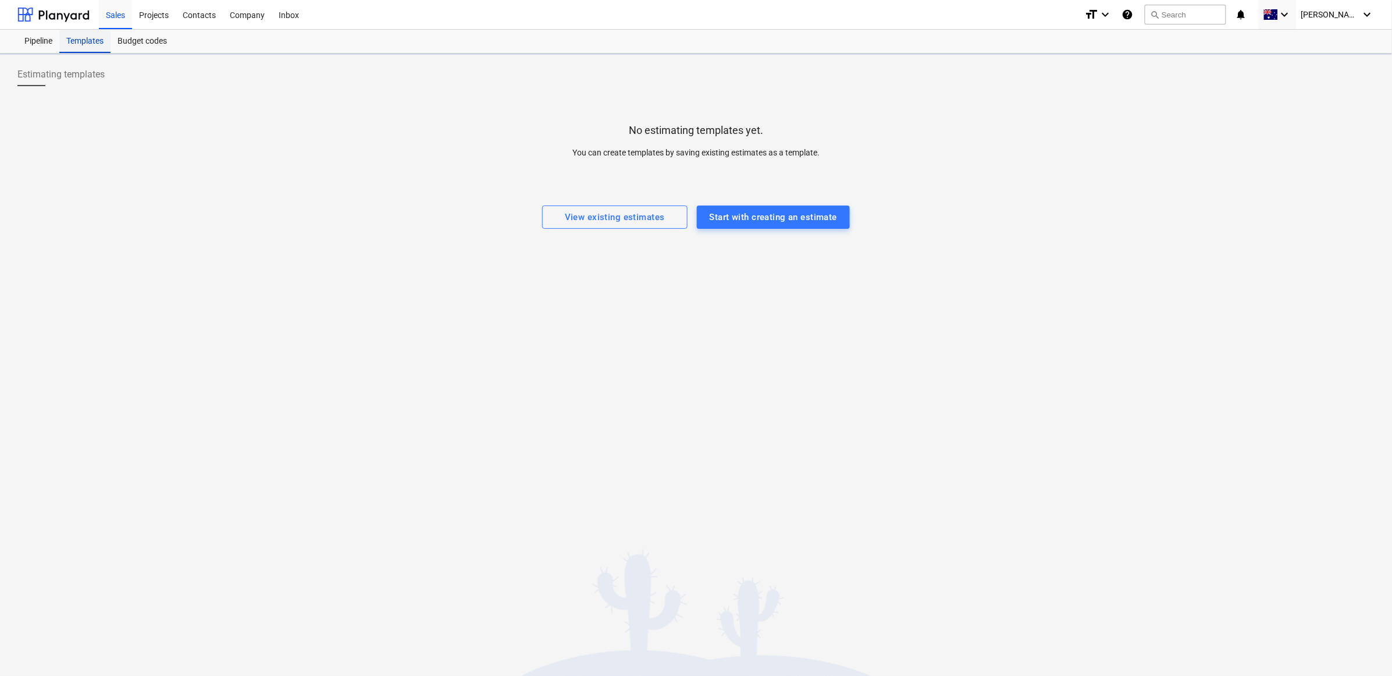
click at [77, 38] on div "Templates" at bounding box center [84, 41] width 51 height 23
click at [109, 44] on div "Templates" at bounding box center [84, 41] width 51 height 23
click at [120, 47] on div "Budget codes" at bounding box center [142, 41] width 63 height 23
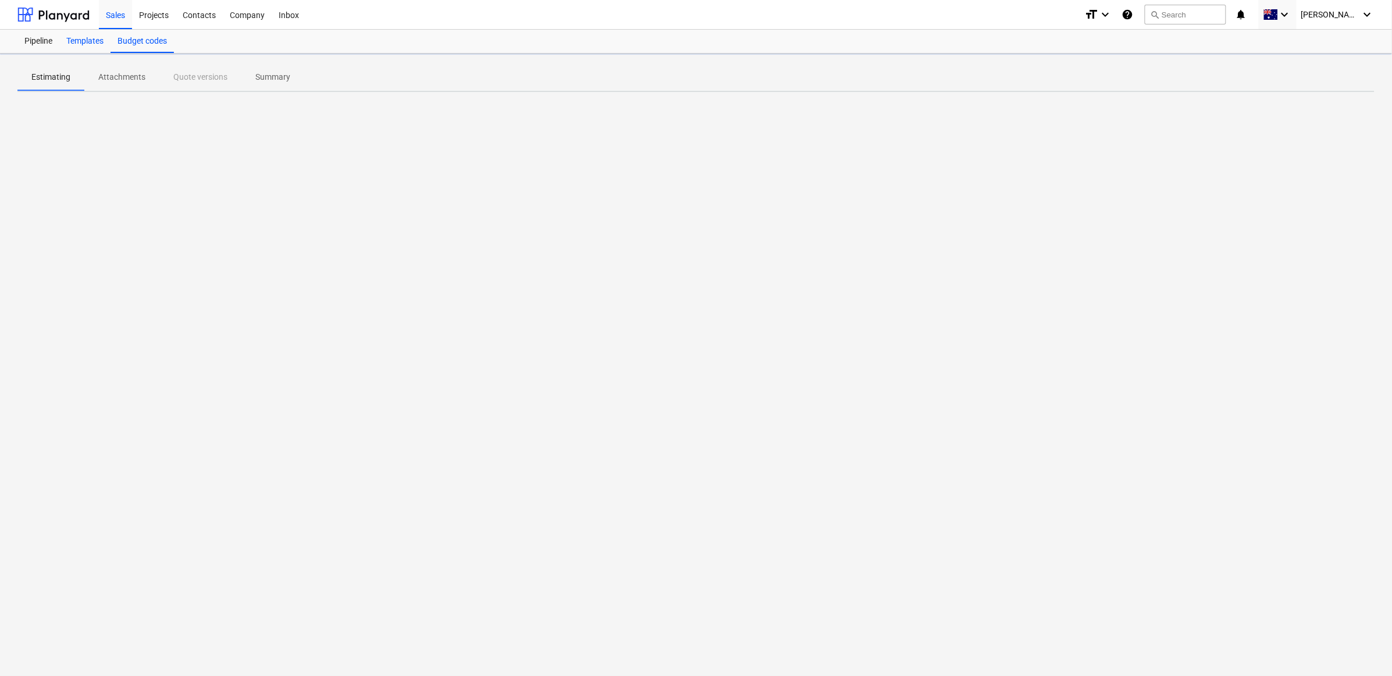
drag, startPoint x: 135, startPoint y: 42, endPoint x: 83, endPoint y: 44, distance: 51.8
click at [83, 44] on div "Templates" at bounding box center [84, 41] width 51 height 23
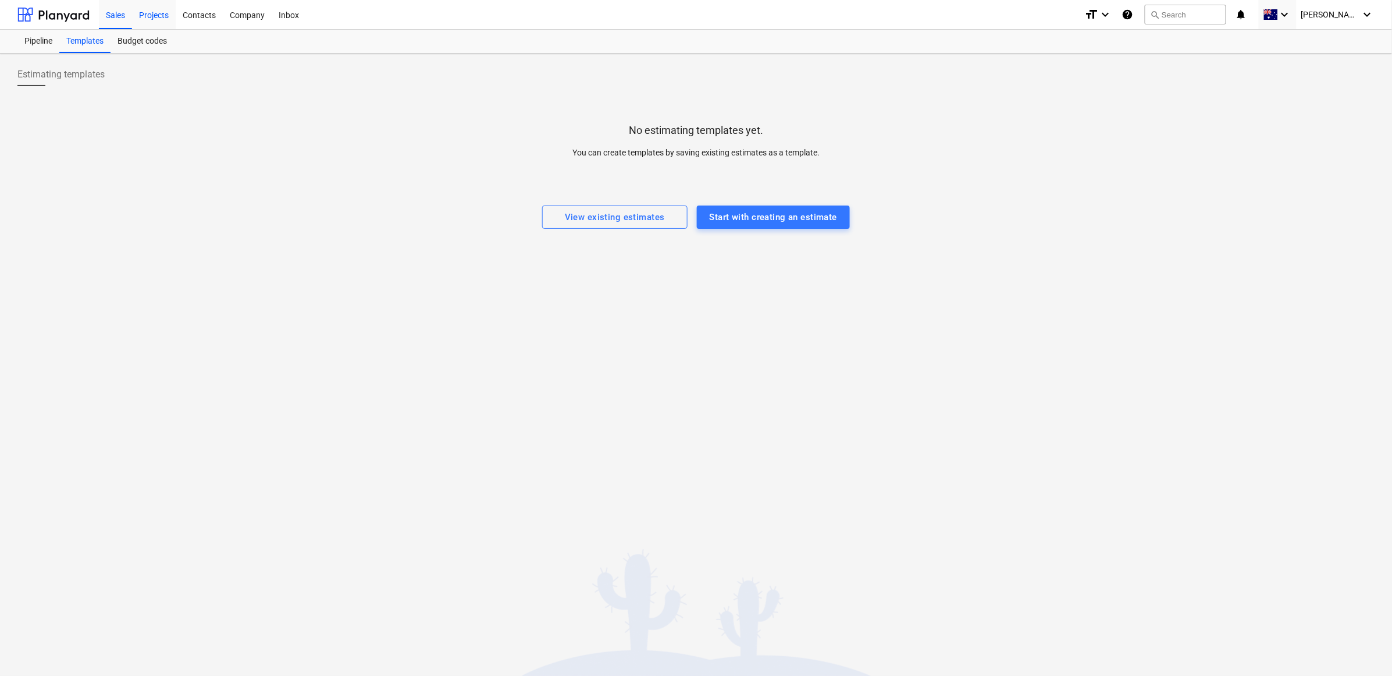
click at [160, 15] on div "Projects" at bounding box center [154, 14] width 44 height 30
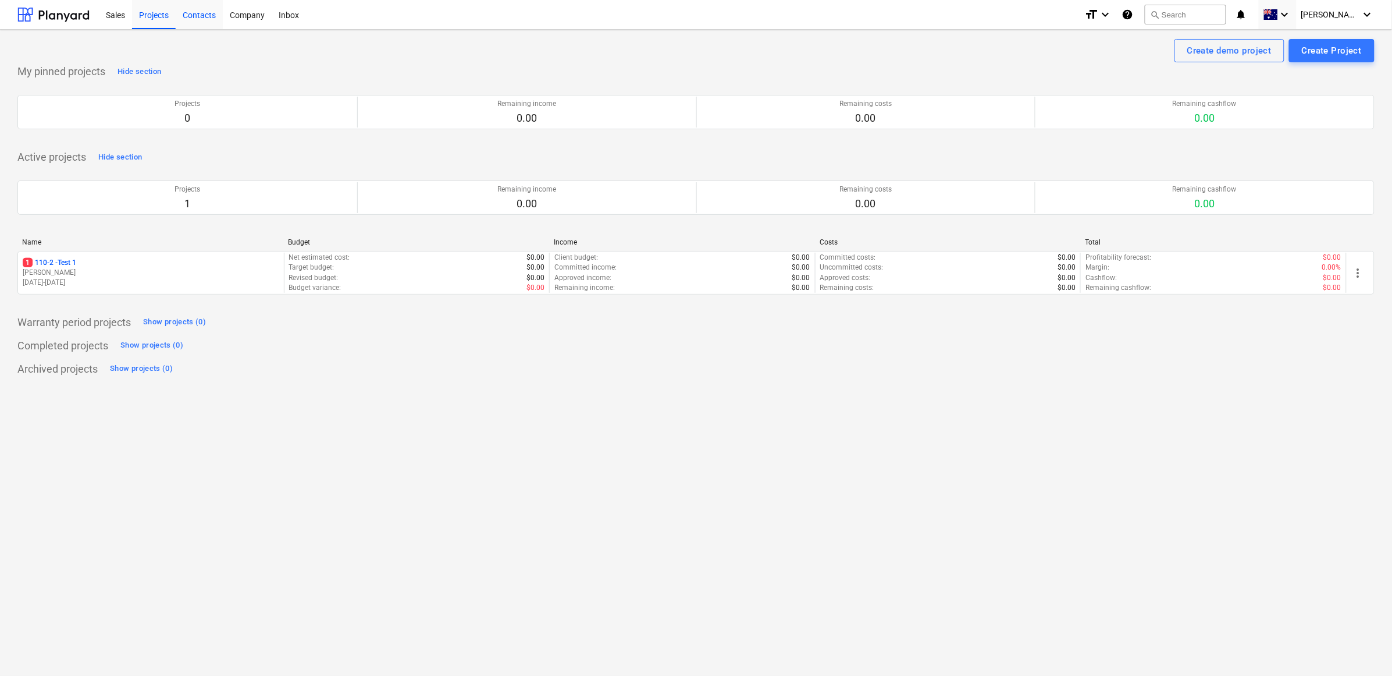
click at [193, 5] on div "Contacts" at bounding box center [199, 14] width 47 height 30
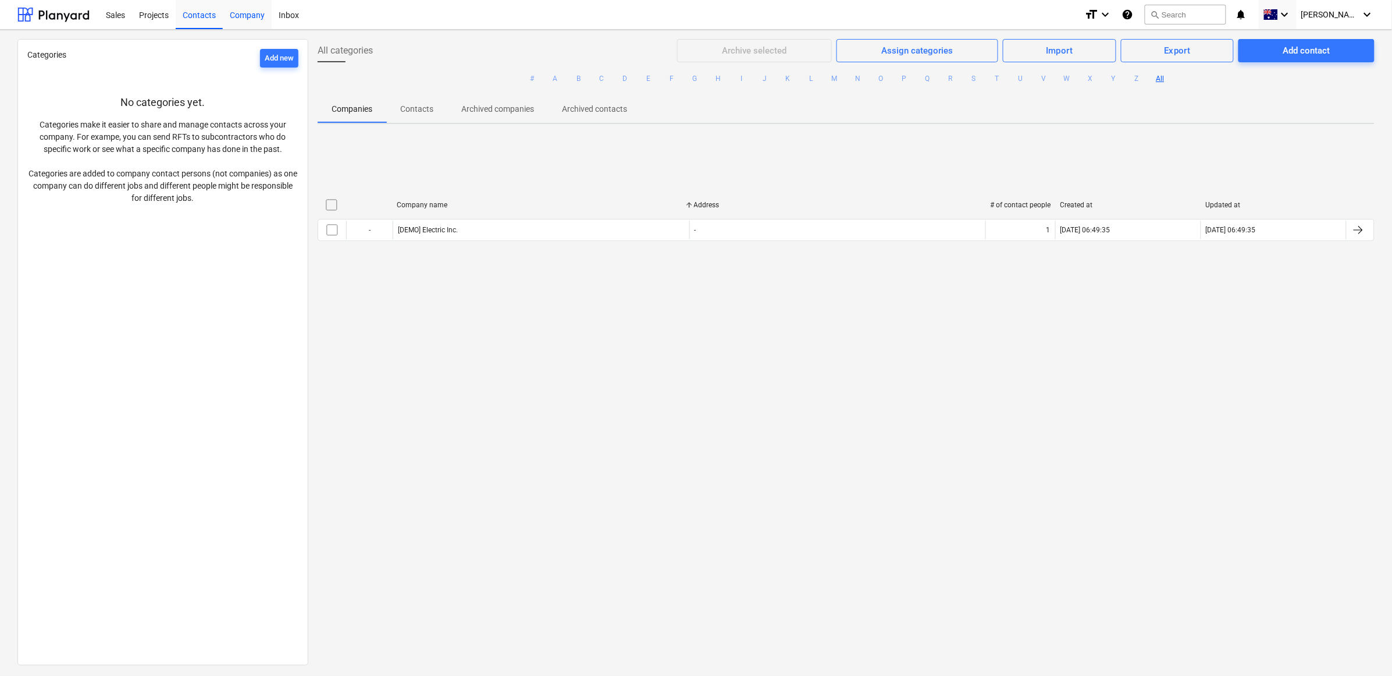
click at [225, 10] on div "Company" at bounding box center [247, 14] width 49 height 30
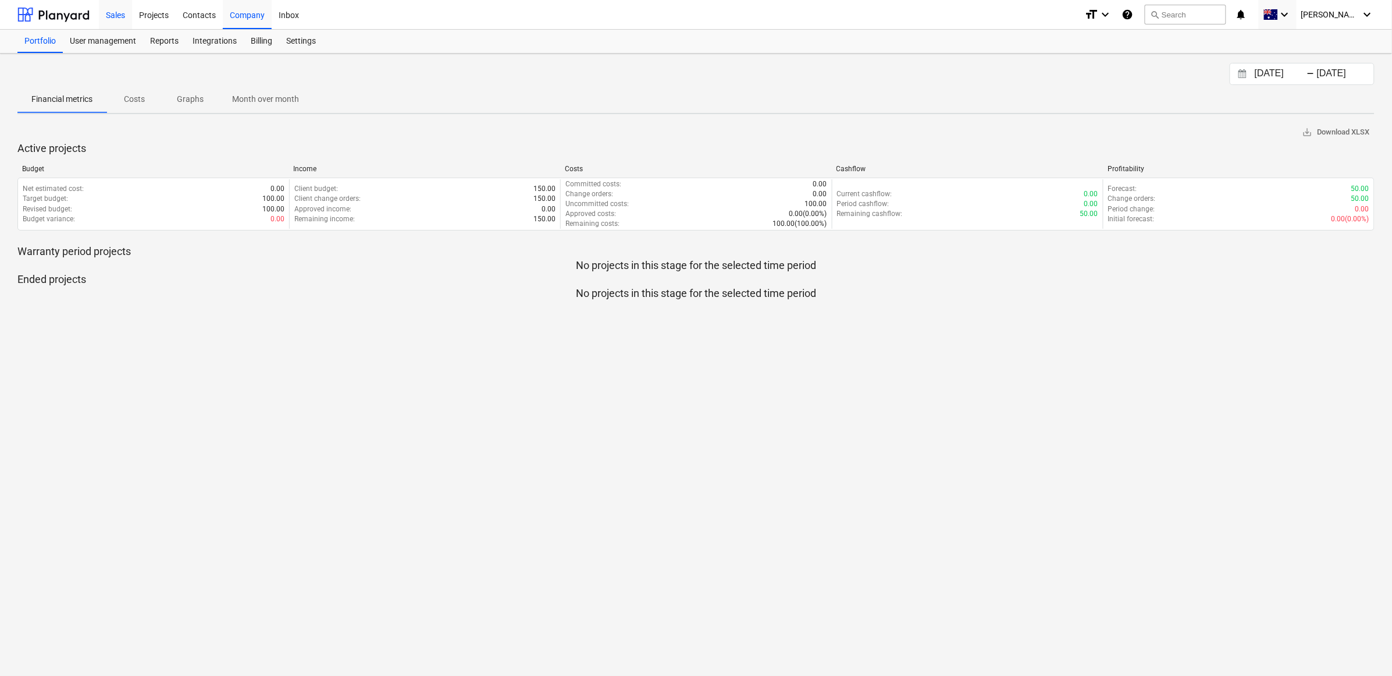
click at [121, 16] on div "Sales" at bounding box center [115, 14] width 33 height 30
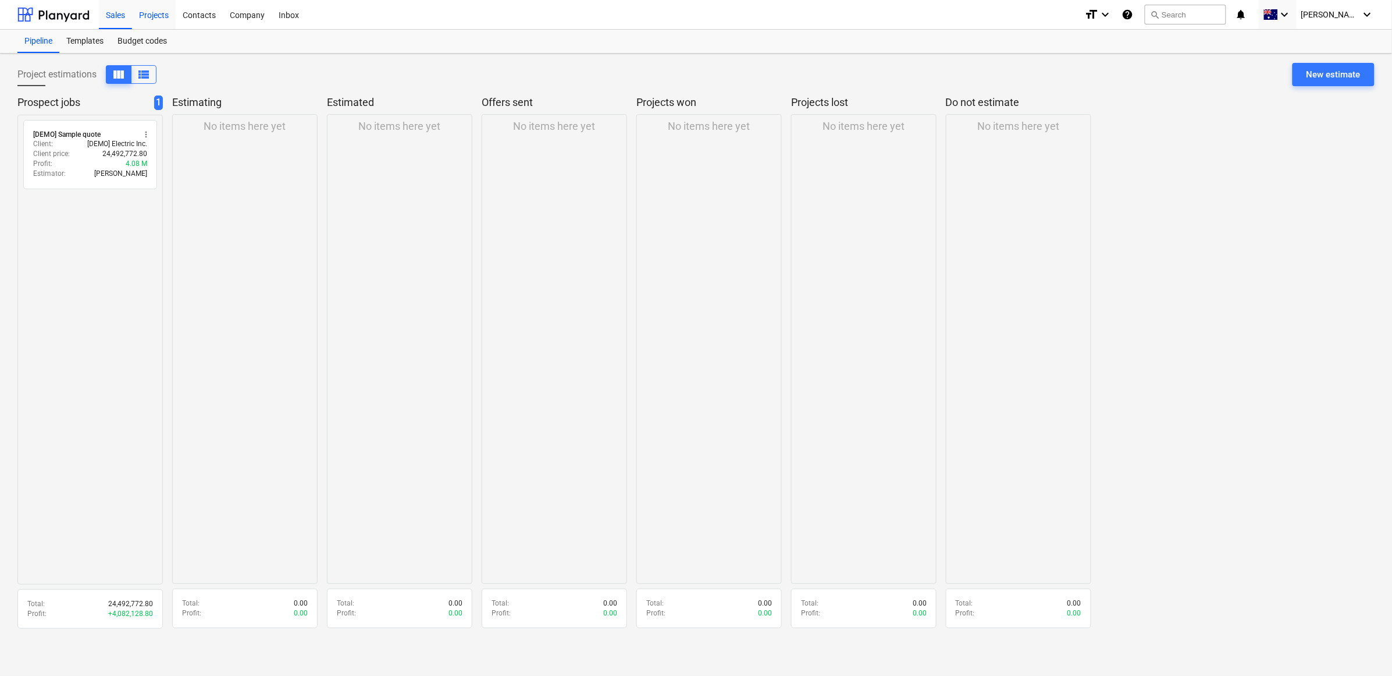
click at [150, 16] on div "Projects" at bounding box center [154, 14] width 44 height 30
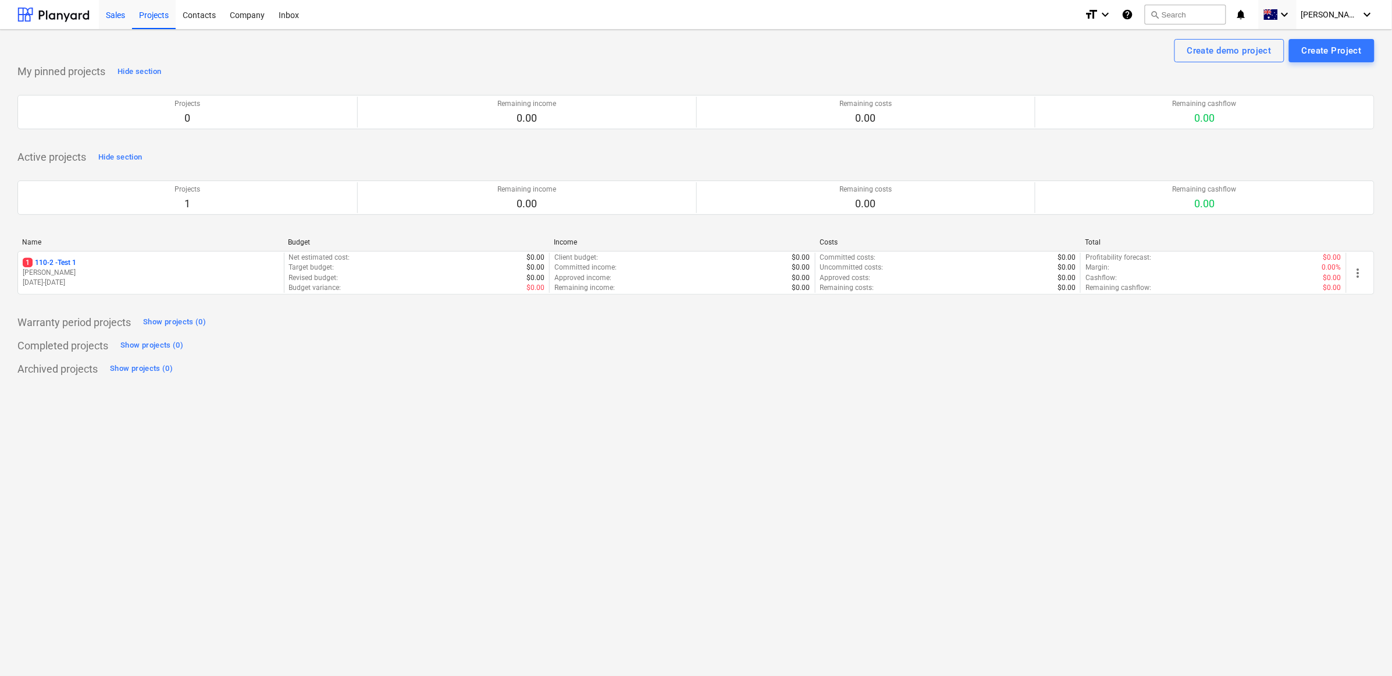
click at [113, 13] on div "Sales" at bounding box center [115, 14] width 33 height 30
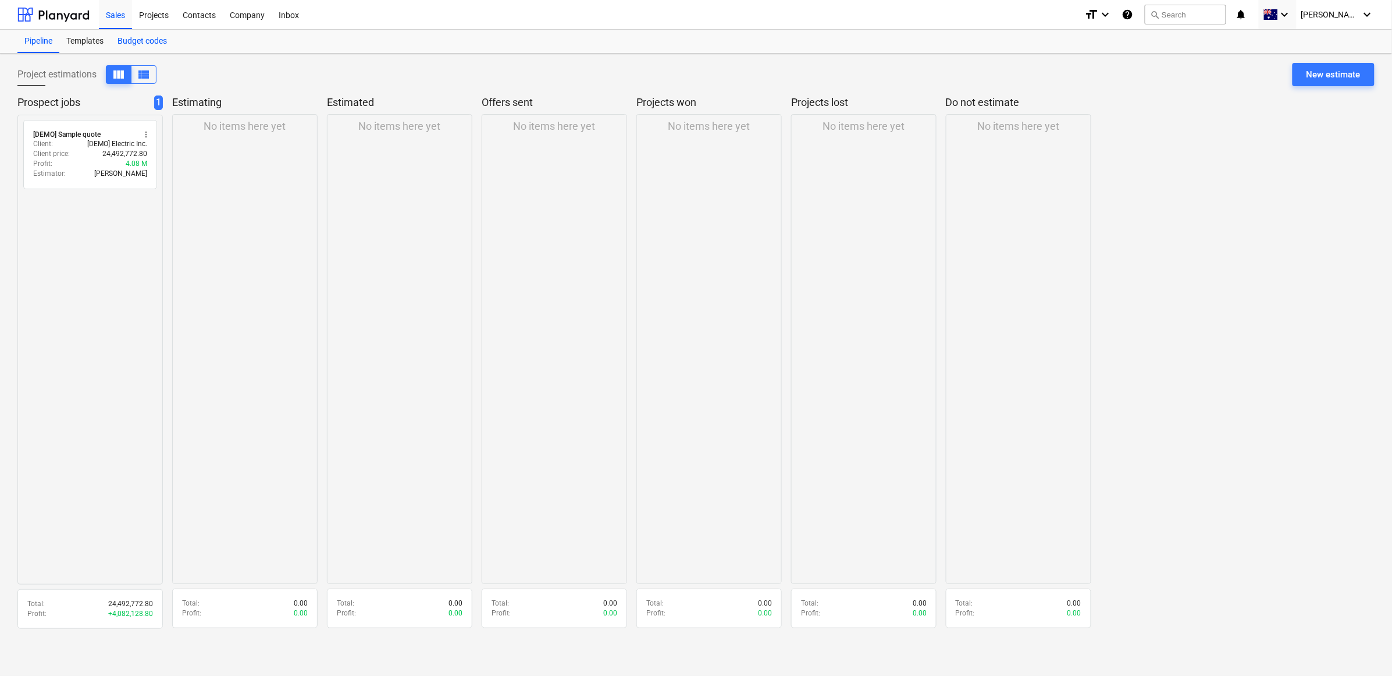
click at [149, 41] on div "Budget codes" at bounding box center [142, 41] width 63 height 23
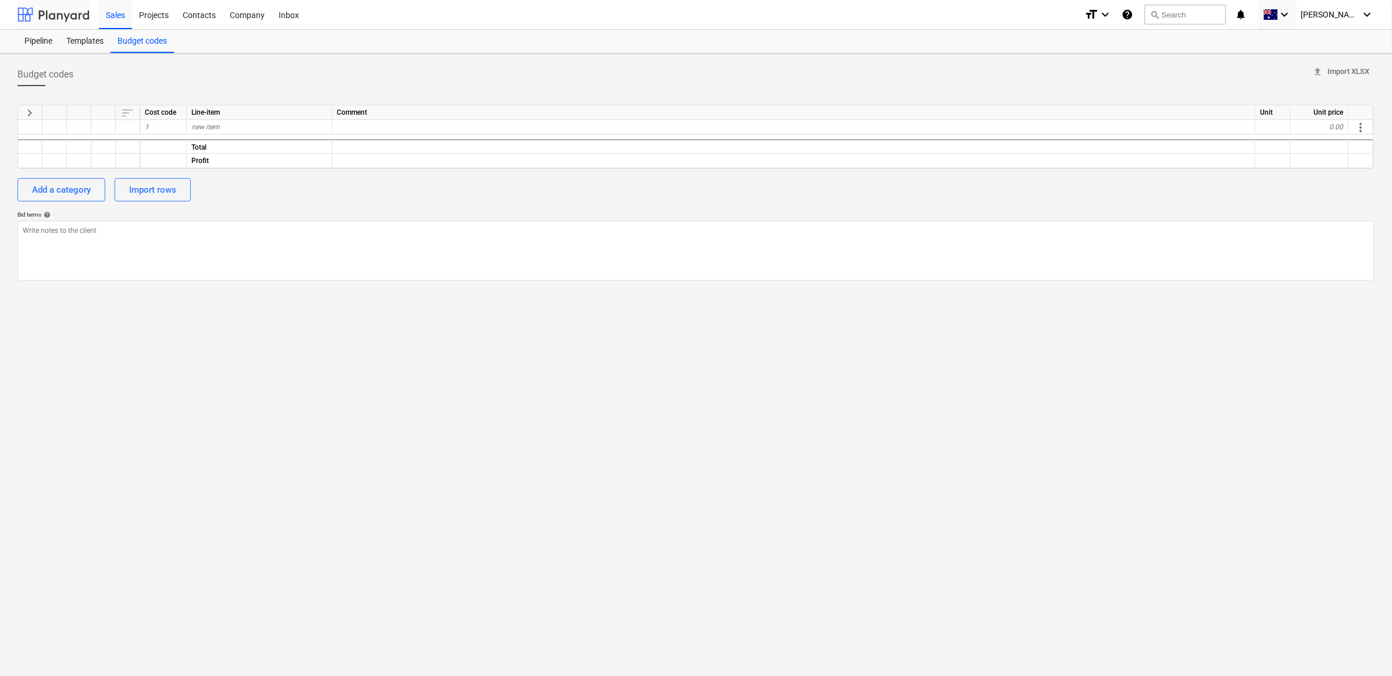
click at [51, 16] on div at bounding box center [53, 14] width 72 height 29
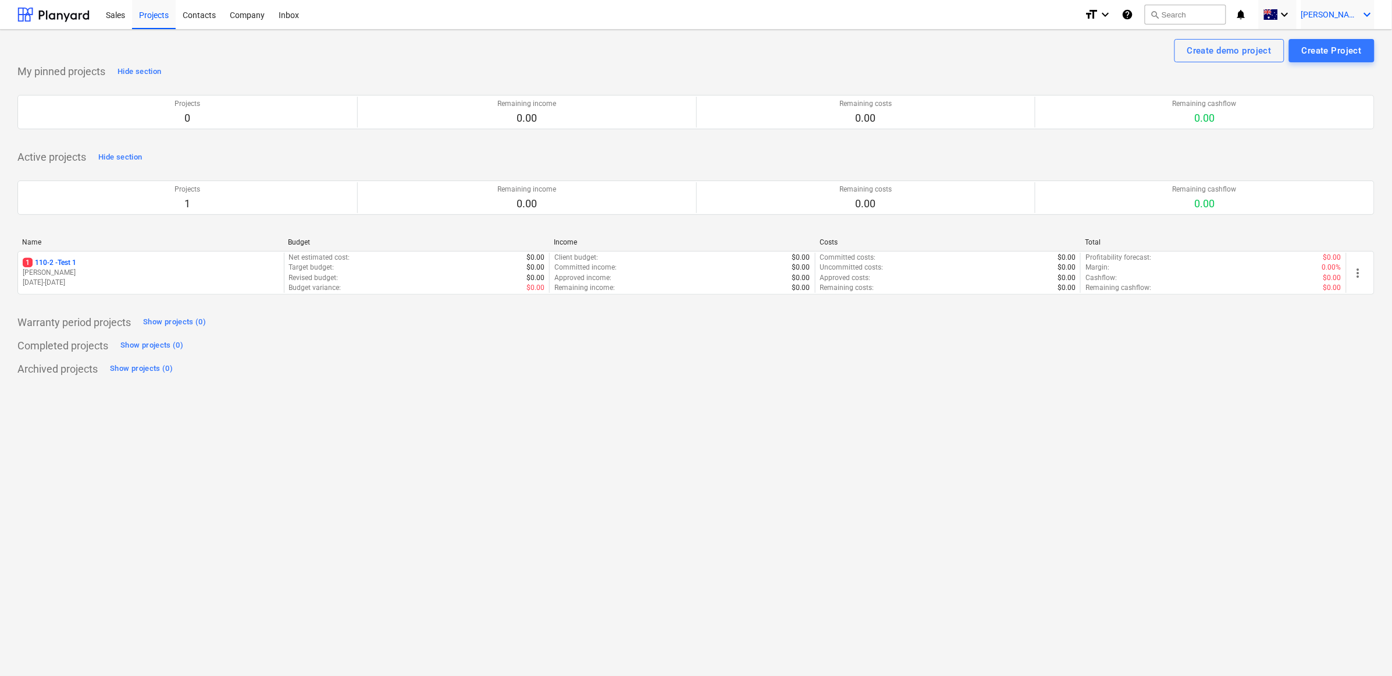
click at [794, 13] on icon "keyboard_arrow_down" at bounding box center [1368, 15] width 14 height 14
click at [794, 12] on div at bounding box center [696, 338] width 1392 height 676
click at [794, 13] on icon "help" at bounding box center [1128, 15] width 12 height 14
click at [248, 10] on div "Company" at bounding box center [247, 14] width 49 height 30
